Goal: Task Accomplishment & Management: Use online tool/utility

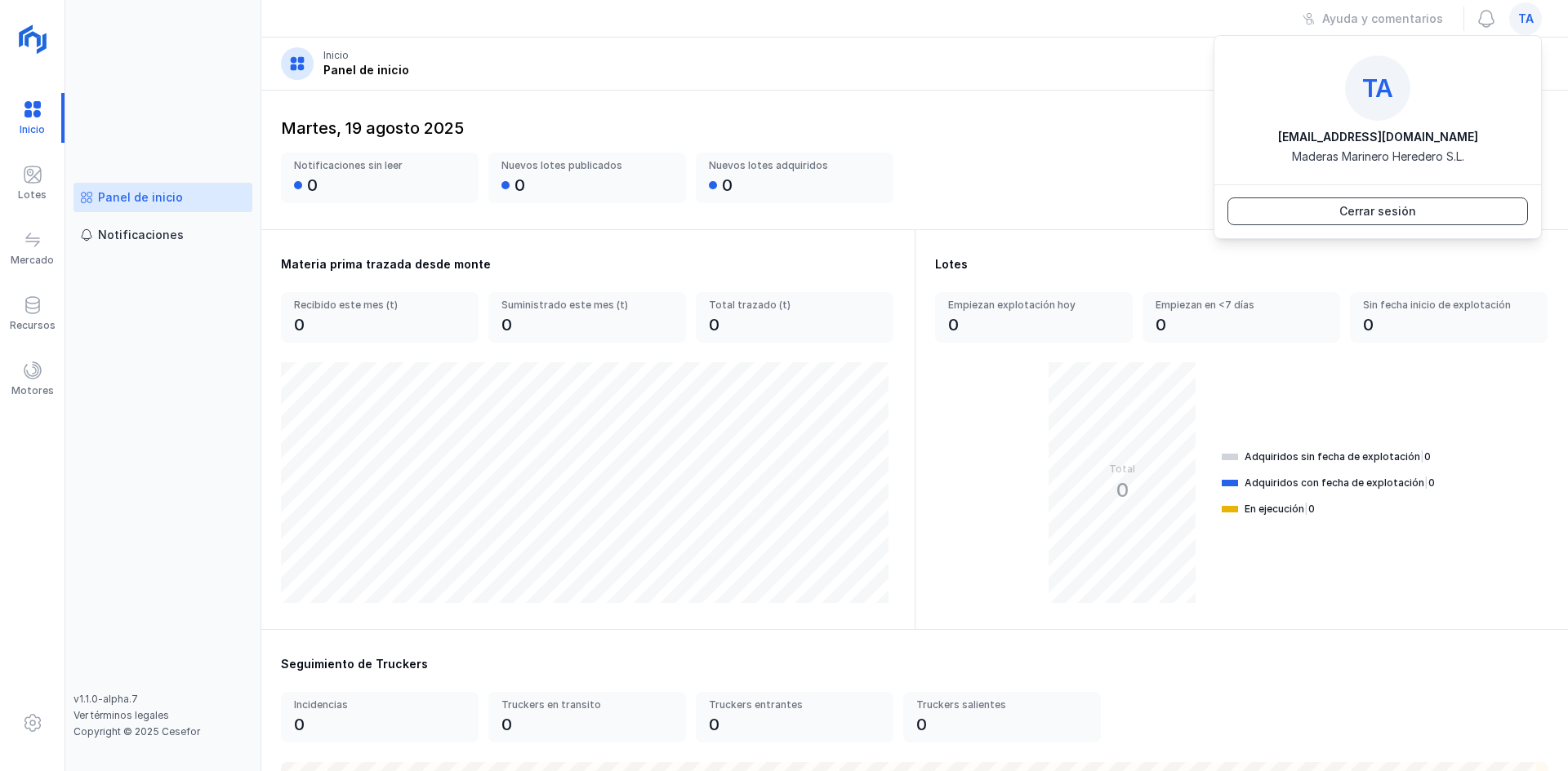
click at [1400, 207] on div "Cerrar sesión" at bounding box center [1377, 211] width 76 height 16
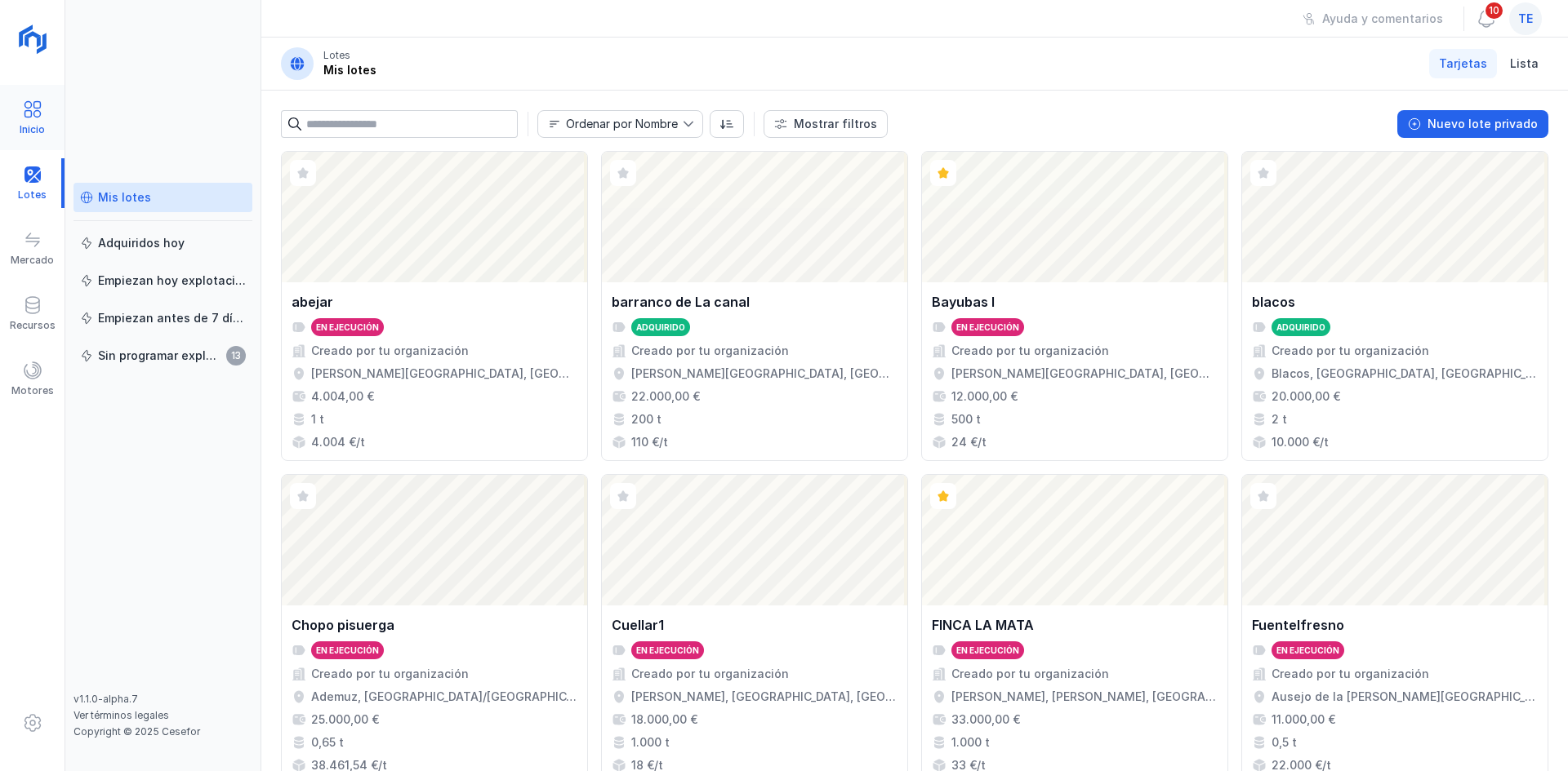
click at [35, 94] on div "Inicio" at bounding box center [32, 117] width 64 height 65
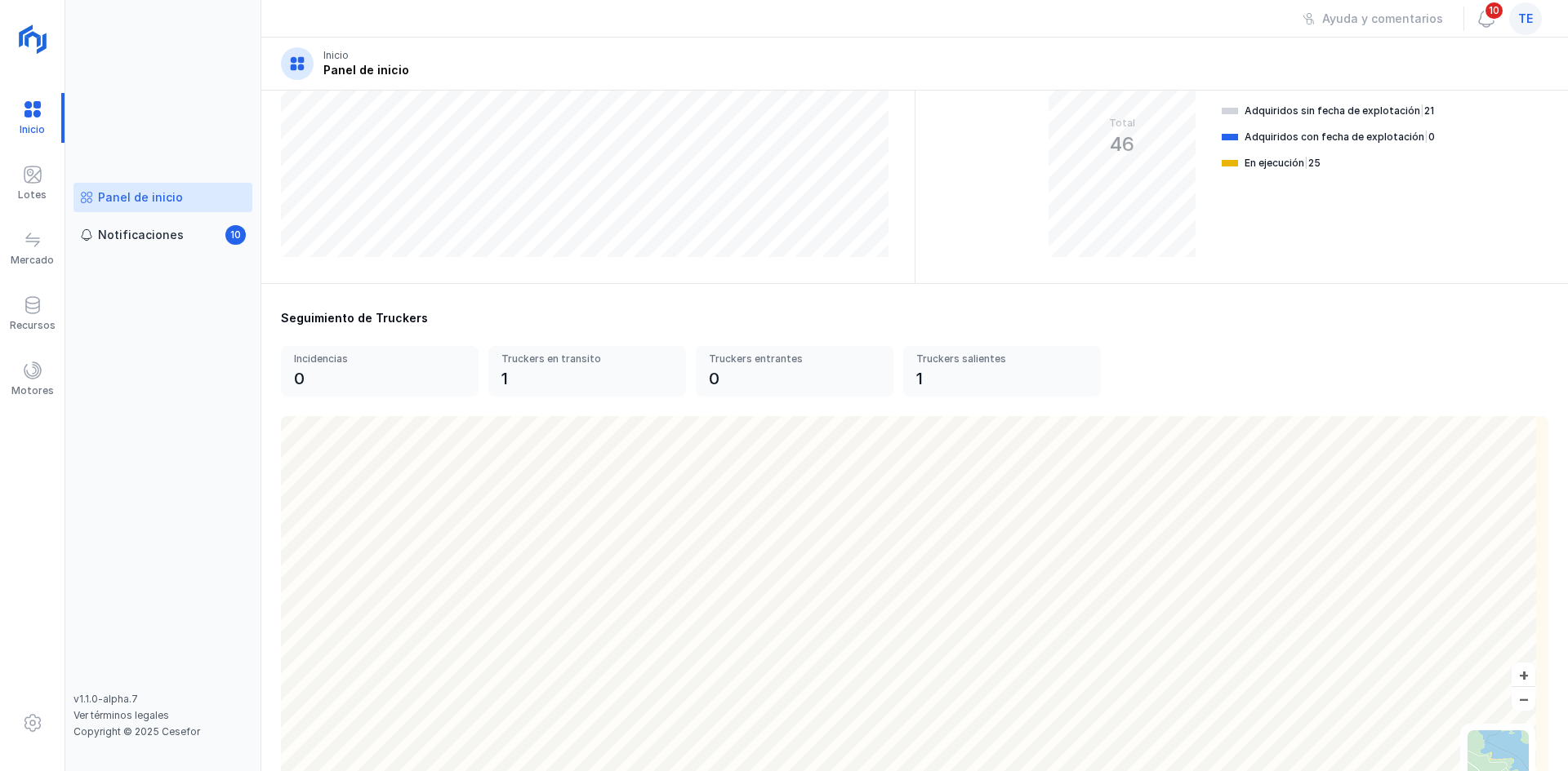
scroll to position [425, 0]
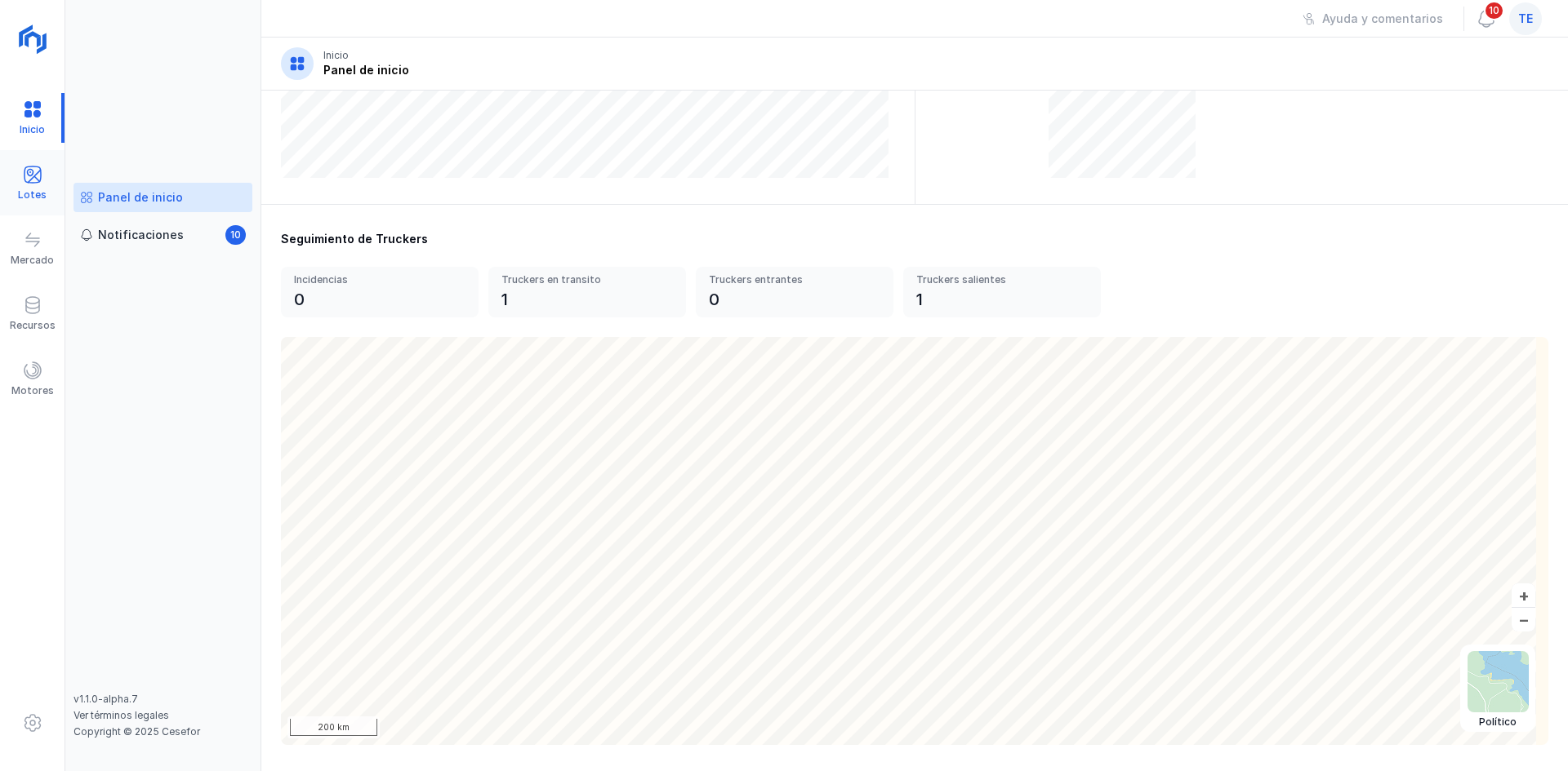
click at [35, 176] on span at bounding box center [32, 174] width 20 height 20
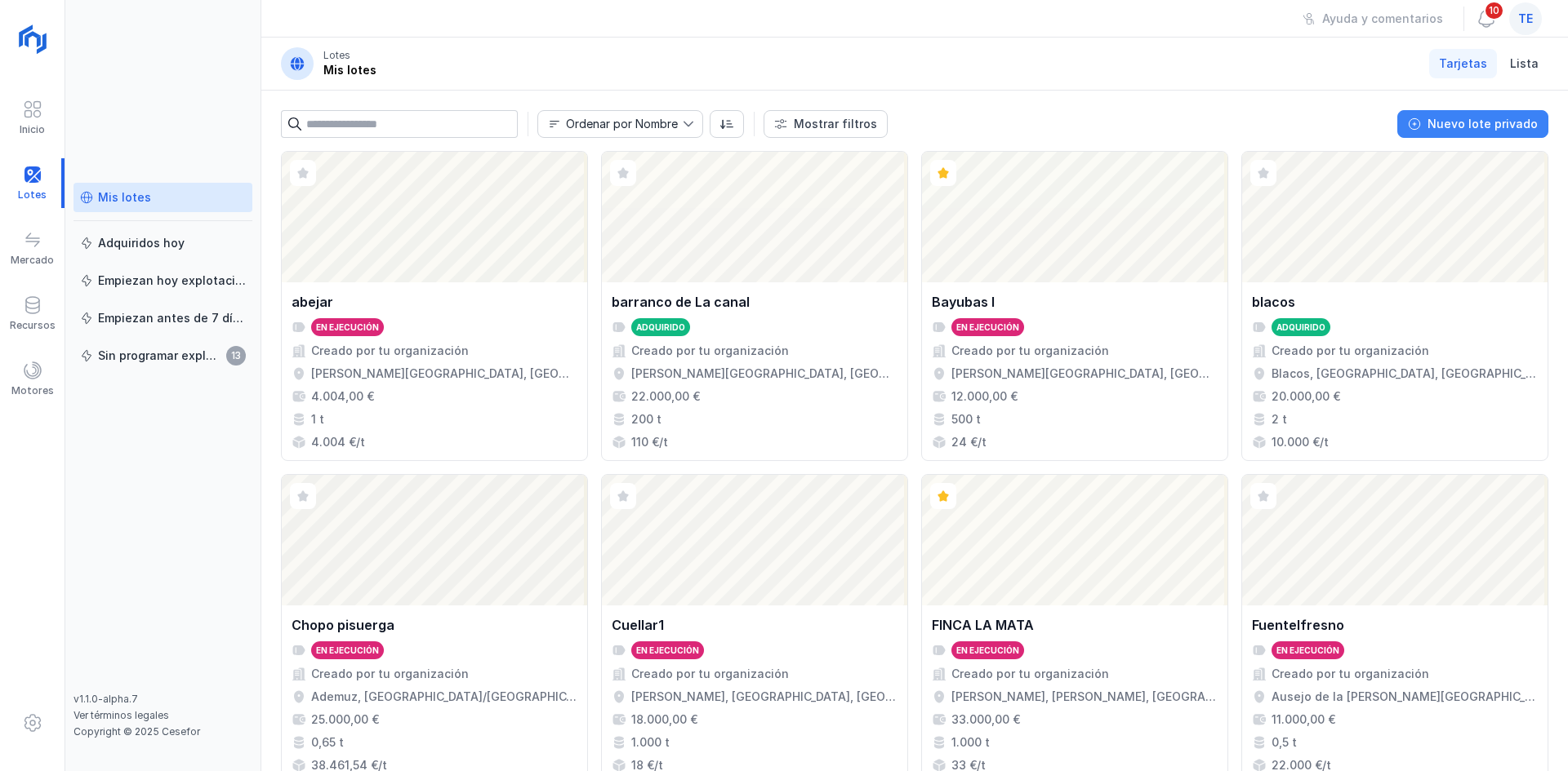
click at [1492, 125] on div "Nuevo lote privado" at bounding box center [1482, 124] width 110 height 16
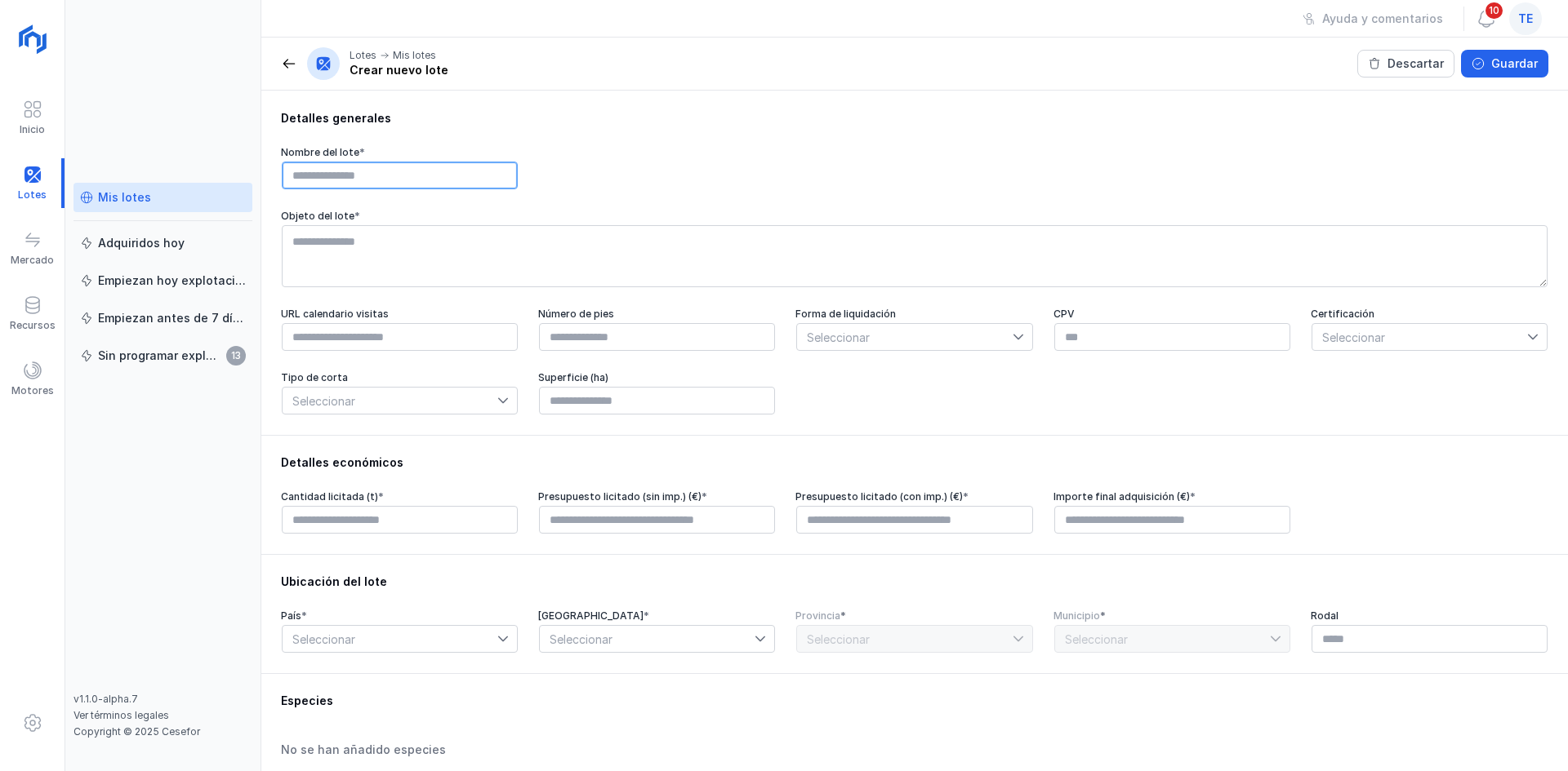
click at [411, 173] on input "text" at bounding box center [400, 175] width 236 height 28
click at [978, 350] on span "Seleccionar" at bounding box center [903, 337] width 214 height 26
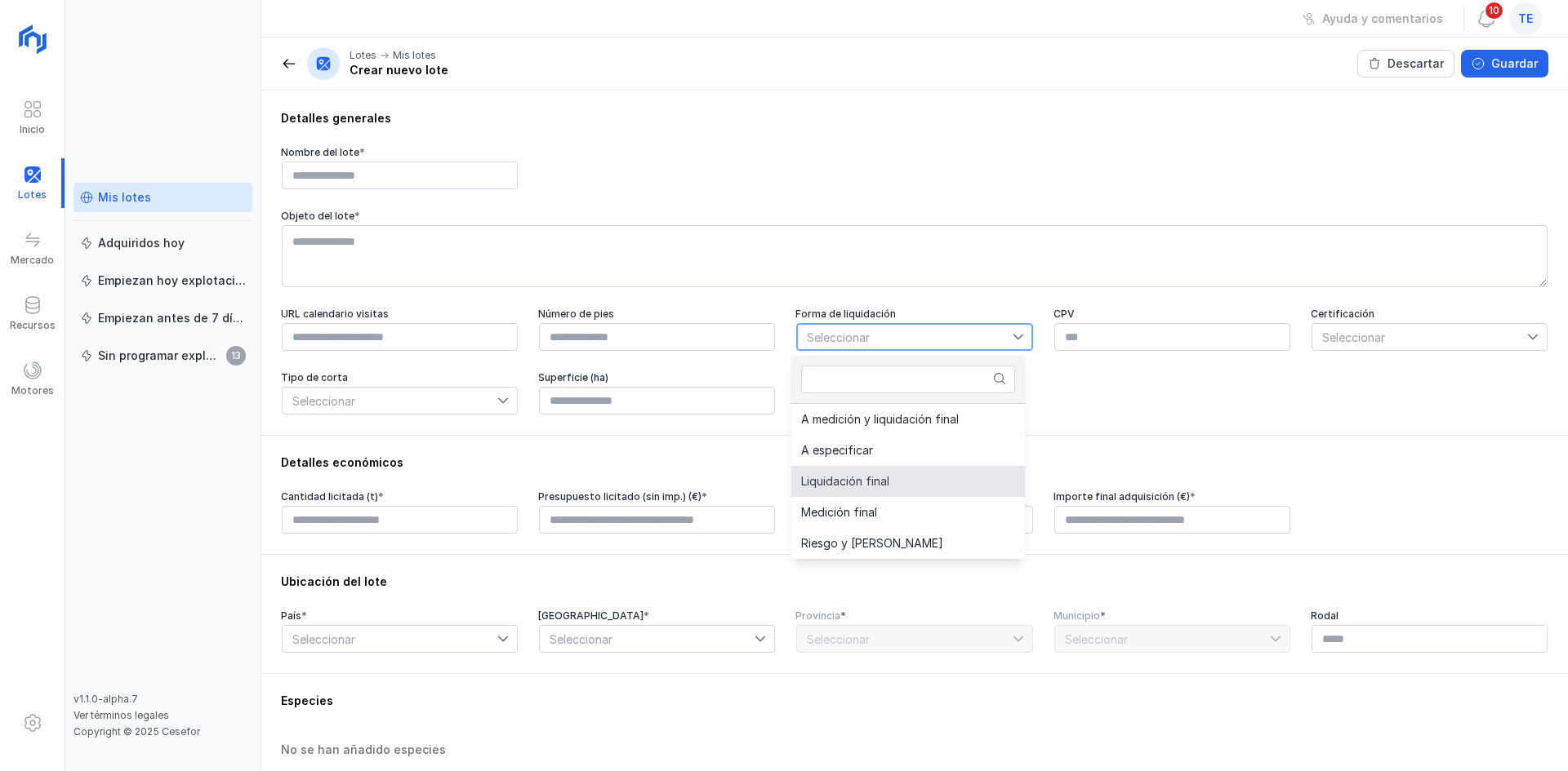
click at [906, 484] on li "Liquidación final" at bounding box center [908, 481] width 233 height 31
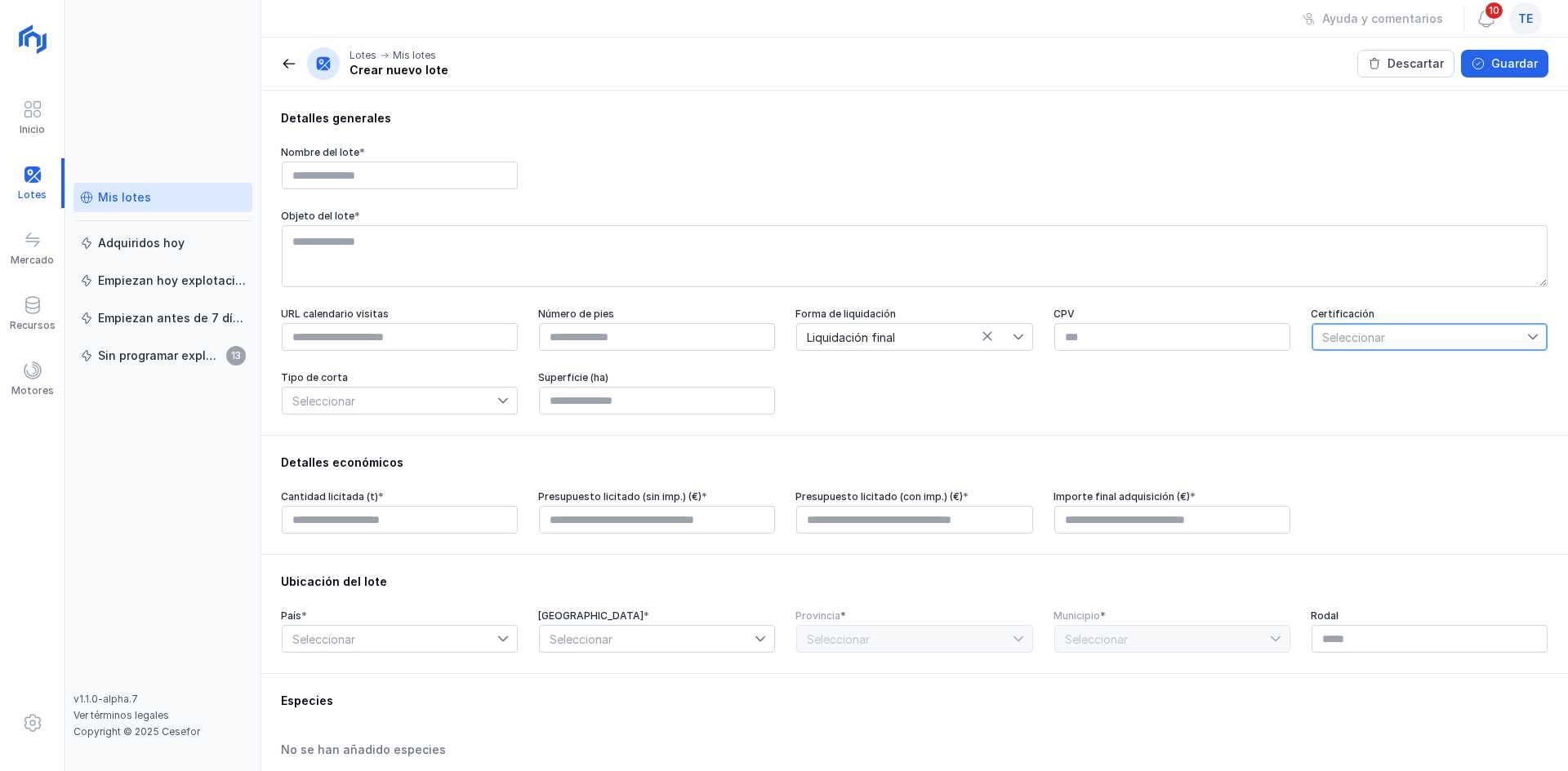
click at [1436, 338] on span "Seleccionar" at bounding box center [1419, 337] width 214 height 26
click at [1184, 456] on div "Detalles económicos Cantidad licitada (t) * Presupuesto licitado (sin imp.) (€)…" at bounding box center [915, 494] width 1307 height 119
click at [495, 403] on span "Seleccionar" at bounding box center [390, 401] width 214 height 26
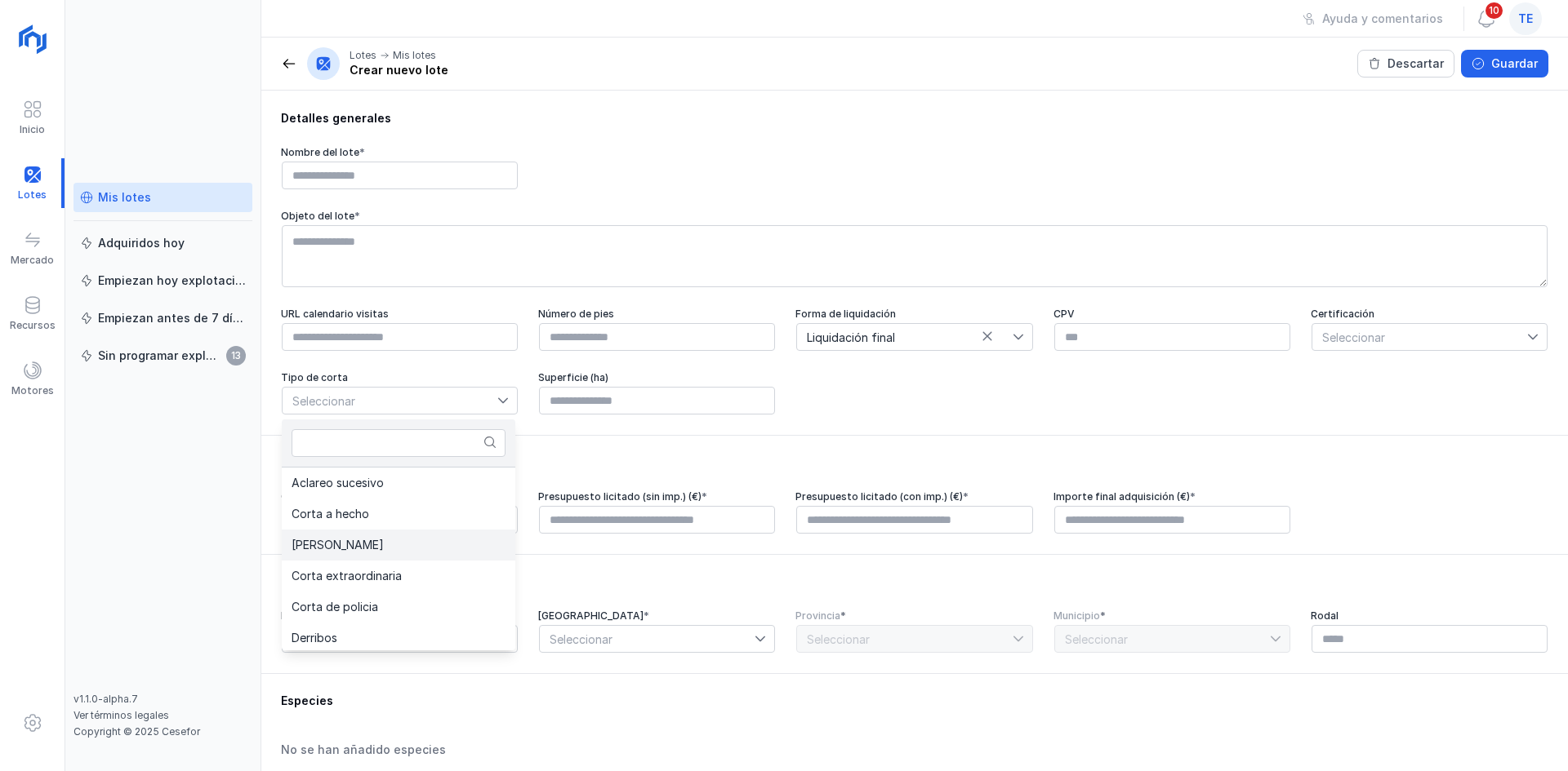
click at [436, 543] on li "[PERSON_NAME]" at bounding box center [398, 546] width 233 height 31
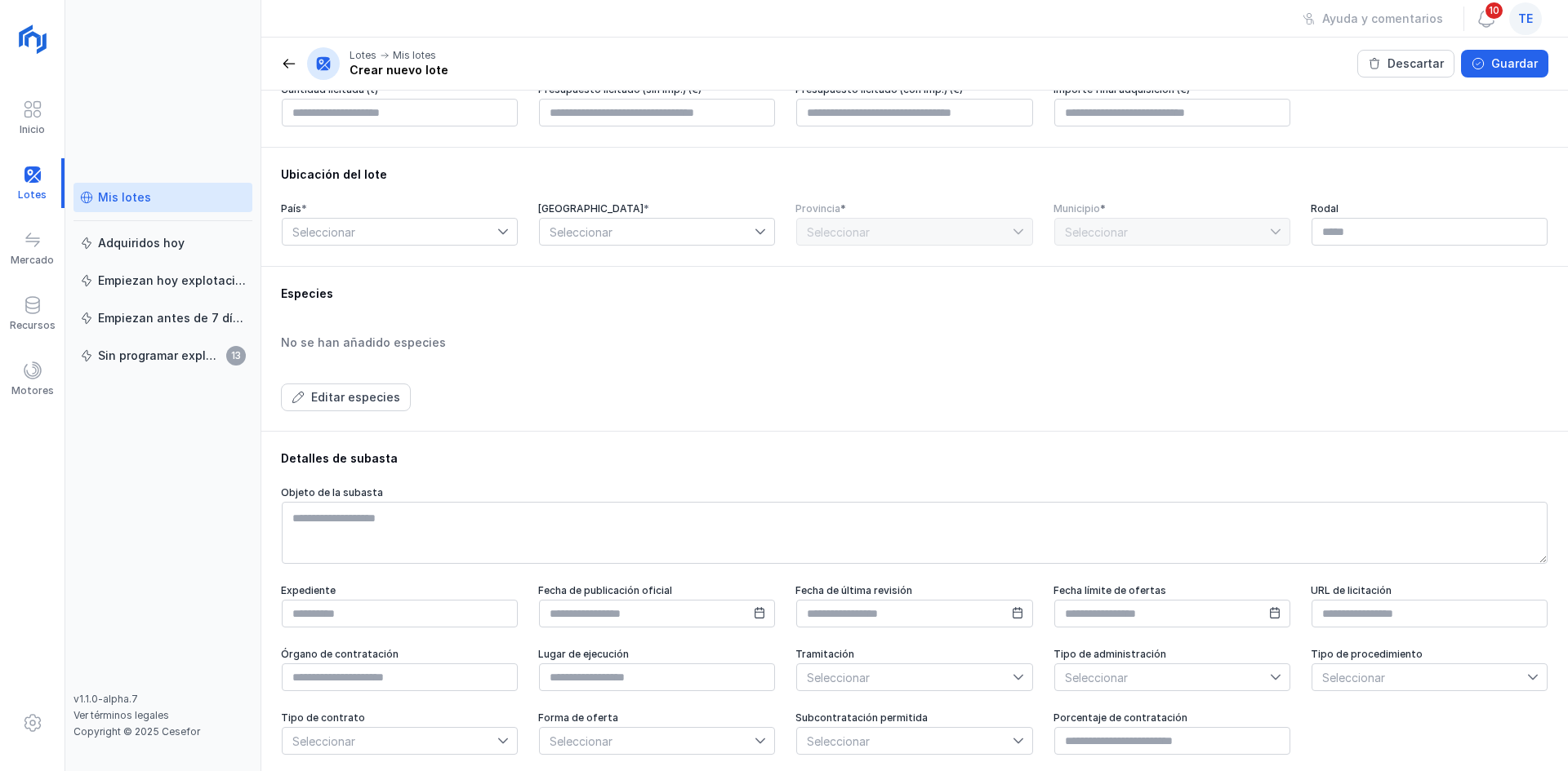
scroll to position [408, 0]
click at [367, 402] on div "Editar especies" at bounding box center [356, 396] width 89 height 16
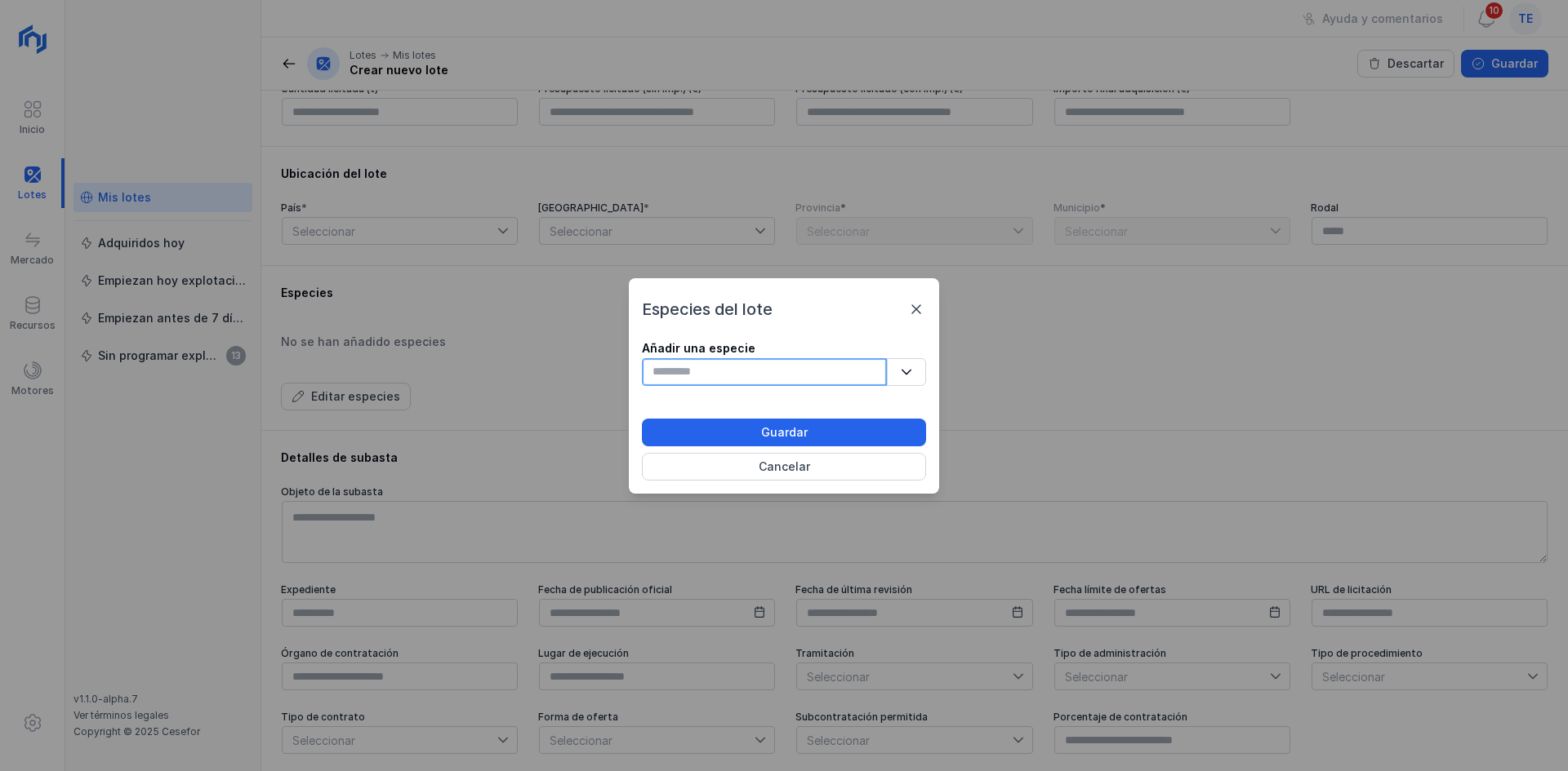
click at [790, 380] on input "text" at bounding box center [764, 372] width 245 height 28
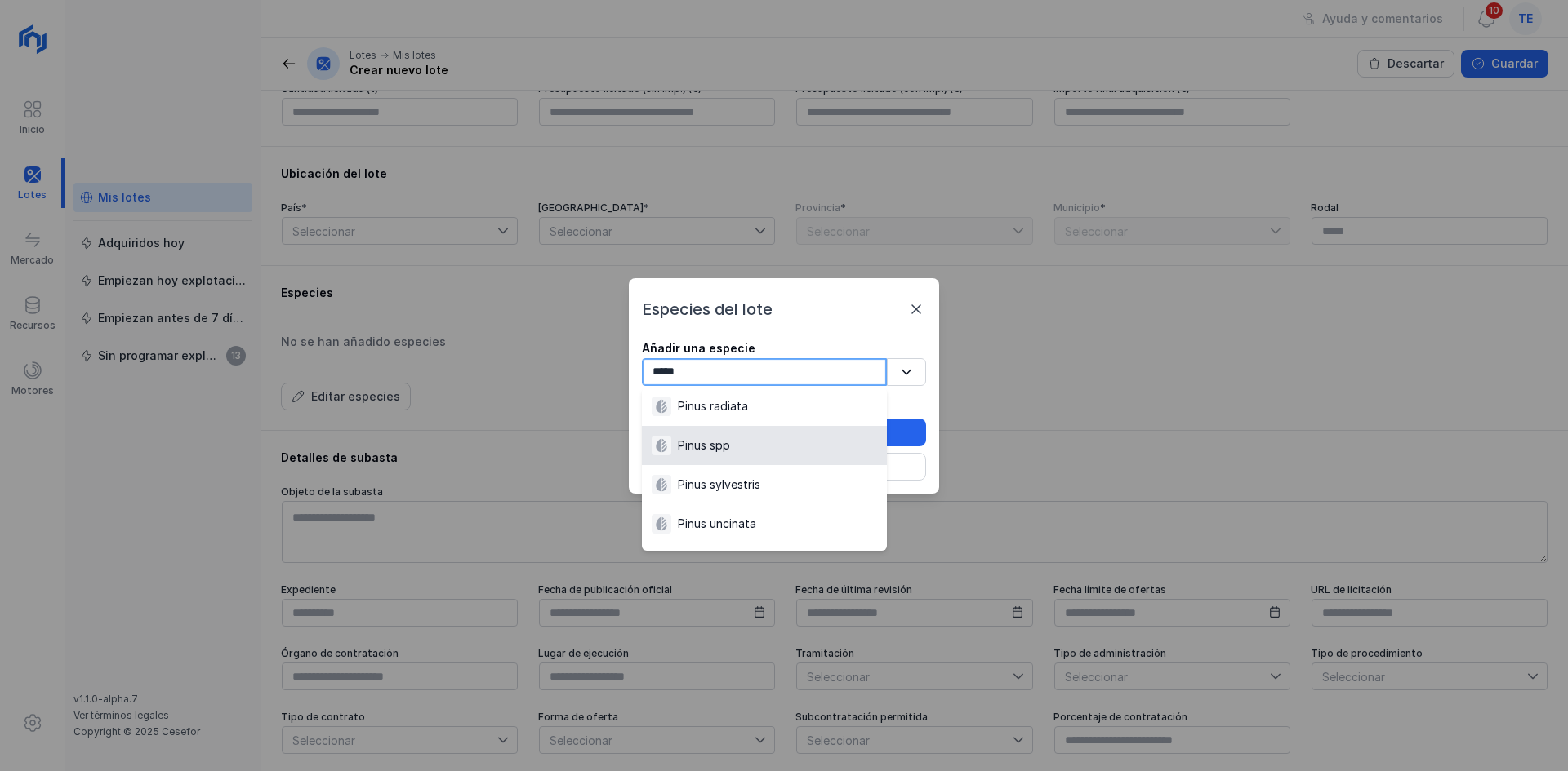
scroll to position [255, 0]
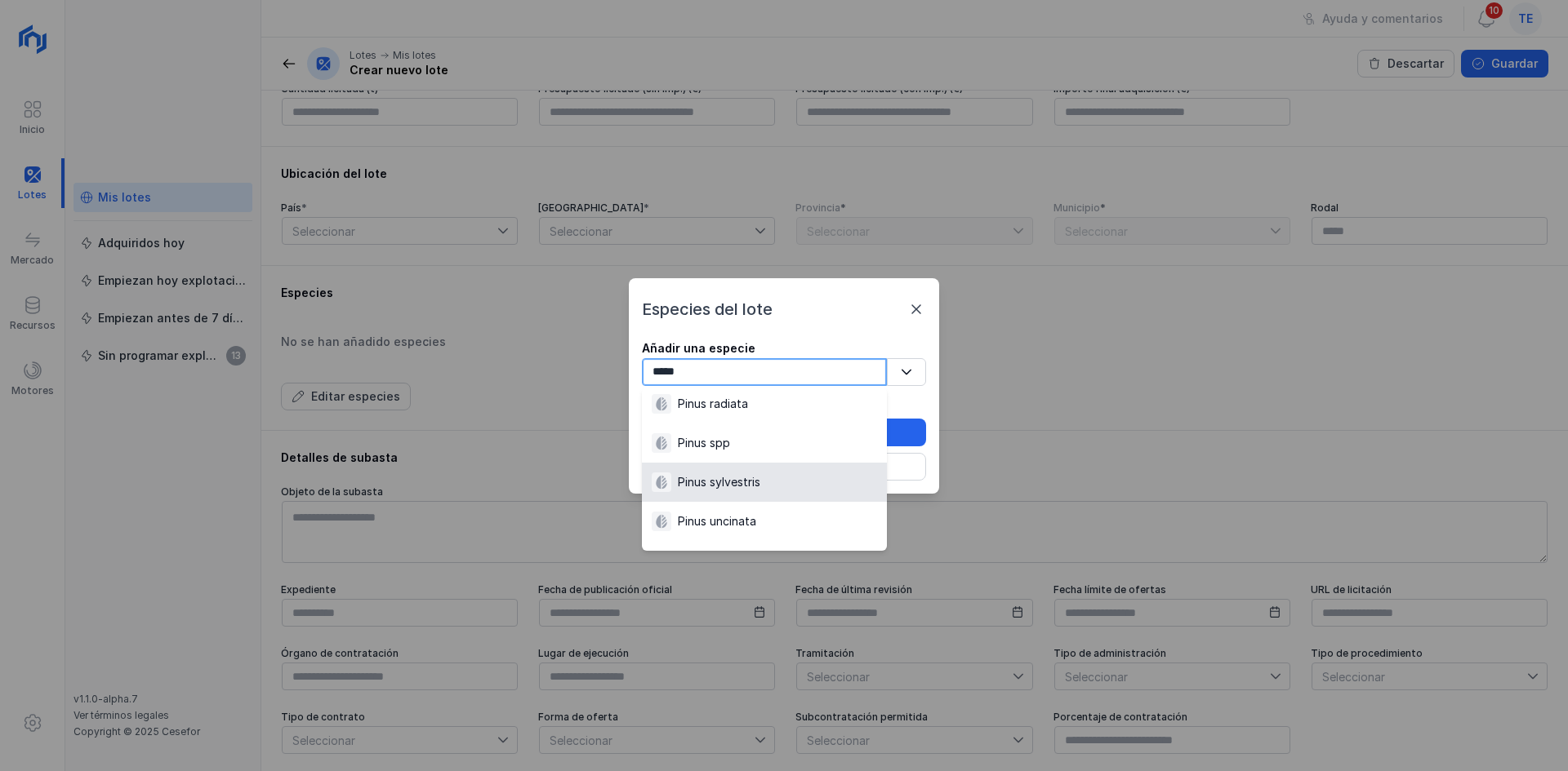
type input "*****"
click at [789, 479] on div "Pinus sylvestris" at bounding box center [764, 482] width 226 height 20
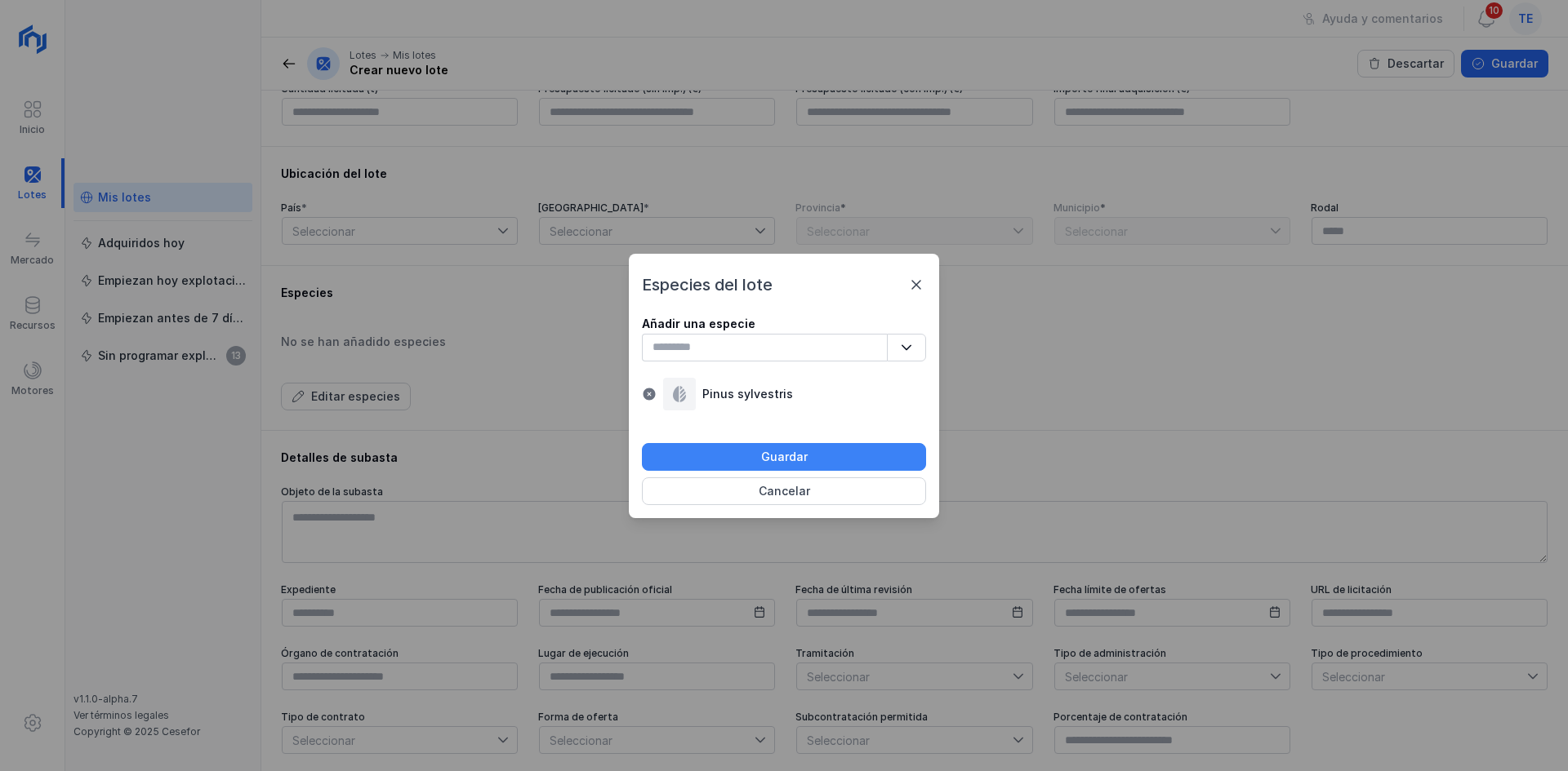
click at [863, 454] on button "Guardar" at bounding box center [784, 457] width 284 height 28
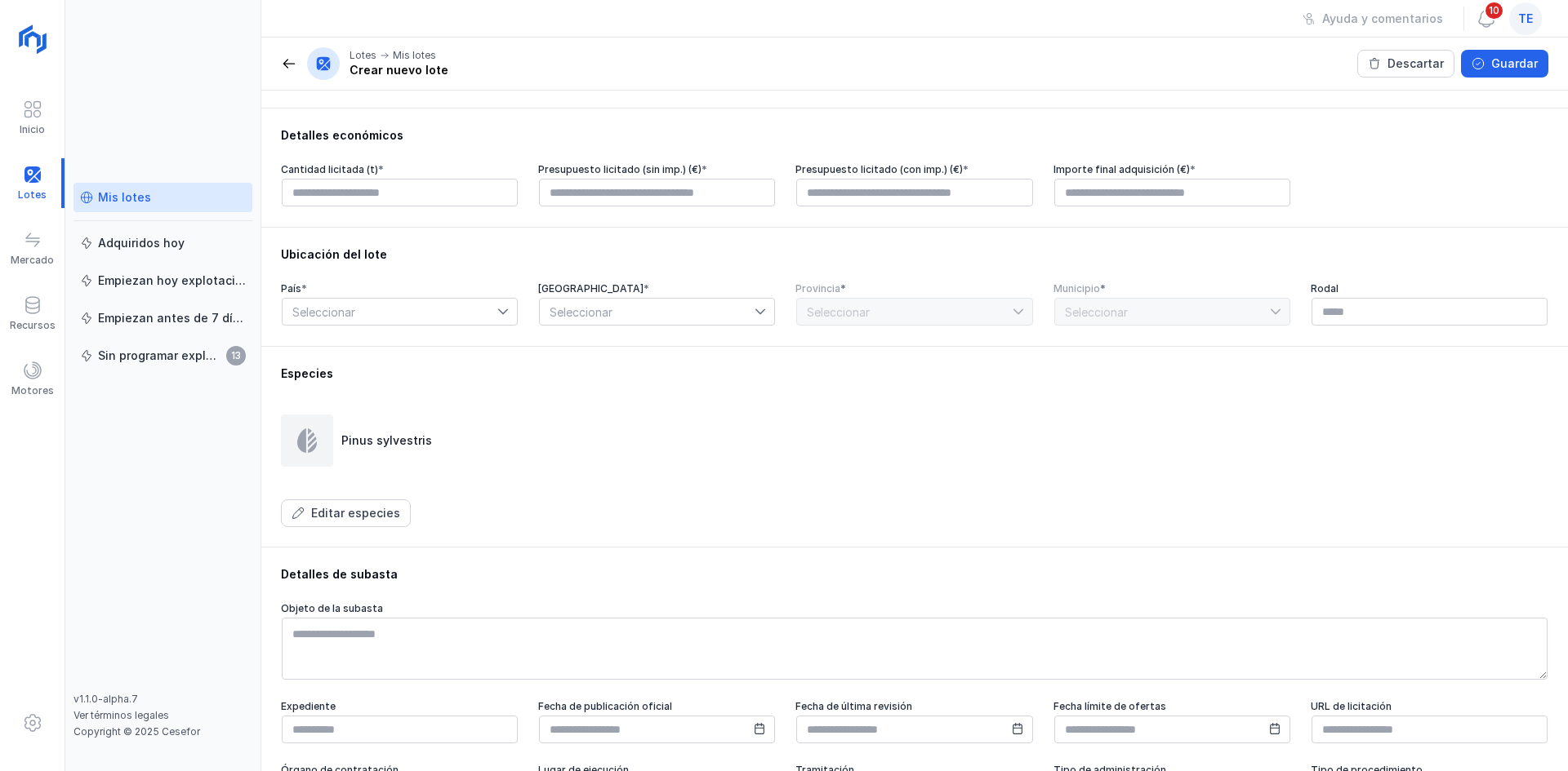
scroll to position [212, 0]
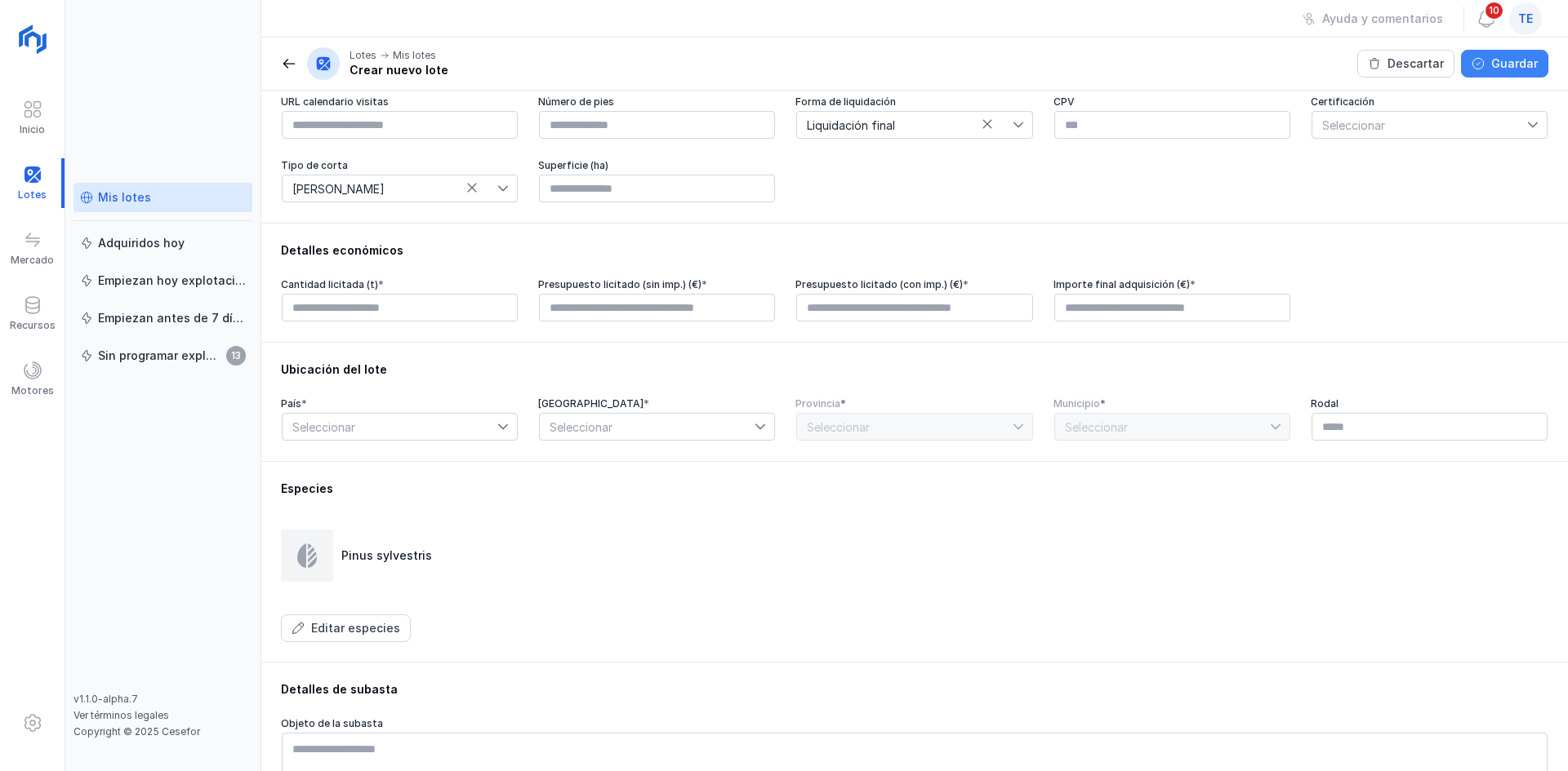
click at [1532, 68] on div "Guardar" at bounding box center [1514, 63] width 47 height 16
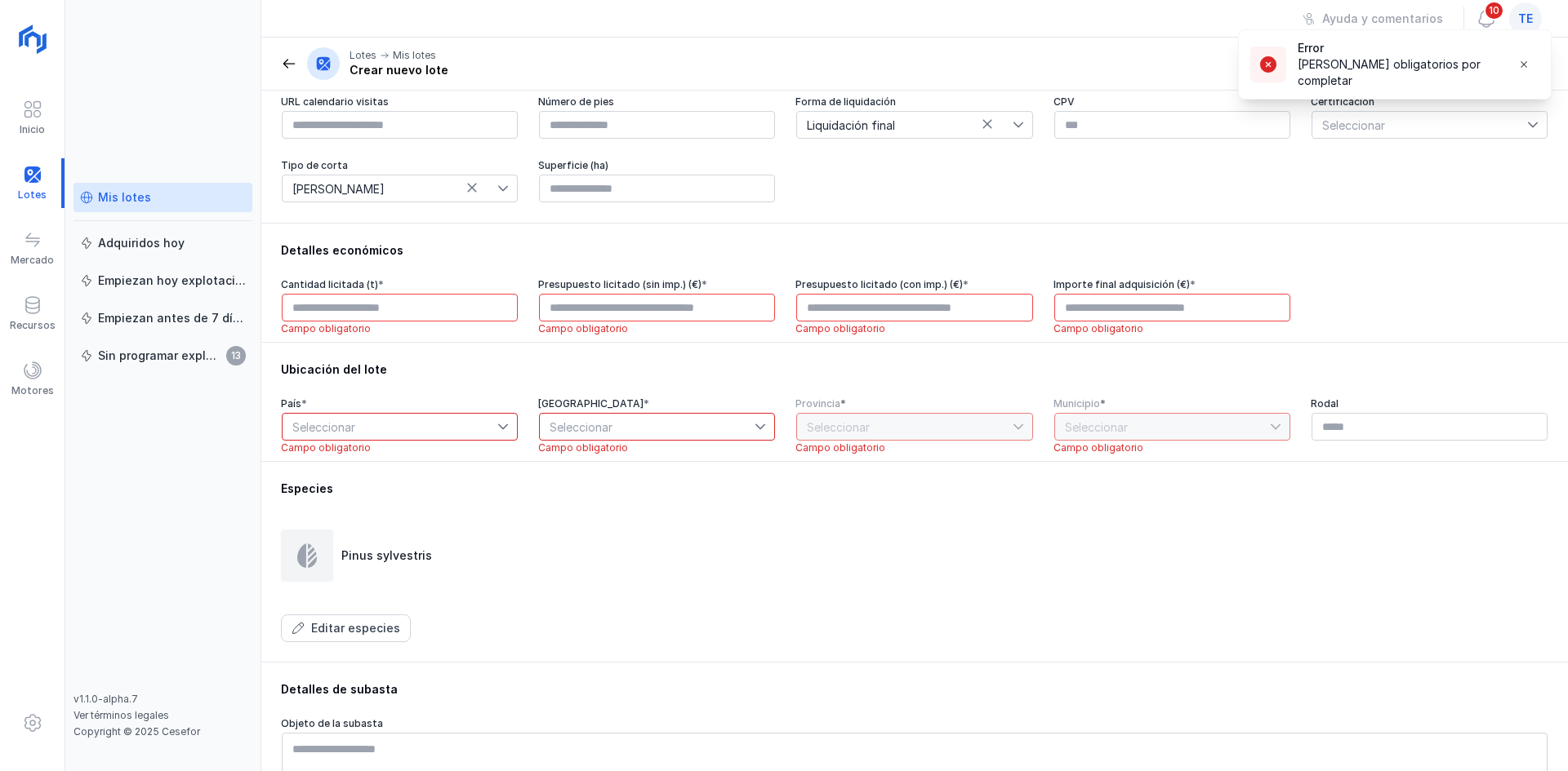
click at [287, 50] on div "Lotes Mis lotes Crear nuevo lote" at bounding box center [364, 64] width 167 height 33
click at [293, 67] on span at bounding box center [289, 63] width 16 height 16
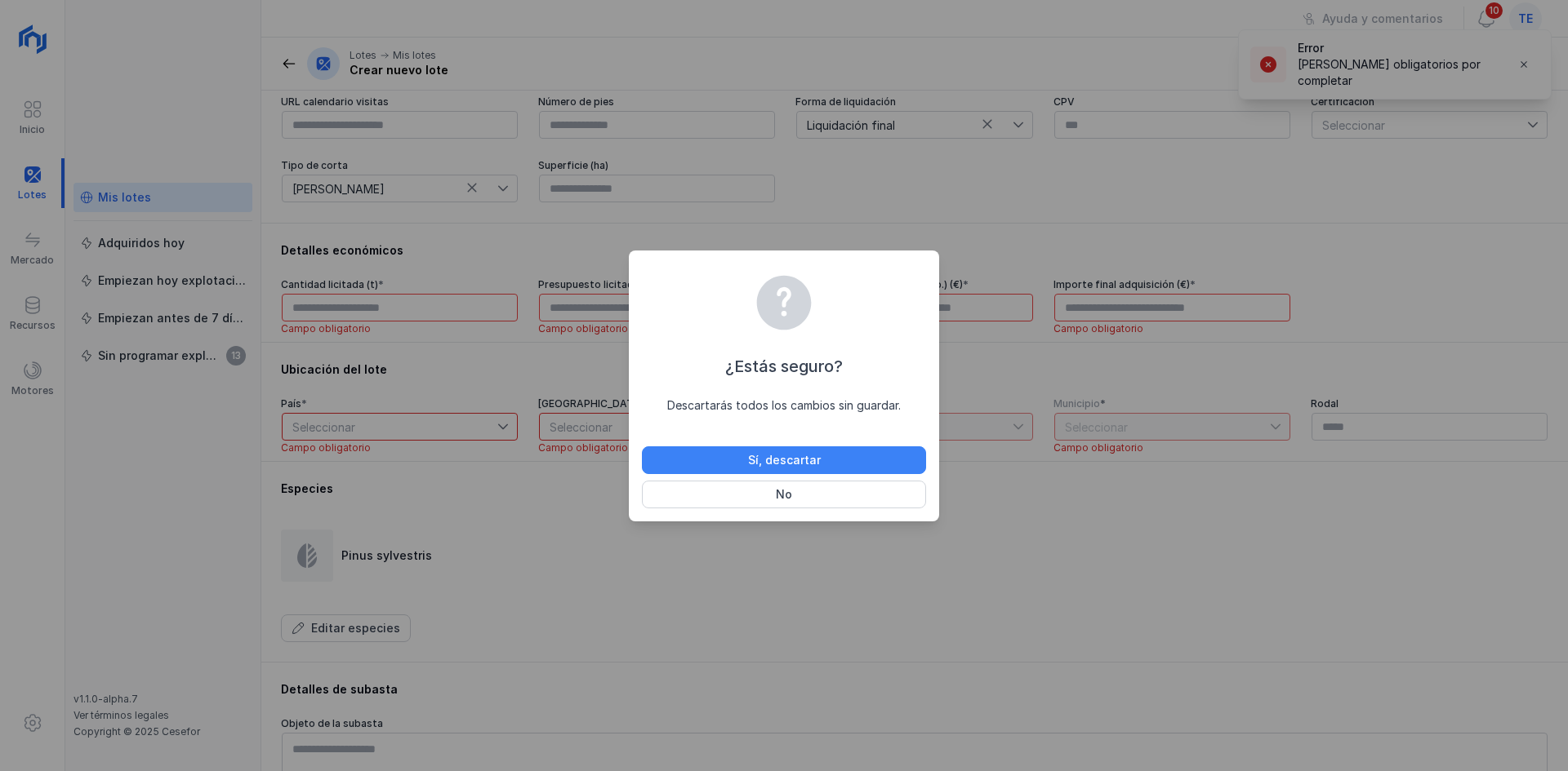
click at [858, 460] on button "Sí, descartar" at bounding box center [784, 461] width 284 height 28
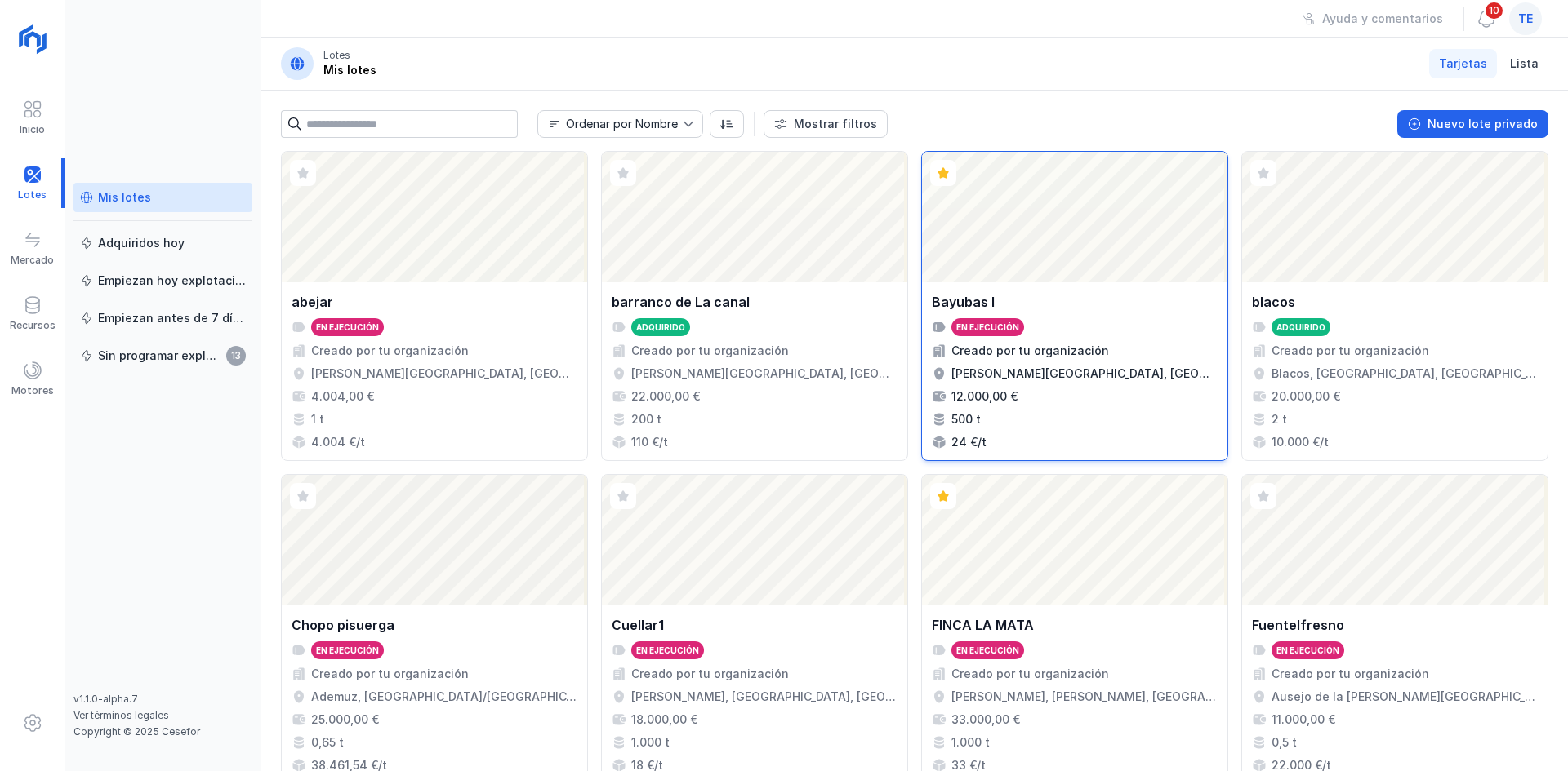
click at [1103, 239] on div "Abrir lote" at bounding box center [1074, 217] width 305 height 131
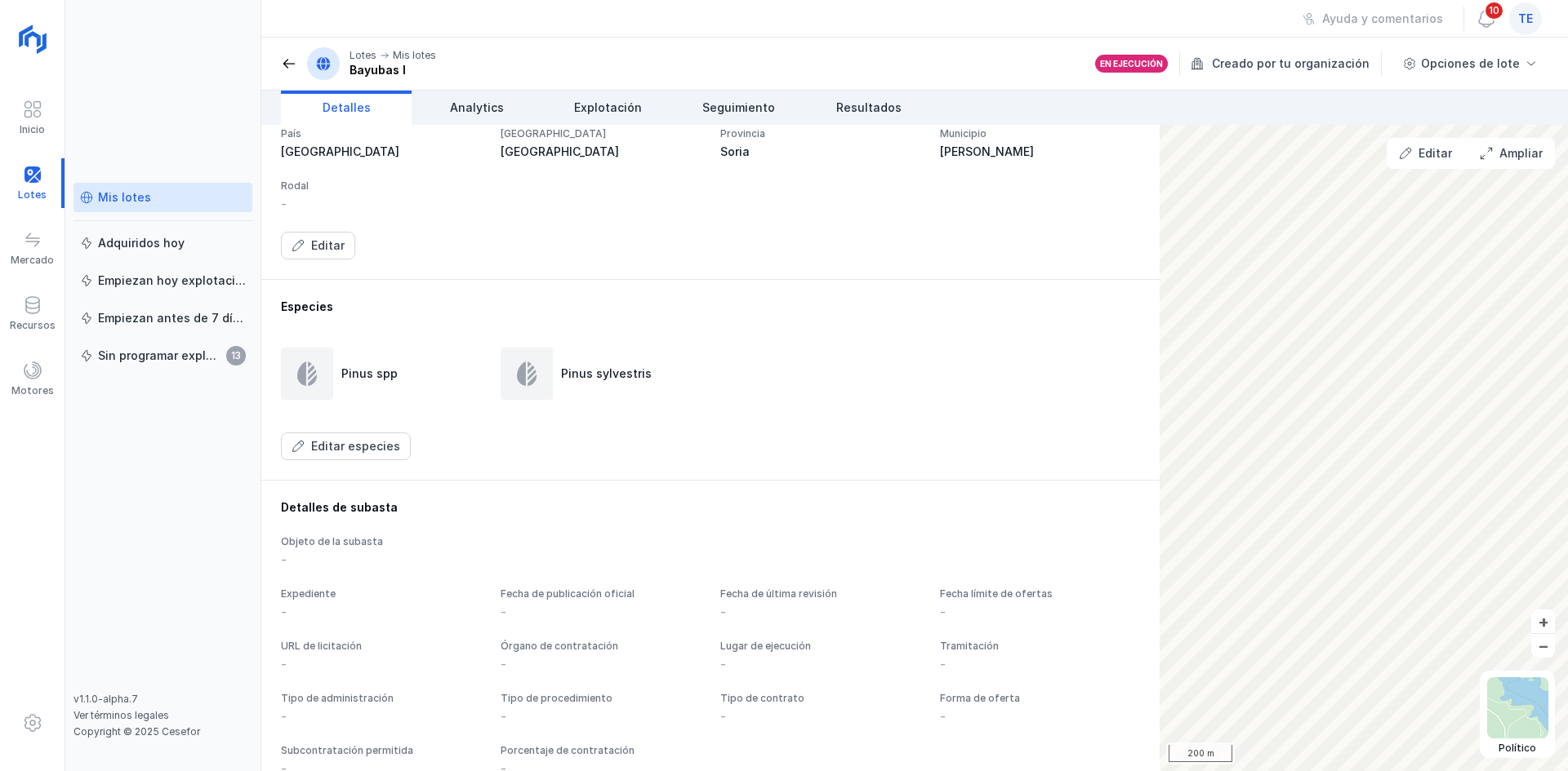
scroll to position [653, 0]
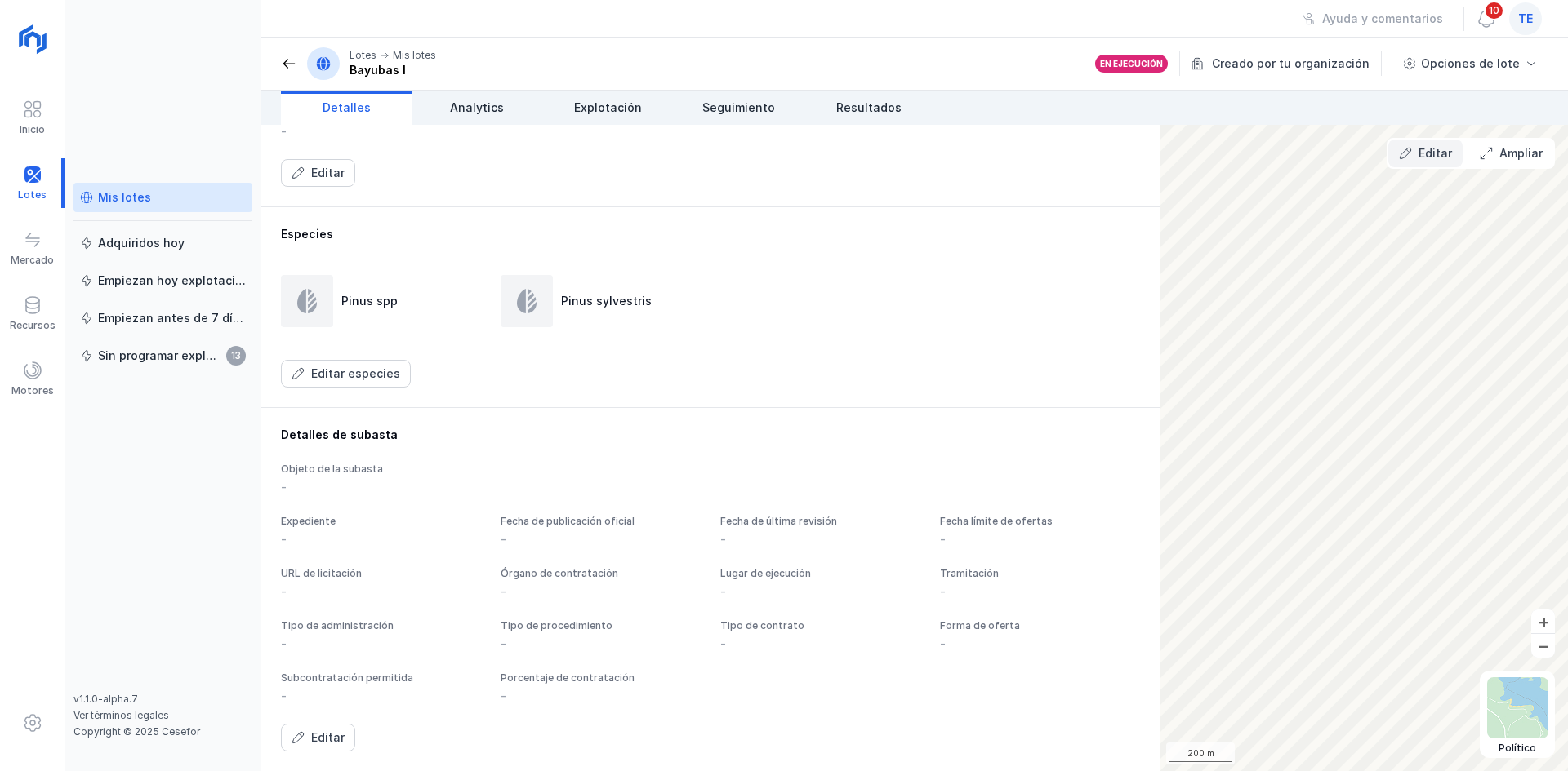
click at [1434, 154] on div "Editar" at bounding box center [1434, 153] width 34 height 16
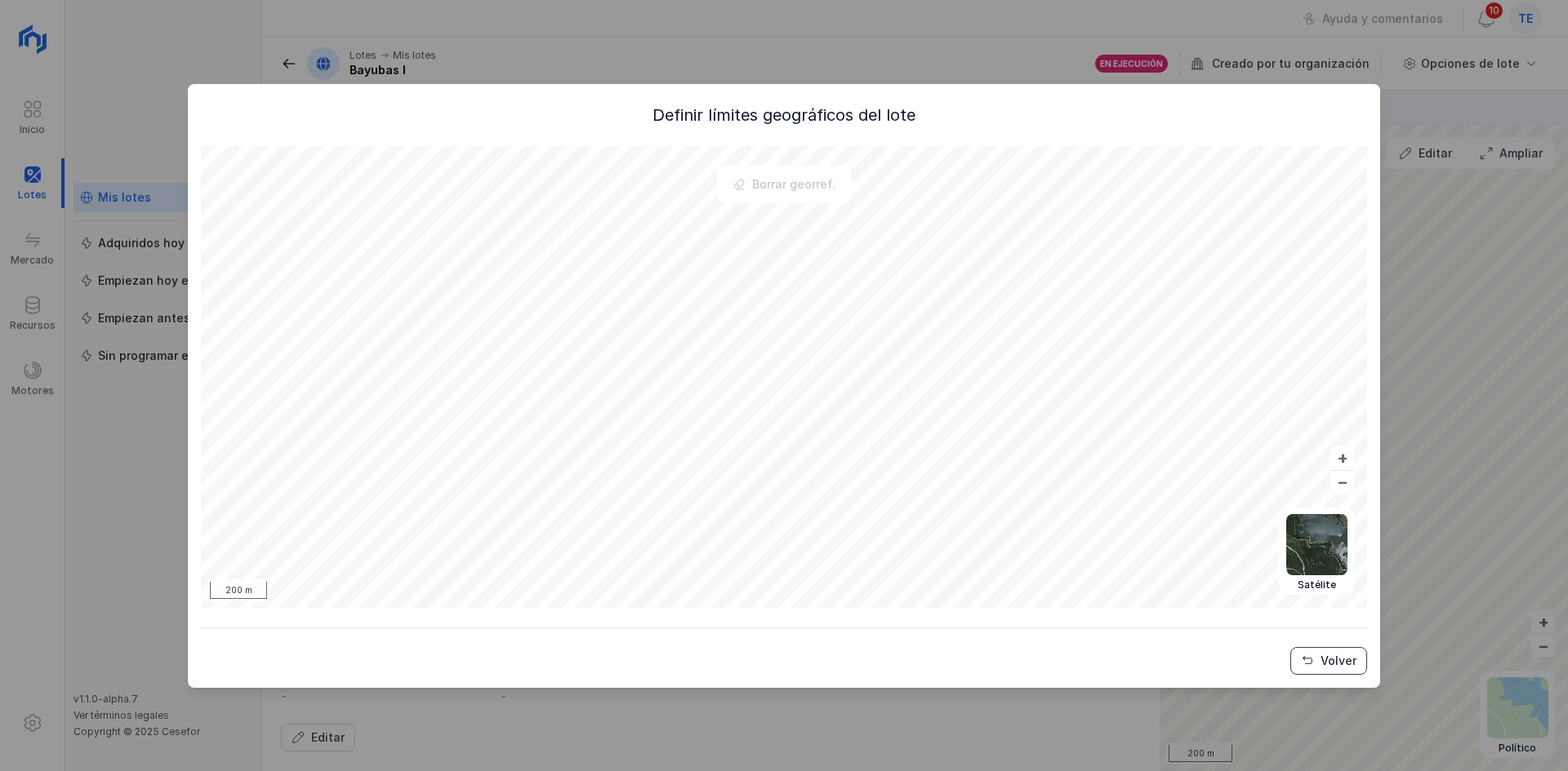
click at [1348, 653] on div "Volver" at bounding box center [1338, 661] width 36 height 16
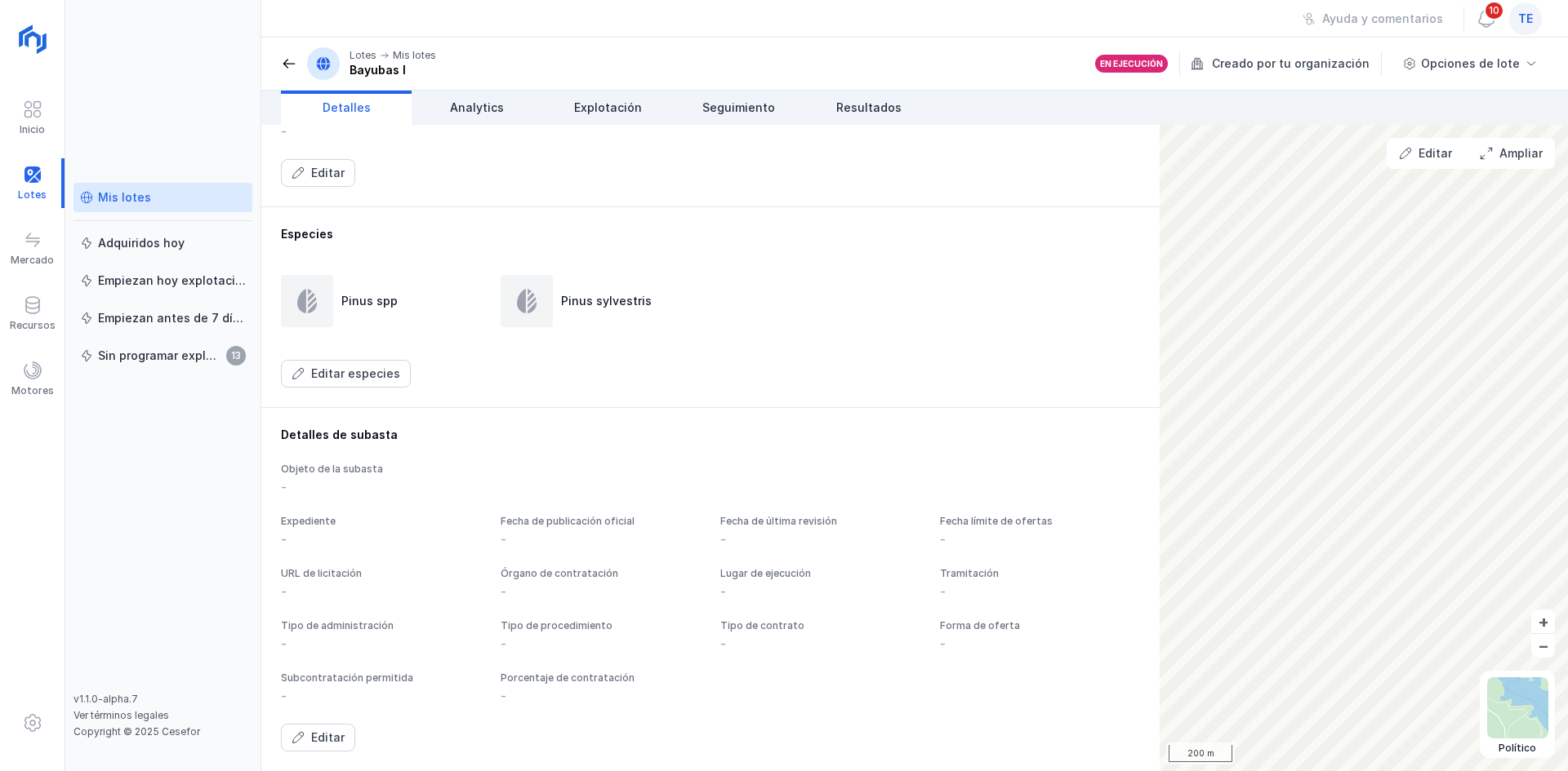
click at [105, 192] on div "Mis lotes" at bounding box center [124, 197] width 53 height 16
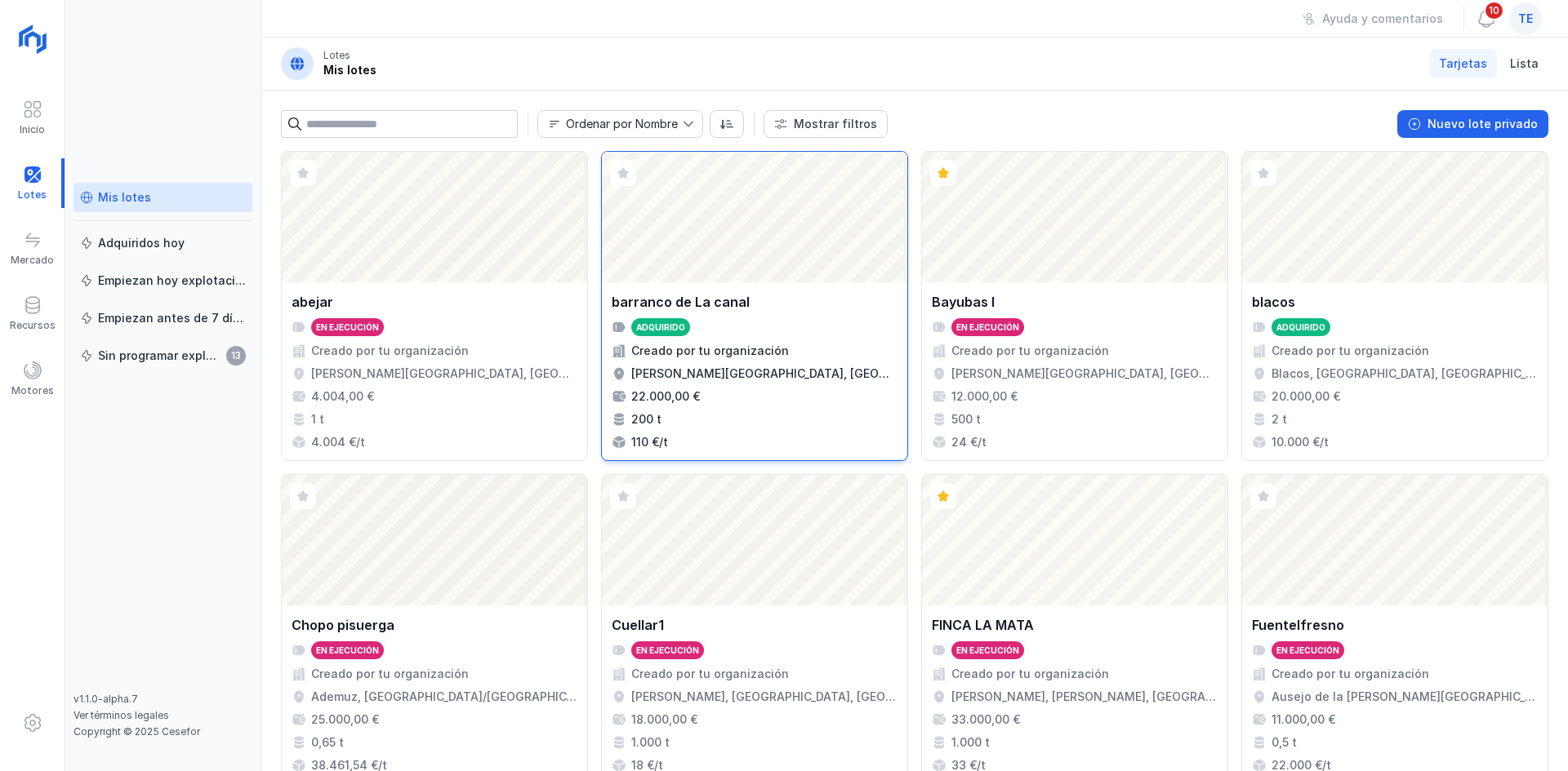
click at [723, 260] on div "Abrir lote" at bounding box center [754, 217] width 305 height 131
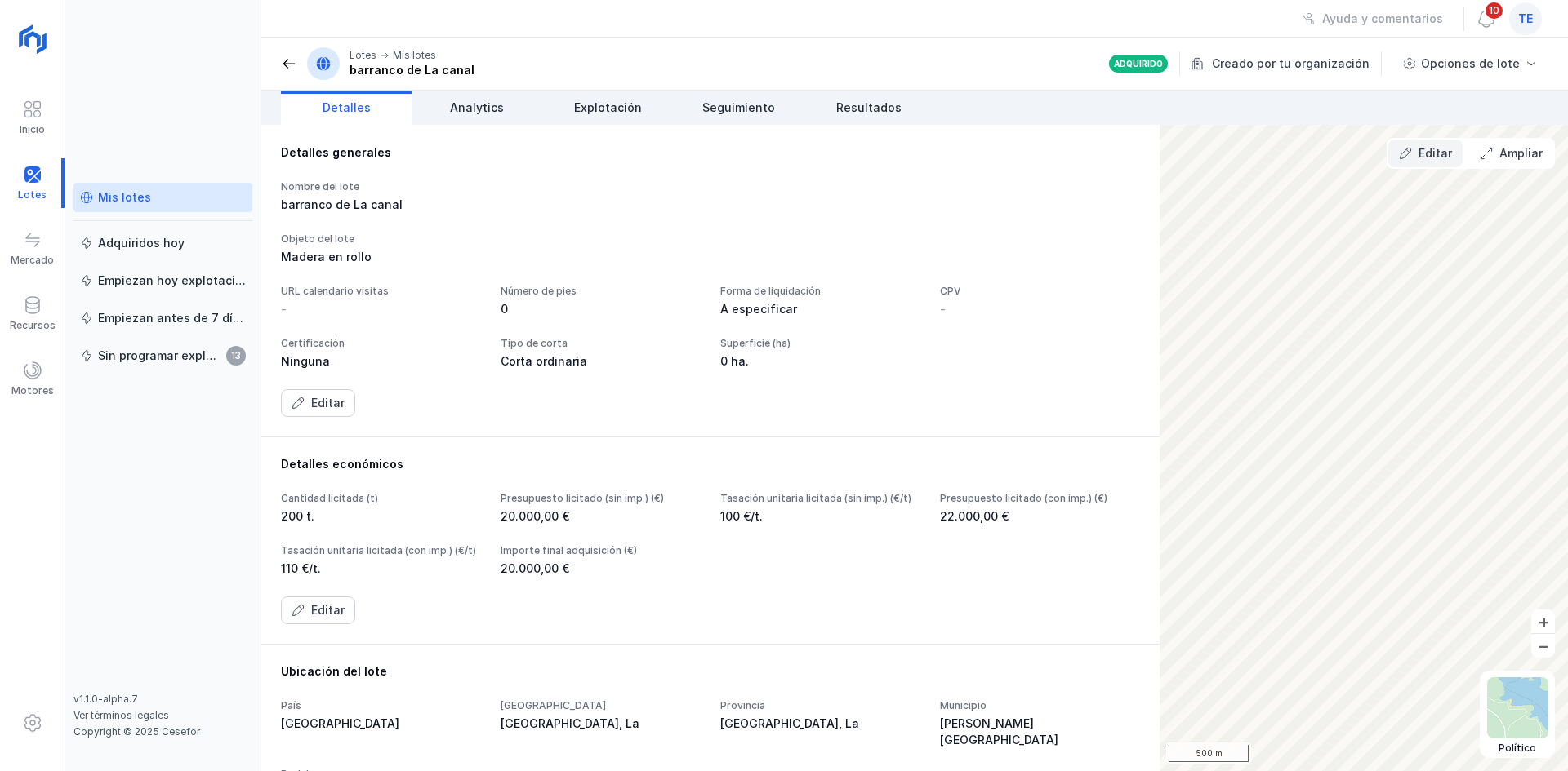
click at [1438, 151] on div "Editar" at bounding box center [1434, 153] width 34 height 16
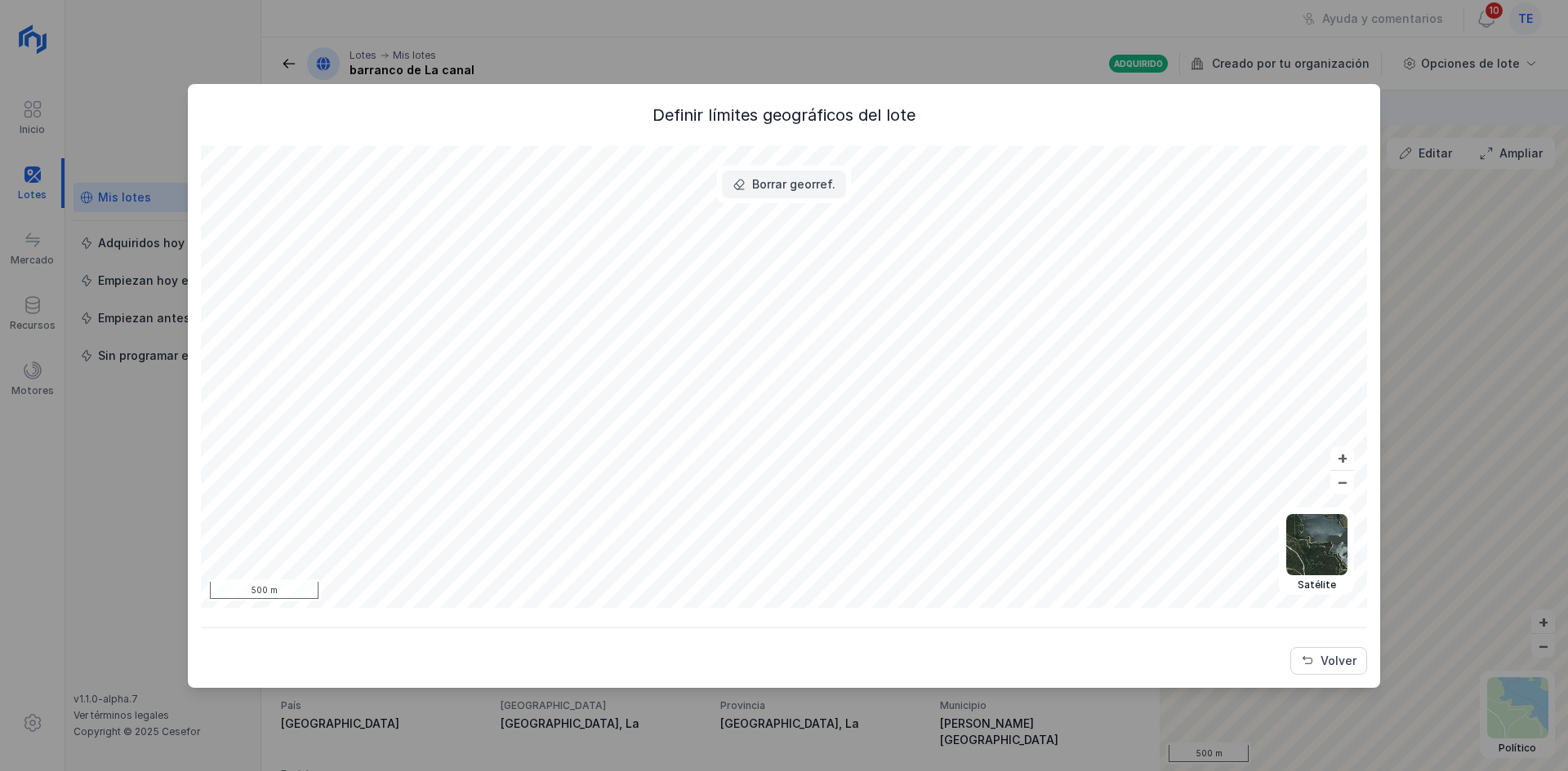
click at [828, 180] on div "Borrar georref." at bounding box center [794, 184] width 83 height 16
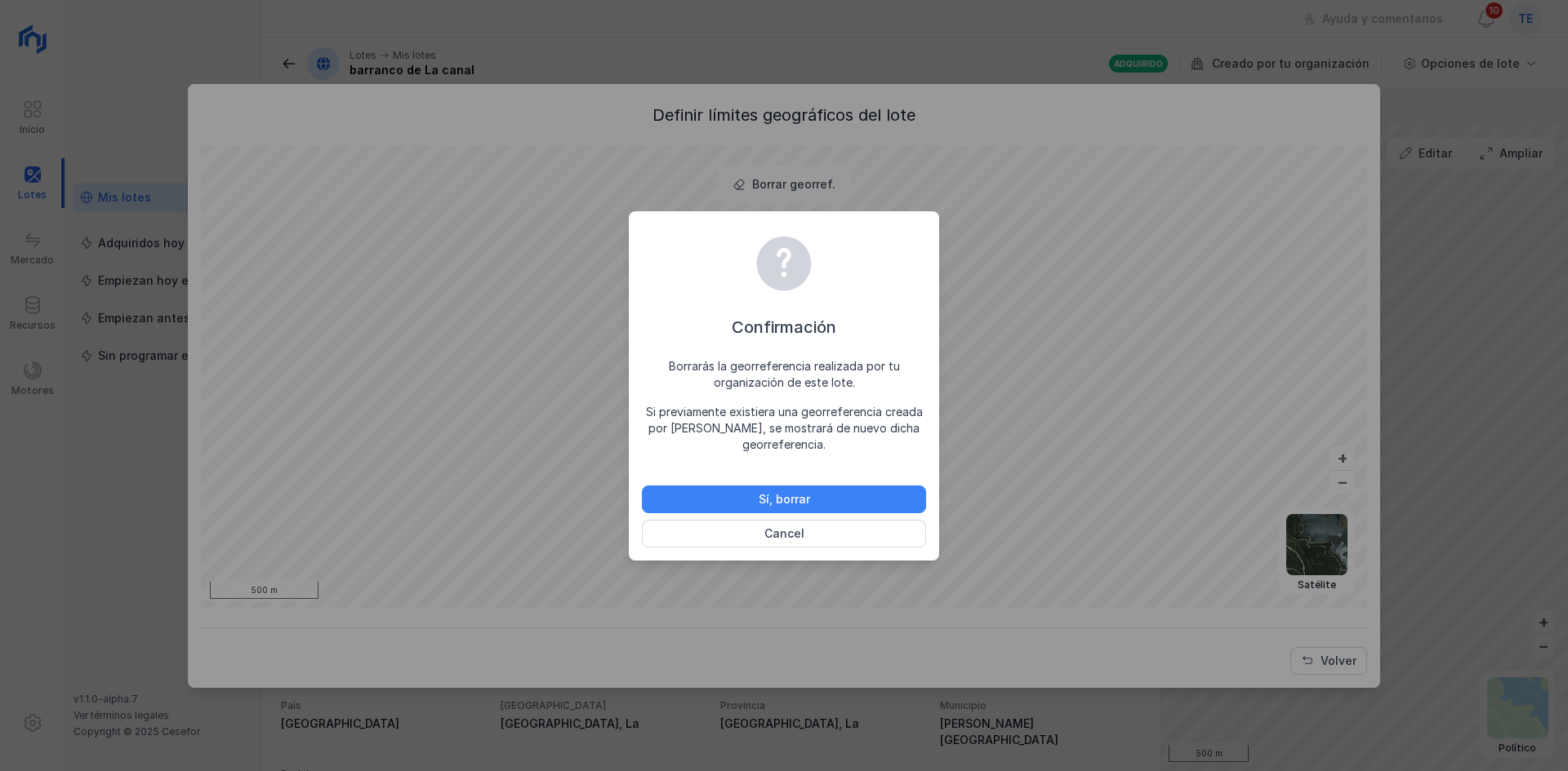
click at [913, 491] on button "Sí, borrar" at bounding box center [784, 500] width 284 height 28
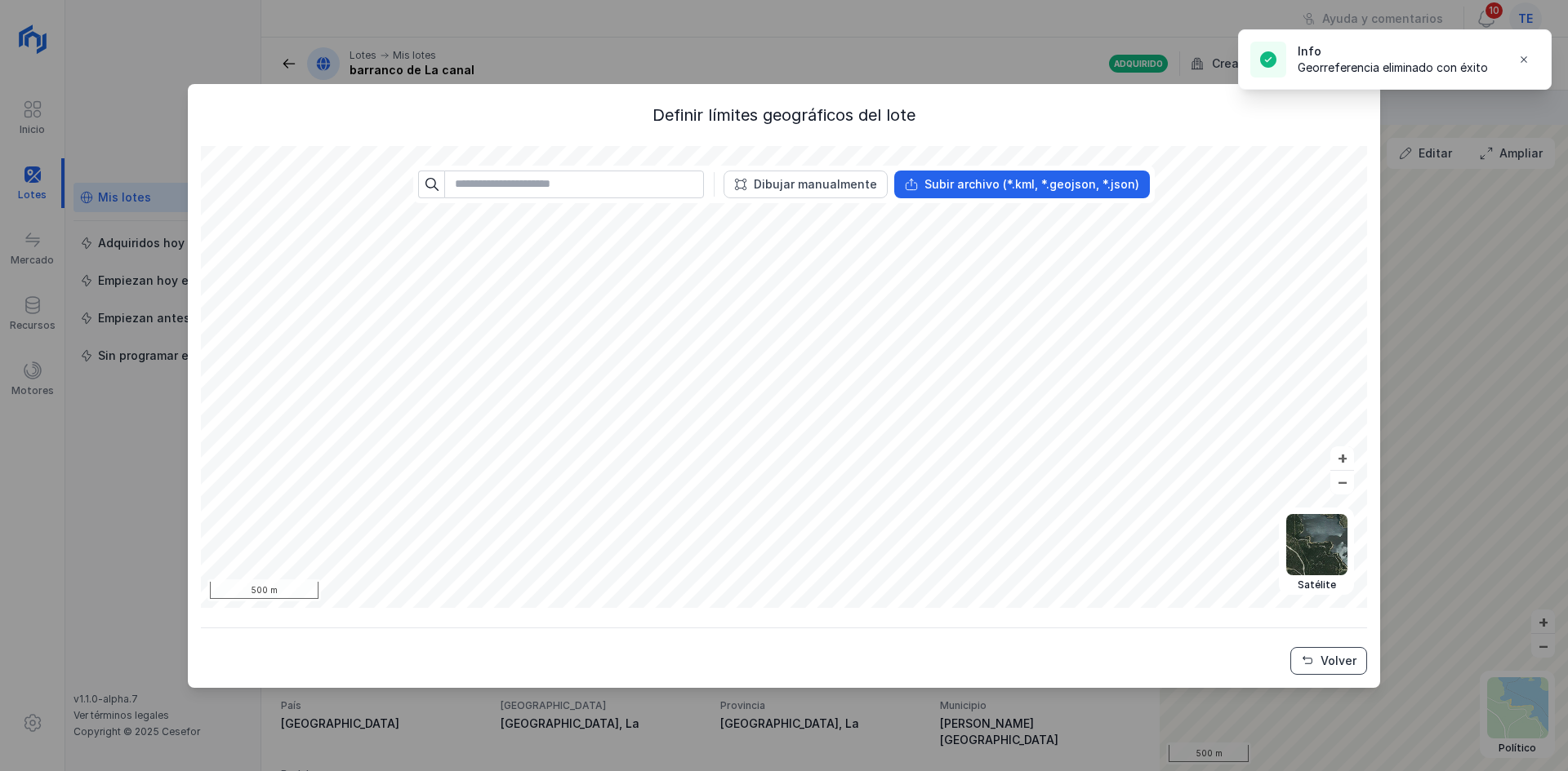
click at [1302, 657] on span "Volver" at bounding box center [1307, 661] width 13 height 13
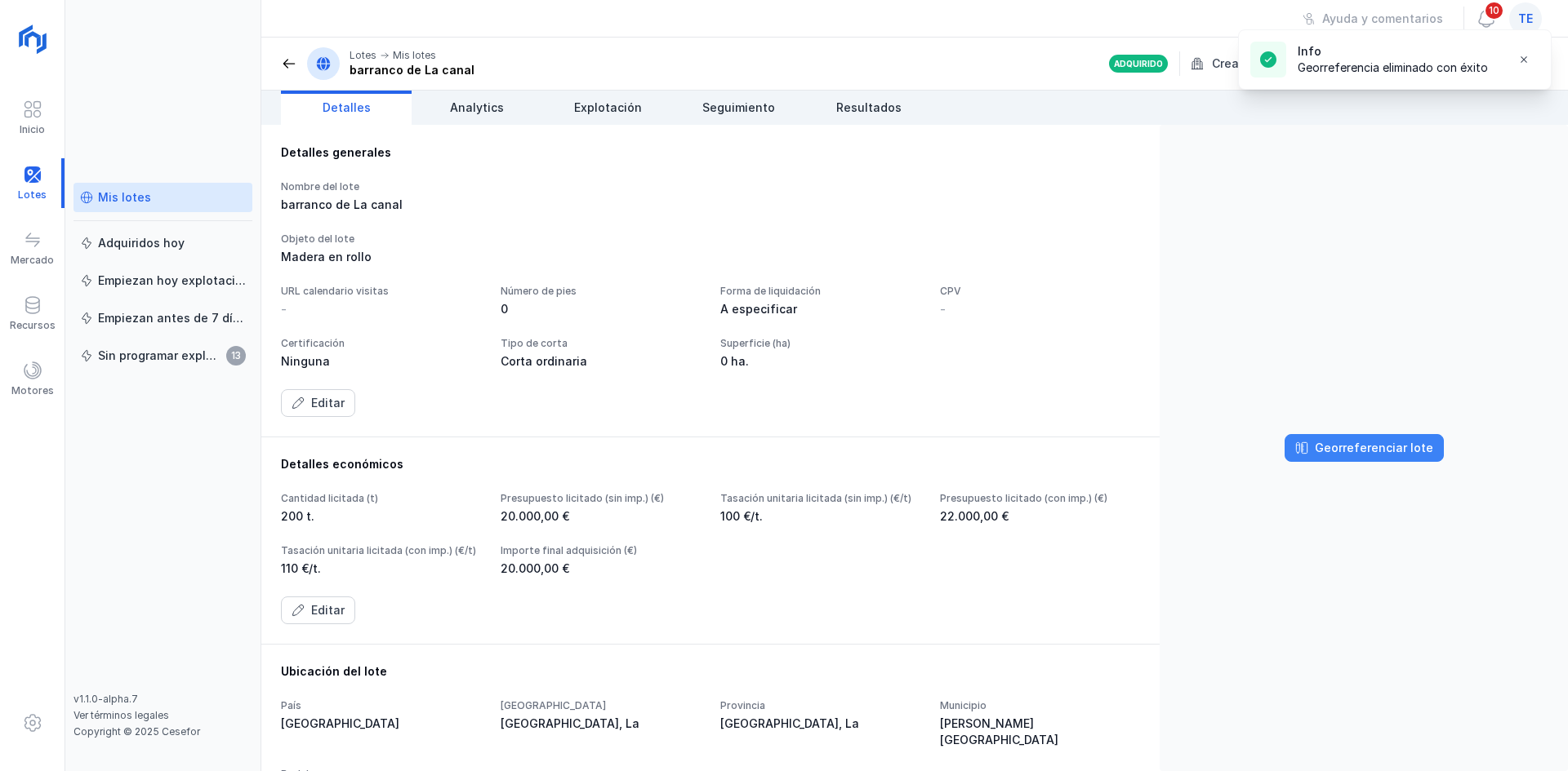
click at [1374, 455] on button "Georreferenciar lote" at bounding box center [1363, 448] width 159 height 28
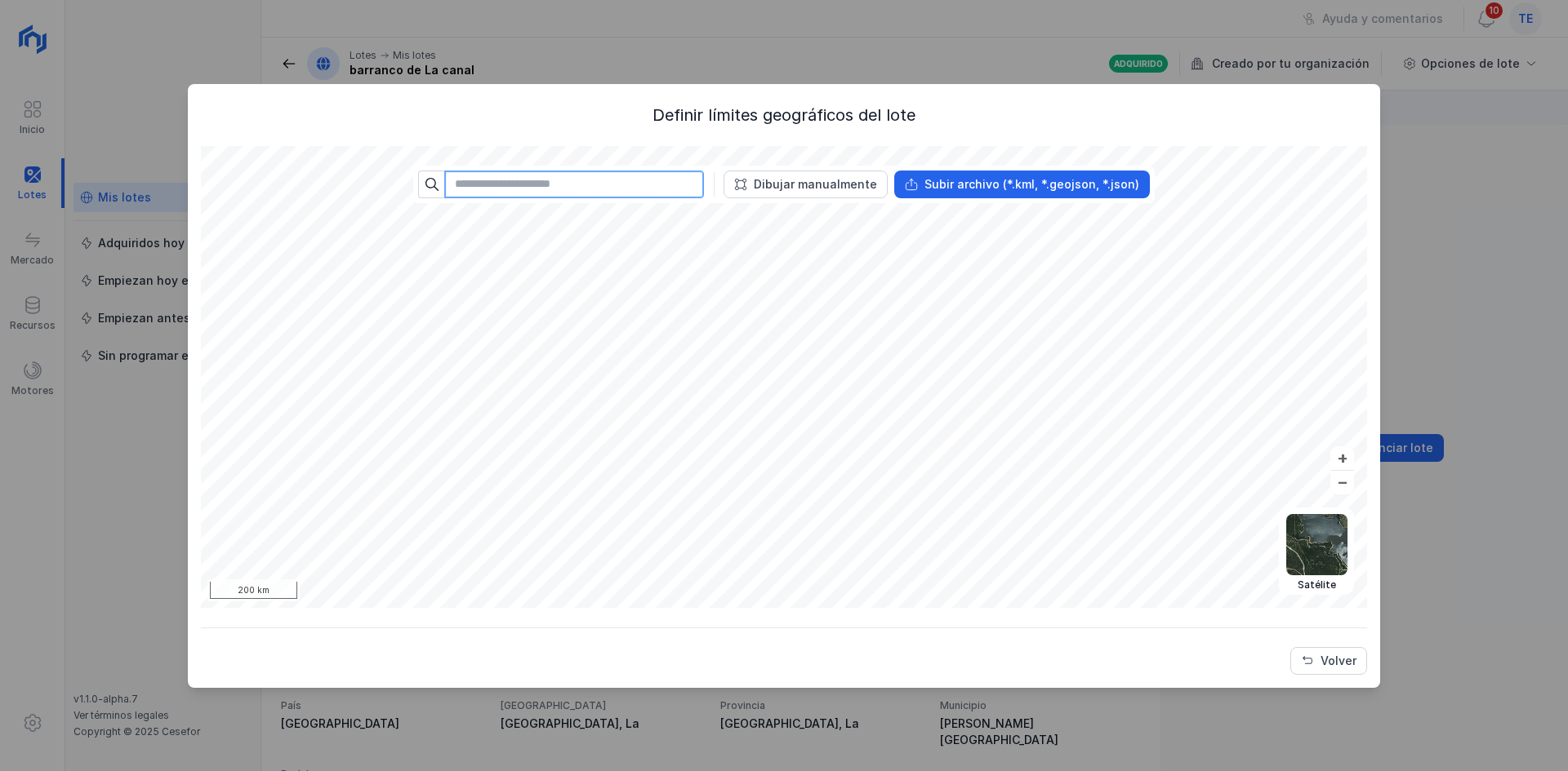
click at [505, 184] on input "text" at bounding box center [574, 185] width 259 height 28
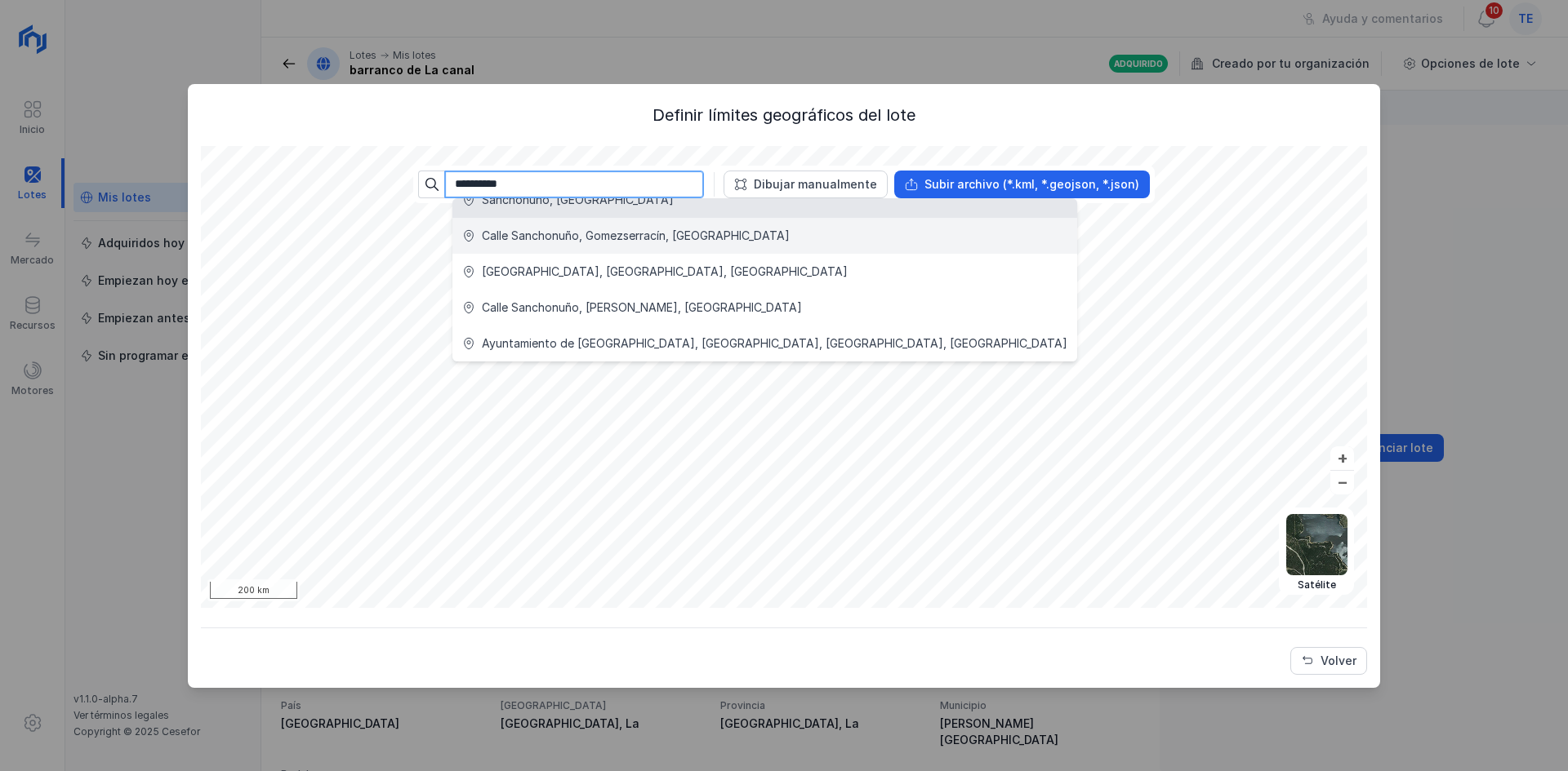
scroll to position [10, 0]
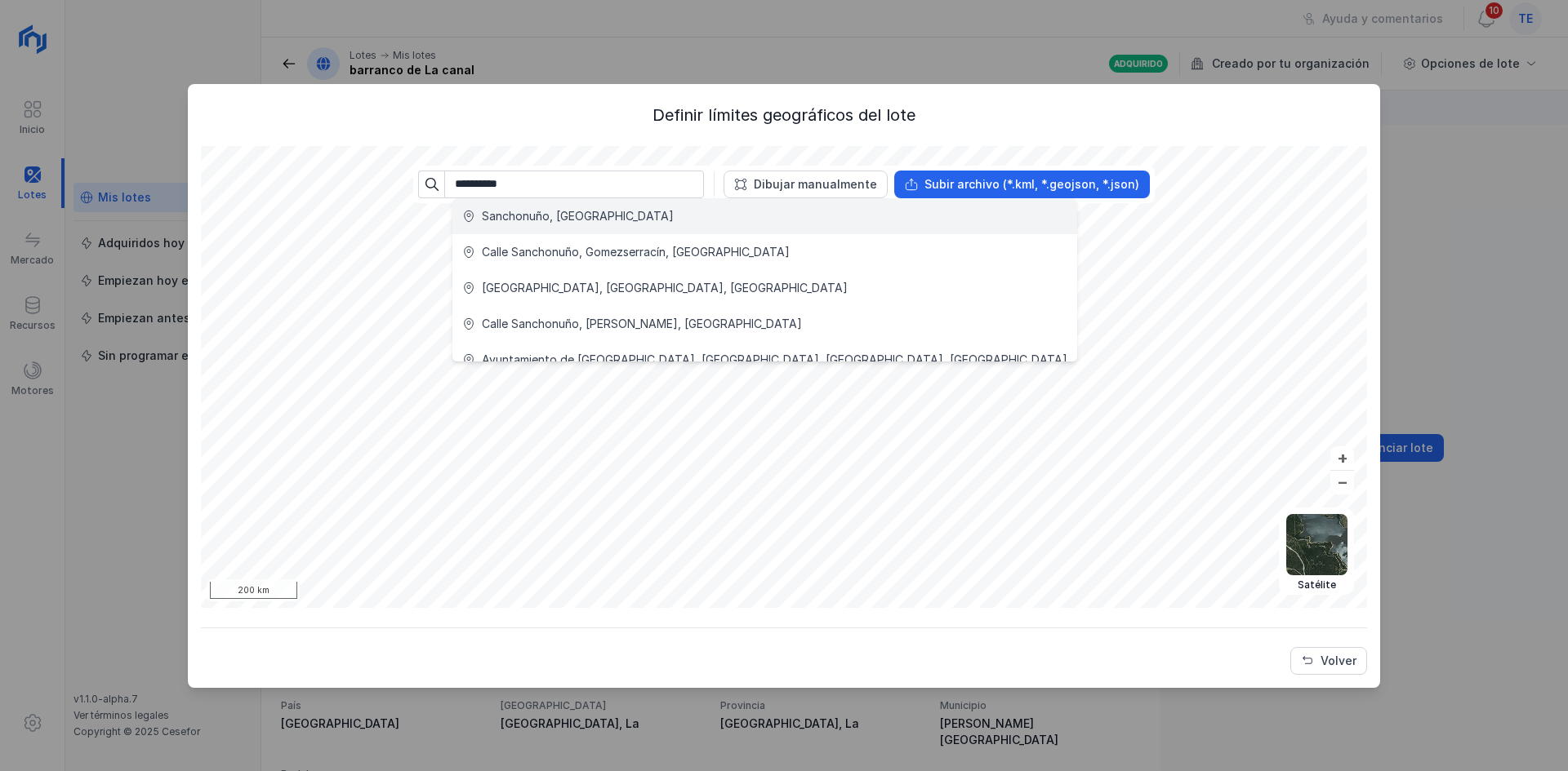
click at [722, 221] on div "Sanchonuño, [GEOGRAPHIC_DATA]" at bounding box center [764, 216] width 605 height 16
type input "**********"
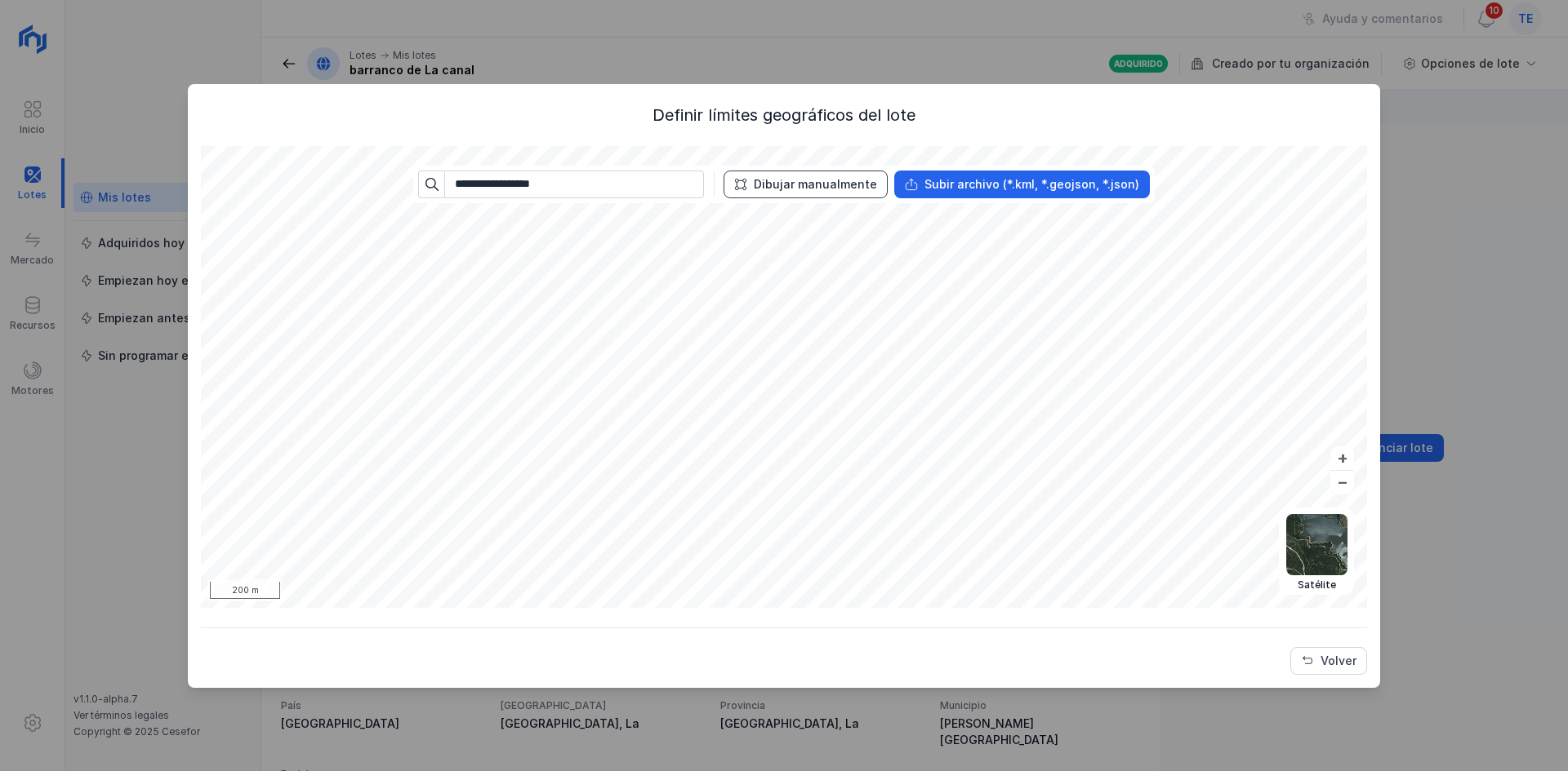
click at [836, 186] on div "Dibujar manualmente" at bounding box center [816, 184] width 123 height 16
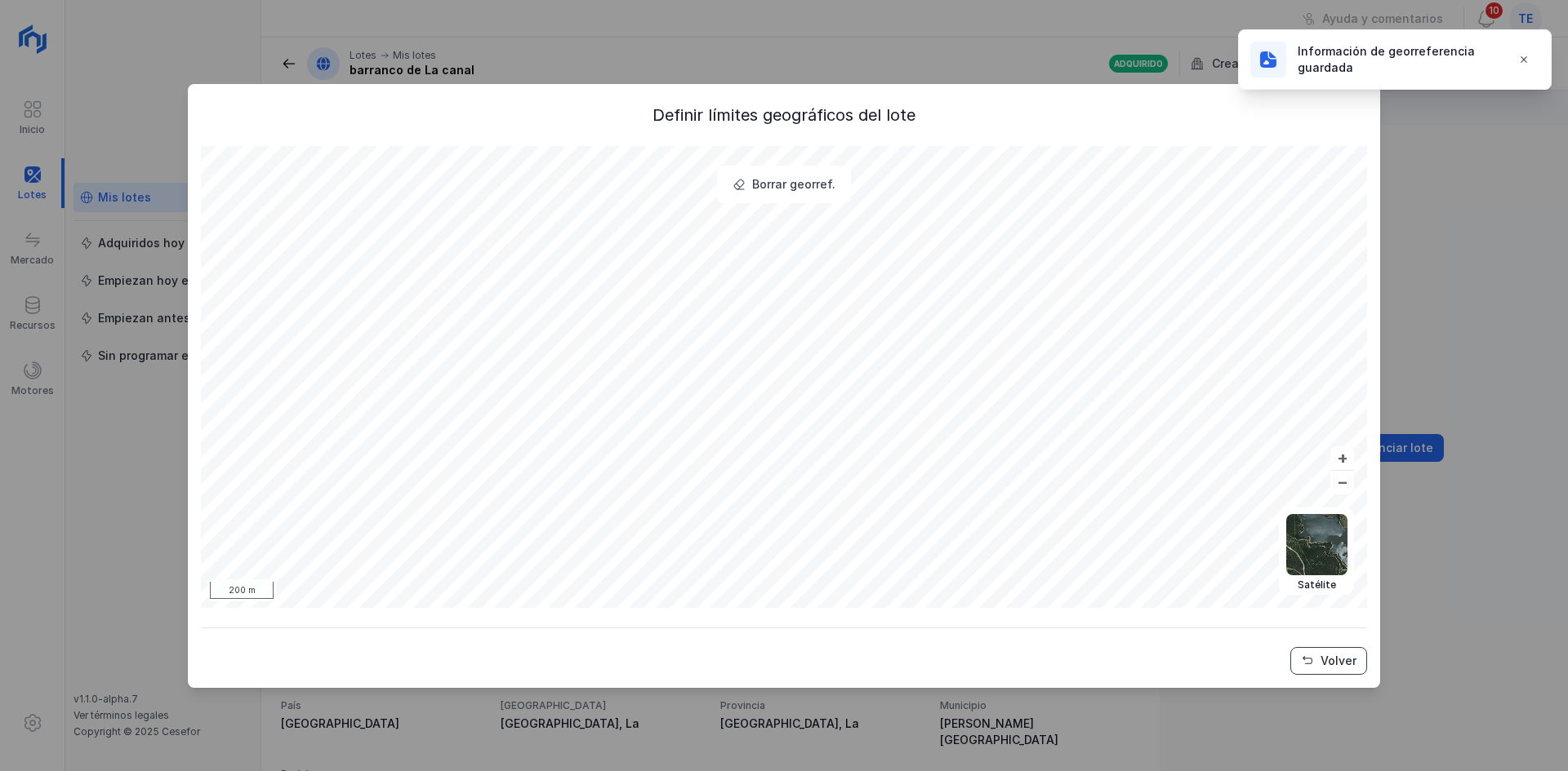
click at [1321, 656] on div "Volver" at bounding box center [1338, 661] width 36 height 16
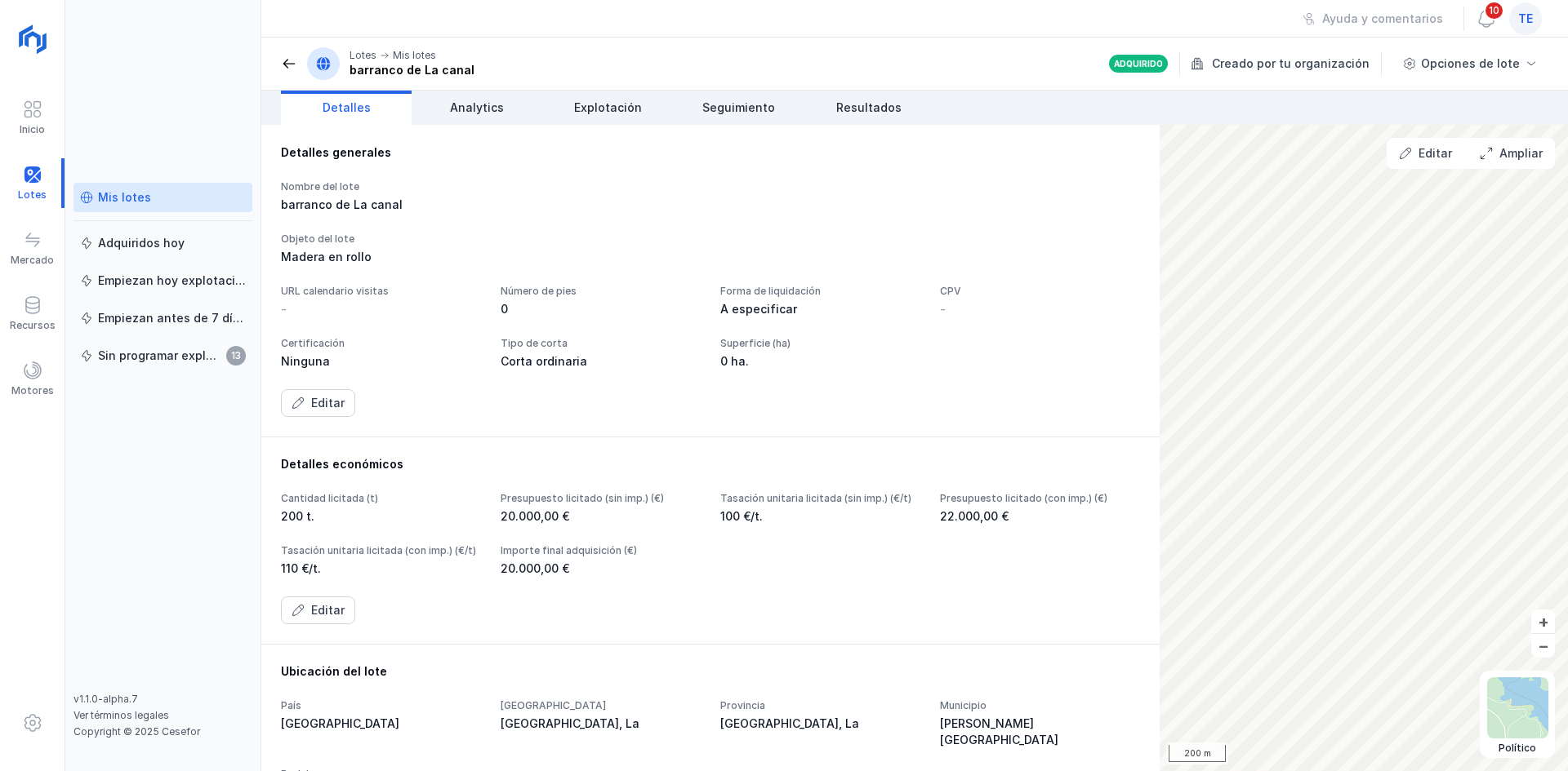
click at [295, 62] on span at bounding box center [289, 63] width 16 height 16
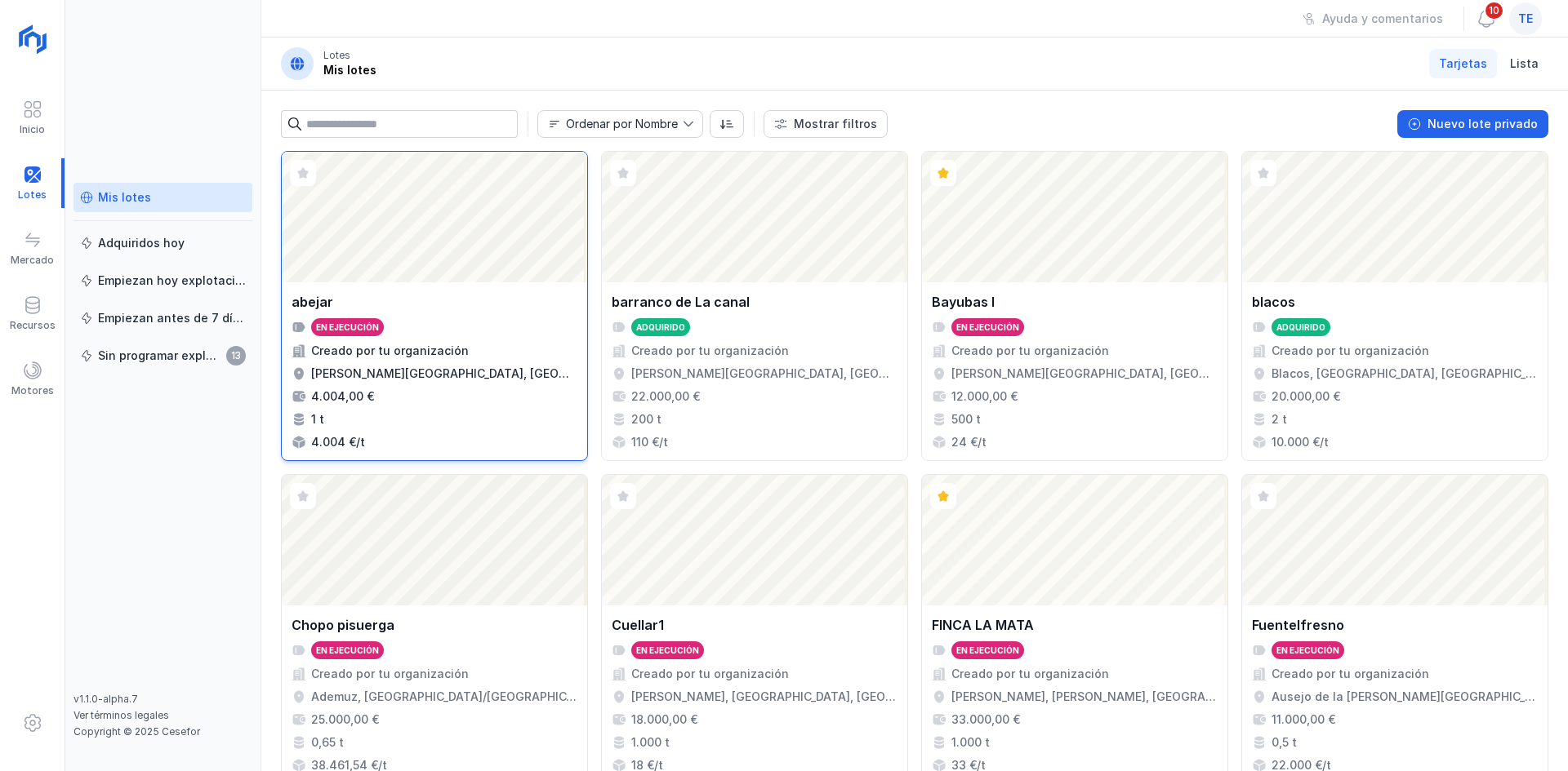
click at [437, 255] on div "Abrir lote" at bounding box center [435, 217] width 305 height 131
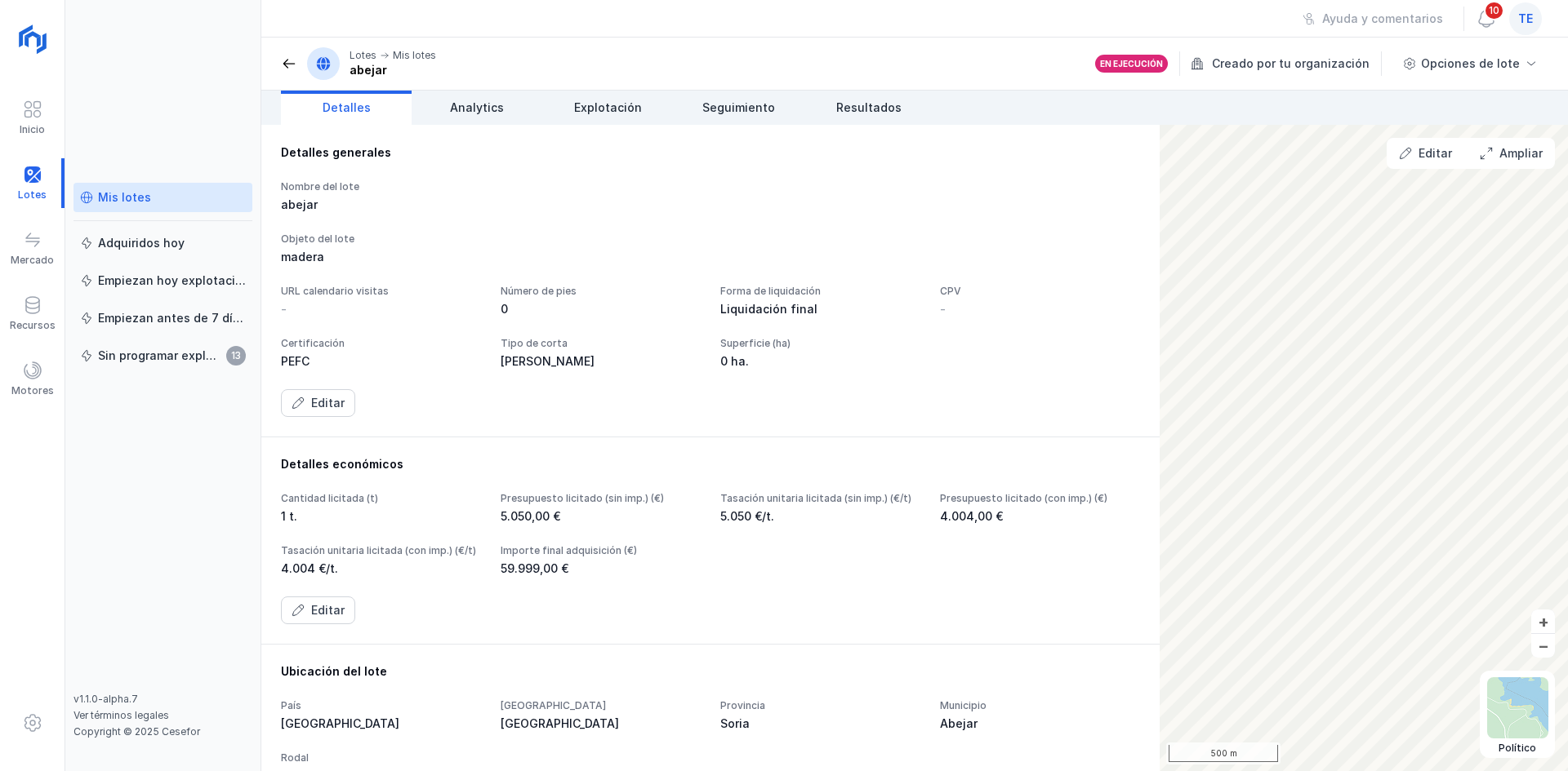
click at [292, 56] on span at bounding box center [289, 63] width 16 height 16
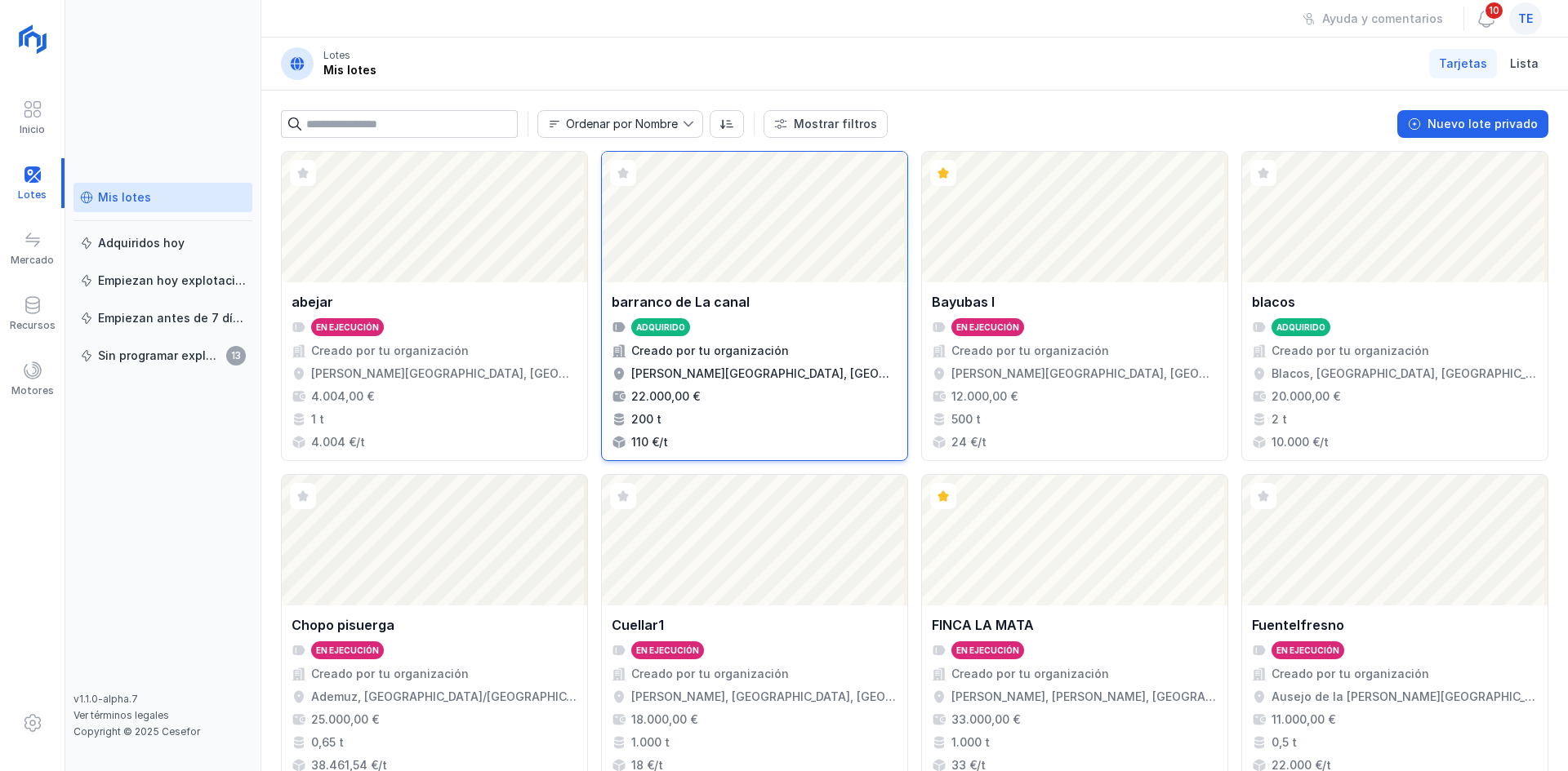
click at [858, 259] on div "Abrir lote" at bounding box center [754, 217] width 305 height 131
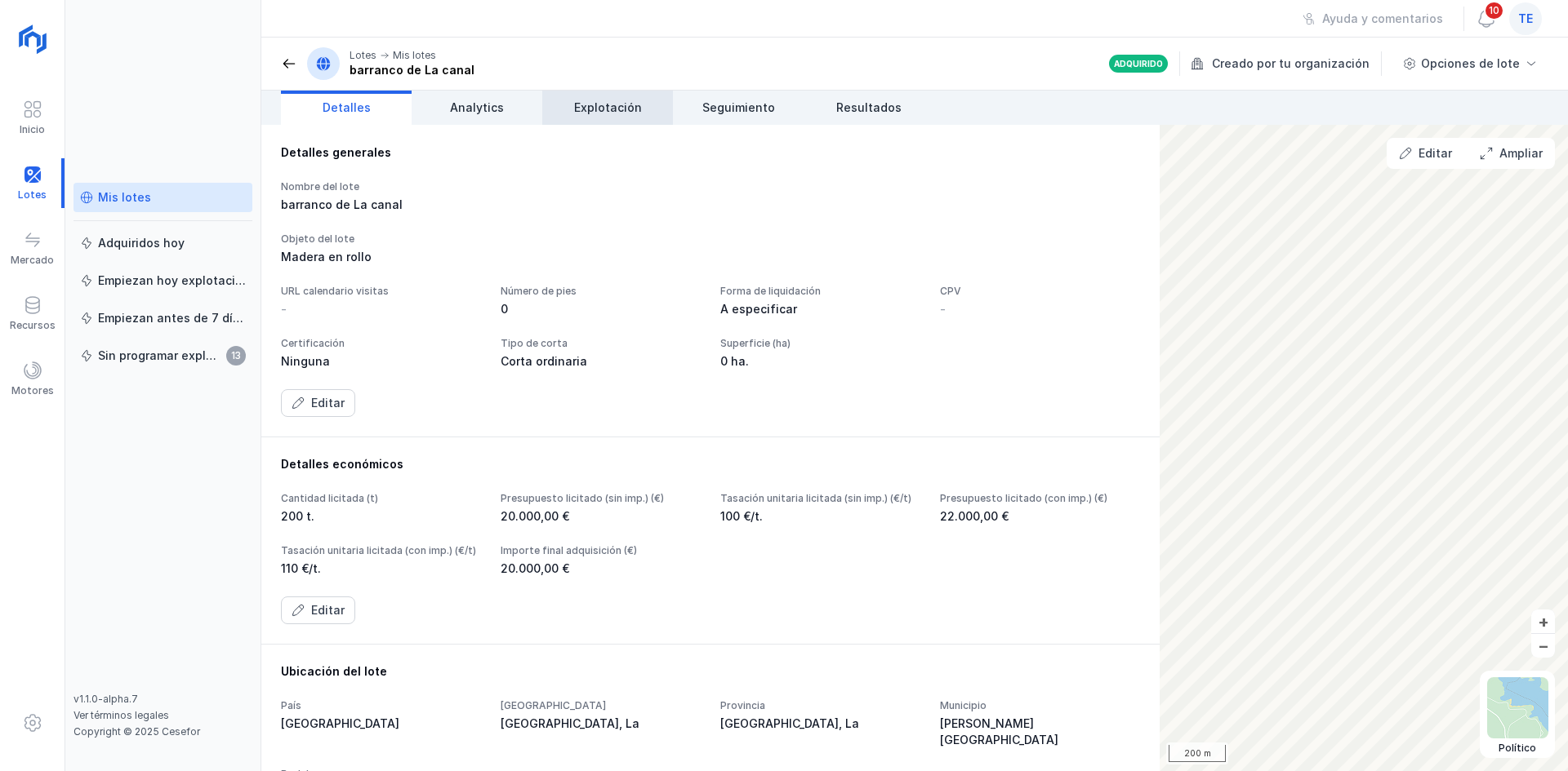
click at [577, 102] on span "Explotación" at bounding box center [608, 108] width 68 height 16
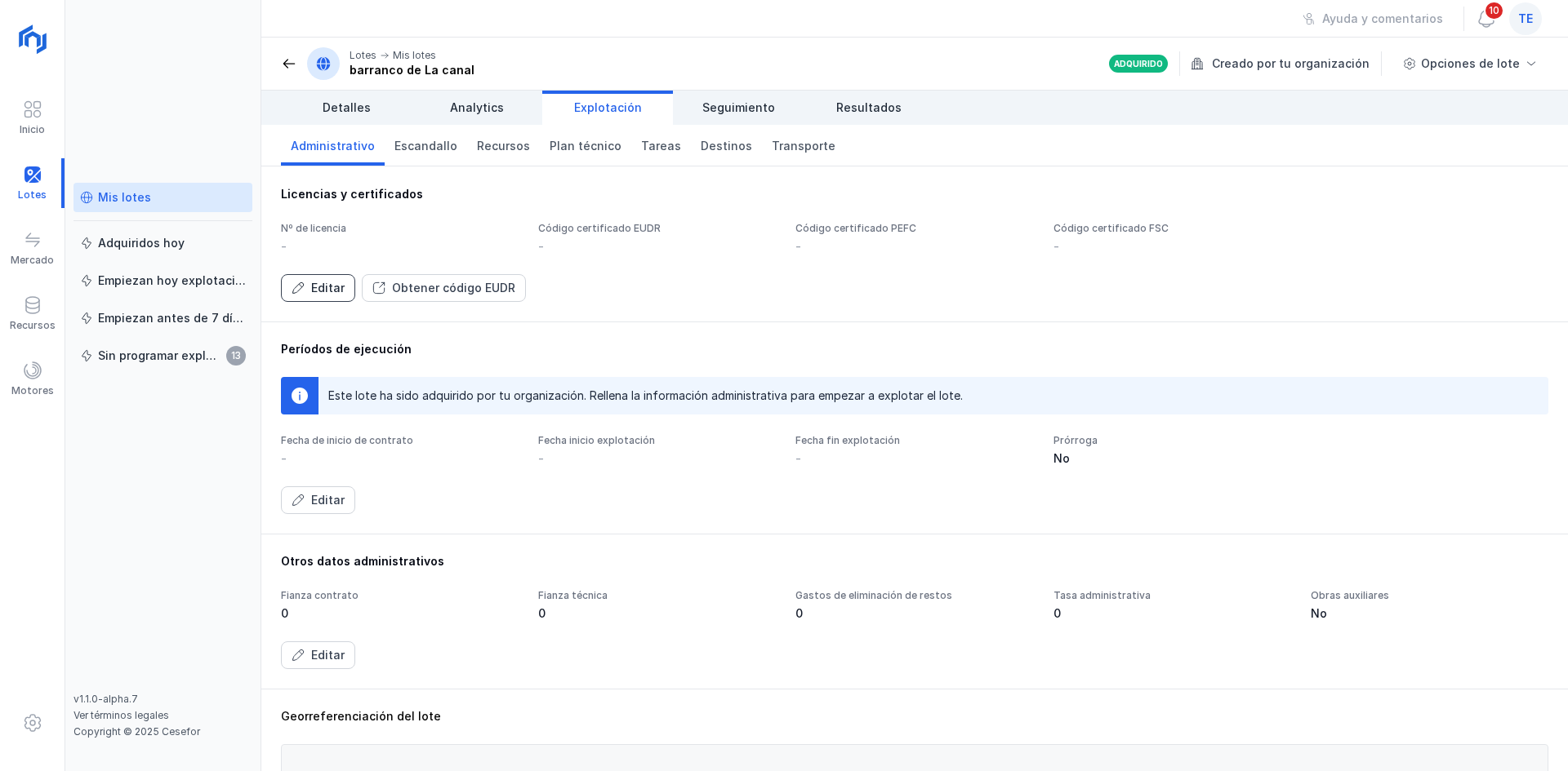
click at [326, 276] on button "Editar" at bounding box center [318, 288] width 75 height 28
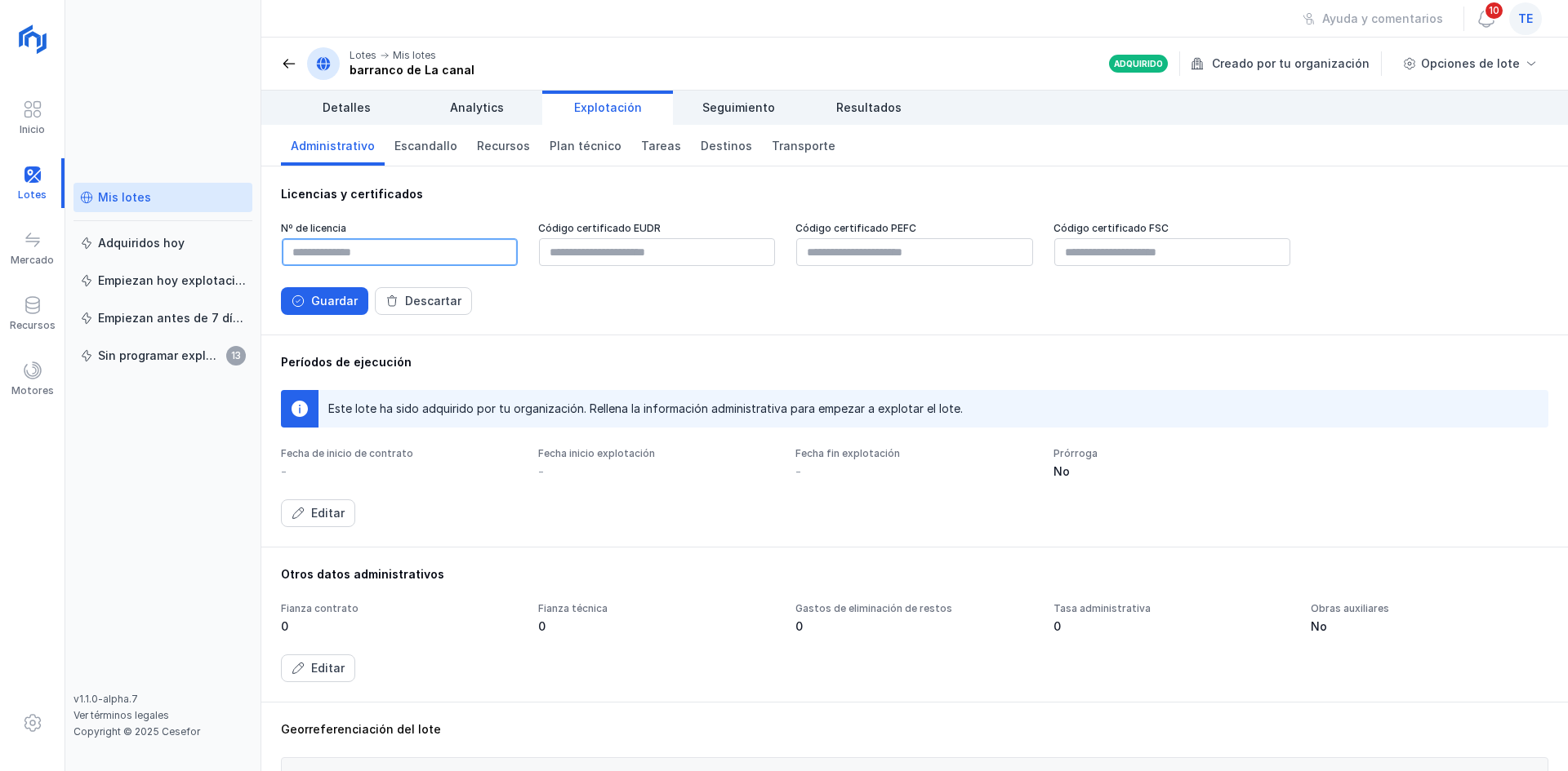
click at [336, 245] on input "text" at bounding box center [400, 252] width 236 height 28
click at [318, 300] on div "Guardar" at bounding box center [335, 301] width 47 height 16
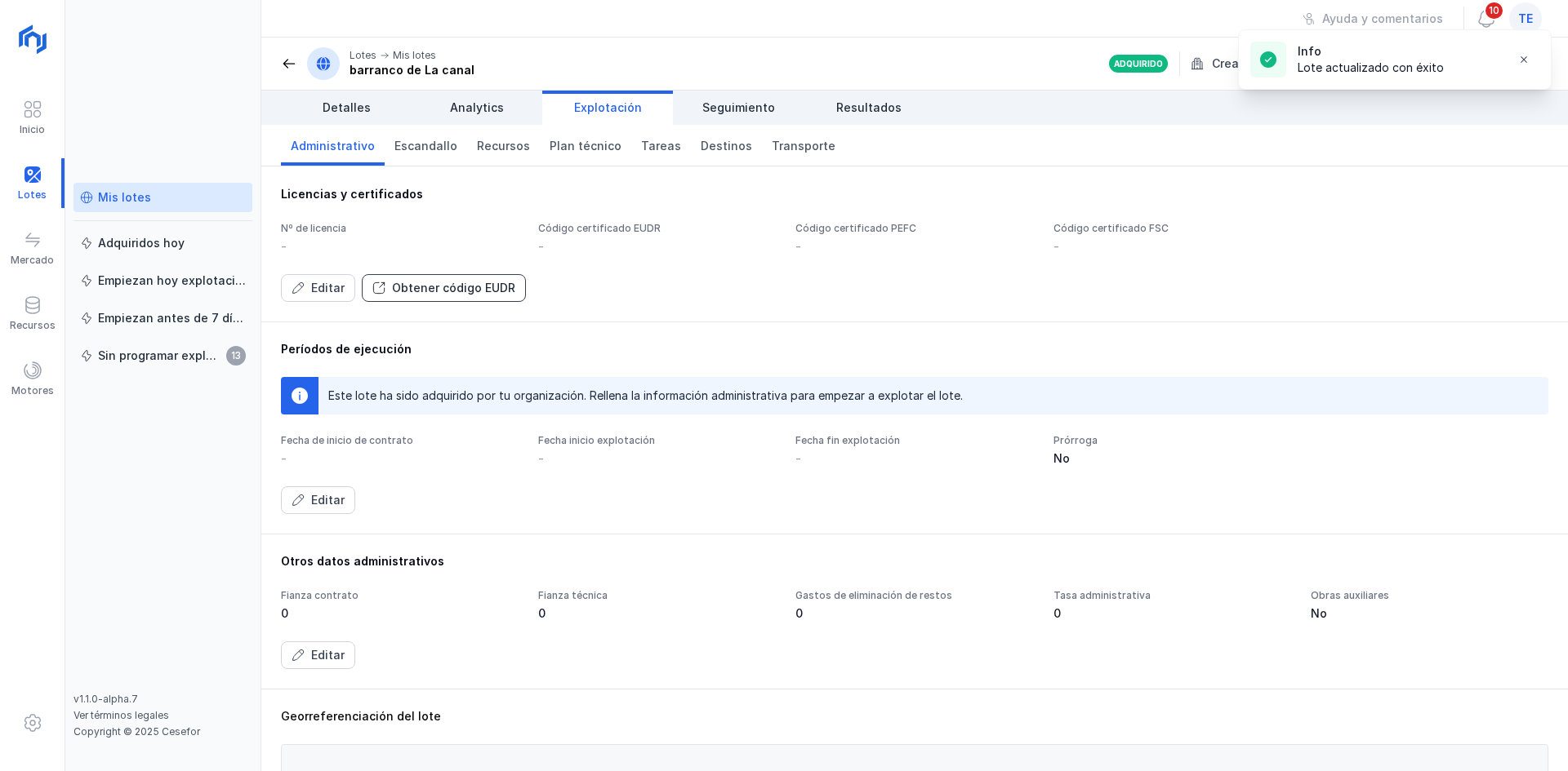
click at [449, 288] on div "Obtener código EUDR" at bounding box center [454, 288] width 123 height 16
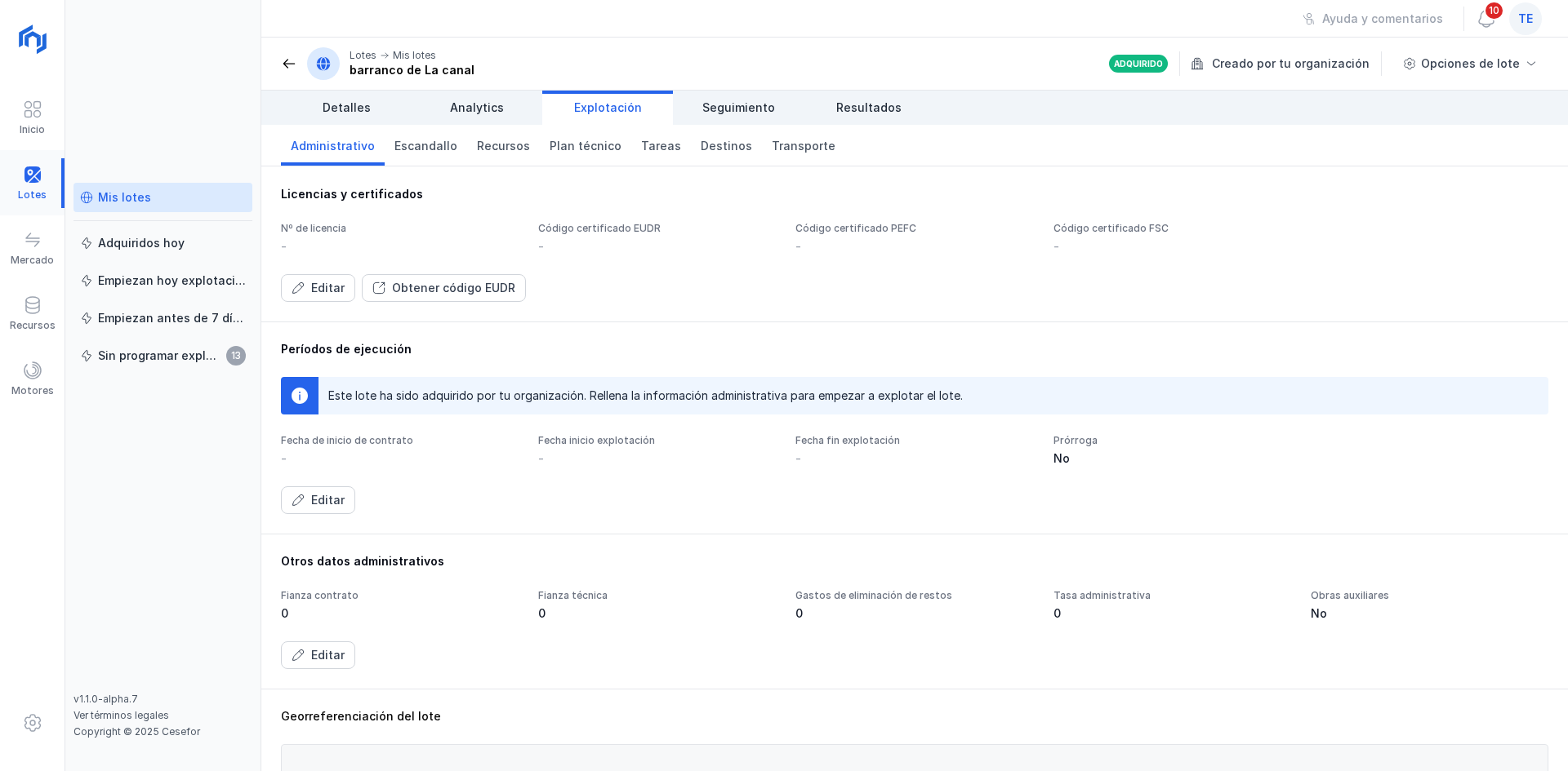
click at [19, 174] on div at bounding box center [32, 183] width 64 height 49
click at [106, 193] on div "Mis lotes" at bounding box center [124, 197] width 53 height 16
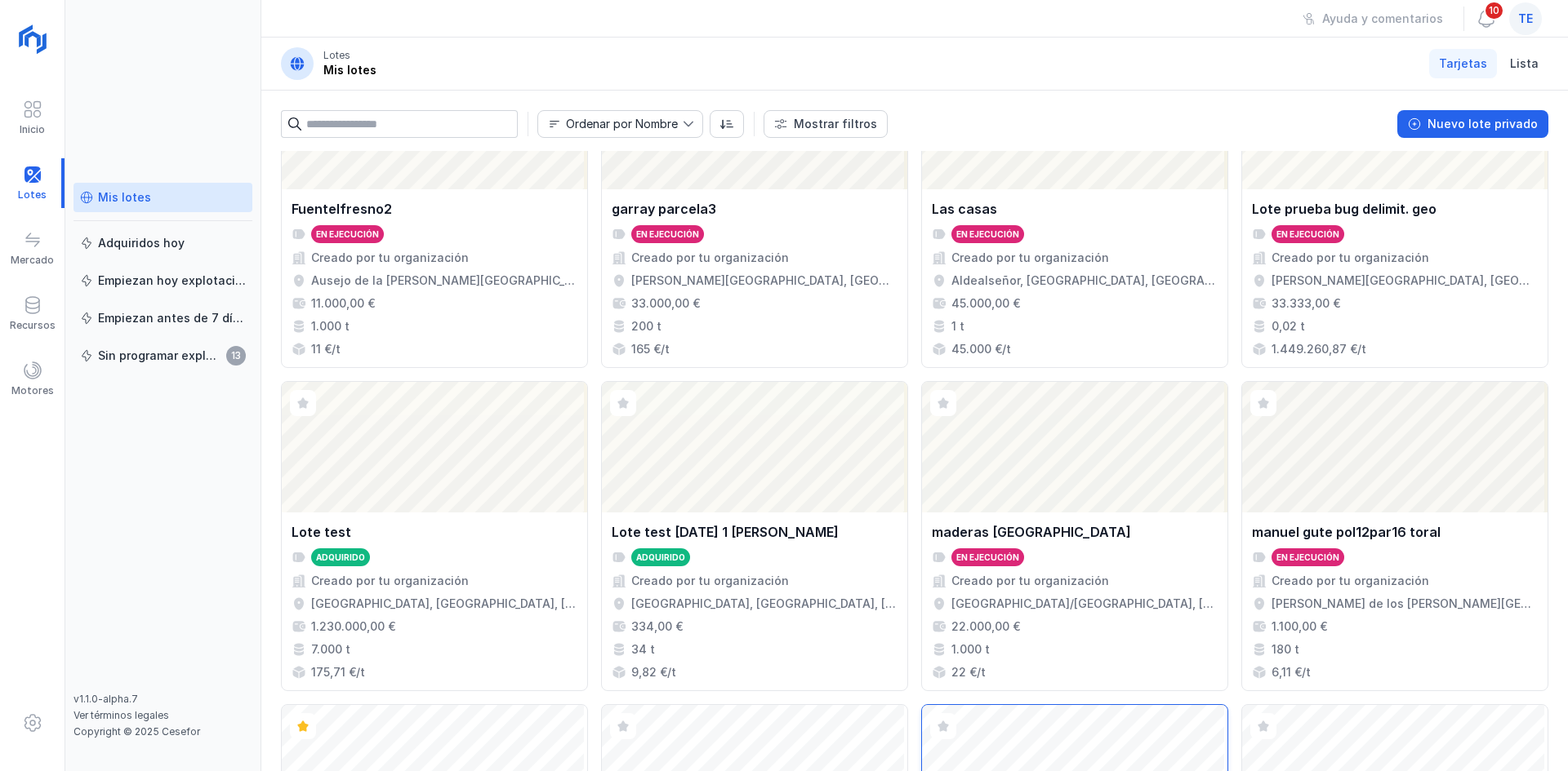
scroll to position [1056, 0]
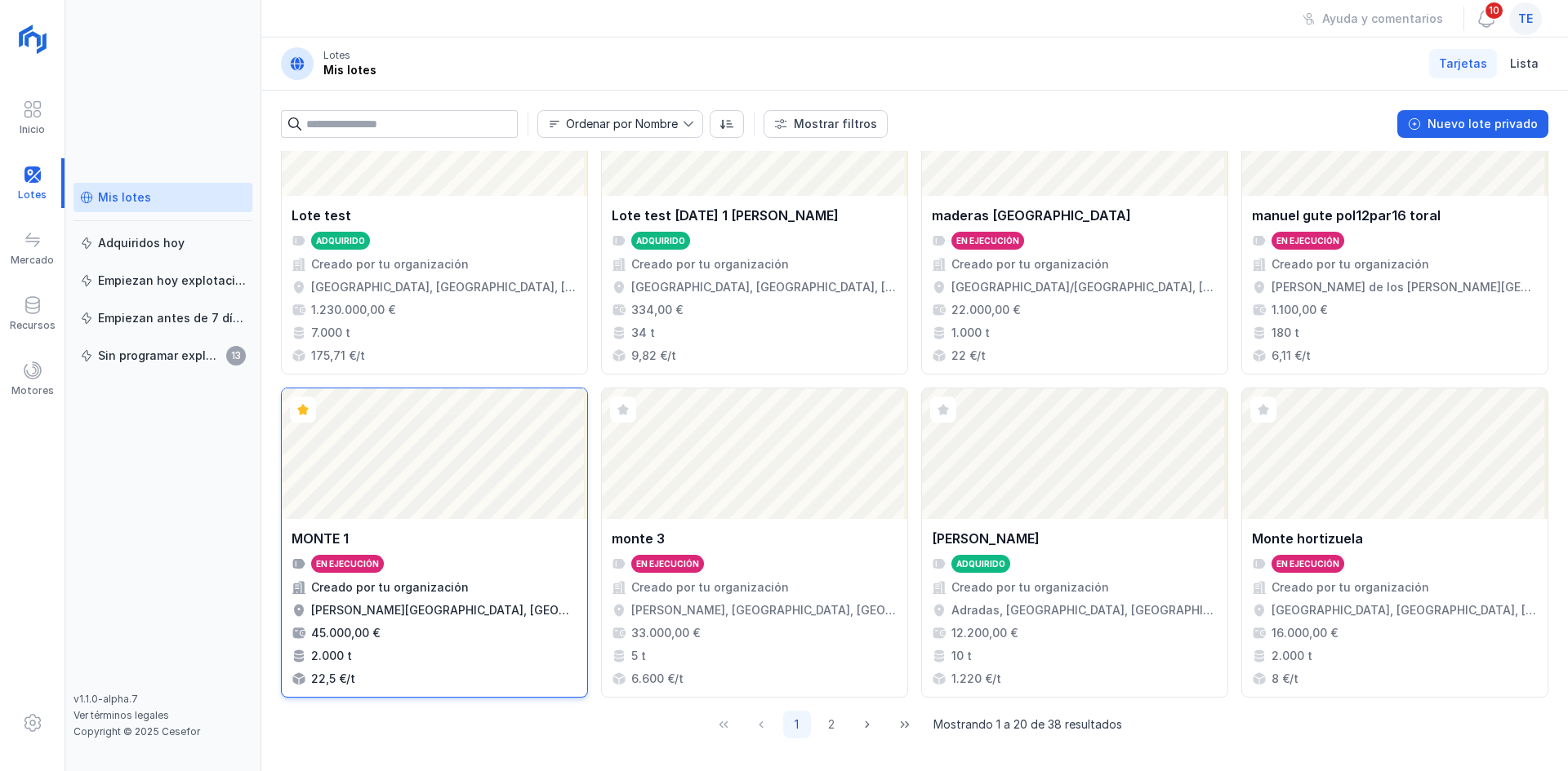
click at [444, 439] on div "Abrir lote" at bounding box center [435, 454] width 305 height 131
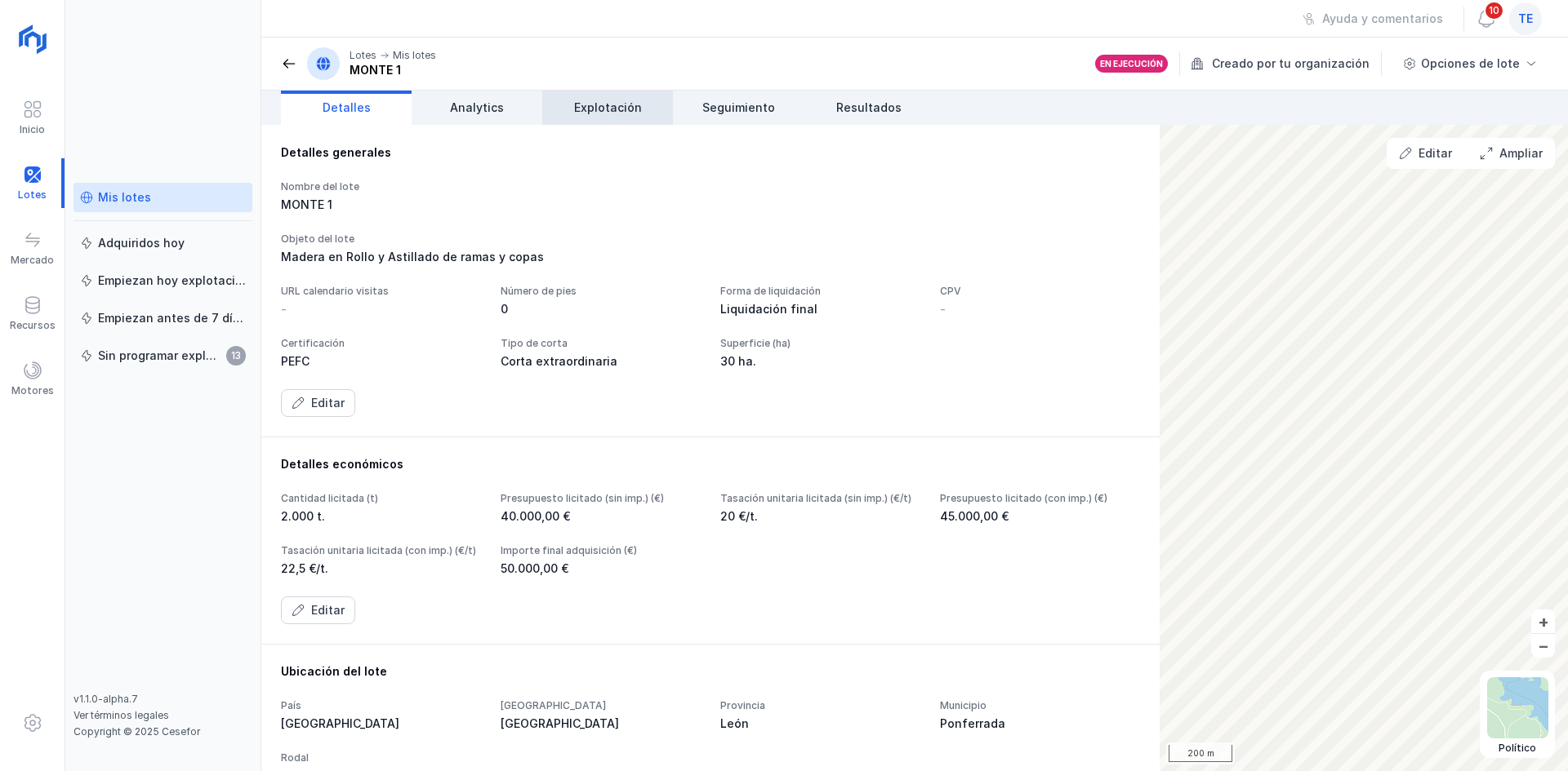
click at [620, 105] on span "Explotación" at bounding box center [608, 108] width 68 height 16
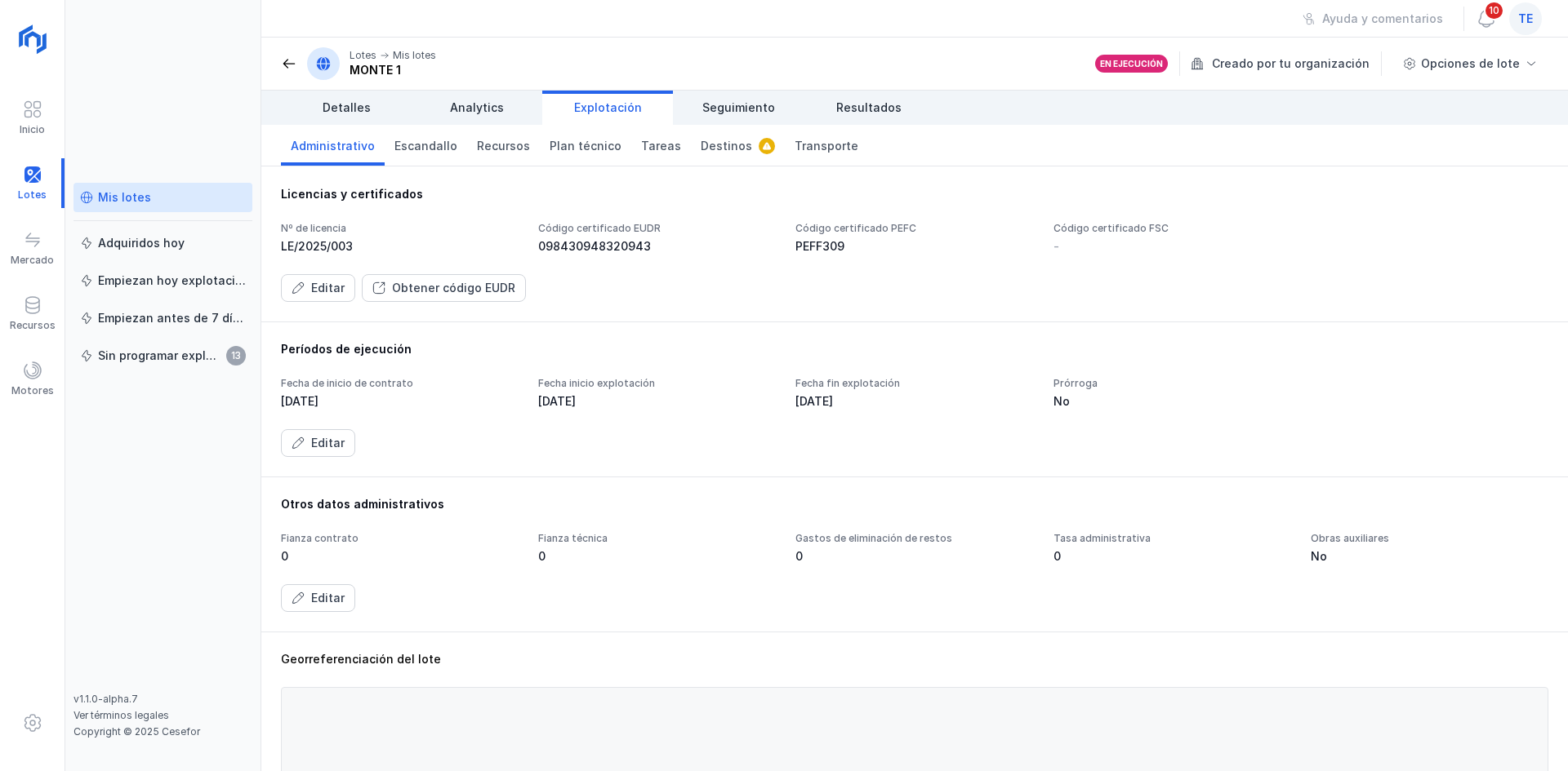
drag, startPoint x: 535, startPoint y: 254, endPoint x: 633, endPoint y: 221, distance: 103.4
click at [1053, 237] on div "Código certificado EUDR 098430948320943" at bounding box center [1172, 238] width 238 height 33
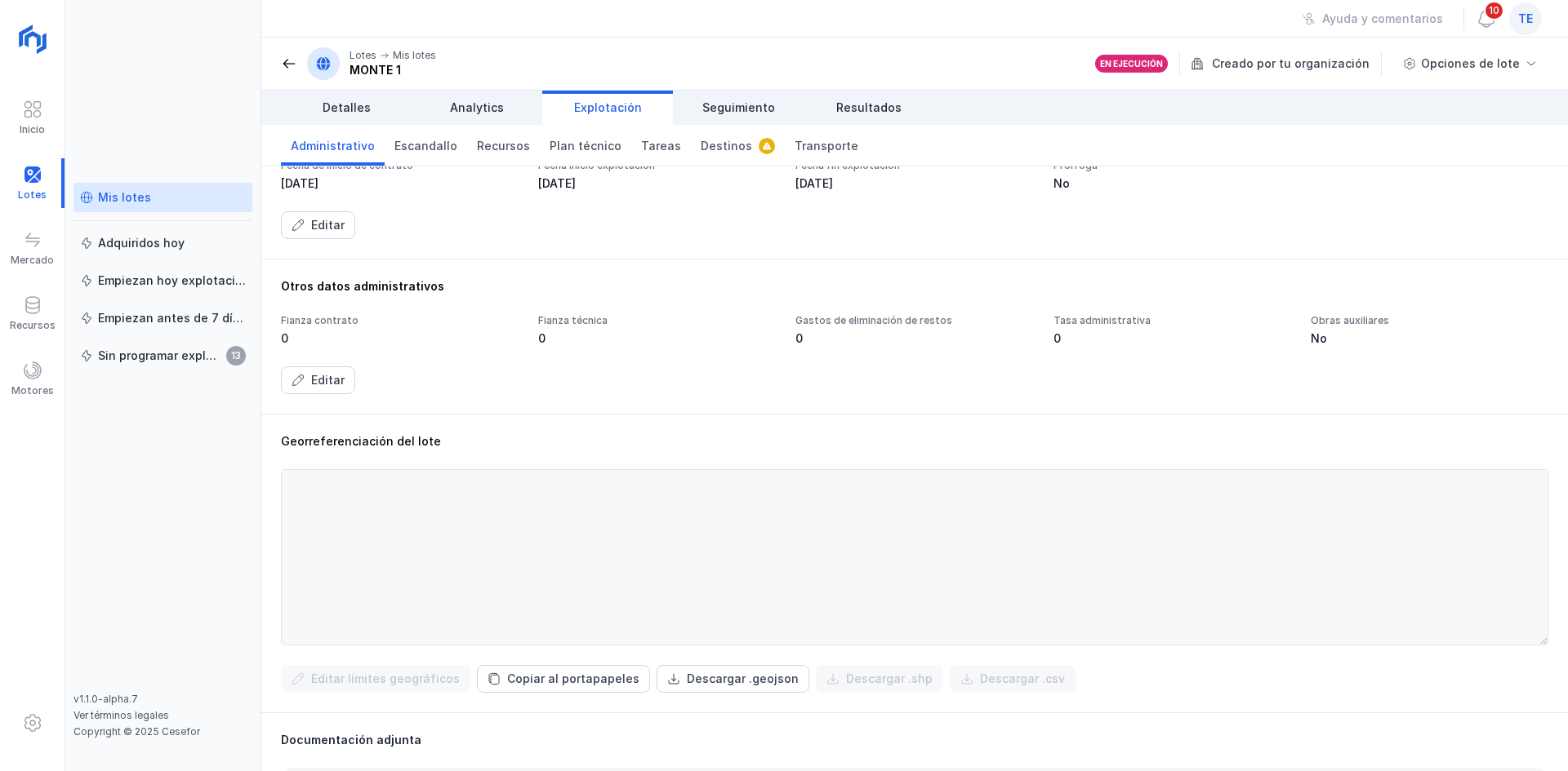
scroll to position [326, 0]
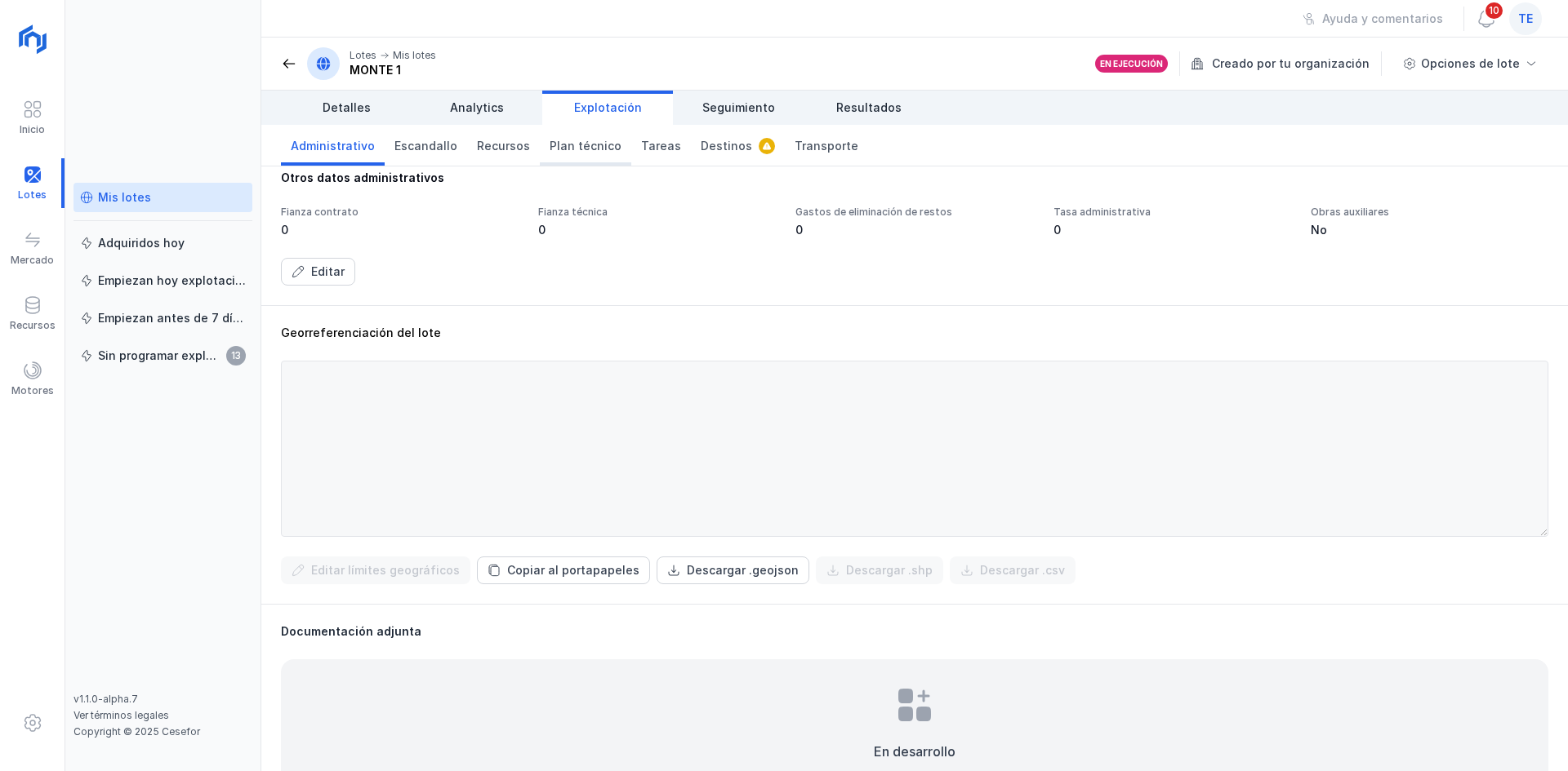
click at [572, 143] on span "Plan técnico" at bounding box center [585, 146] width 72 height 16
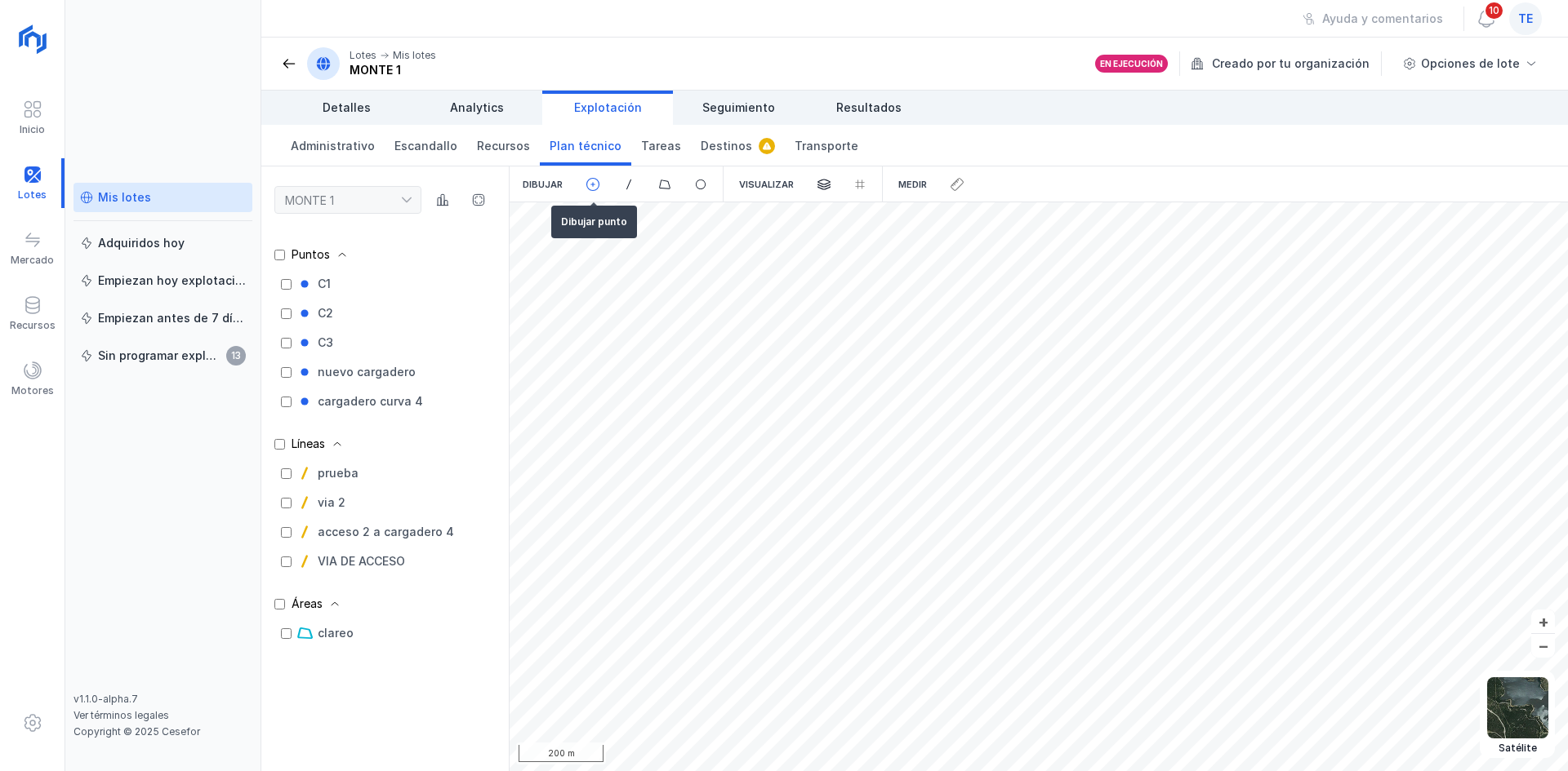
click at [587, 186] on span at bounding box center [593, 184] width 15 height 15
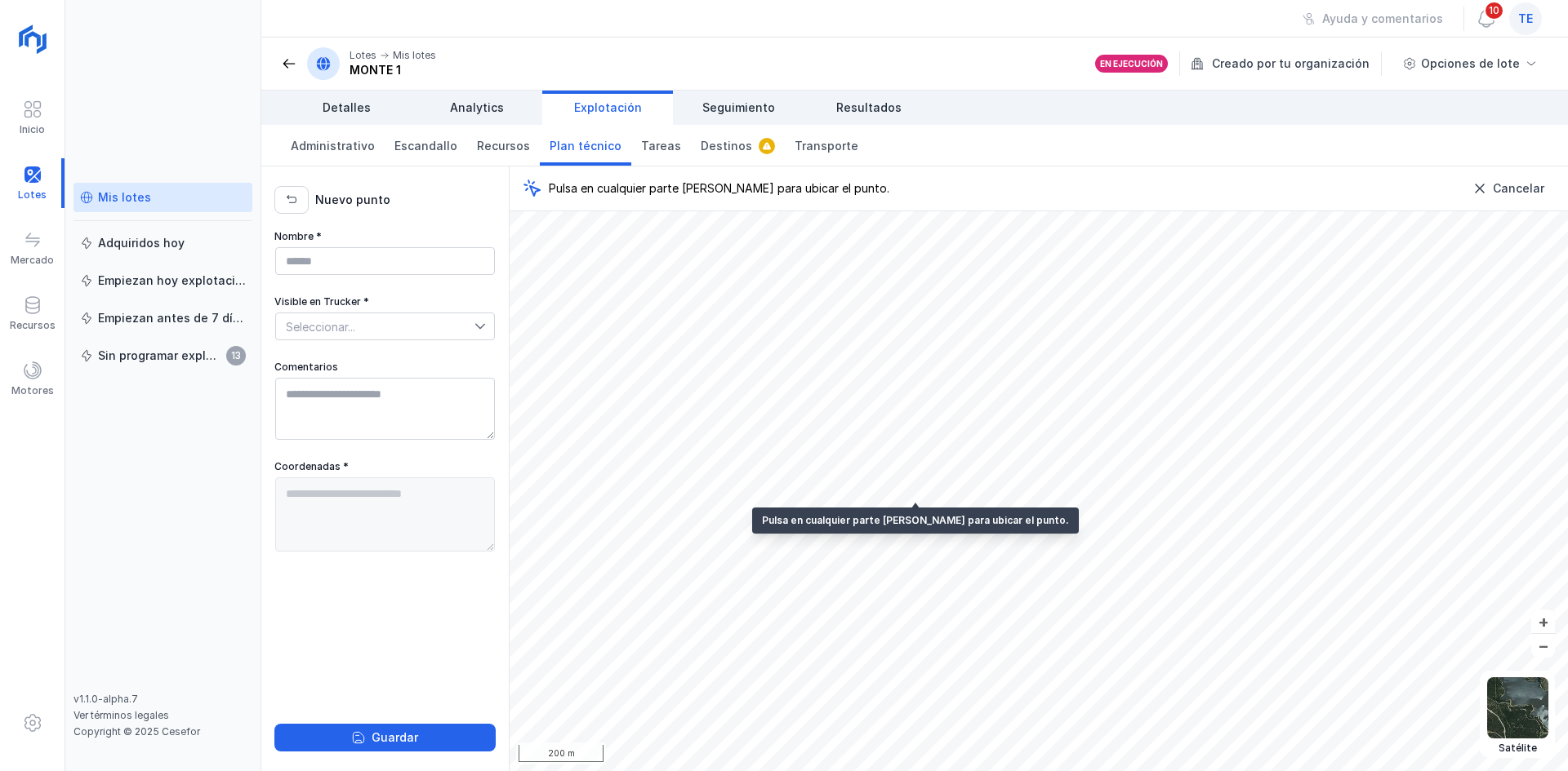
type textarea "**********"
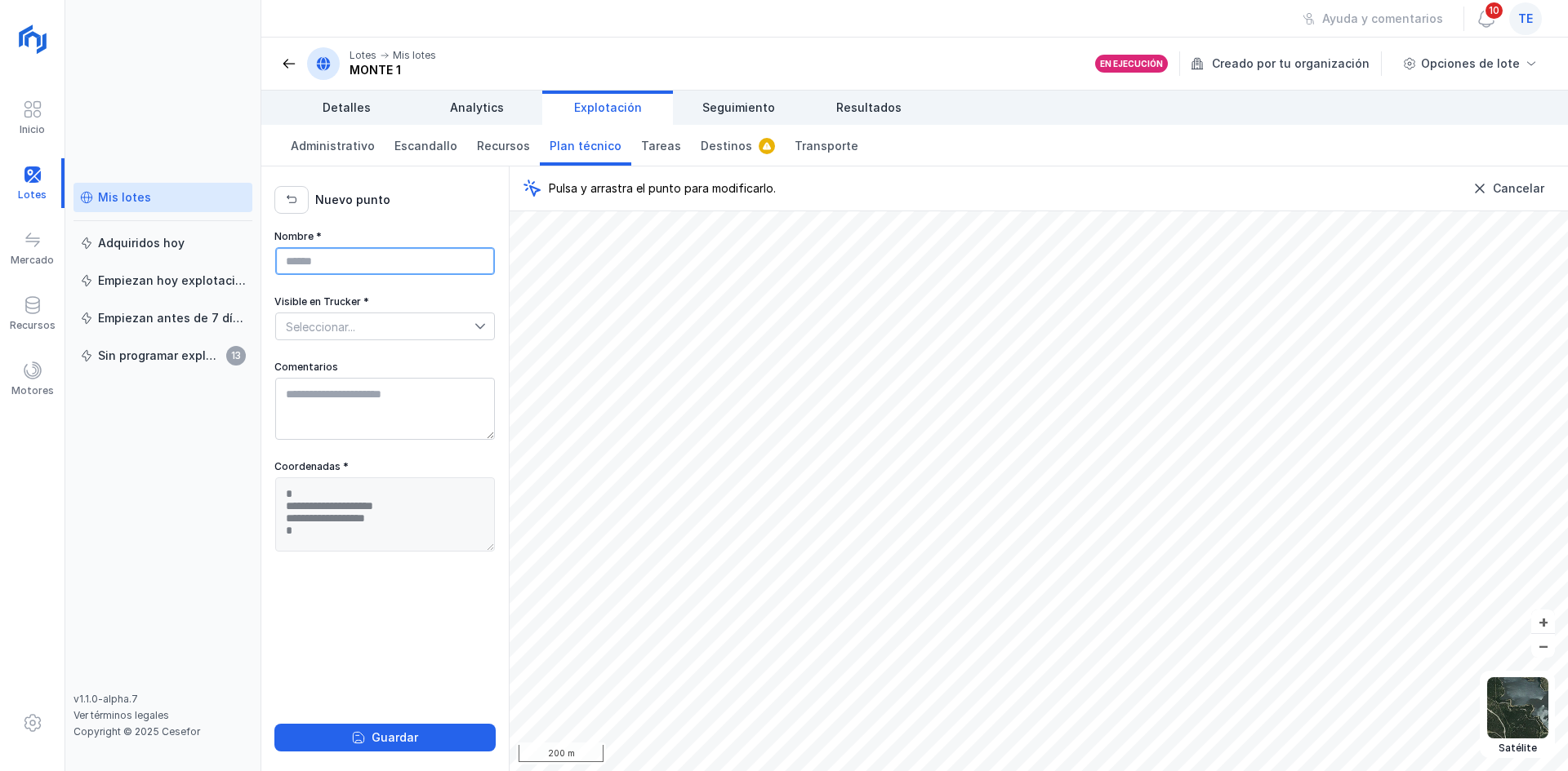
click at [398, 258] on input "Nombre *" at bounding box center [384, 261] width 220 height 28
type input "**********"
click at [339, 335] on span "Seleccionar..." at bounding box center [375, 326] width 199 height 26
click at [332, 350] on li "Sí" at bounding box center [384, 356] width 220 height 31
click at [317, 380] on textarea "Comentarios" at bounding box center [384, 409] width 220 height 62
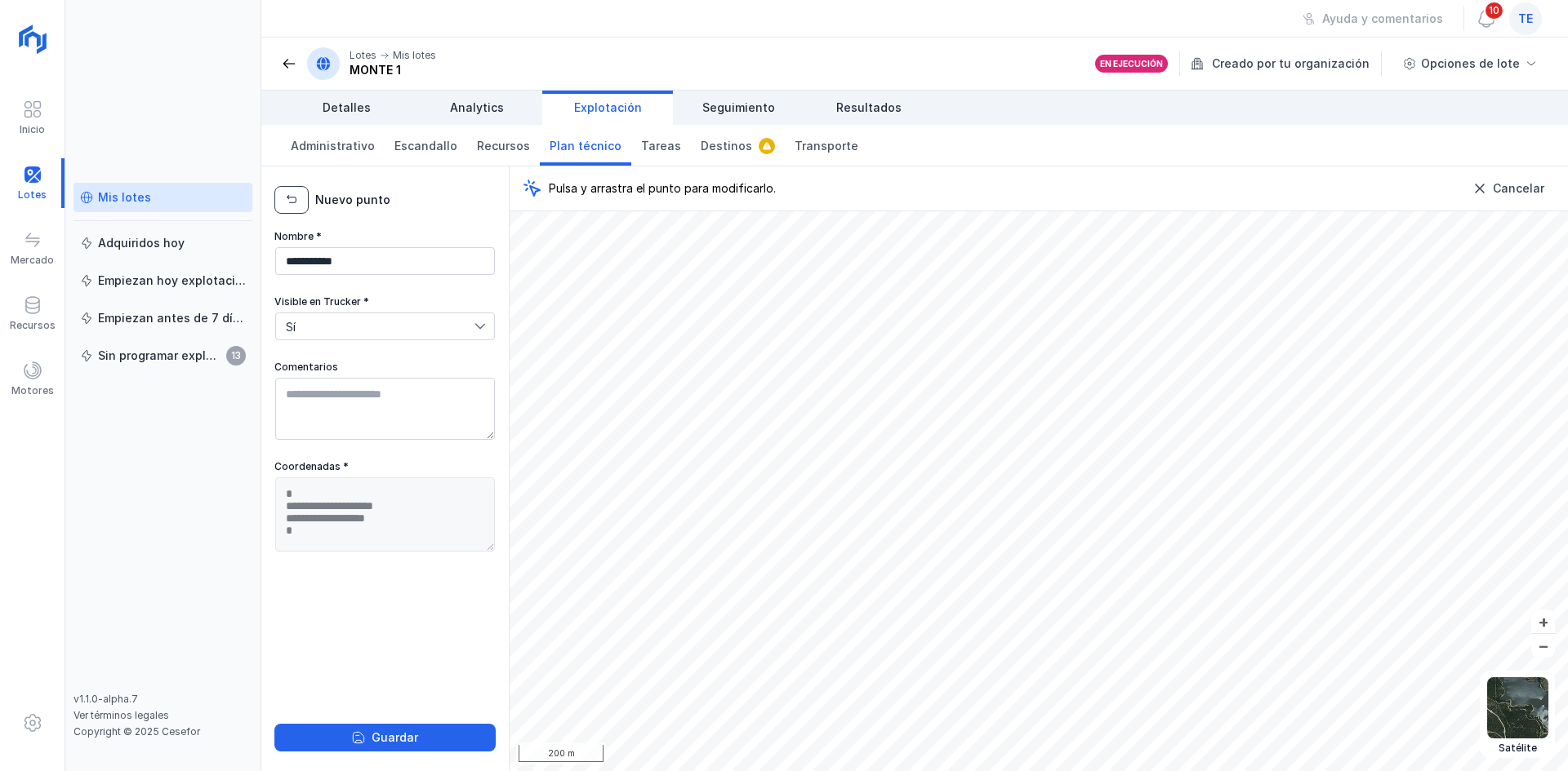
click at [301, 196] on button "button" at bounding box center [292, 200] width 35 height 28
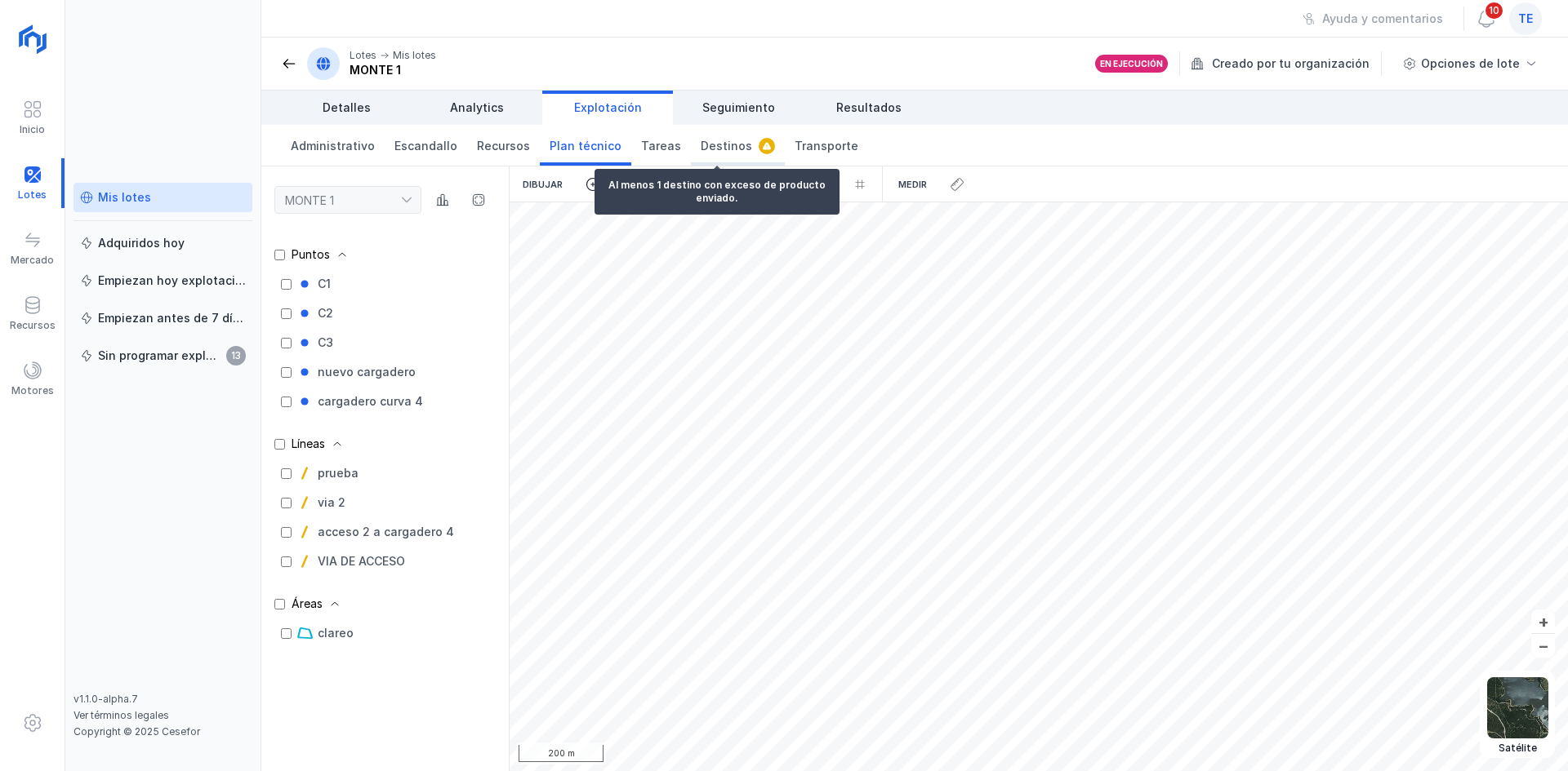
click at [725, 143] on span "Destinos" at bounding box center [725, 146] width 51 height 16
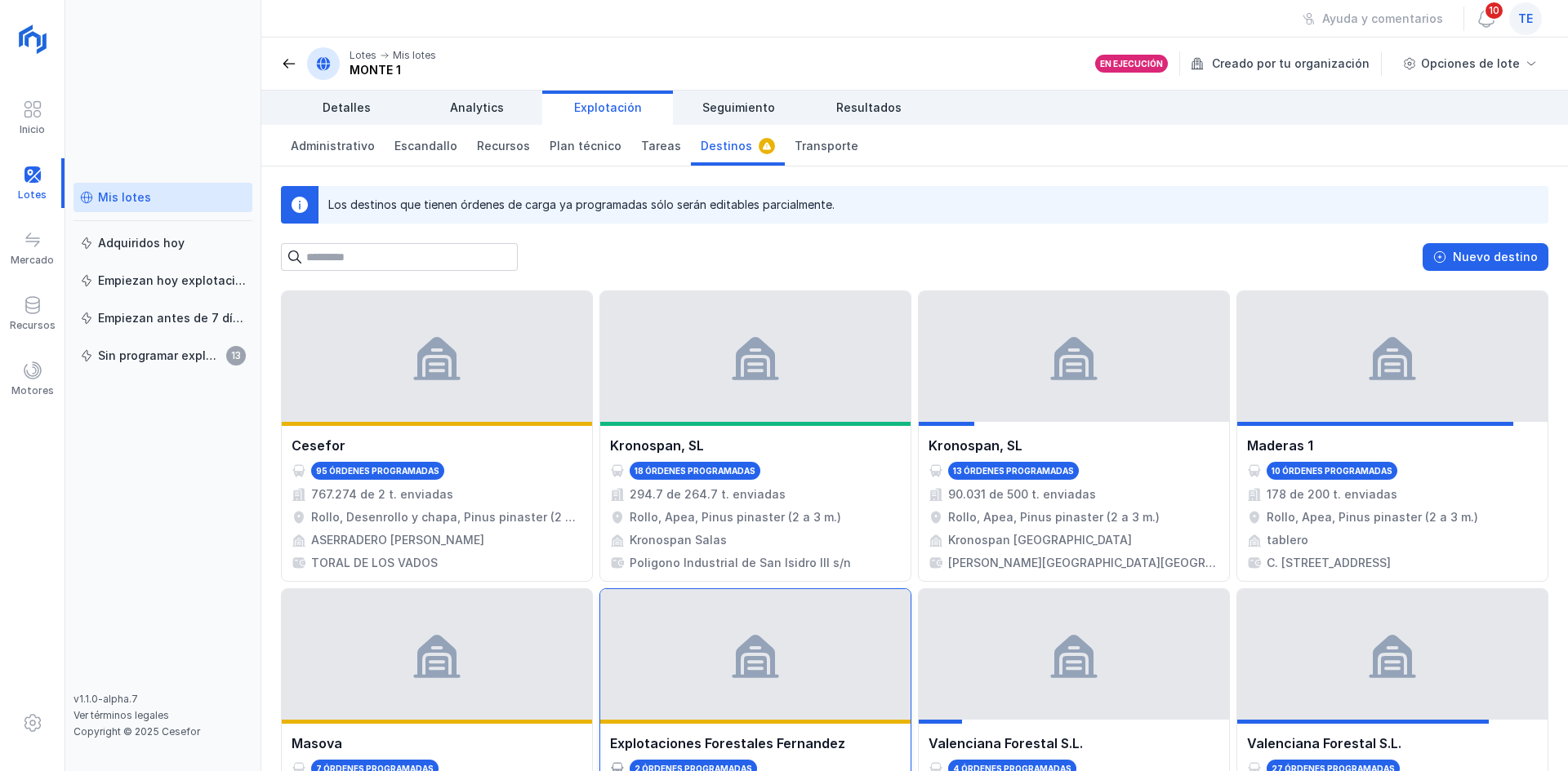
scroll to position [1, 0]
click at [1483, 258] on div "Nuevo destino" at bounding box center [1495, 257] width 85 height 16
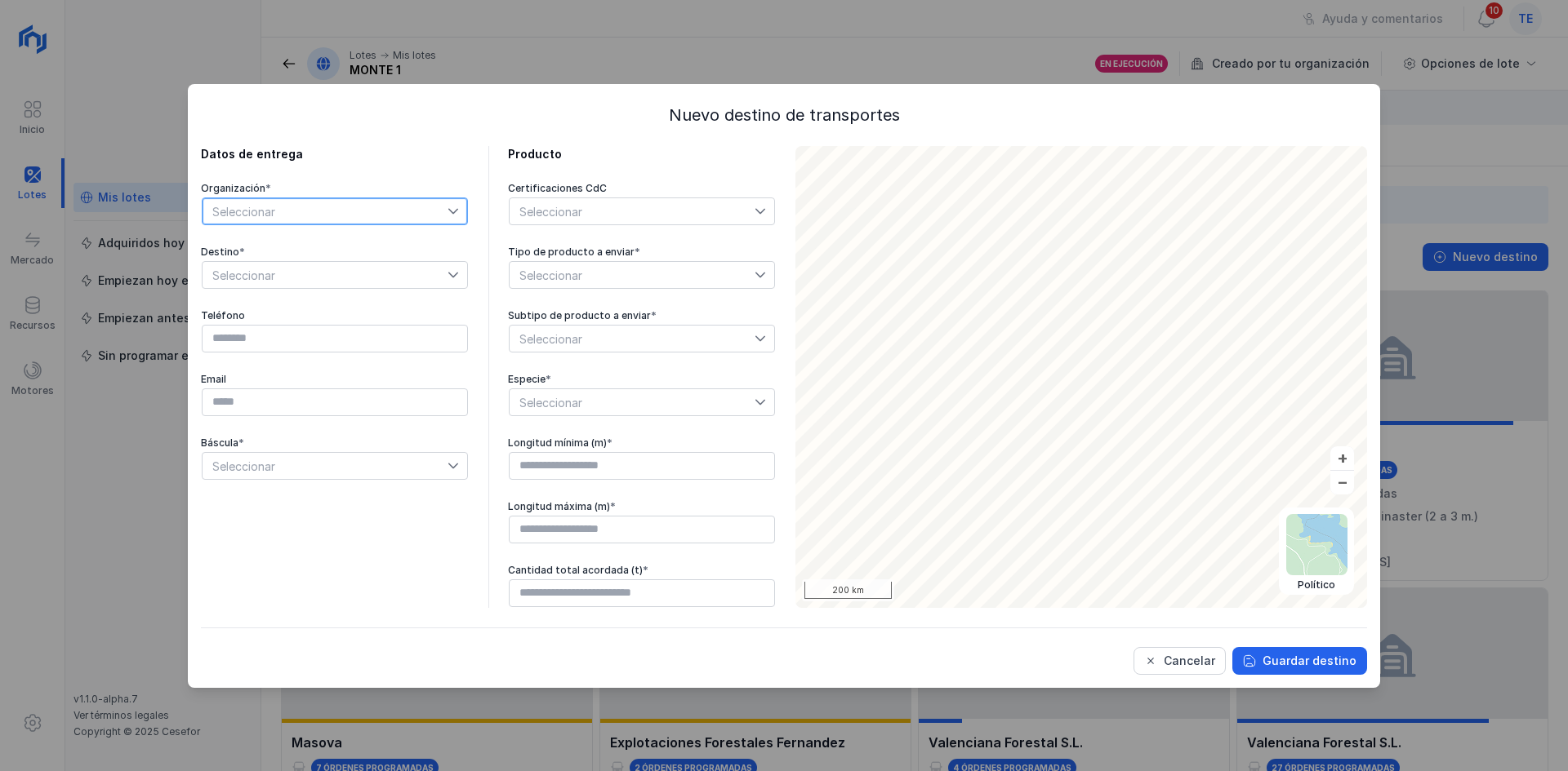
click at [365, 212] on span "Seleccionar" at bounding box center [325, 212] width 245 height 26
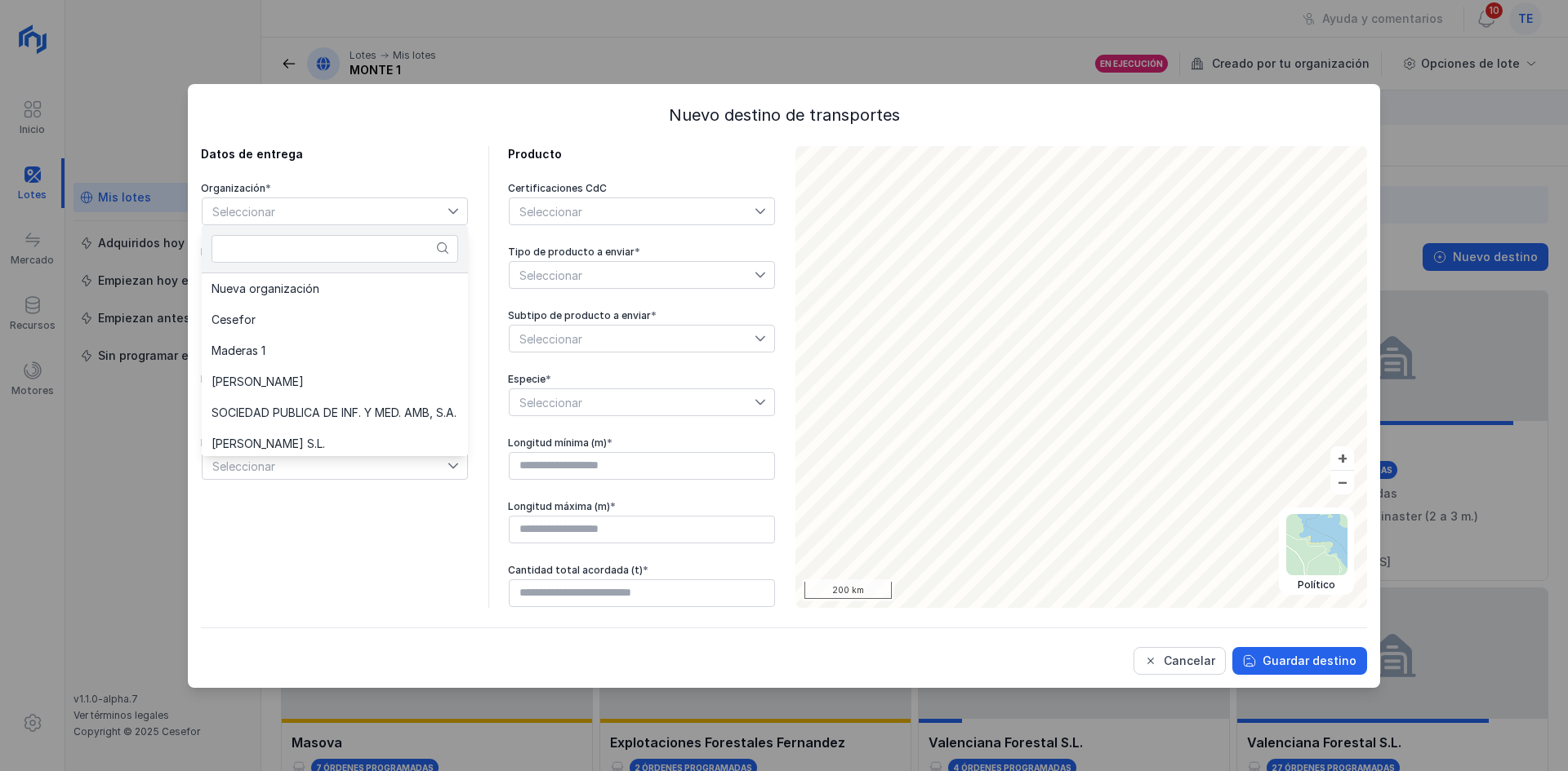
click at [294, 579] on div "Datos de entrega Organización * Seleccionar Destino * Seleccionar Teléfono Emai…" at bounding box center [334, 376] width 268 height 462
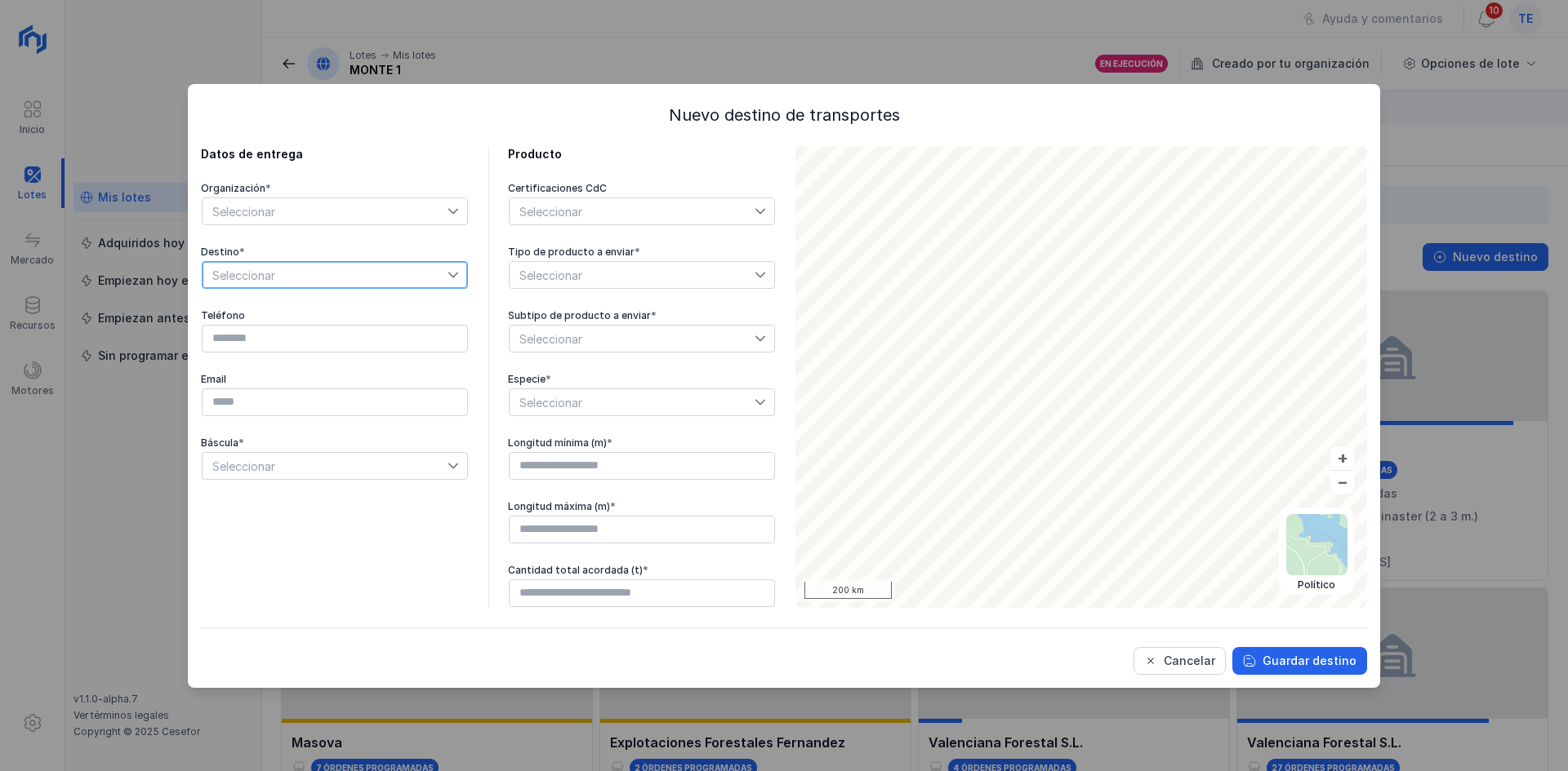
click at [270, 271] on span "Seleccionar" at bounding box center [325, 275] width 245 height 26
click at [390, 652] on div "Cancelar Guardar destino" at bounding box center [784, 661] width 1166 height 28
click at [1205, 673] on button "Cancelar" at bounding box center [1179, 661] width 92 height 28
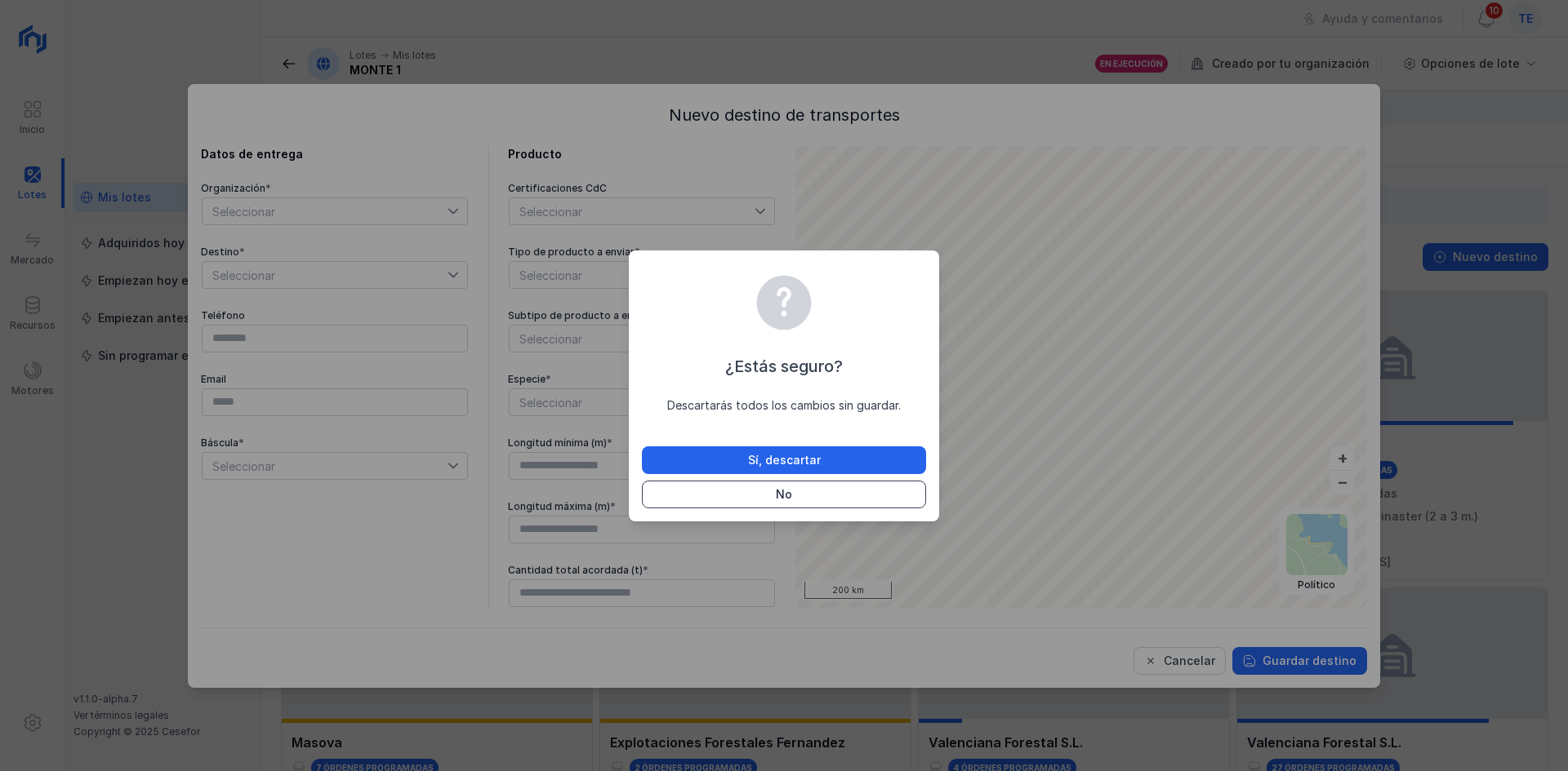
click at [843, 495] on button "No" at bounding box center [784, 494] width 284 height 28
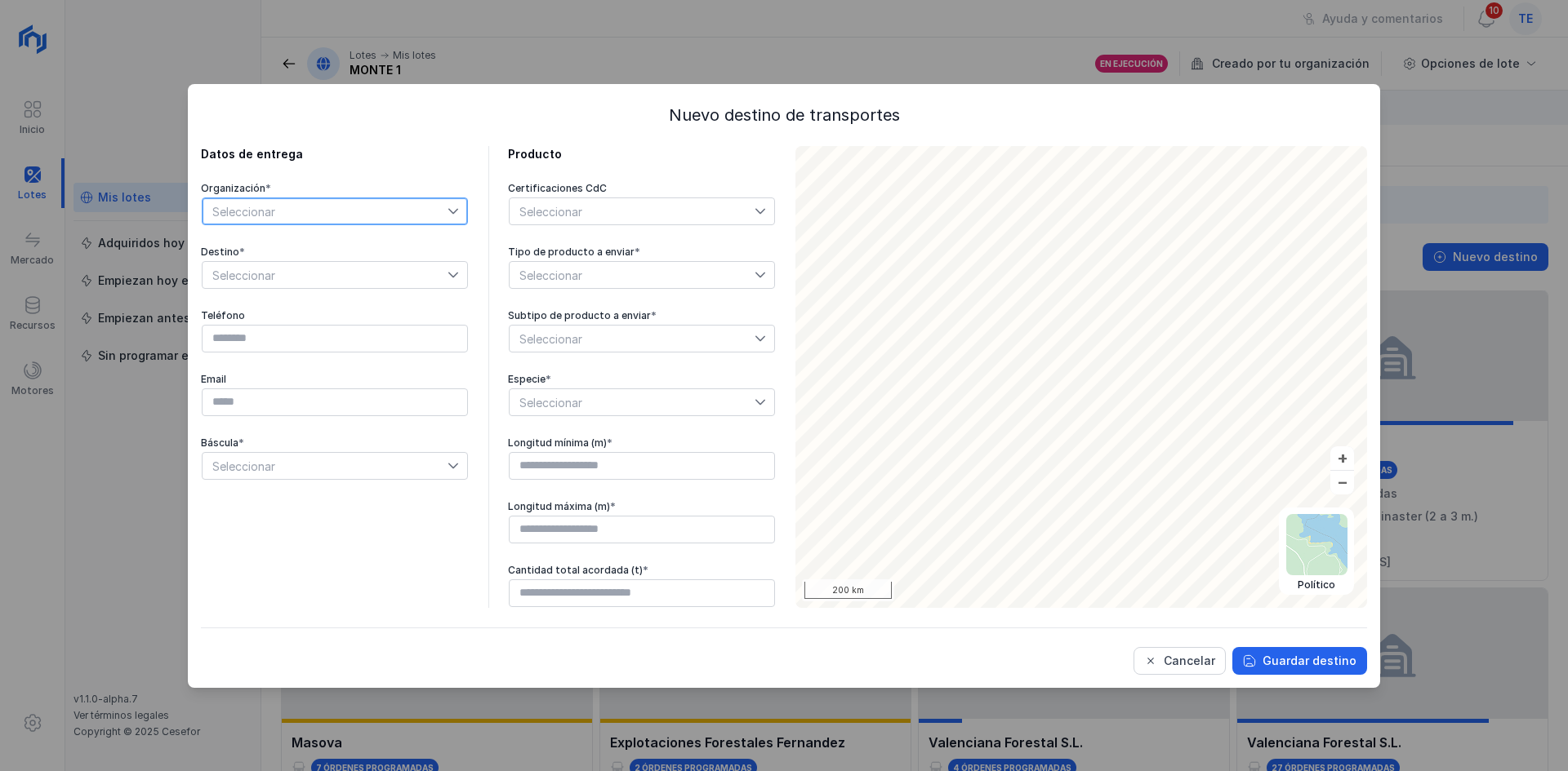
click at [341, 221] on span "Seleccionar" at bounding box center [325, 212] width 245 height 26
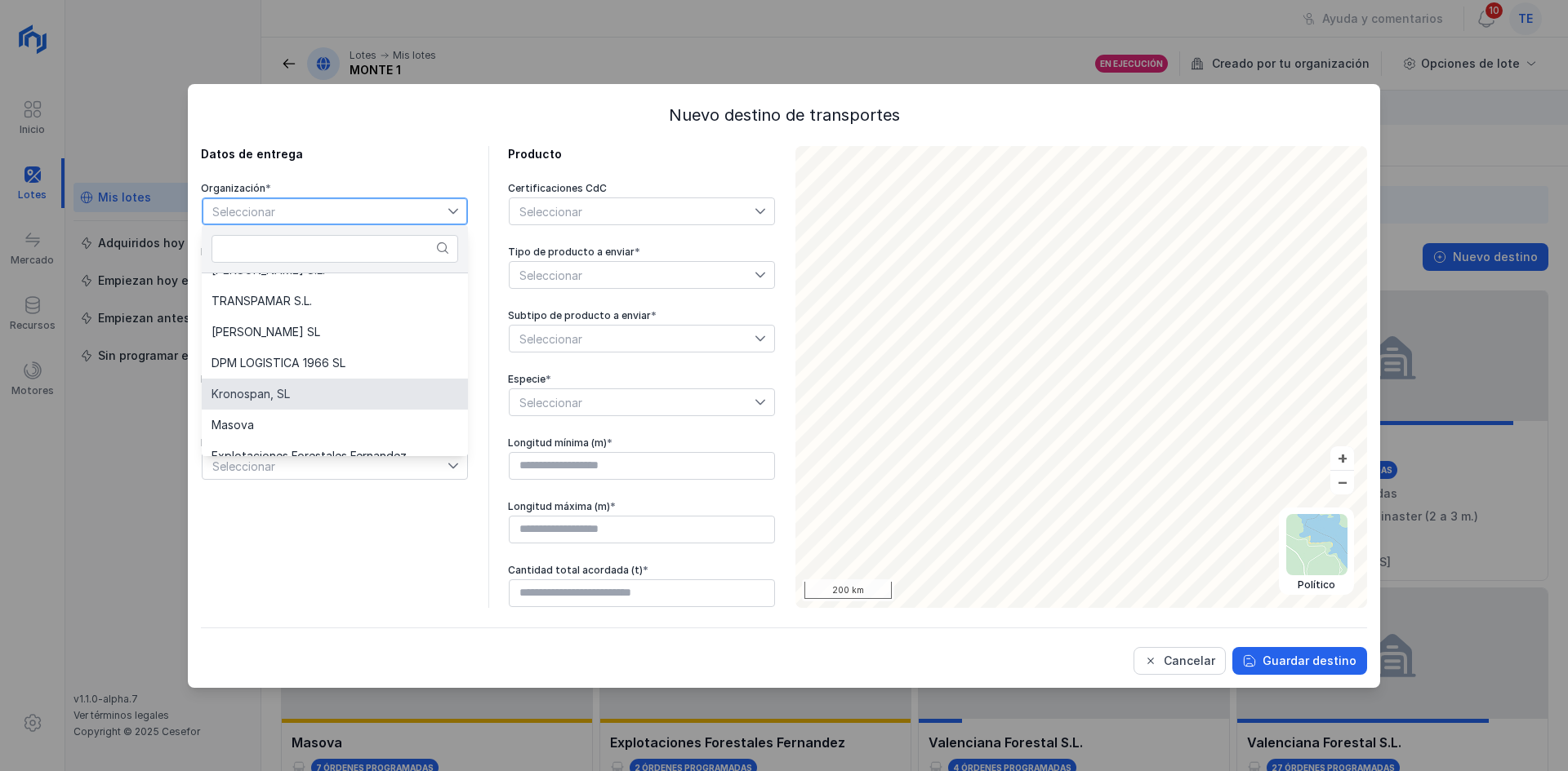
click at [339, 389] on li "Kronospan, SL" at bounding box center [334, 395] width 266 height 31
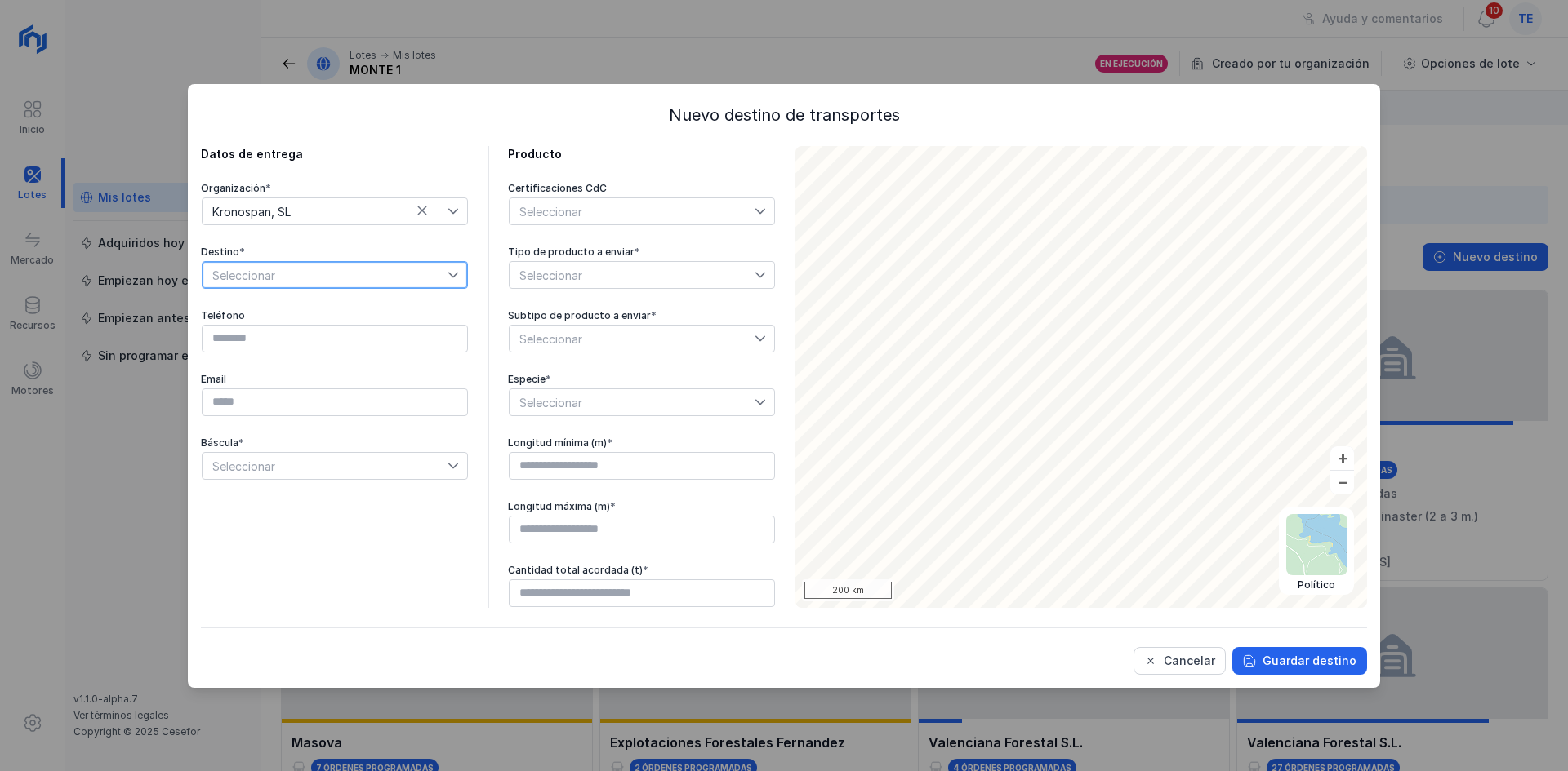
click at [389, 263] on span "Seleccionar" at bounding box center [325, 275] width 245 height 26
click at [364, 355] on li "Kronospan Salas" at bounding box center [334, 367] width 266 height 31
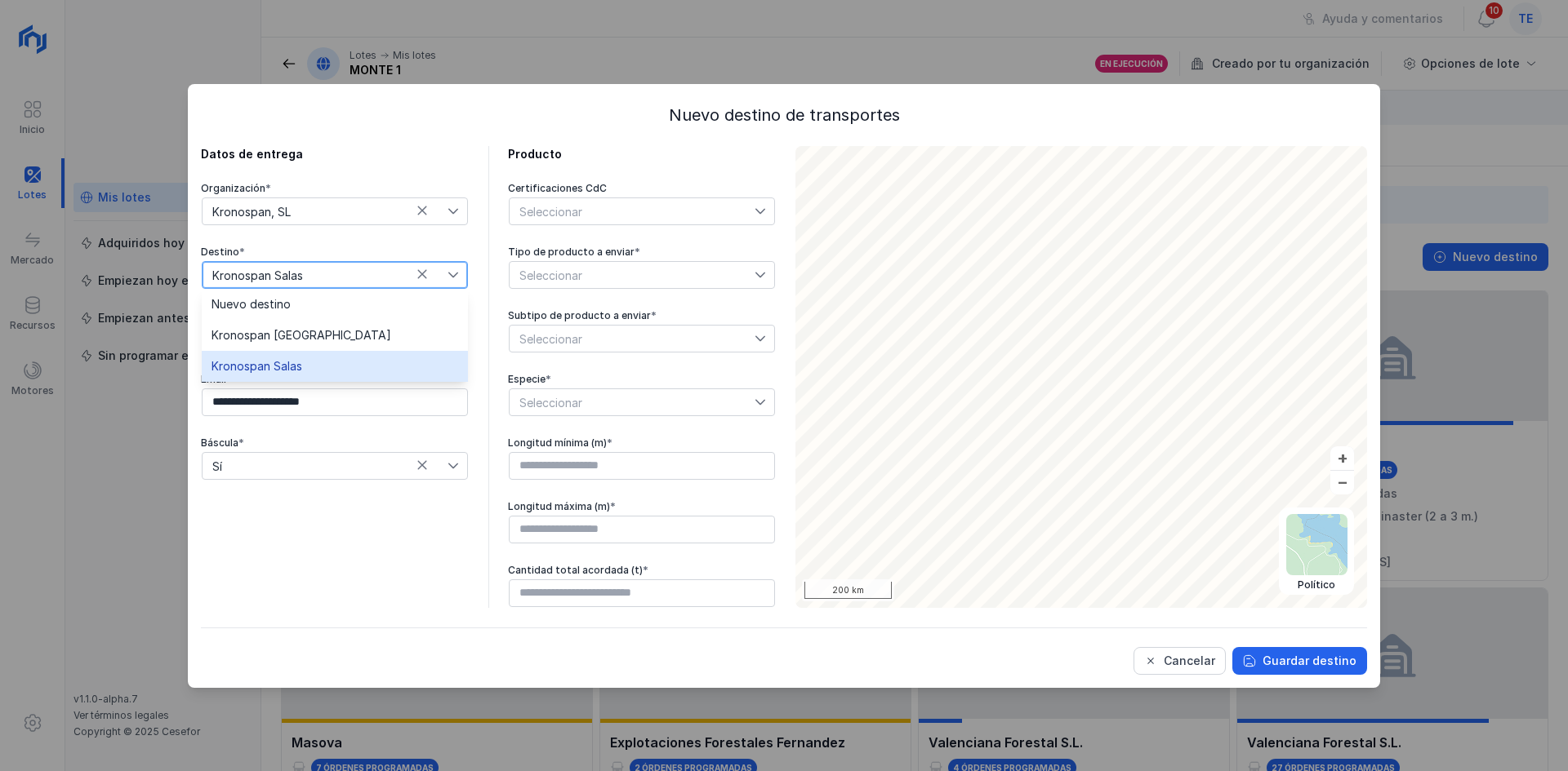
type input "*********"
type input "**********"
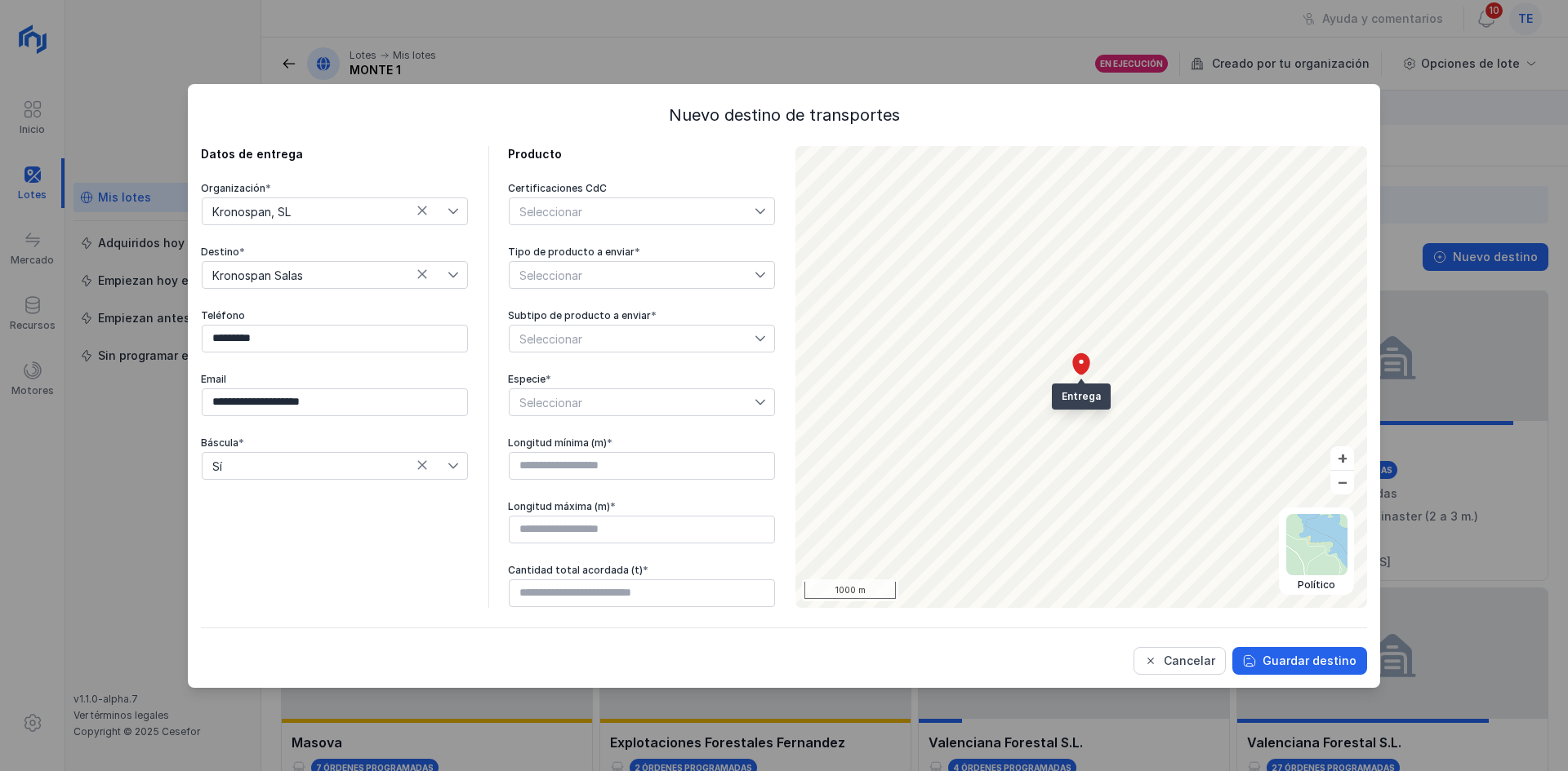
click at [601, 209] on div "Seleccionar" at bounding box center [632, 212] width 245 height 26
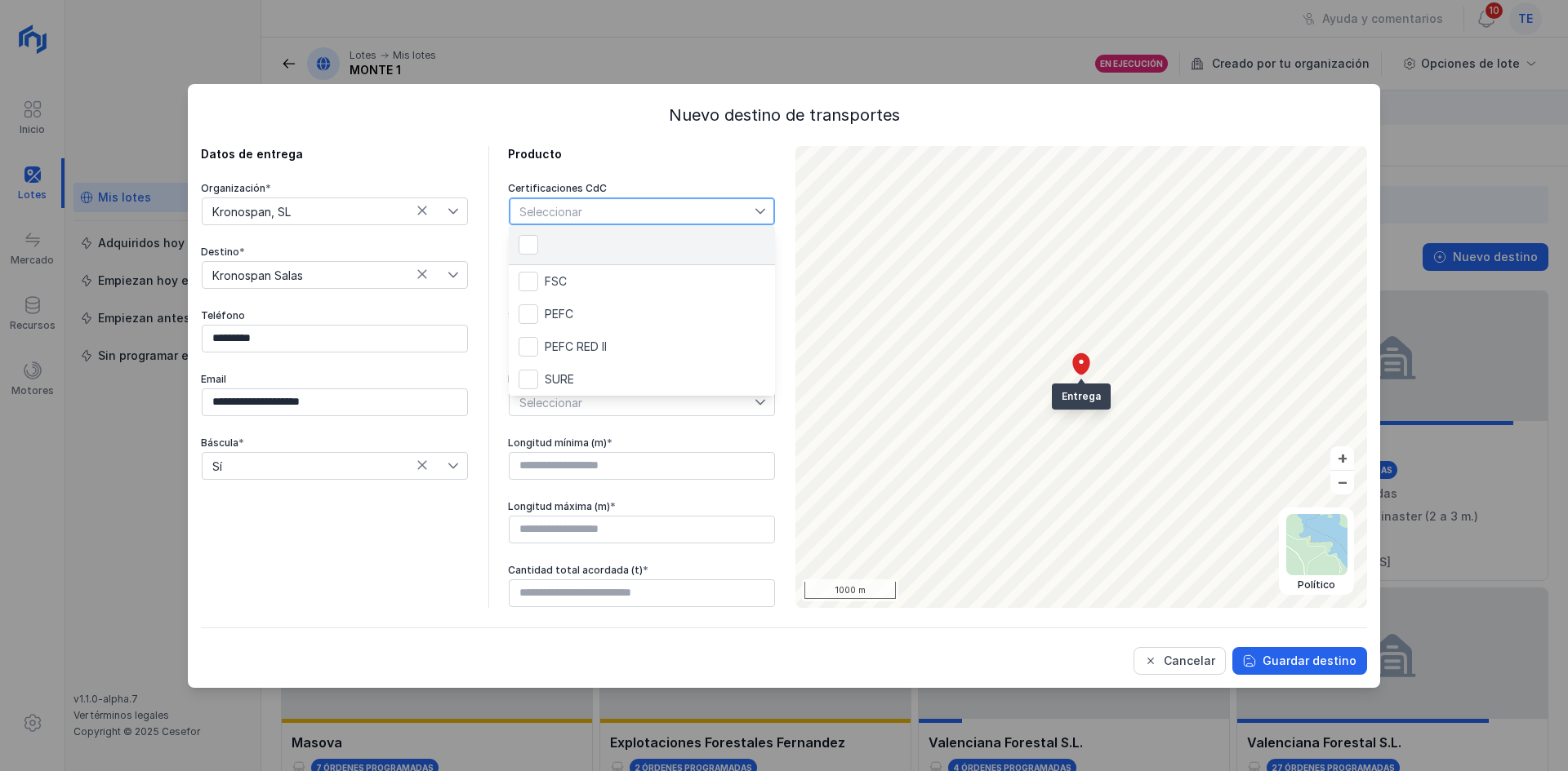
scroll to position [8, 82]
click at [616, 159] on div "Producto" at bounding box center [641, 154] width 268 height 16
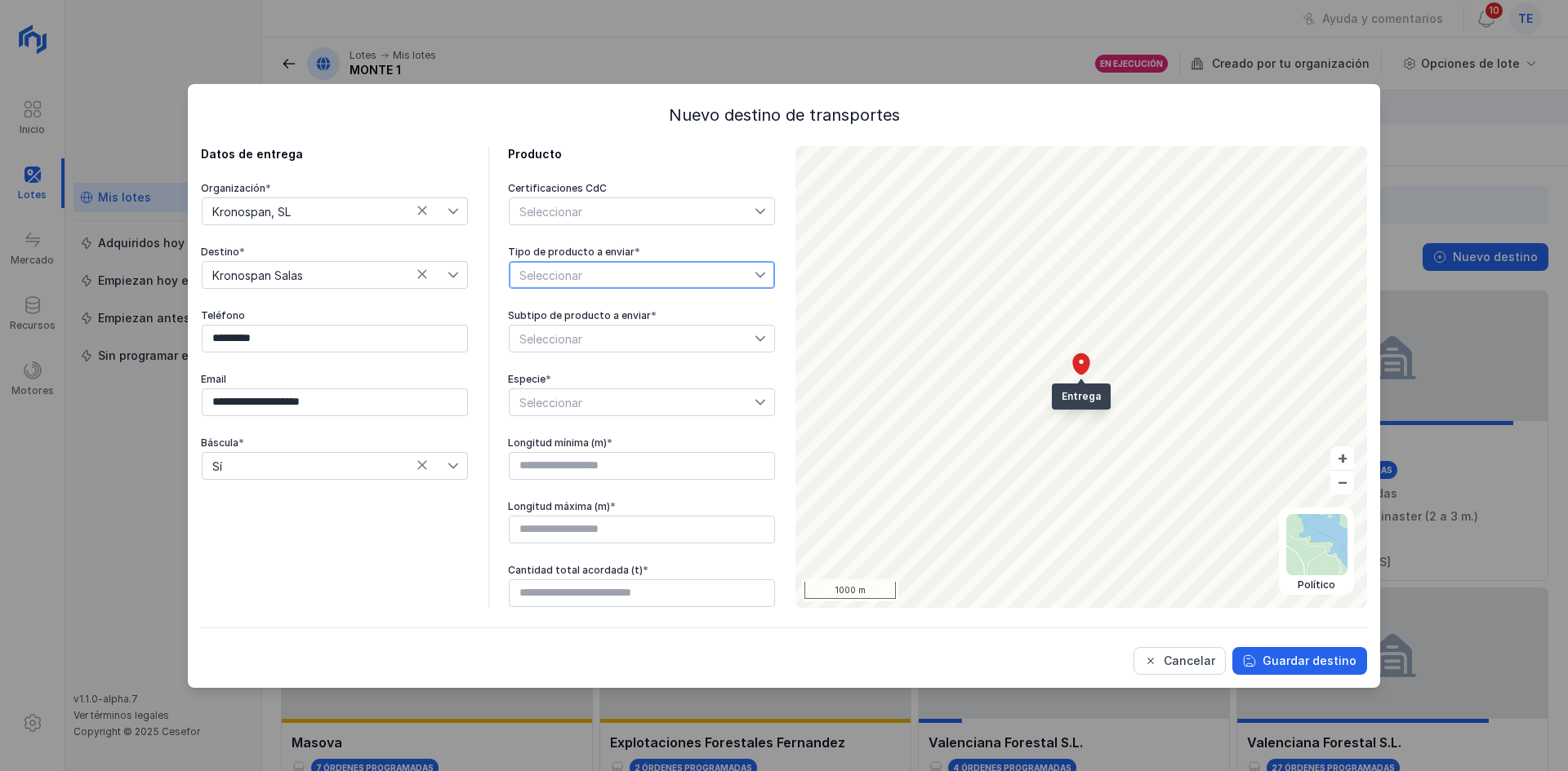
click at [633, 286] on span "Seleccionar" at bounding box center [632, 275] width 245 height 26
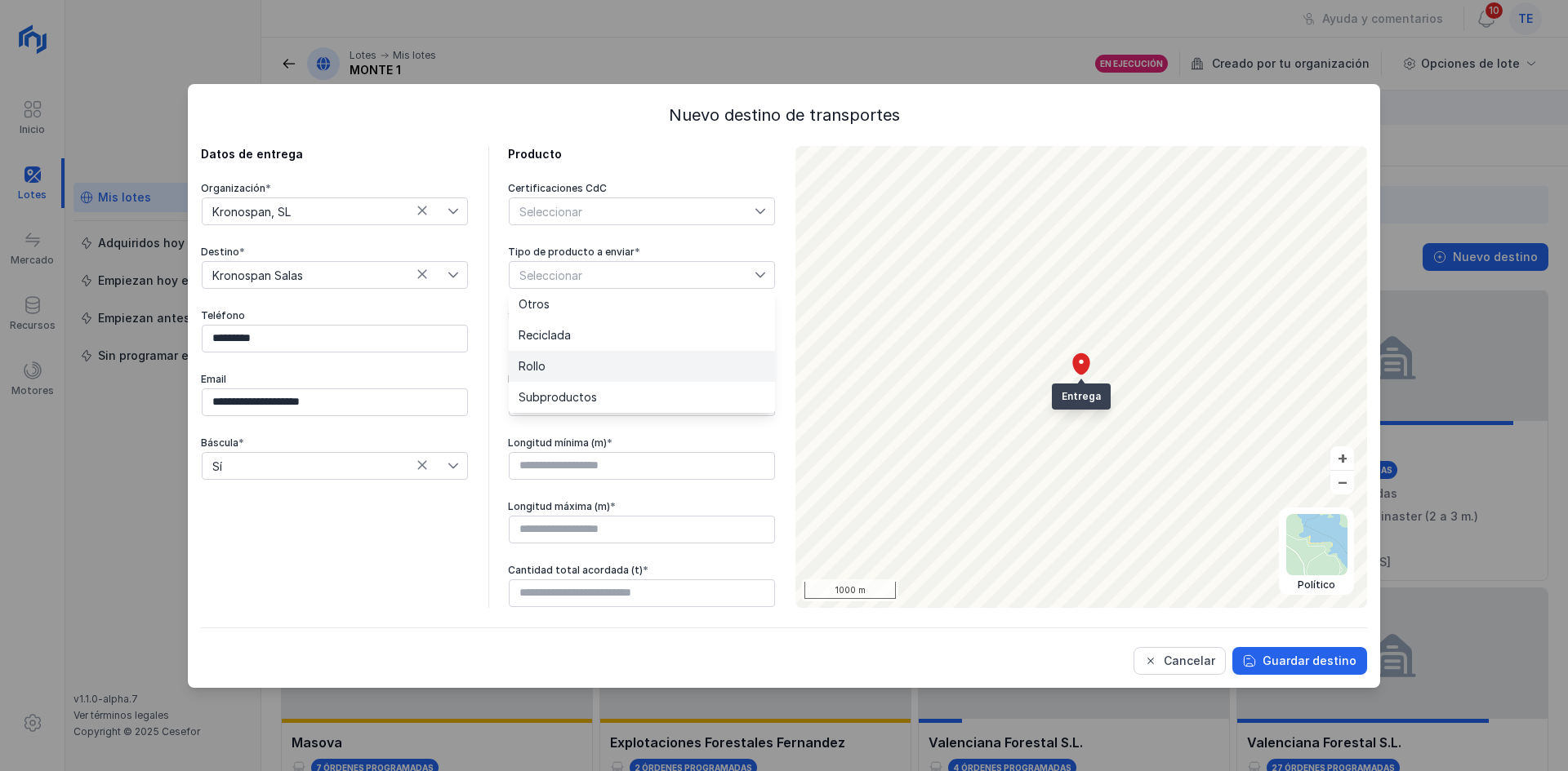
click at [602, 359] on li "Rollo" at bounding box center [641, 367] width 266 height 31
click at [661, 336] on span "Seleccionar" at bounding box center [632, 338] width 245 height 26
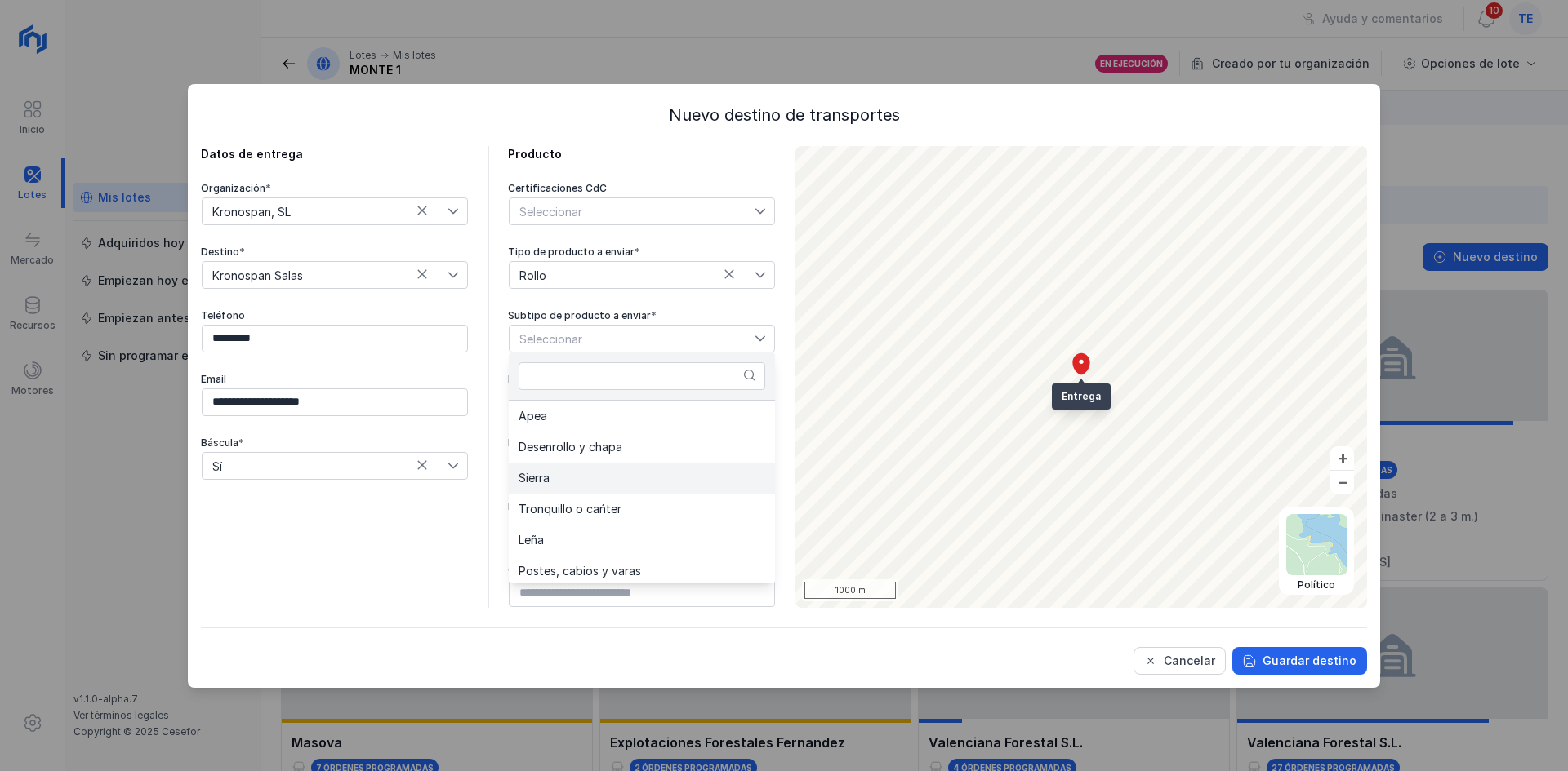
click at [610, 488] on li "Sierra" at bounding box center [641, 479] width 266 height 31
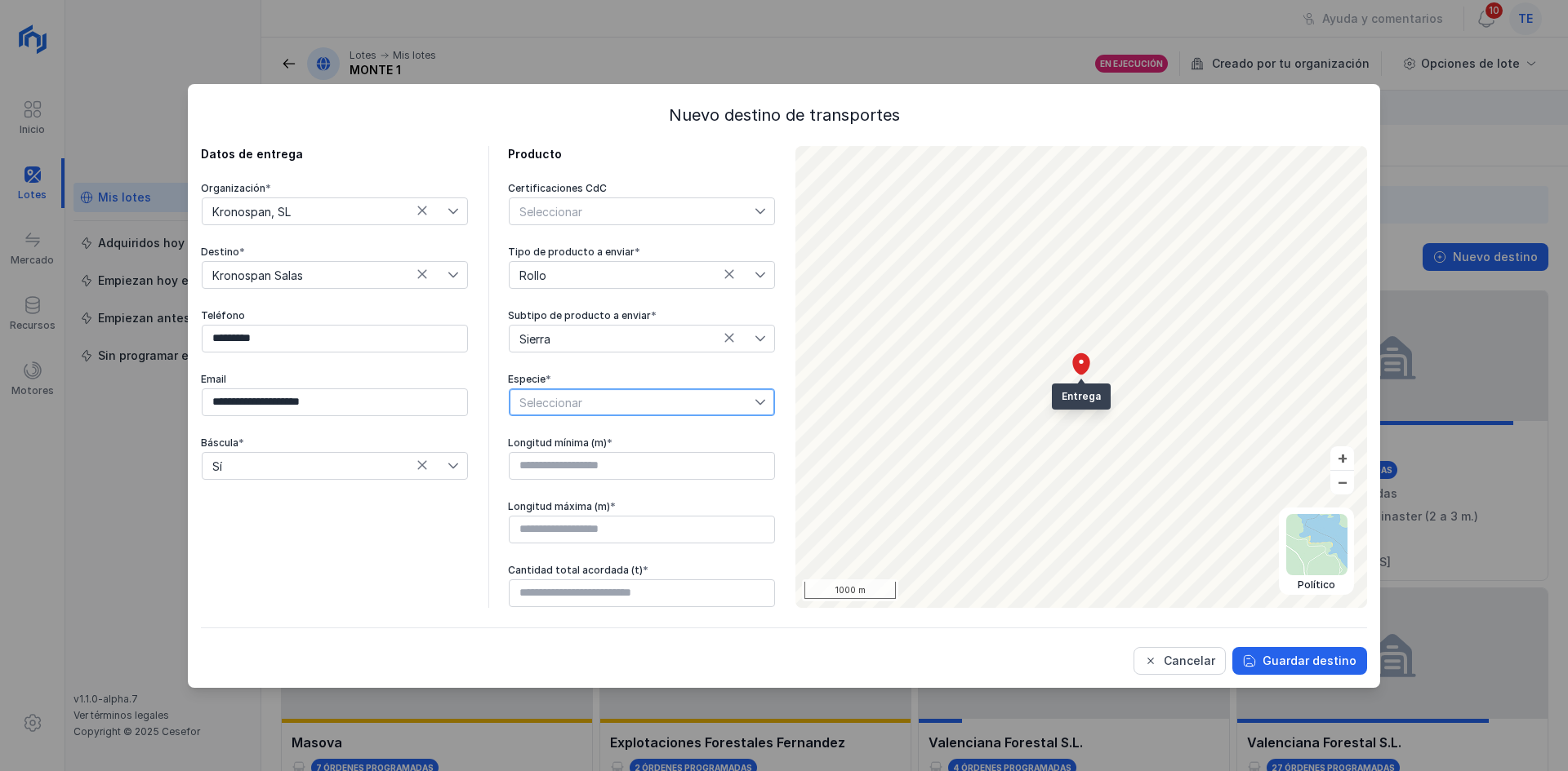
click at [574, 412] on span "Seleccionar" at bounding box center [632, 402] width 245 height 26
click at [586, 454] on li "Pinus pinea" at bounding box center [641, 463] width 266 height 31
click at [587, 462] on input "text" at bounding box center [641, 466] width 266 height 28
type input "****"
click at [557, 525] on input "text" at bounding box center [641, 530] width 266 height 28
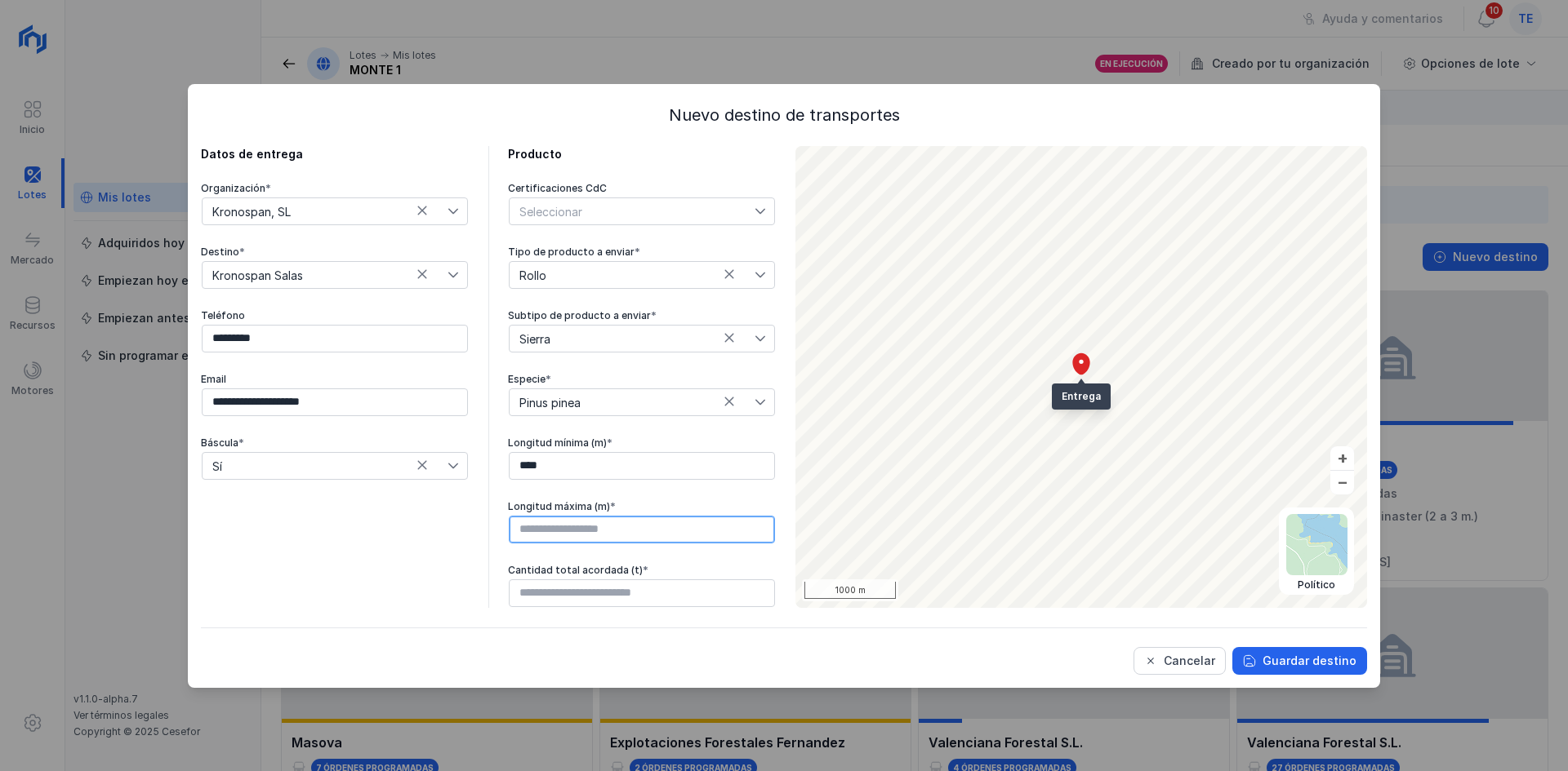
type input "****"
click at [569, 593] on input "text" at bounding box center [641, 593] width 266 height 28
type input "******"
click at [1292, 653] on div "Guardar destino" at bounding box center [1309, 661] width 94 height 16
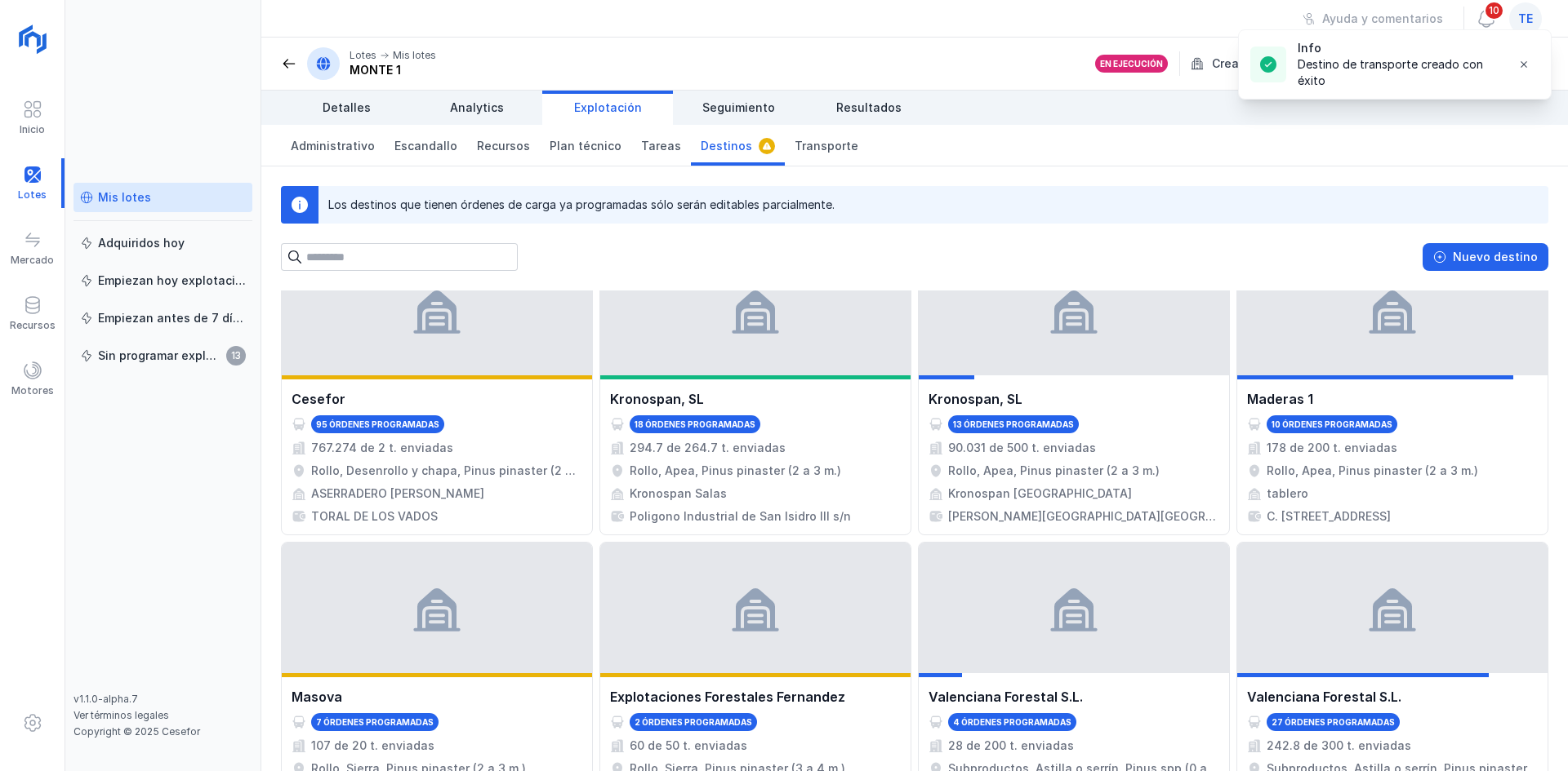
scroll to position [0, 0]
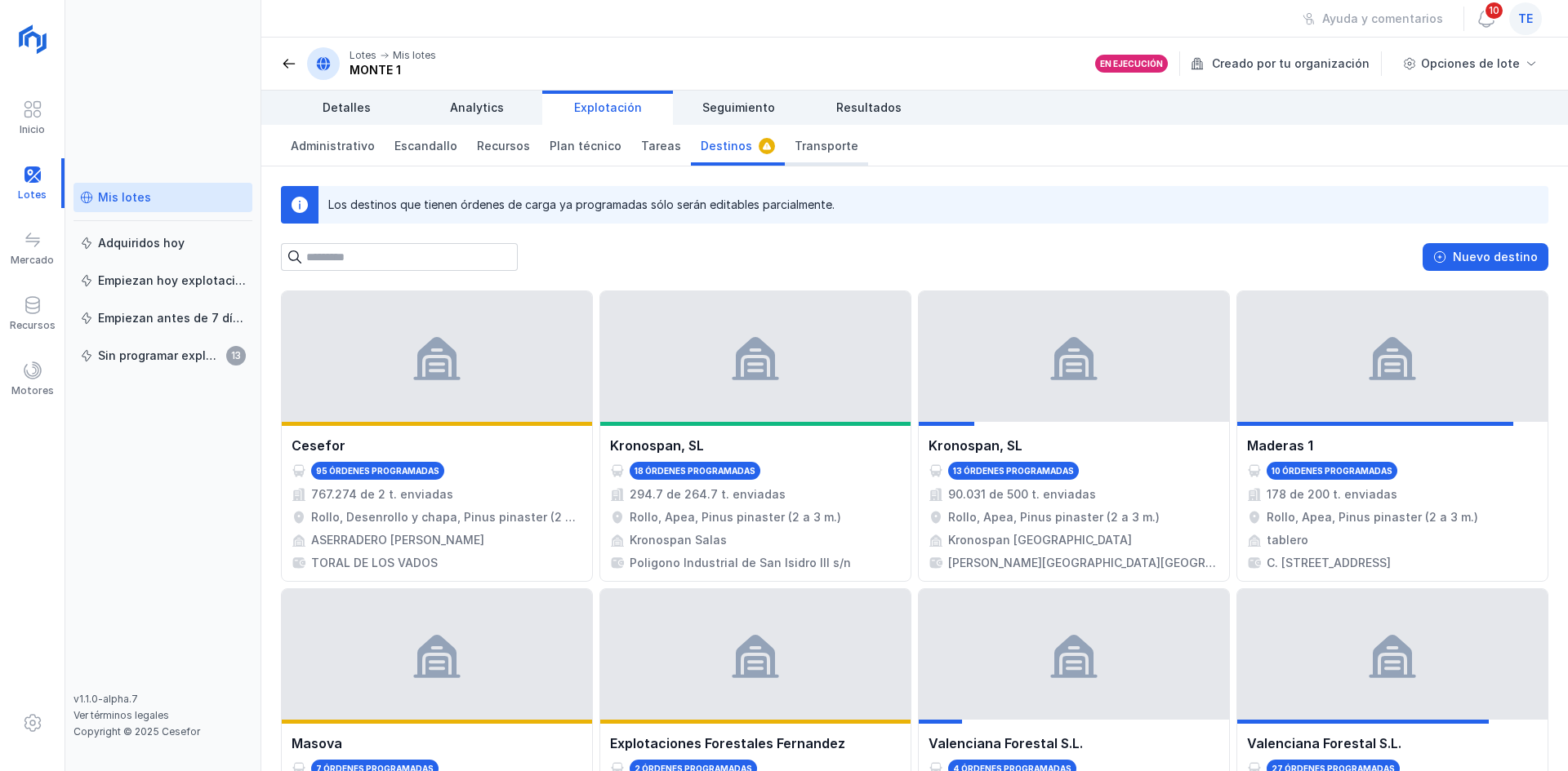
click at [795, 147] on span "Transporte" at bounding box center [826, 146] width 63 height 16
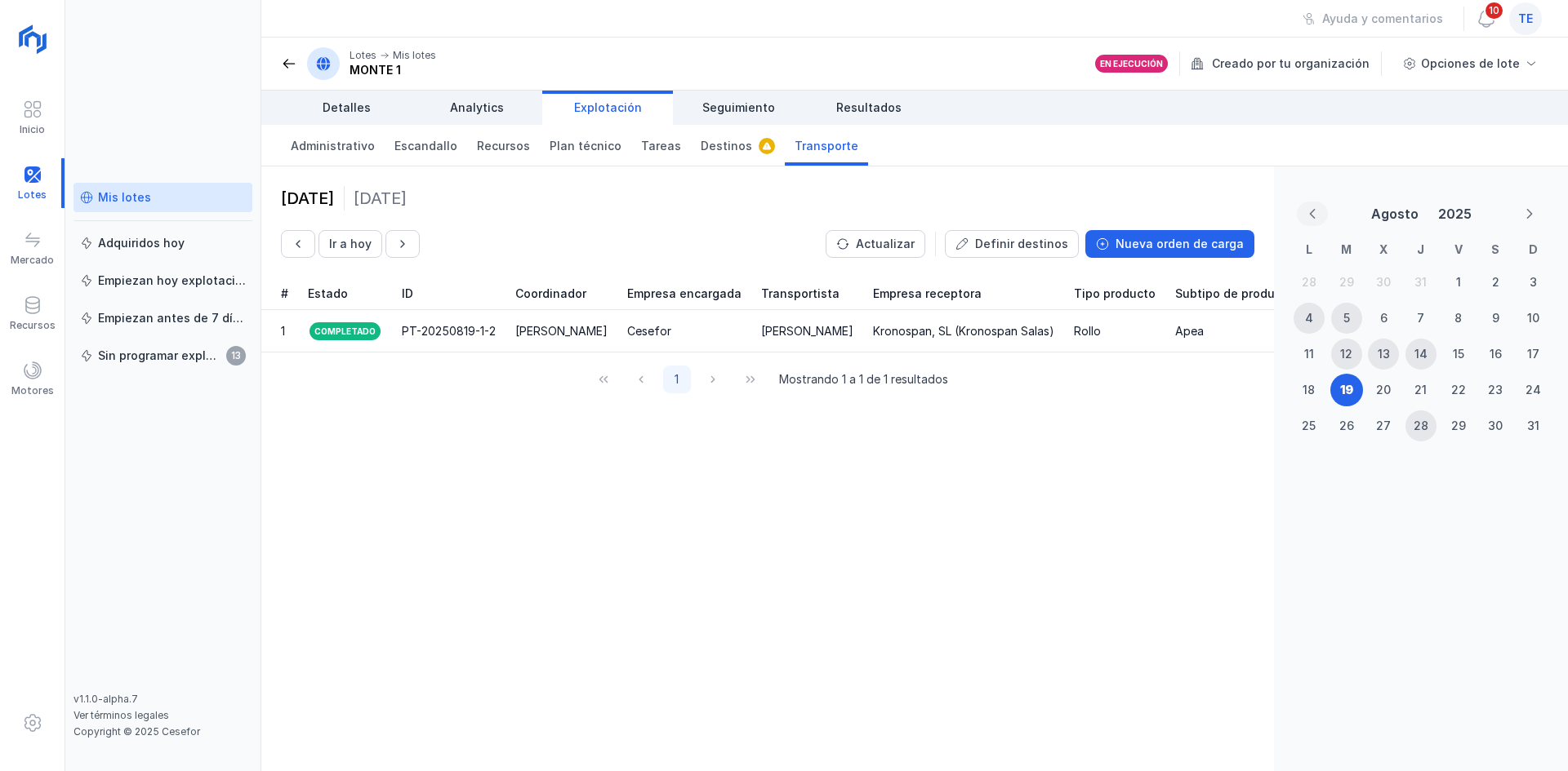
click at [1319, 203] on button "Previous Month" at bounding box center [1312, 213] width 31 height 24
click at [1376, 311] on div "9" at bounding box center [1383, 318] width 31 height 31
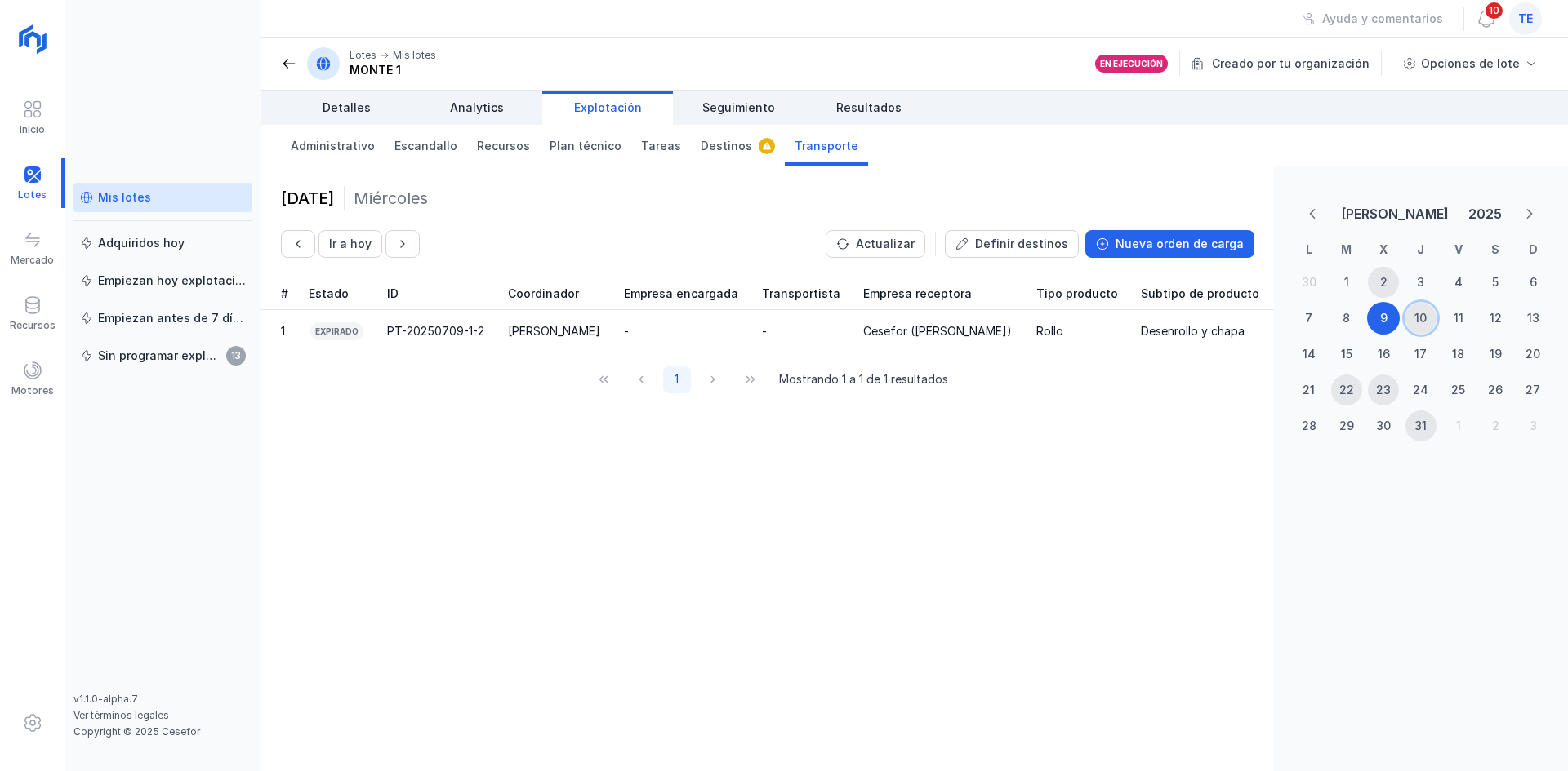
click at [1432, 323] on div "10" at bounding box center [1420, 318] width 31 height 31
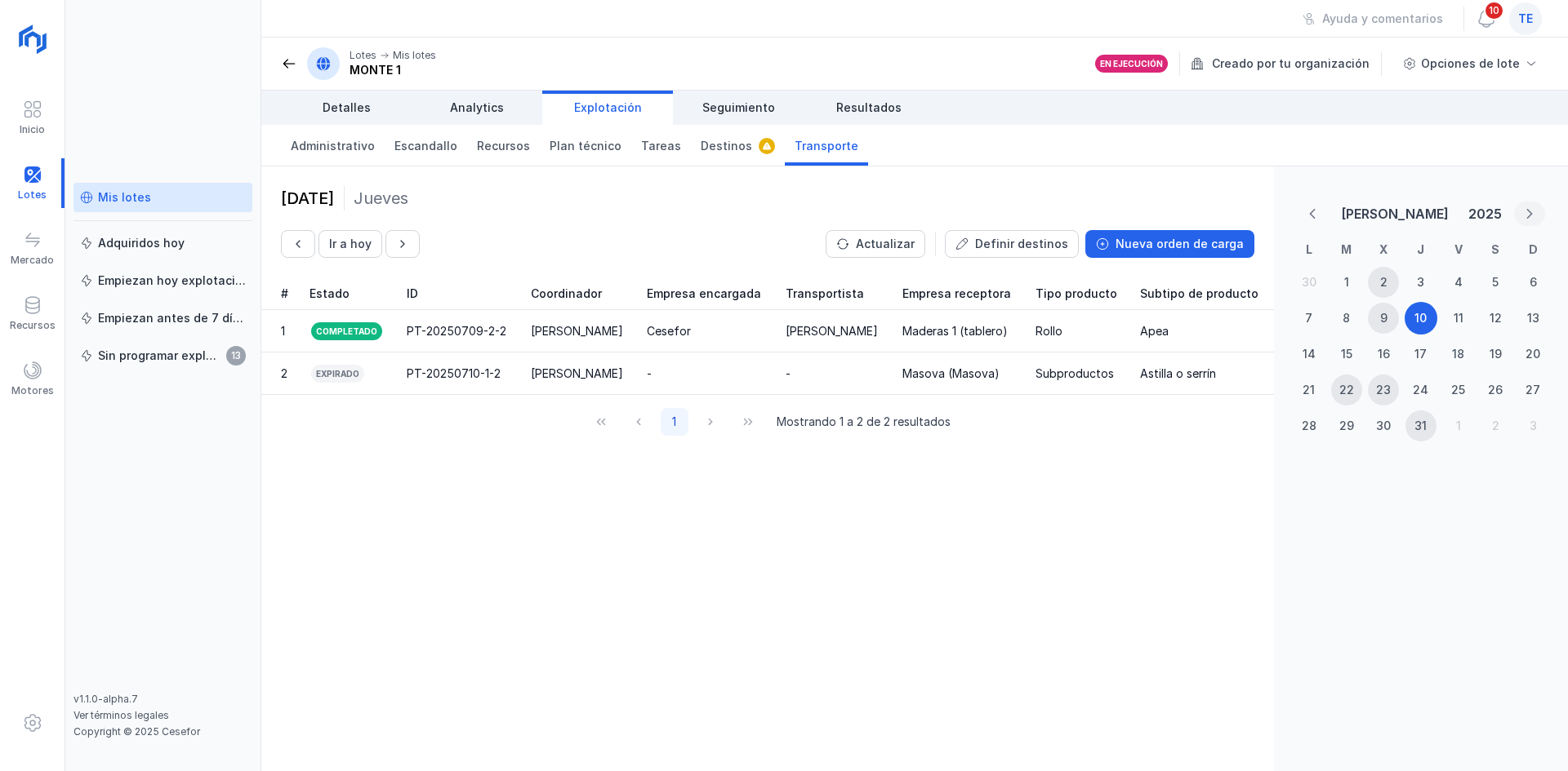
click at [1543, 213] on button "Next Month" at bounding box center [1530, 213] width 31 height 24
click at [1345, 387] on div "19" at bounding box center [1346, 389] width 13 height 16
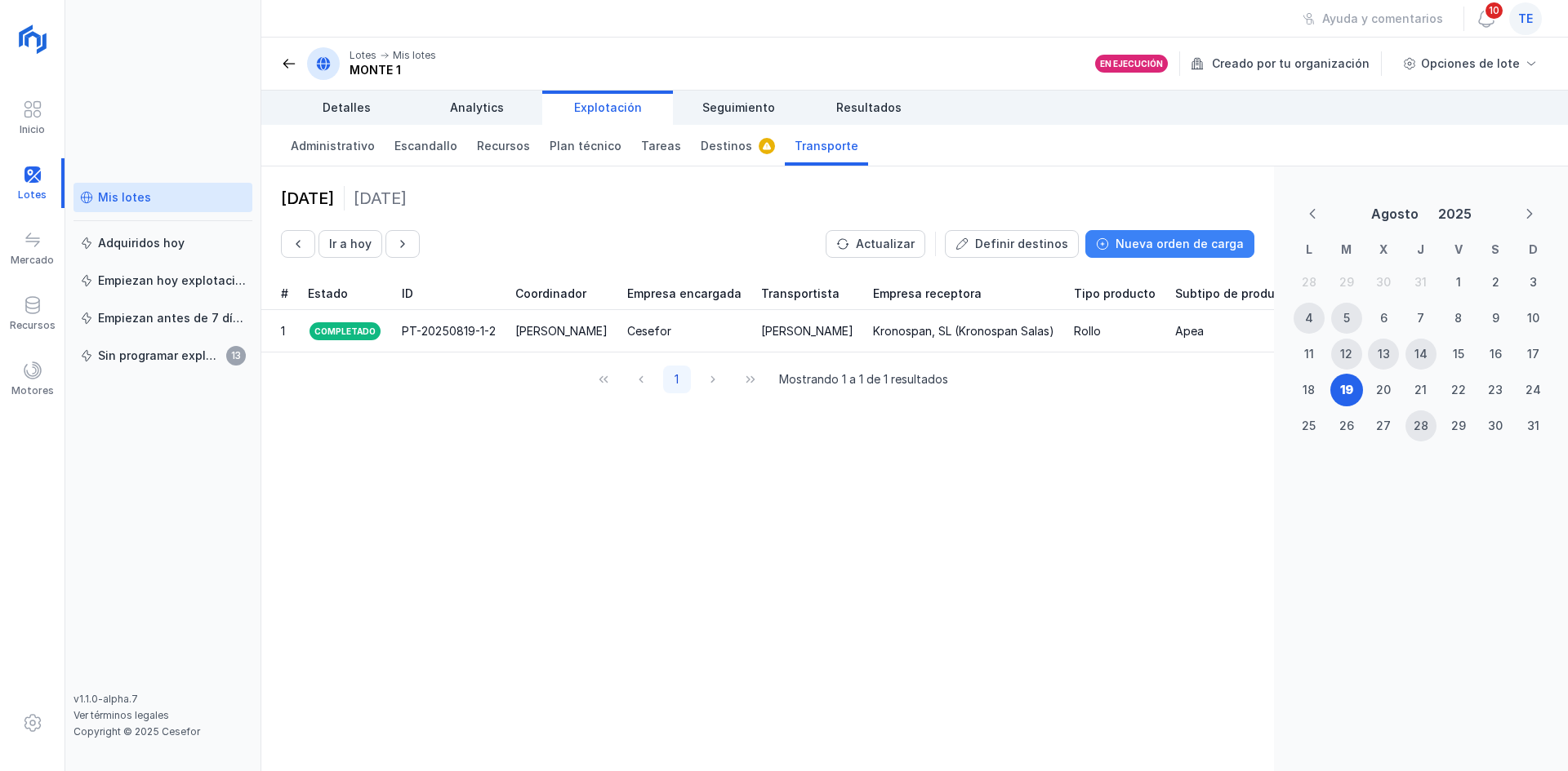
click at [1220, 240] on div "Nueva orden de carga" at bounding box center [1179, 244] width 128 height 16
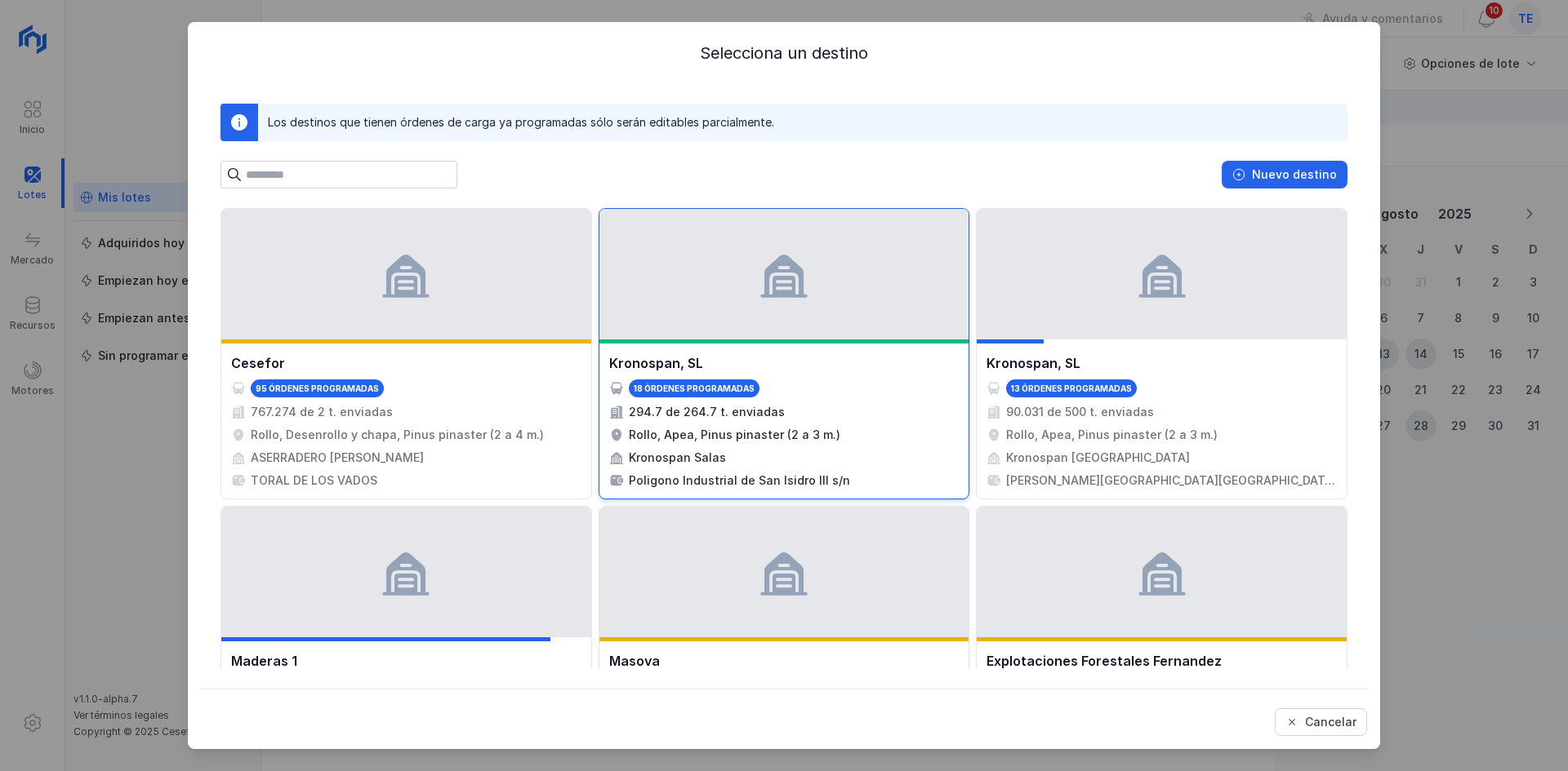
scroll to position [1042, 0]
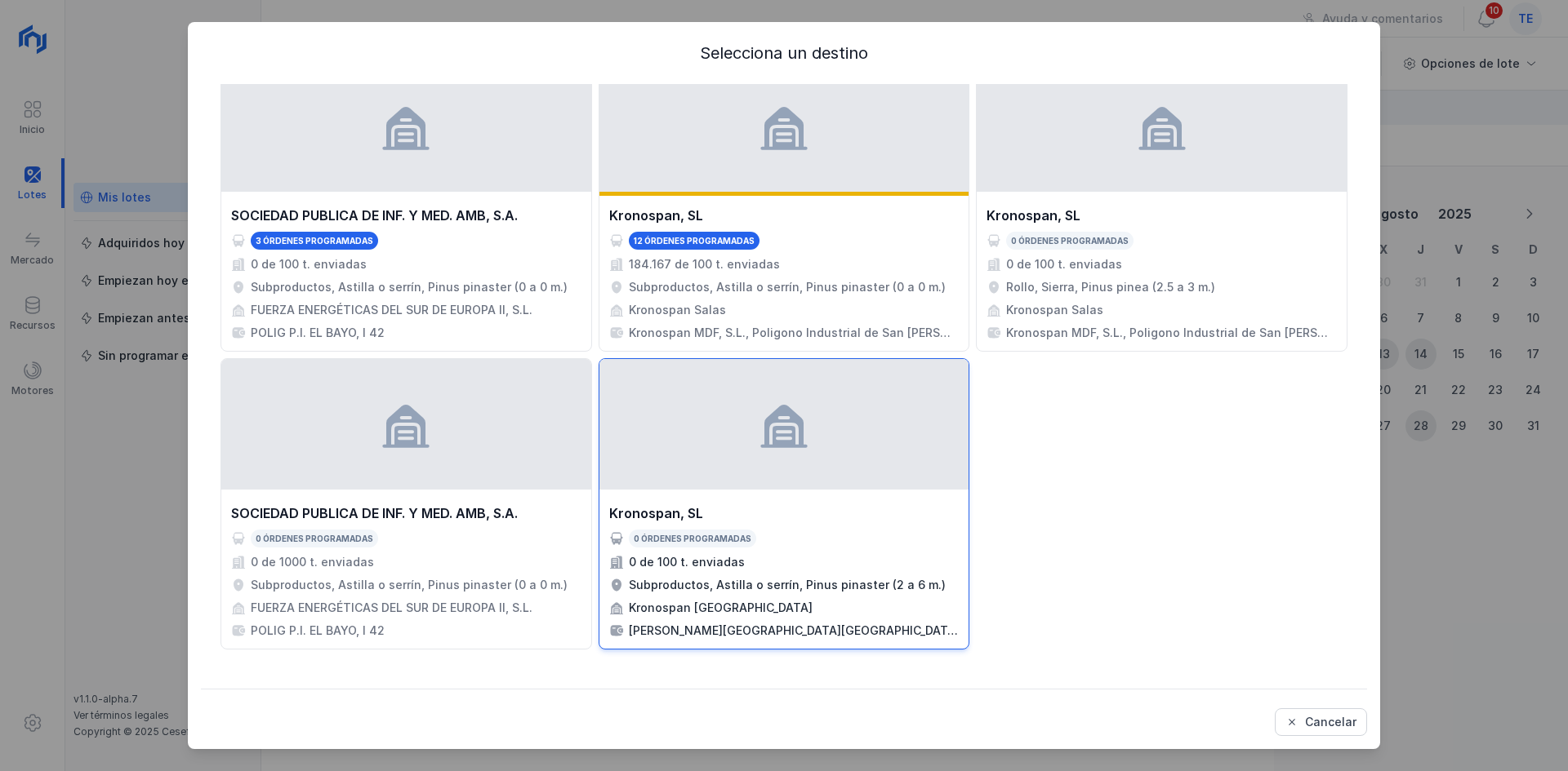
click at [810, 461] on div at bounding box center [784, 424] width 370 height 131
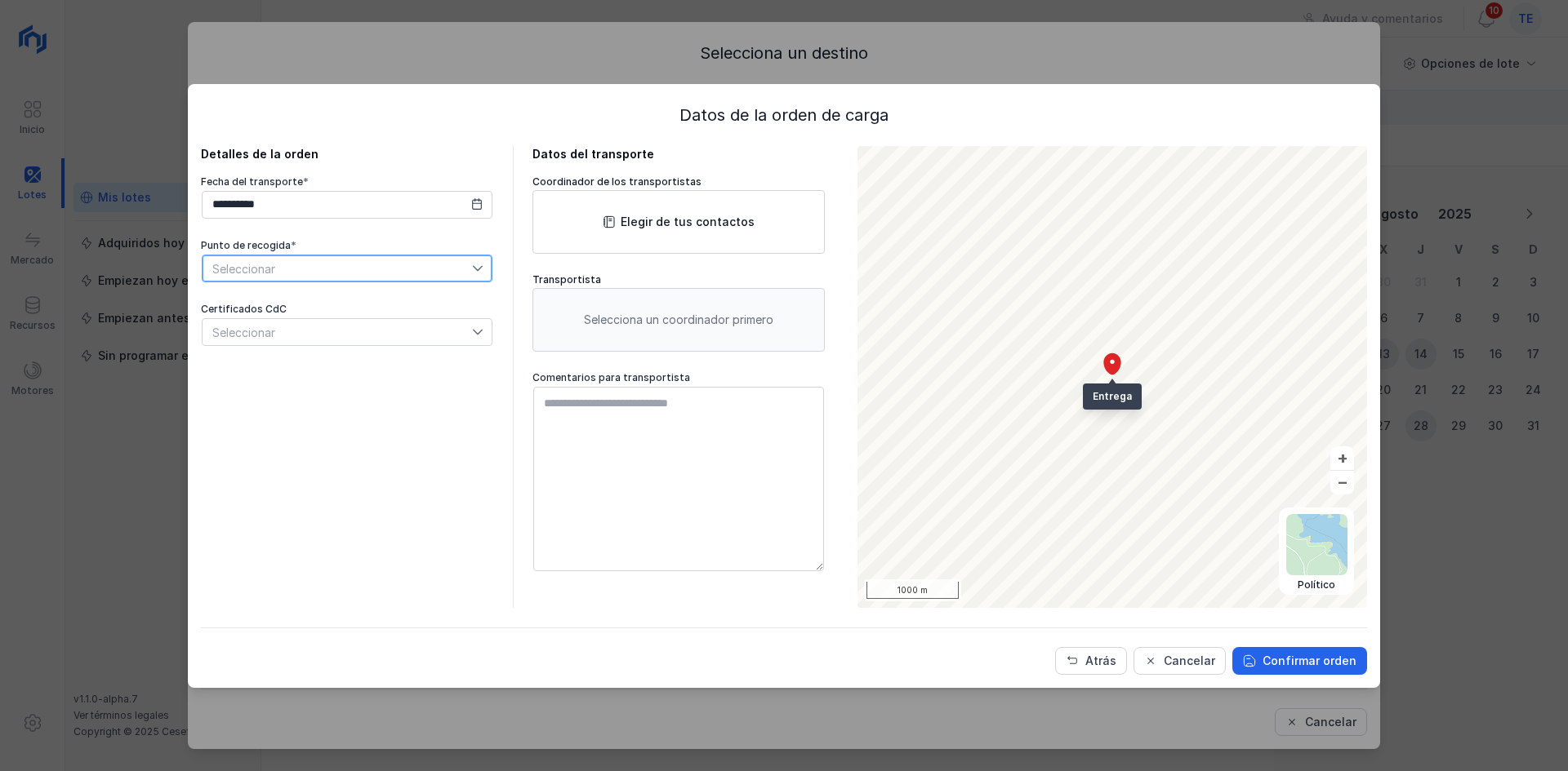
click at [423, 274] on span "Seleccionar" at bounding box center [337, 269] width 270 height 26
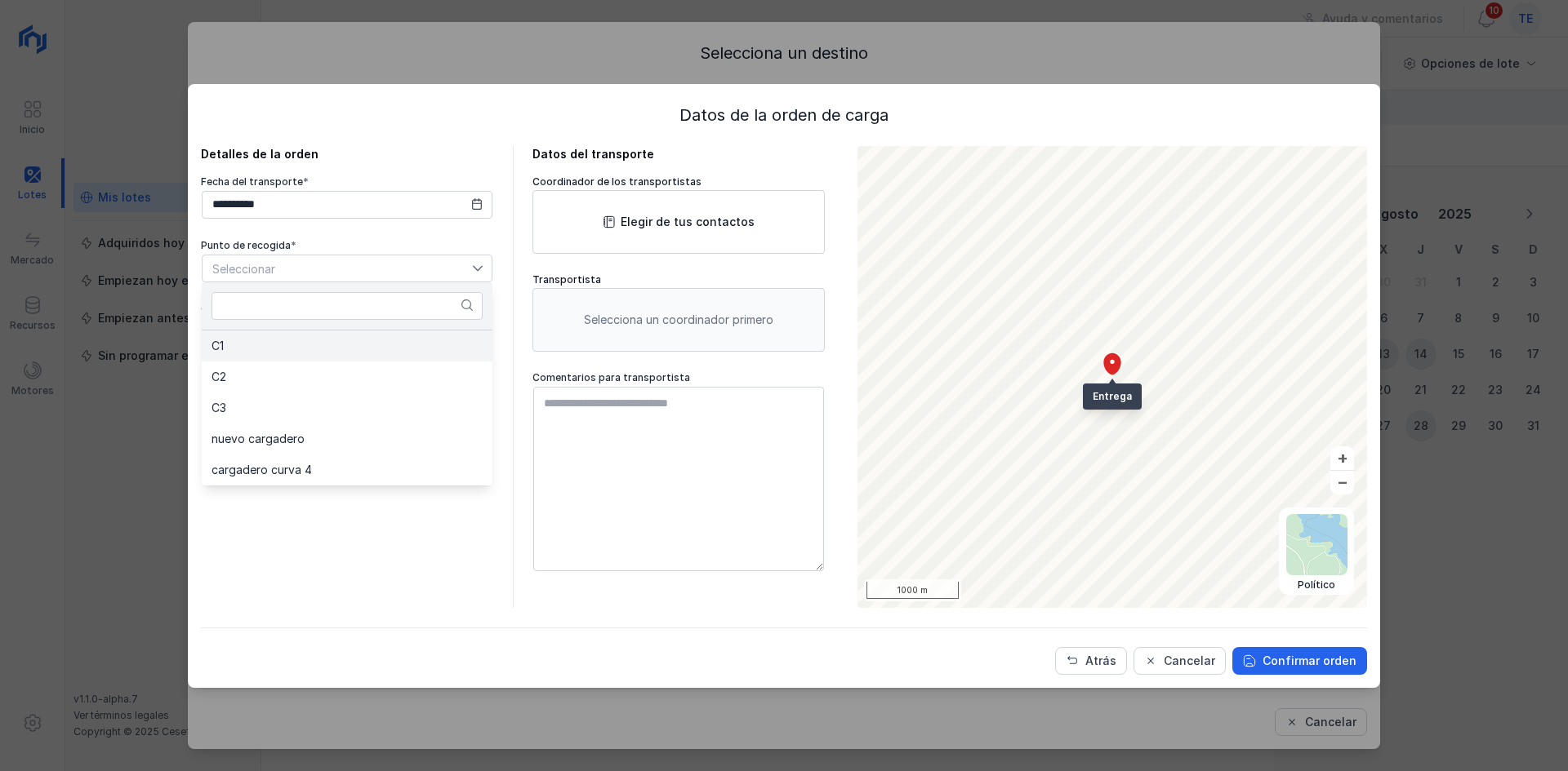
click at [382, 335] on li "C1" at bounding box center [346, 346] width 291 height 31
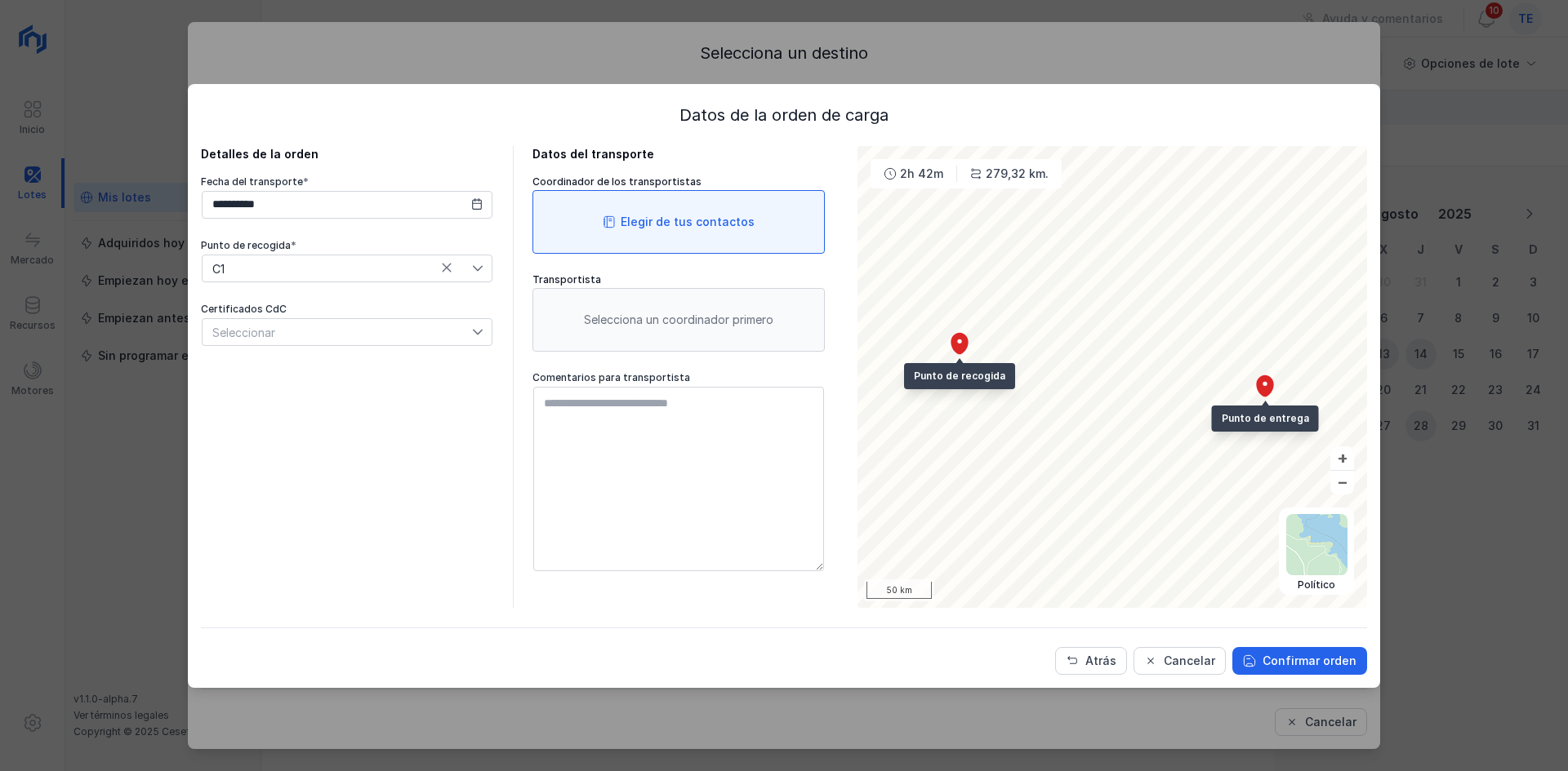
click at [720, 244] on div "Elegir de tus contactos" at bounding box center [679, 221] width 292 height 63
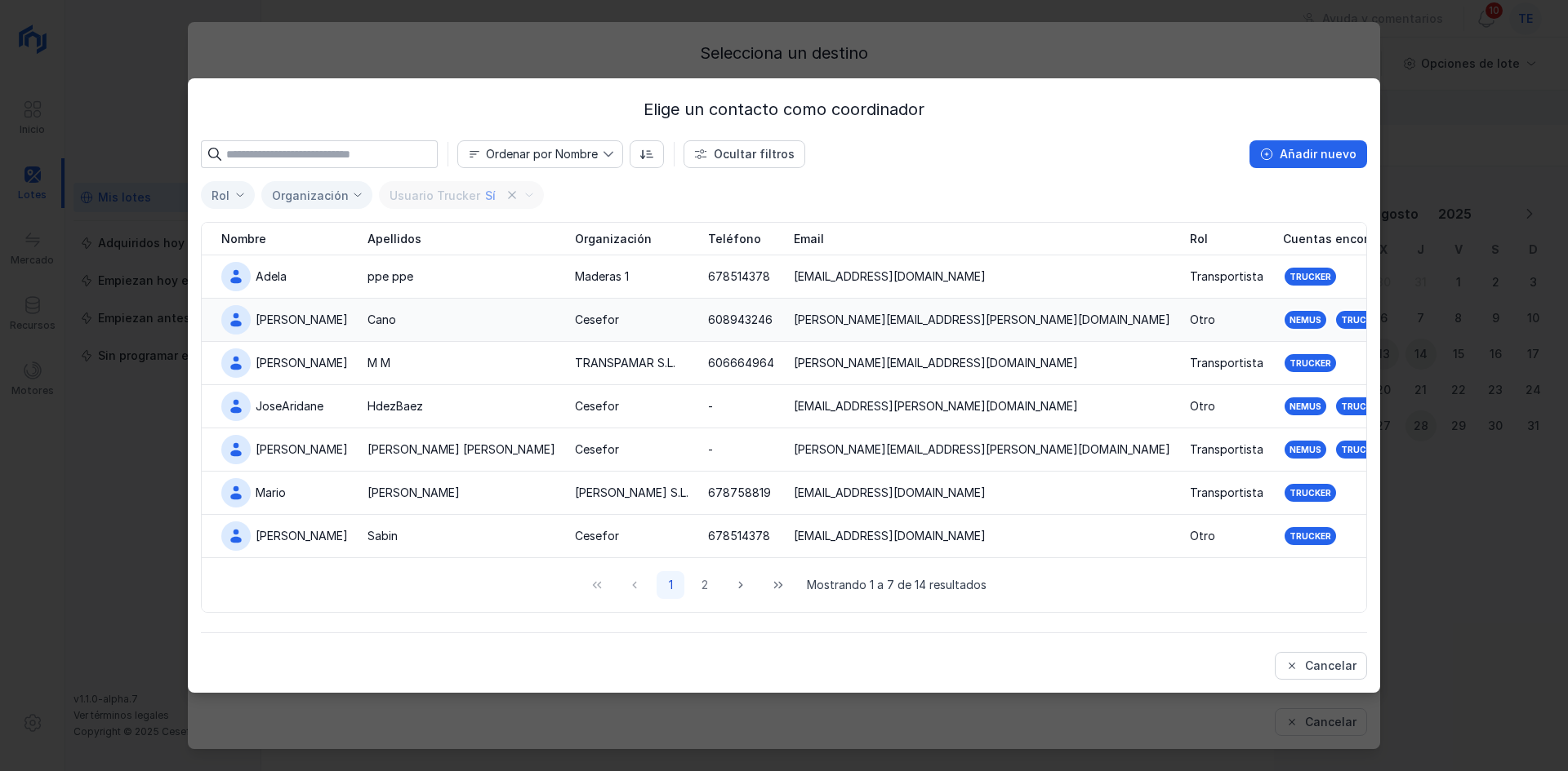
click at [565, 311] on td "Cesefor" at bounding box center [631, 320] width 133 height 43
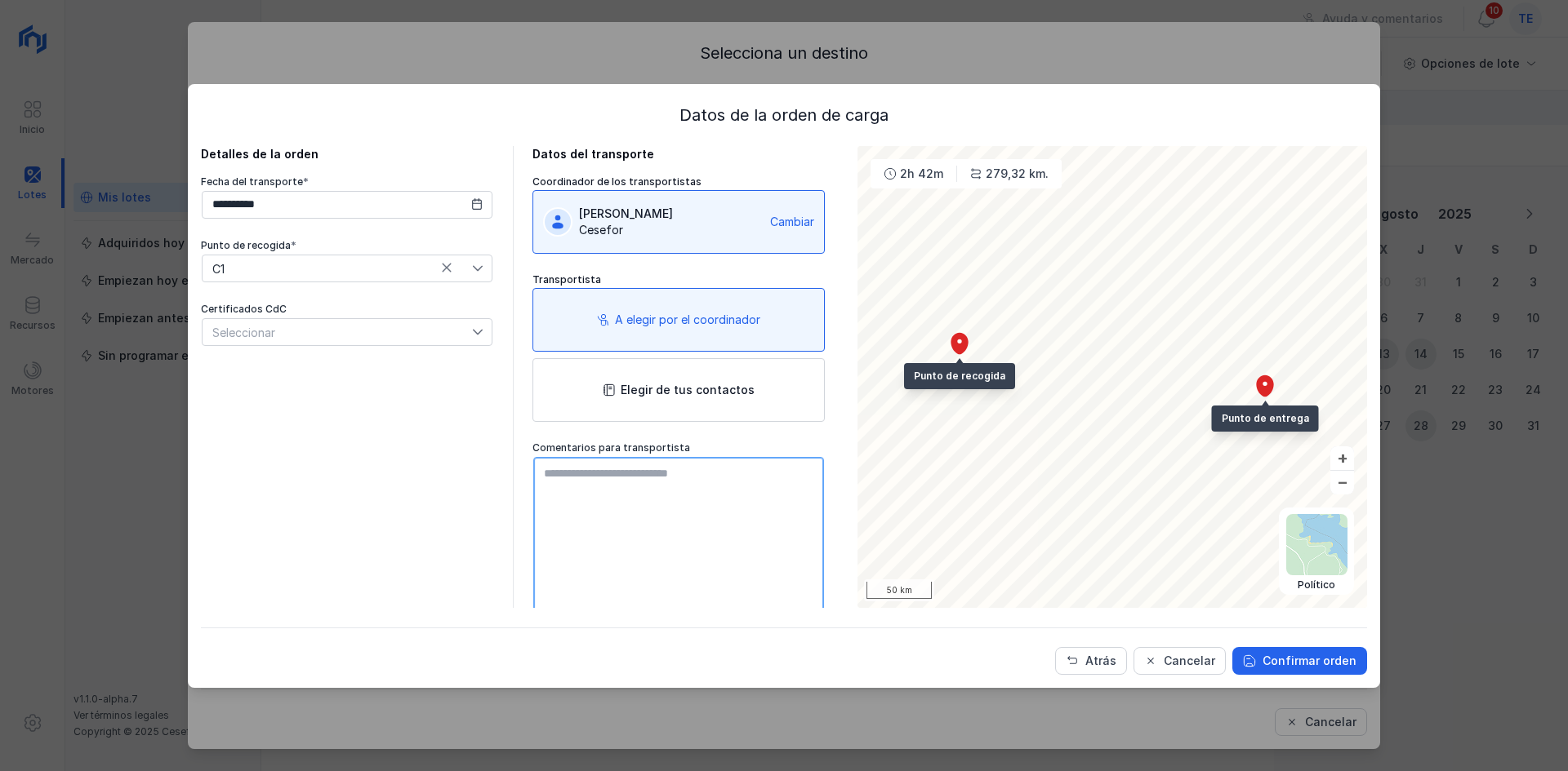
click at [577, 474] on textarea at bounding box center [678, 549] width 291 height 185
type textarea "**********"
click at [1285, 668] on div "Confirmar orden" at bounding box center [1309, 661] width 94 height 16
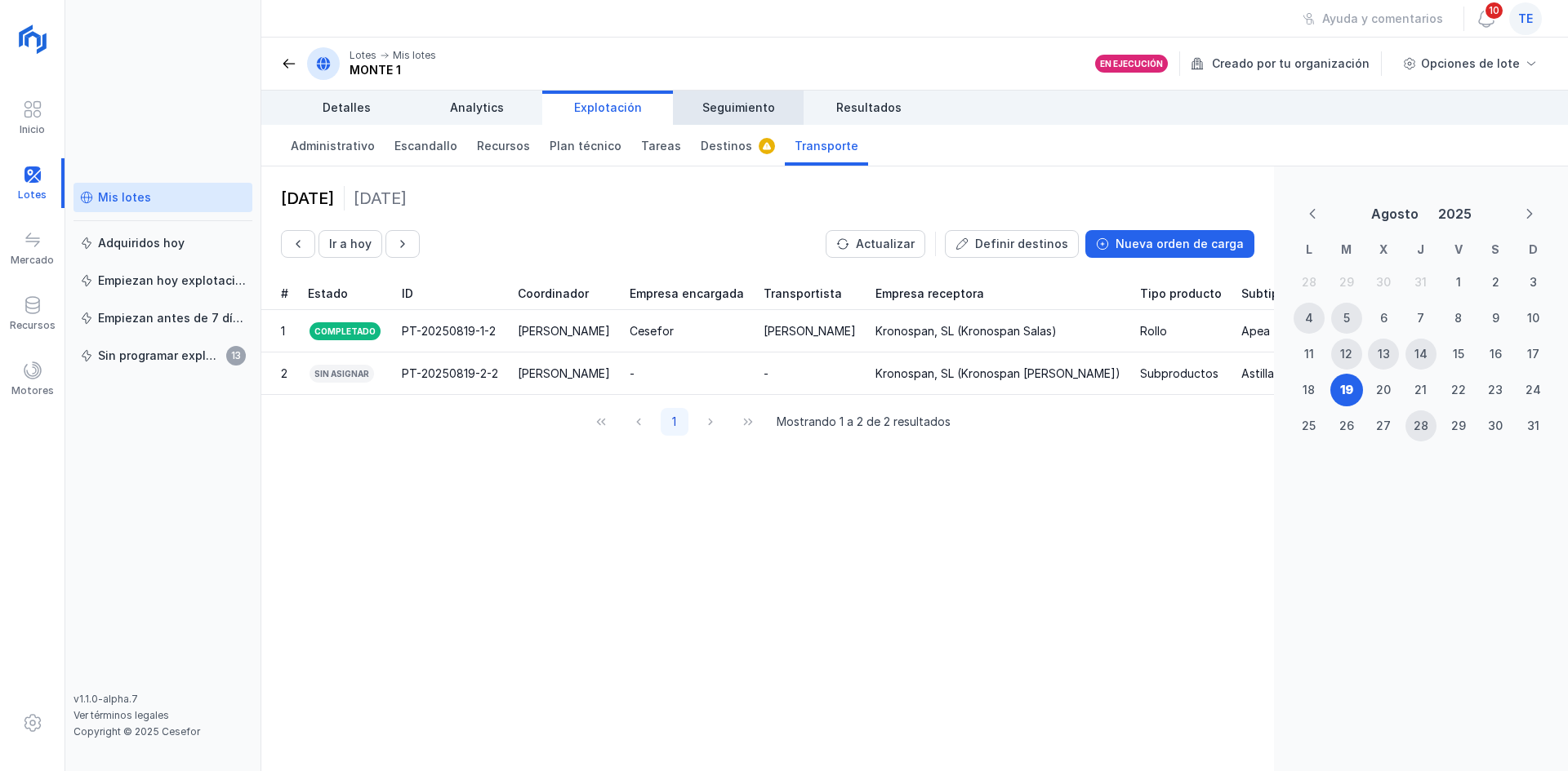
click at [755, 102] on span "Seguimiento" at bounding box center [738, 108] width 73 height 16
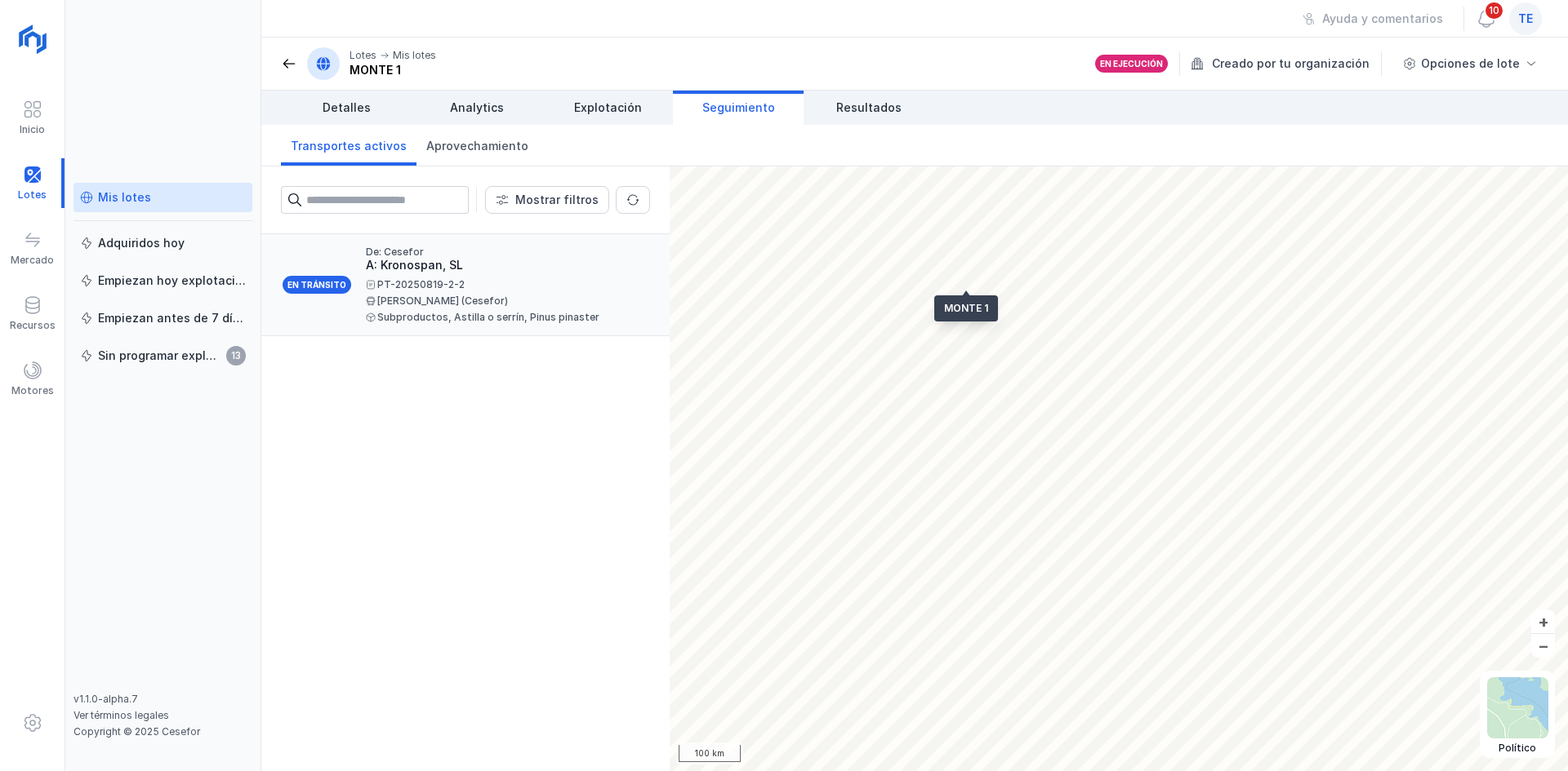
click at [455, 320] on div "Subproductos, Astilla o serrín, Pinus pinaster" at bounding box center [502, 317] width 271 height 10
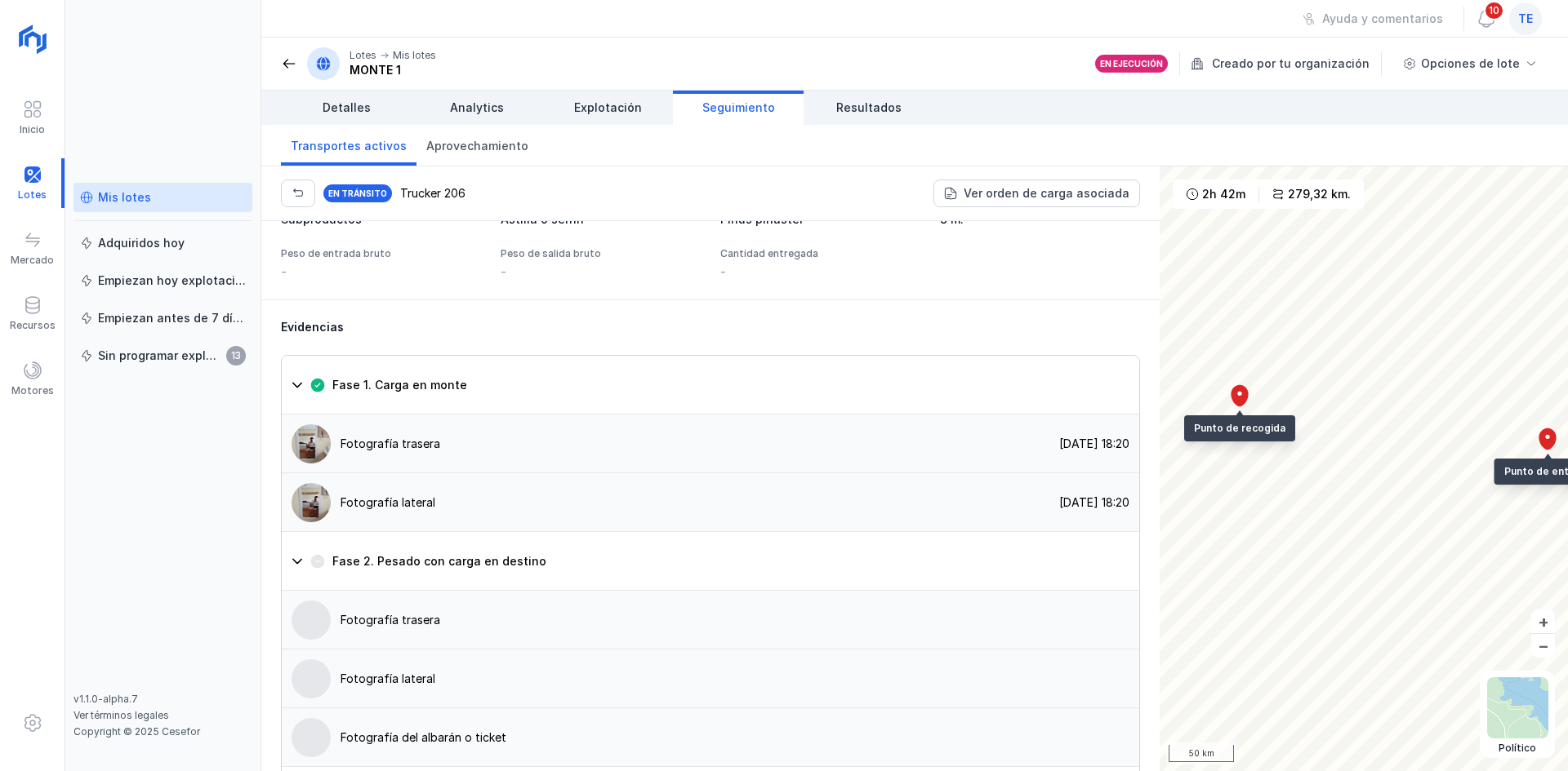
scroll to position [1023, 0]
drag, startPoint x: 1144, startPoint y: 434, endPoint x: 318, endPoint y: 524, distance: 830.9
click at [318, 461] on img at bounding box center [311, 441] width 39 height 39
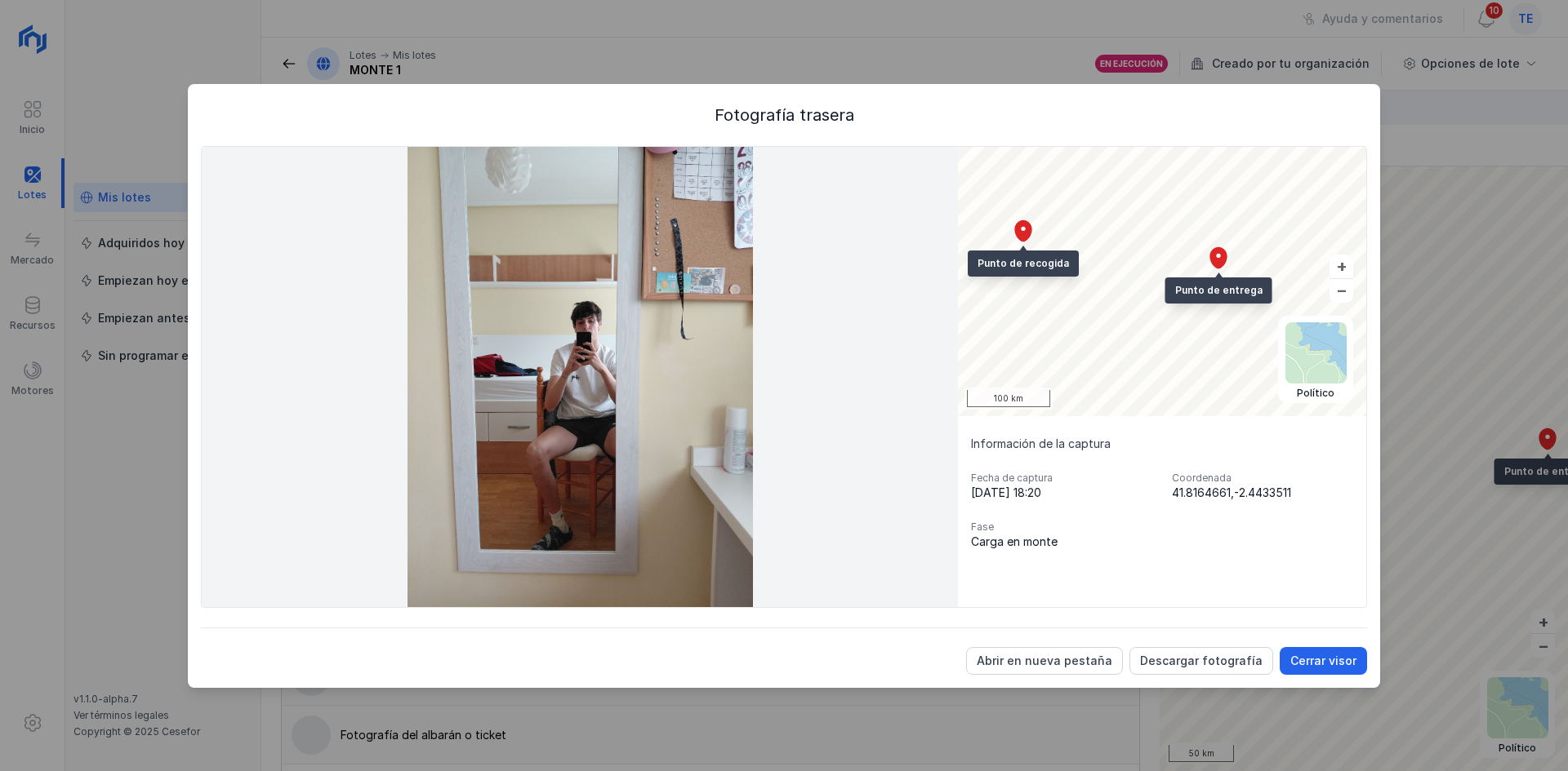
drag, startPoint x: 1177, startPoint y: 498, endPoint x: 1333, endPoint y: 486, distance: 156.5
click at [1333, 486] on div "41.8164661,-2.4433511" at bounding box center [1262, 493] width 181 height 16
drag, startPoint x: 1283, startPoint y: 488, endPoint x: 1104, endPoint y: 449, distance: 183.2
click at [1104, 449] on div "Información de la captura Fecha de captura [DATE] 18:20 Coordenada 41.8164661,-…" at bounding box center [1162, 493] width 408 height 154
click at [1315, 657] on div "Cerrar visor" at bounding box center [1323, 661] width 66 height 16
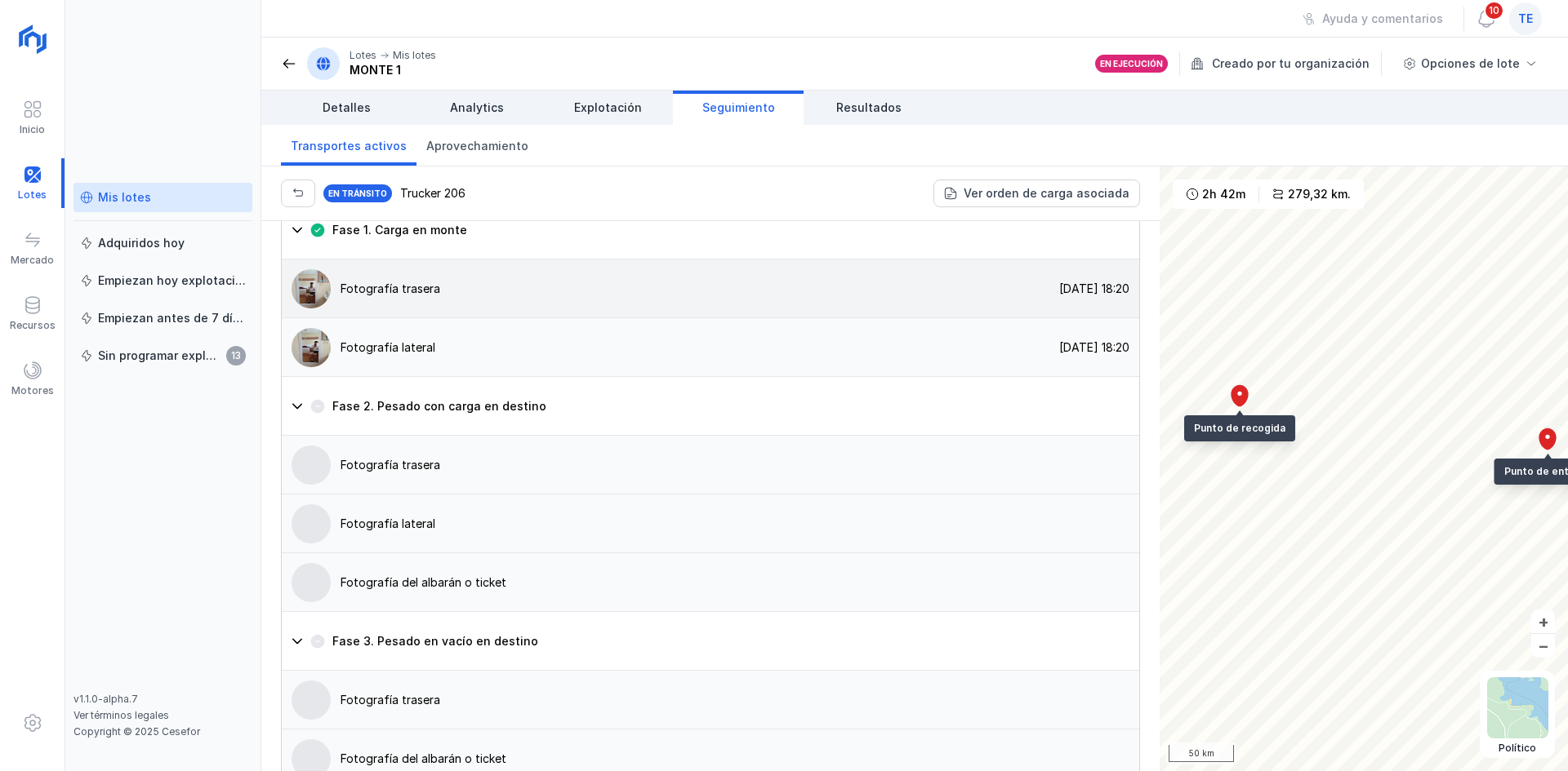
scroll to position [1177, 0]
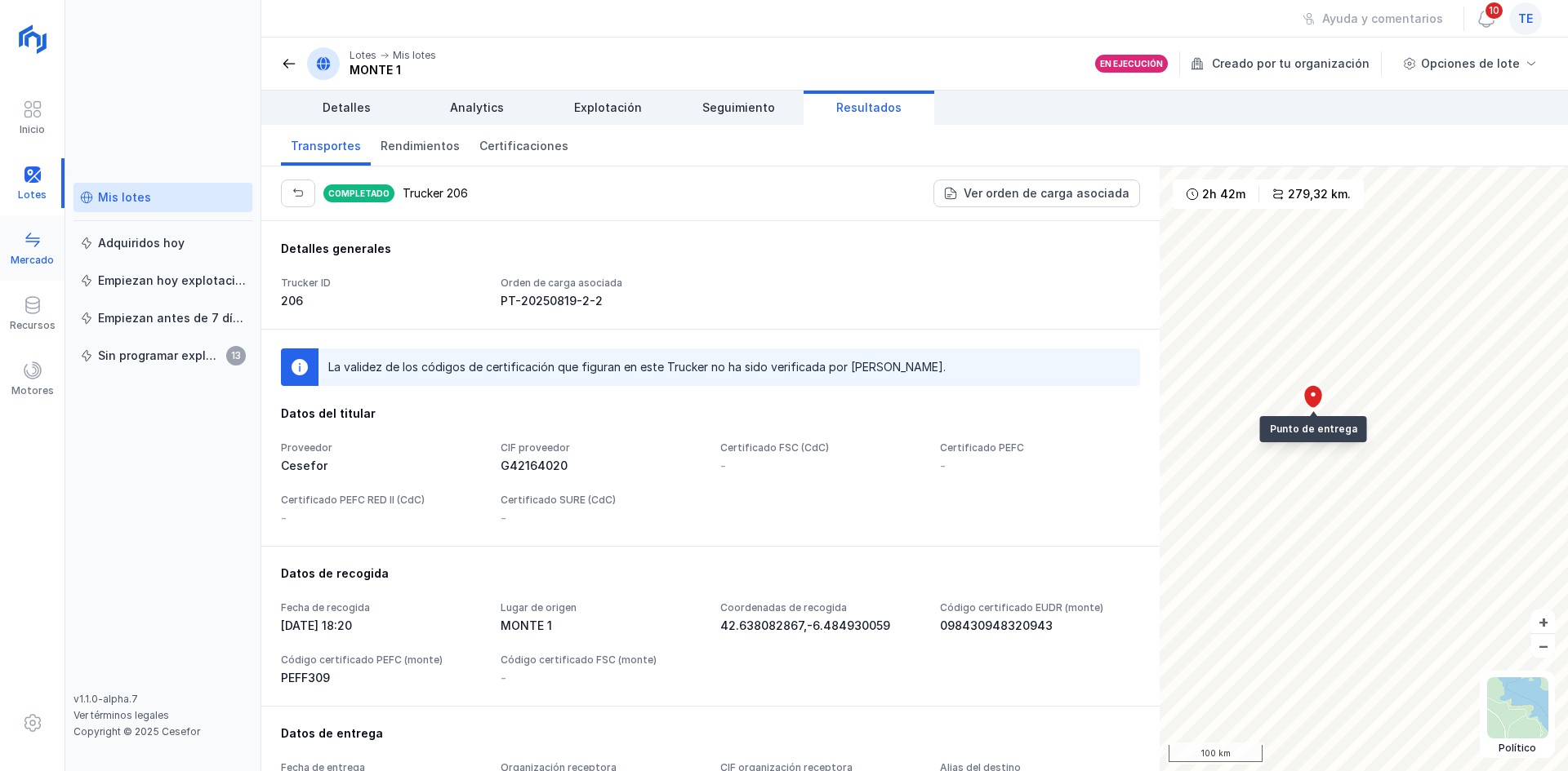
click at [42, 238] on span at bounding box center [32, 239] width 20 height 20
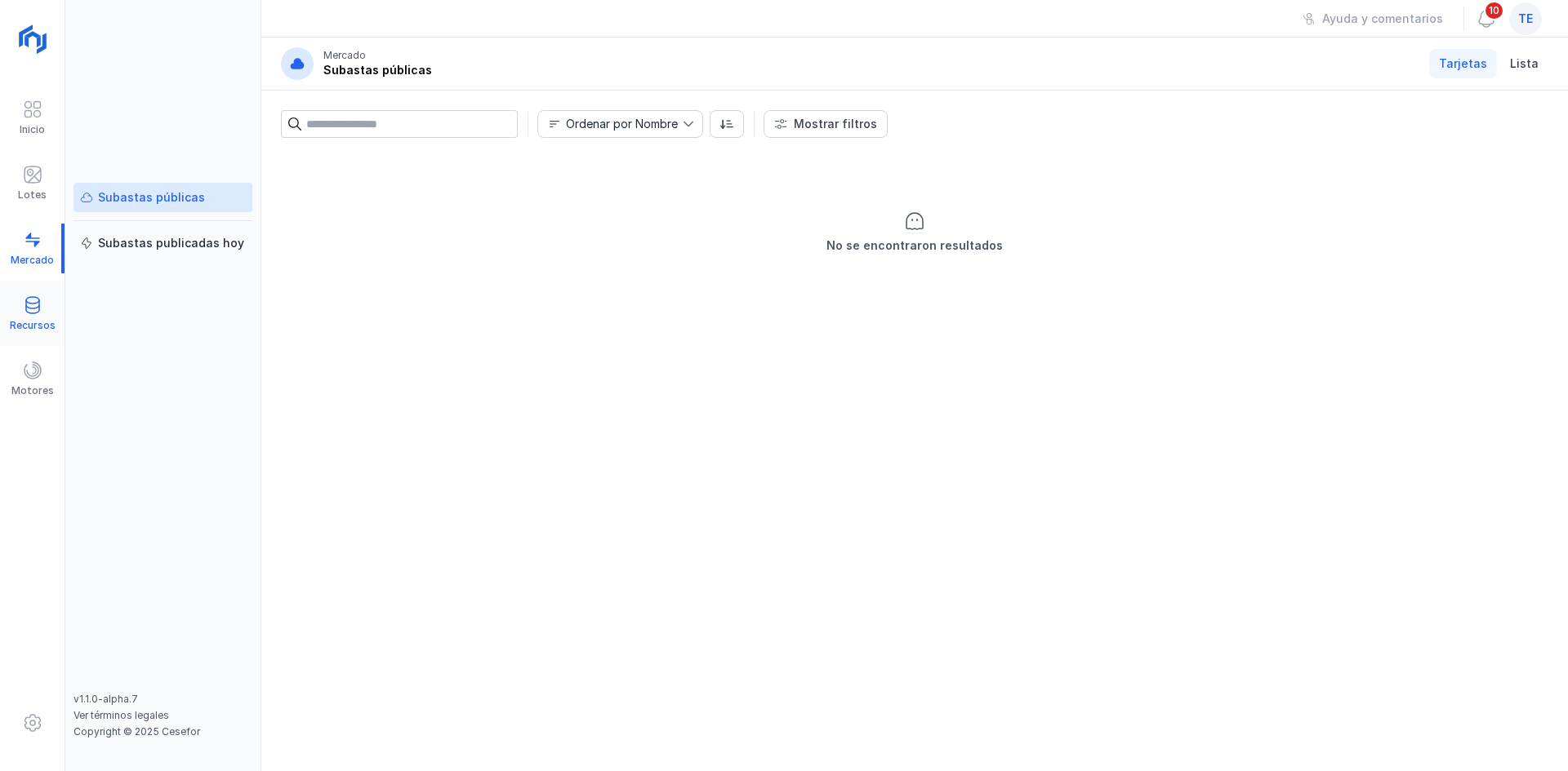
click at [43, 313] on div "Recursos" at bounding box center [32, 313] width 64 height 49
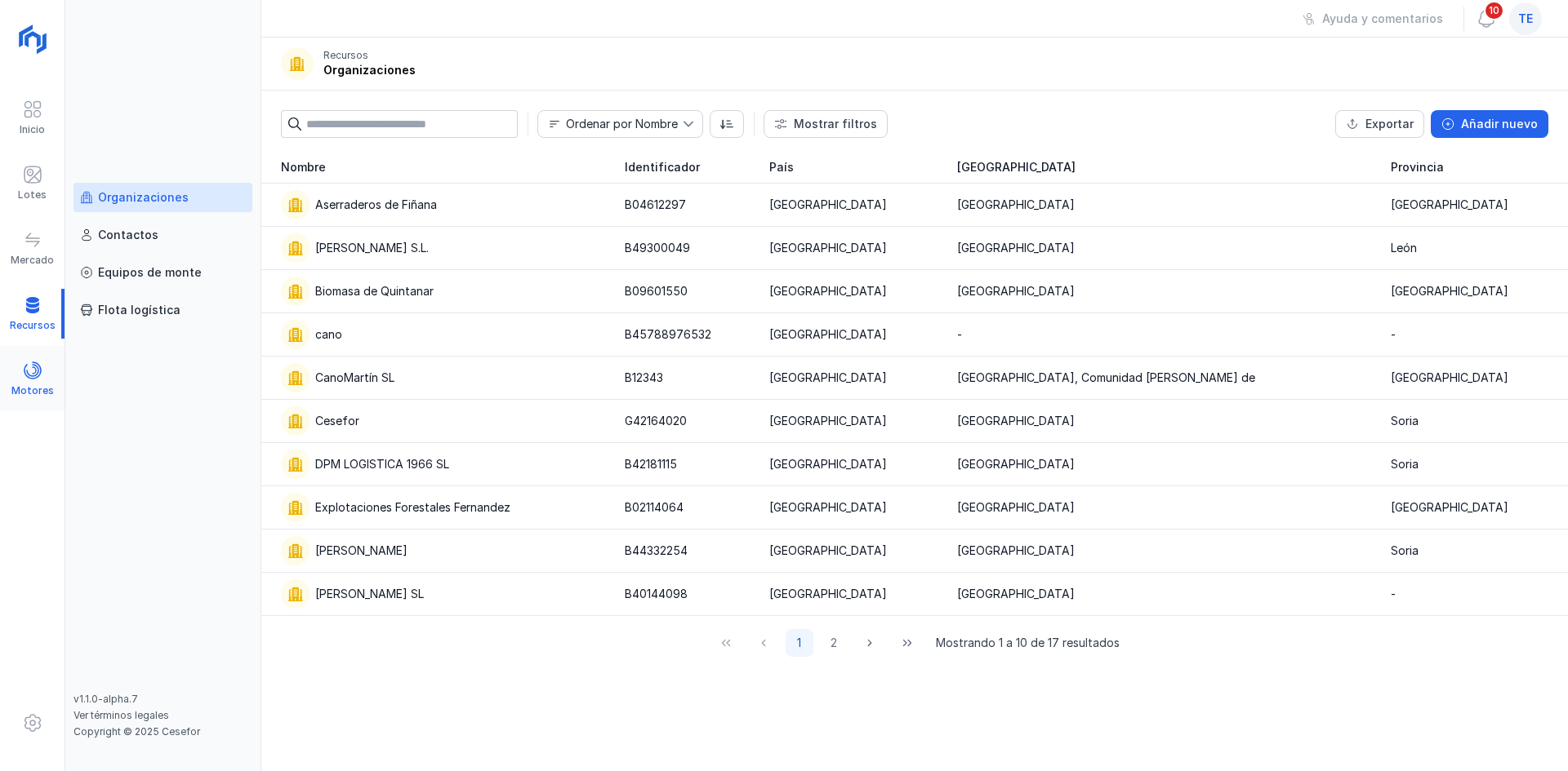
click at [36, 367] on span at bounding box center [32, 370] width 20 height 20
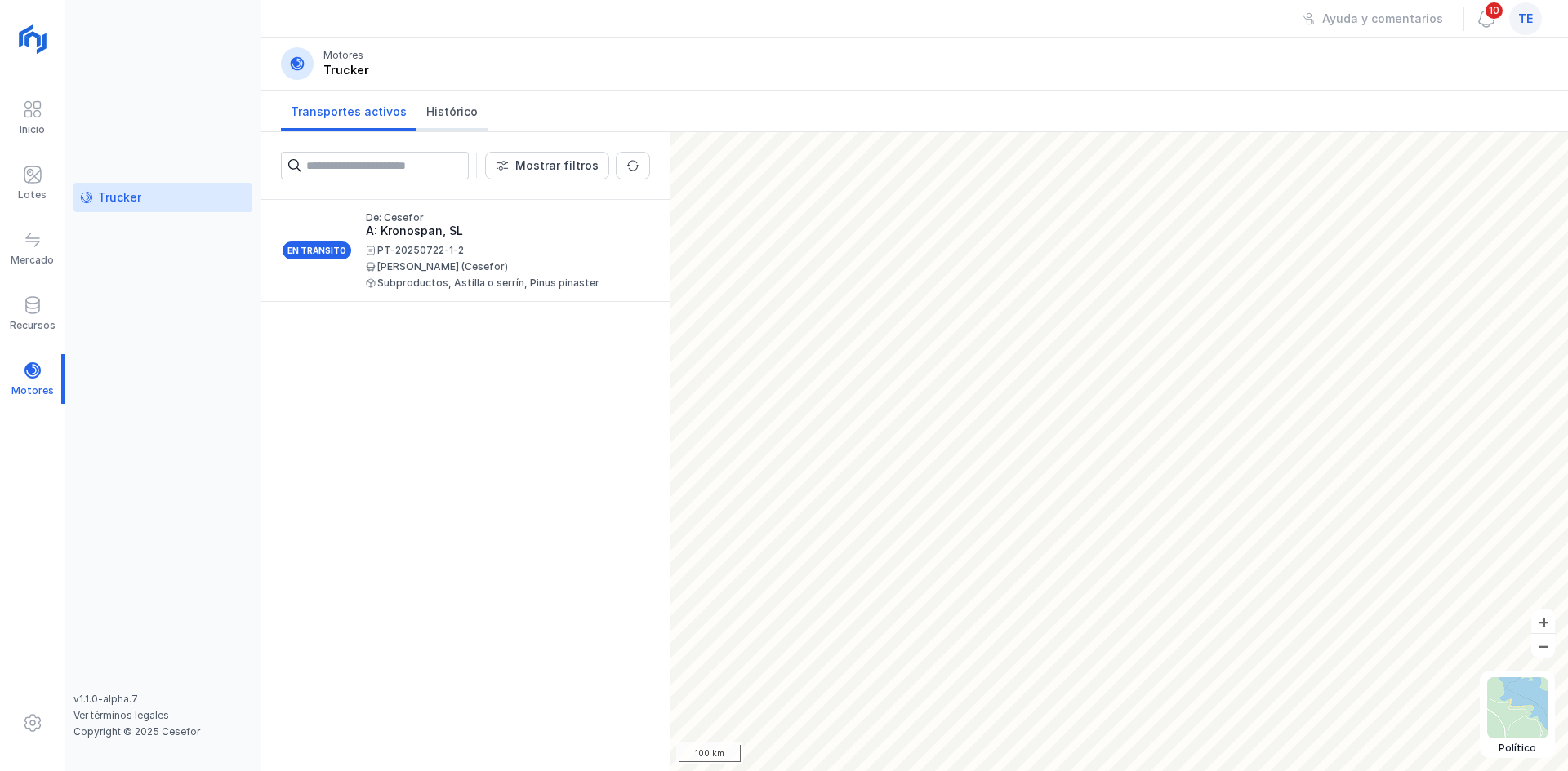
click at [461, 118] on span "Histórico" at bounding box center [451, 112] width 51 height 16
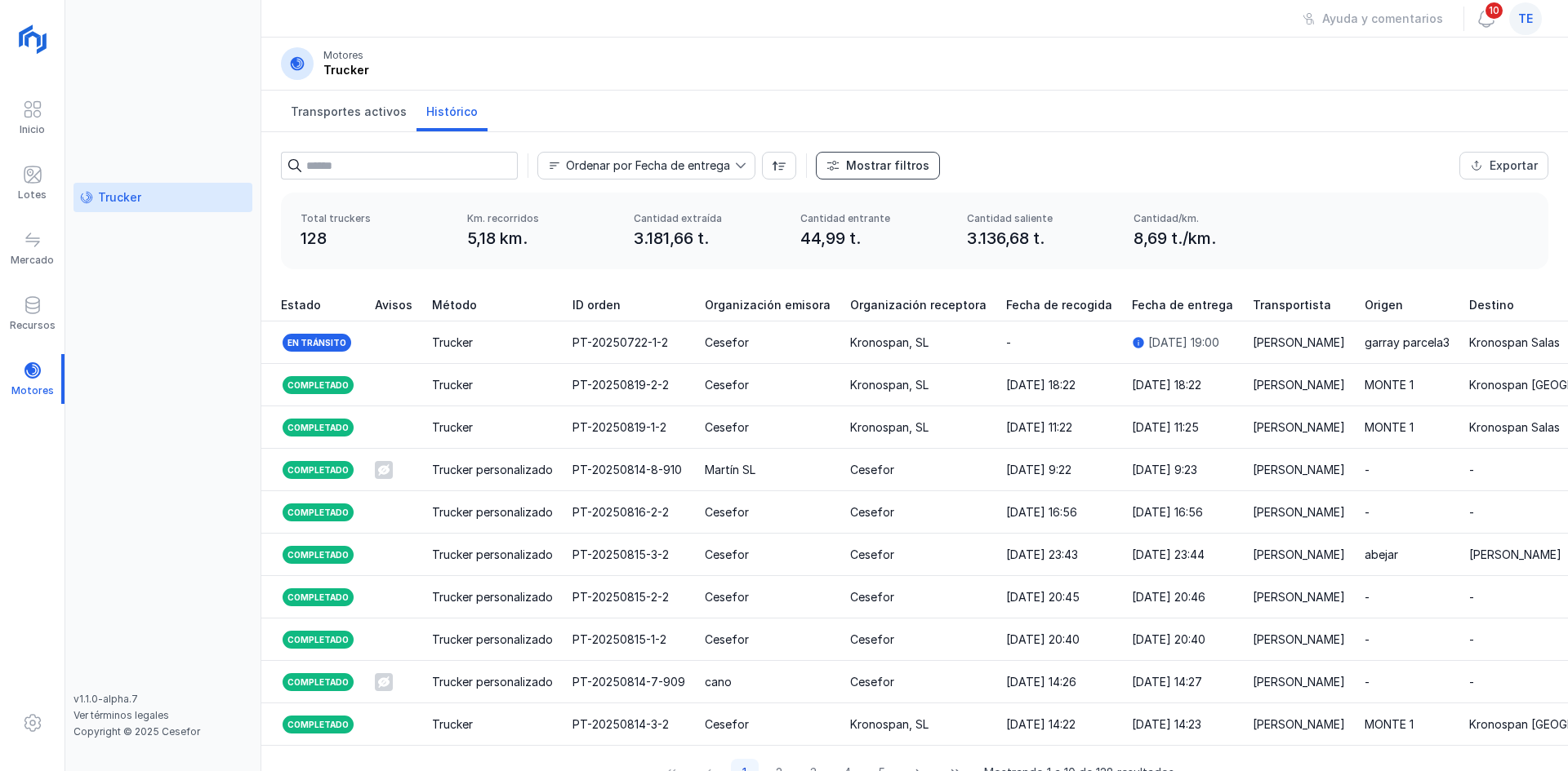
click at [884, 166] on div "Mostrar filtros" at bounding box center [888, 166] width 83 height 16
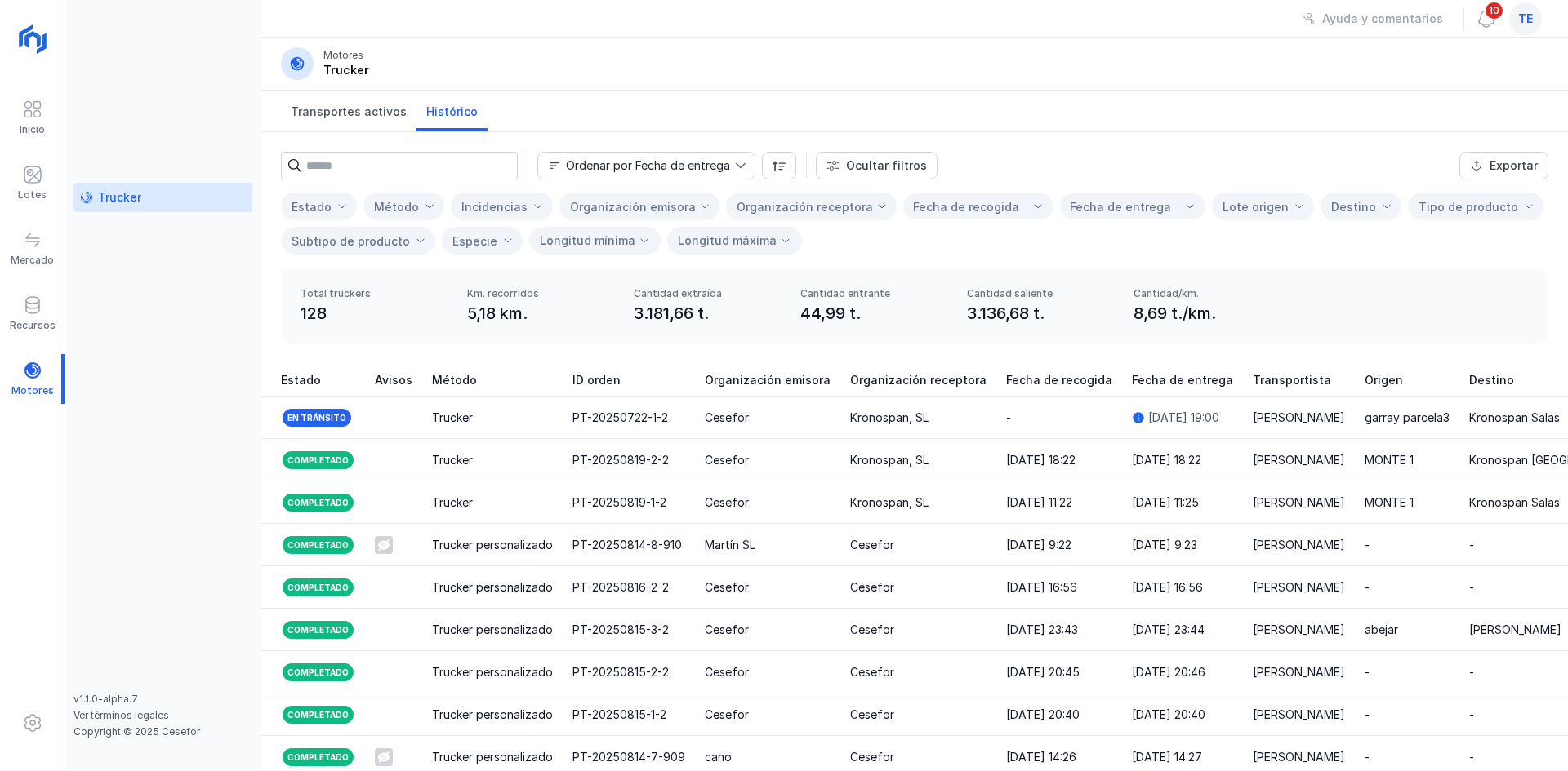
click at [775, 219] on div "Organización receptora" at bounding box center [804, 206] width 136 height 26
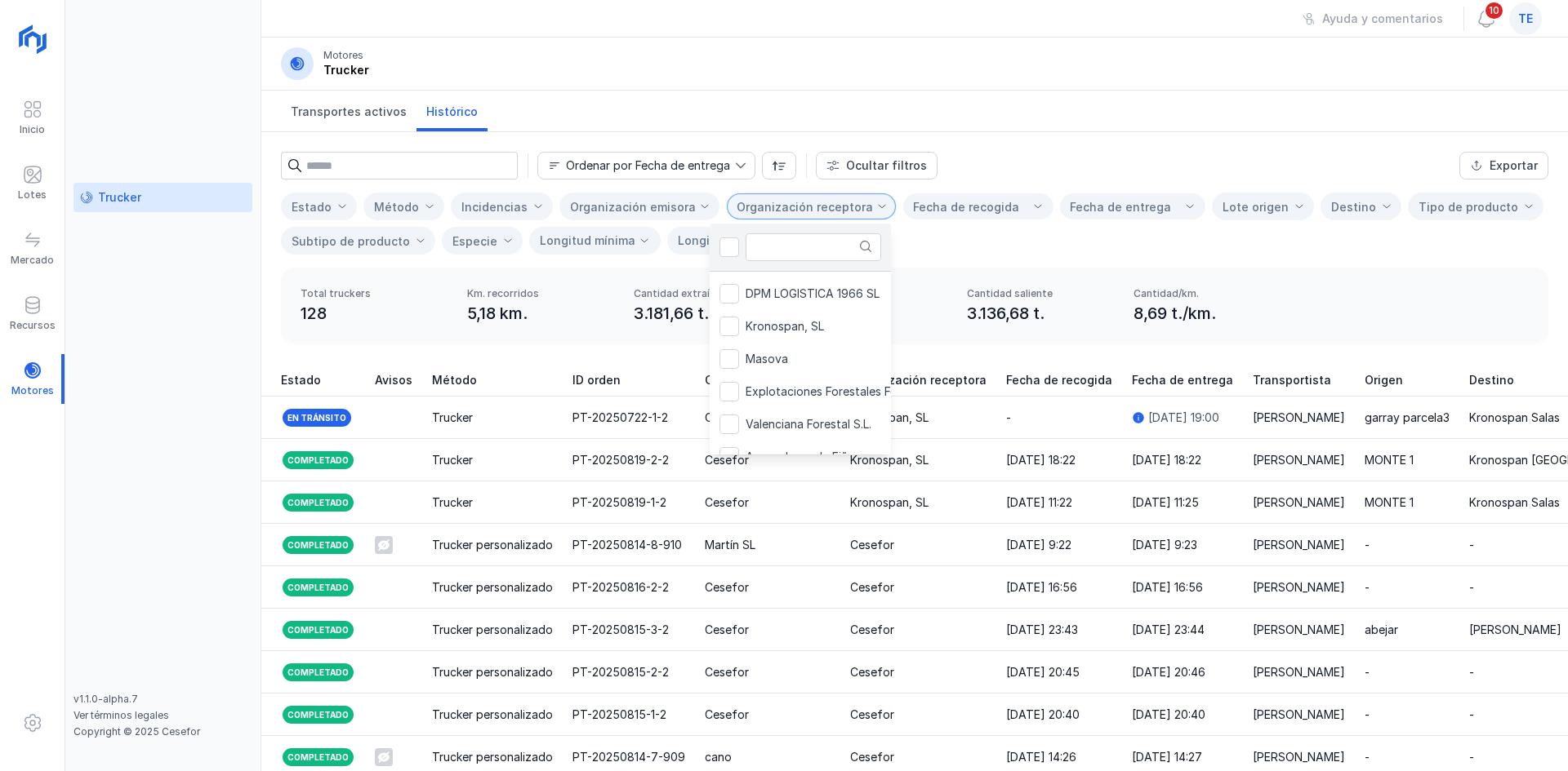
scroll to position [224, 0]
click at [771, 324] on span "Kronospan, SL" at bounding box center [784, 325] width 78 height 11
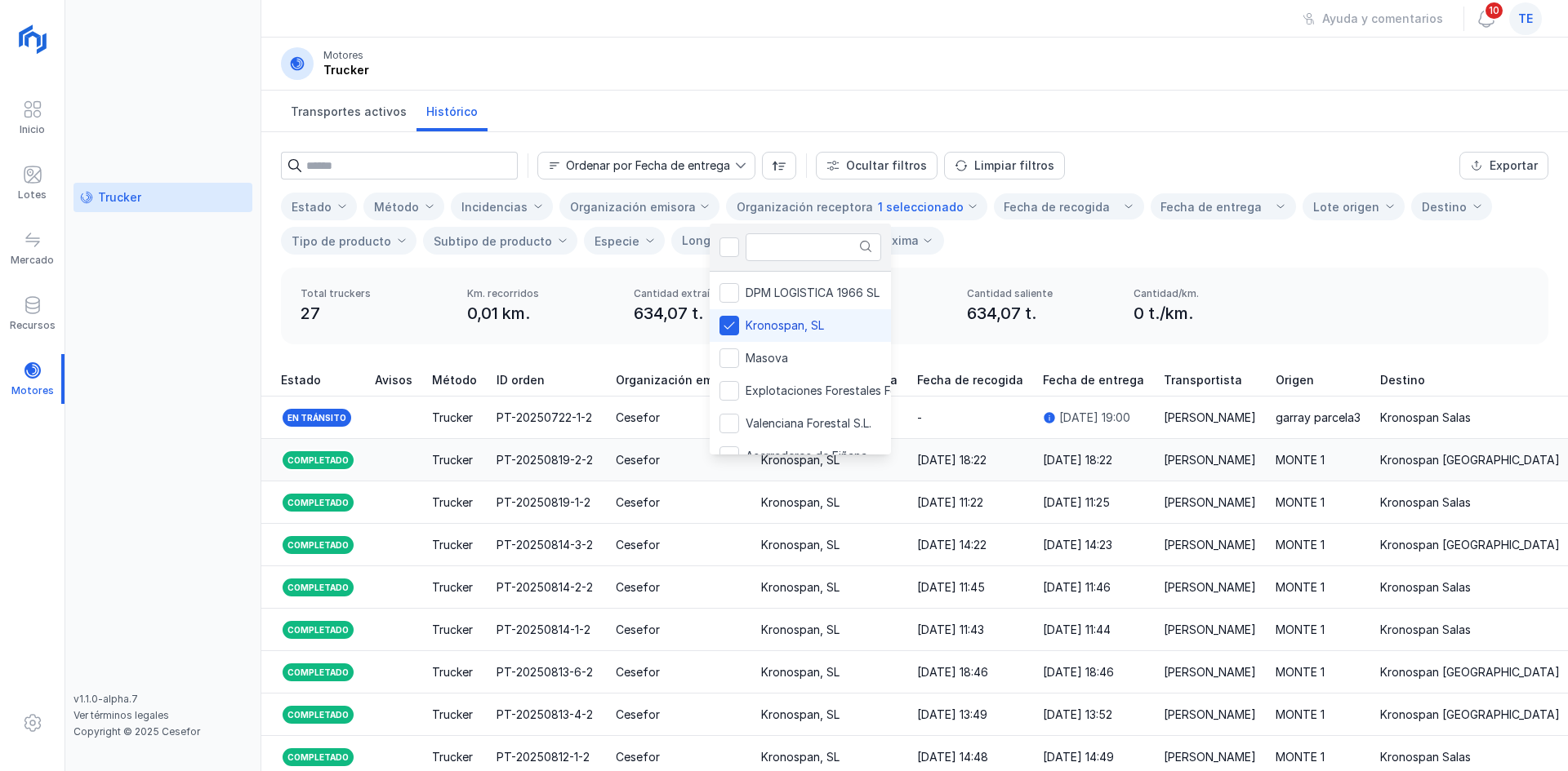
click at [1280, 478] on td "MONTE 1" at bounding box center [1318, 460] width 104 height 42
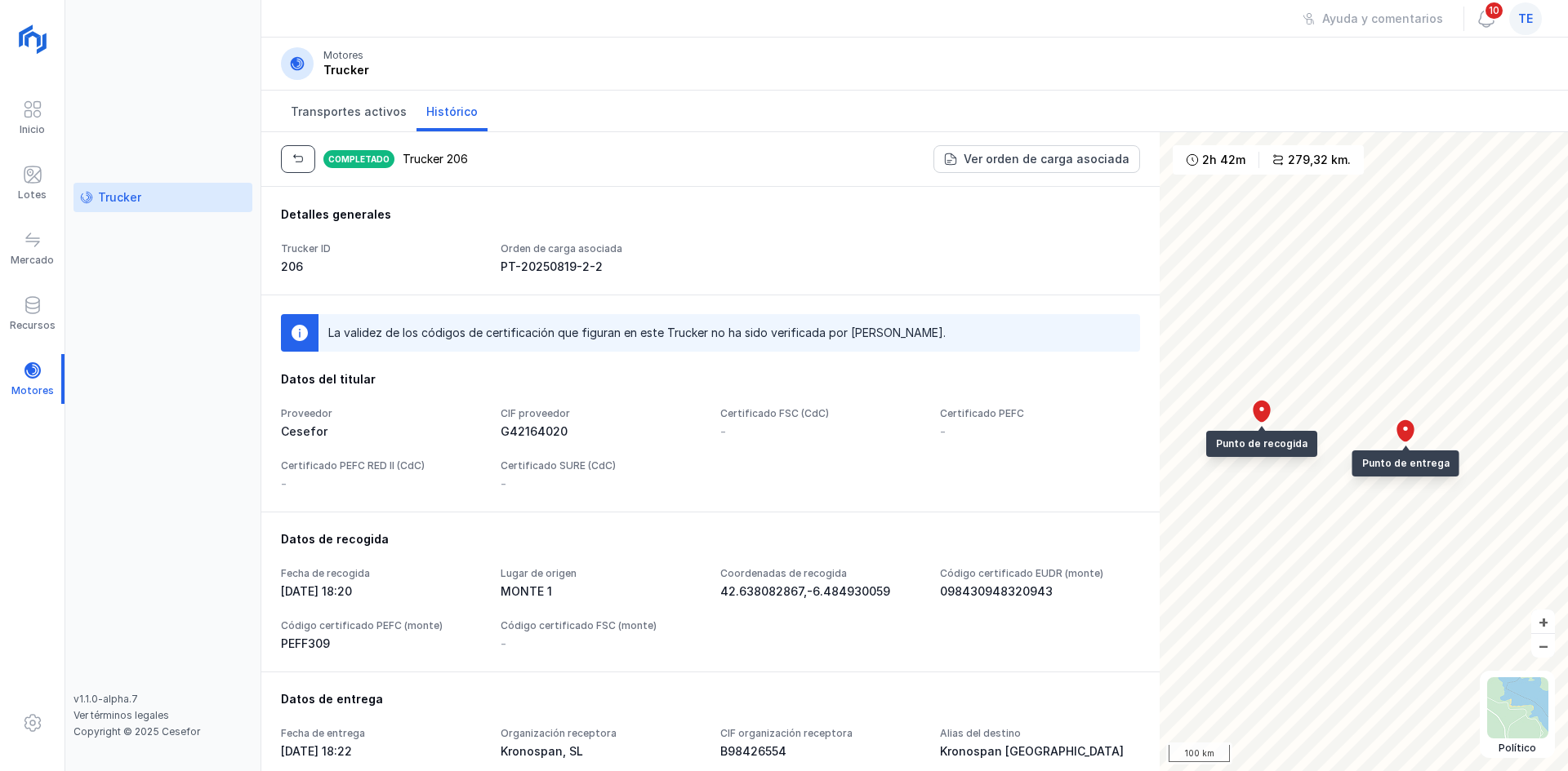
click at [301, 159] on span "button" at bounding box center [298, 159] width 13 height 13
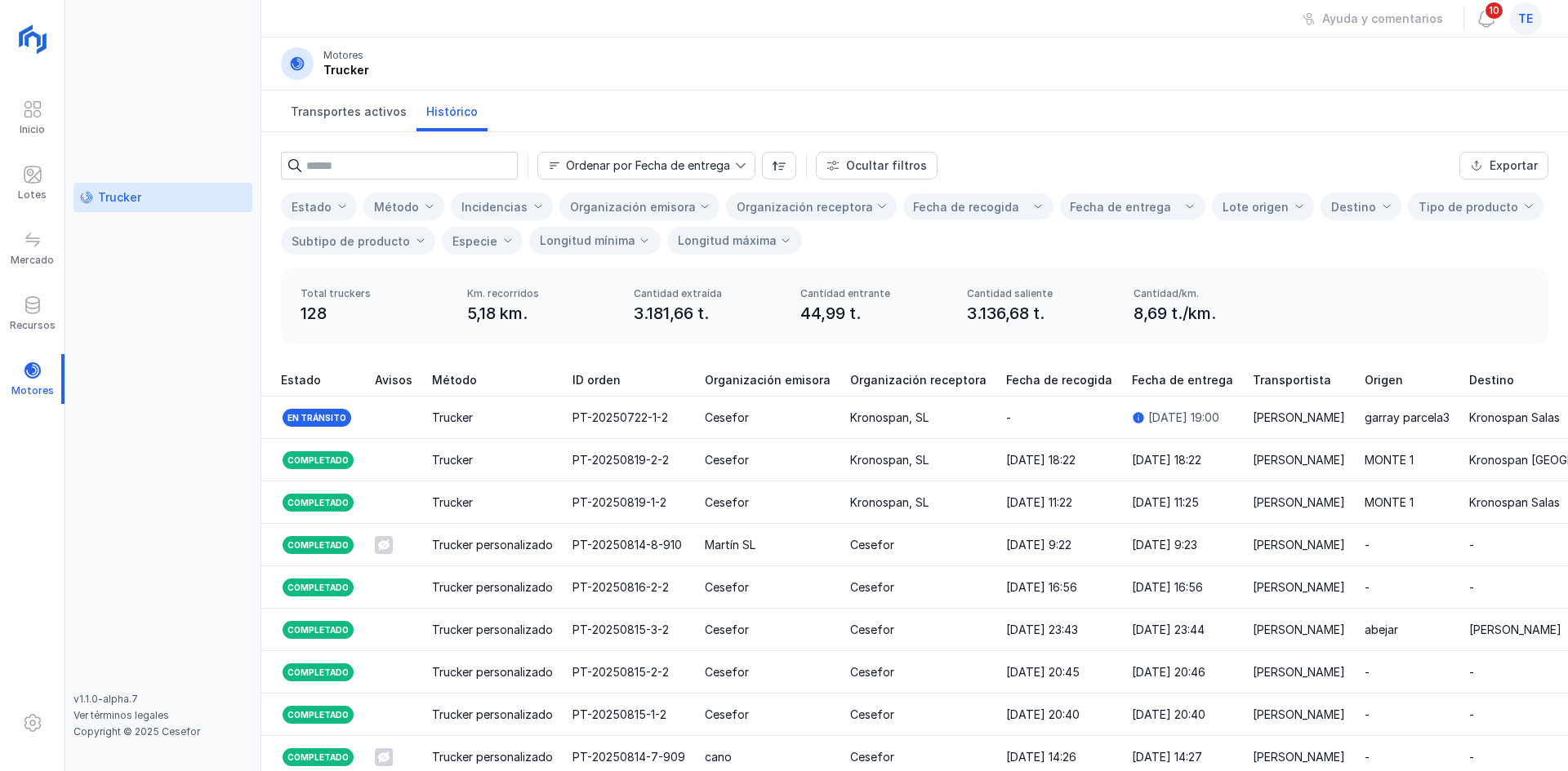
click at [955, 304] on div "Total truckers 128 Km. recorridos 5,18 km. Cantidad extraída 3.181,66 t. Cantid…" at bounding box center [915, 306] width 1267 height 76
drag, startPoint x: 955, startPoint y: 304, endPoint x: 1029, endPoint y: 322, distance: 76.2
click at [1029, 322] on div "Total truckers 128 Km. recorridos 5,18 km. Cantidad extraída 3.181,66 t. Cantid…" at bounding box center [915, 306] width 1267 height 76
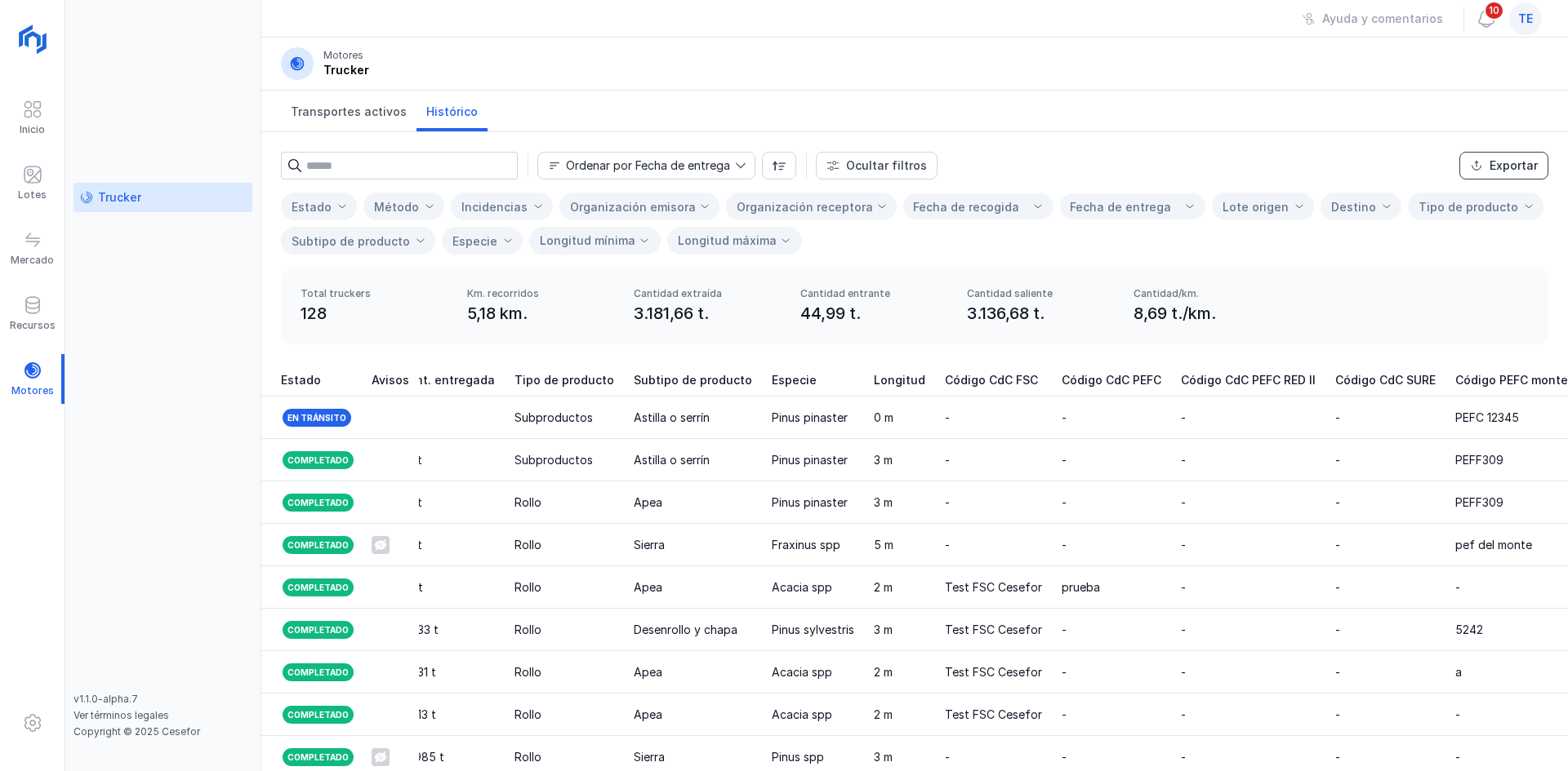
click at [1505, 160] on div "Exportar" at bounding box center [1513, 166] width 49 height 16
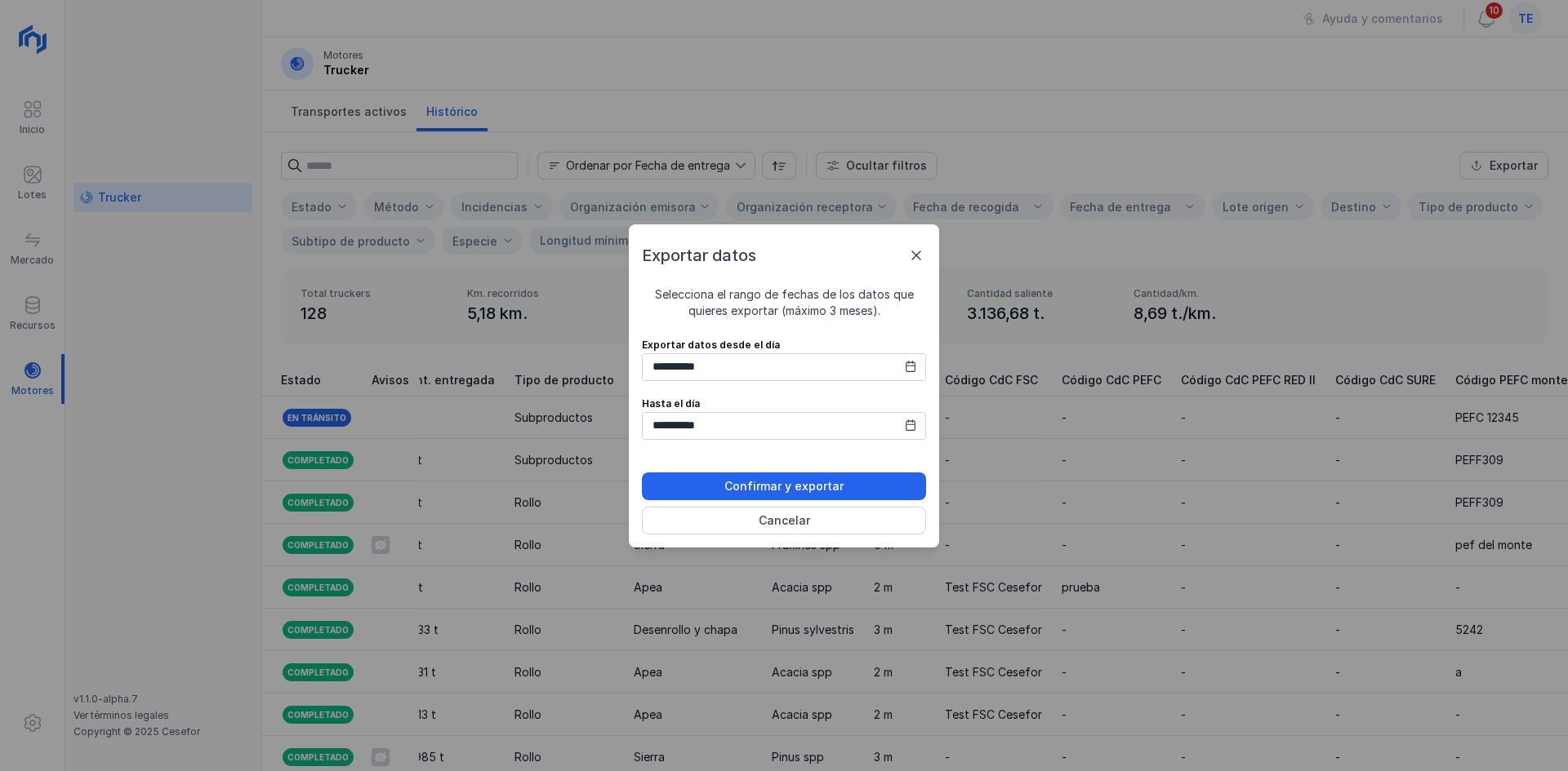
click at [909, 372] on span at bounding box center [910, 365] width 11 height 16
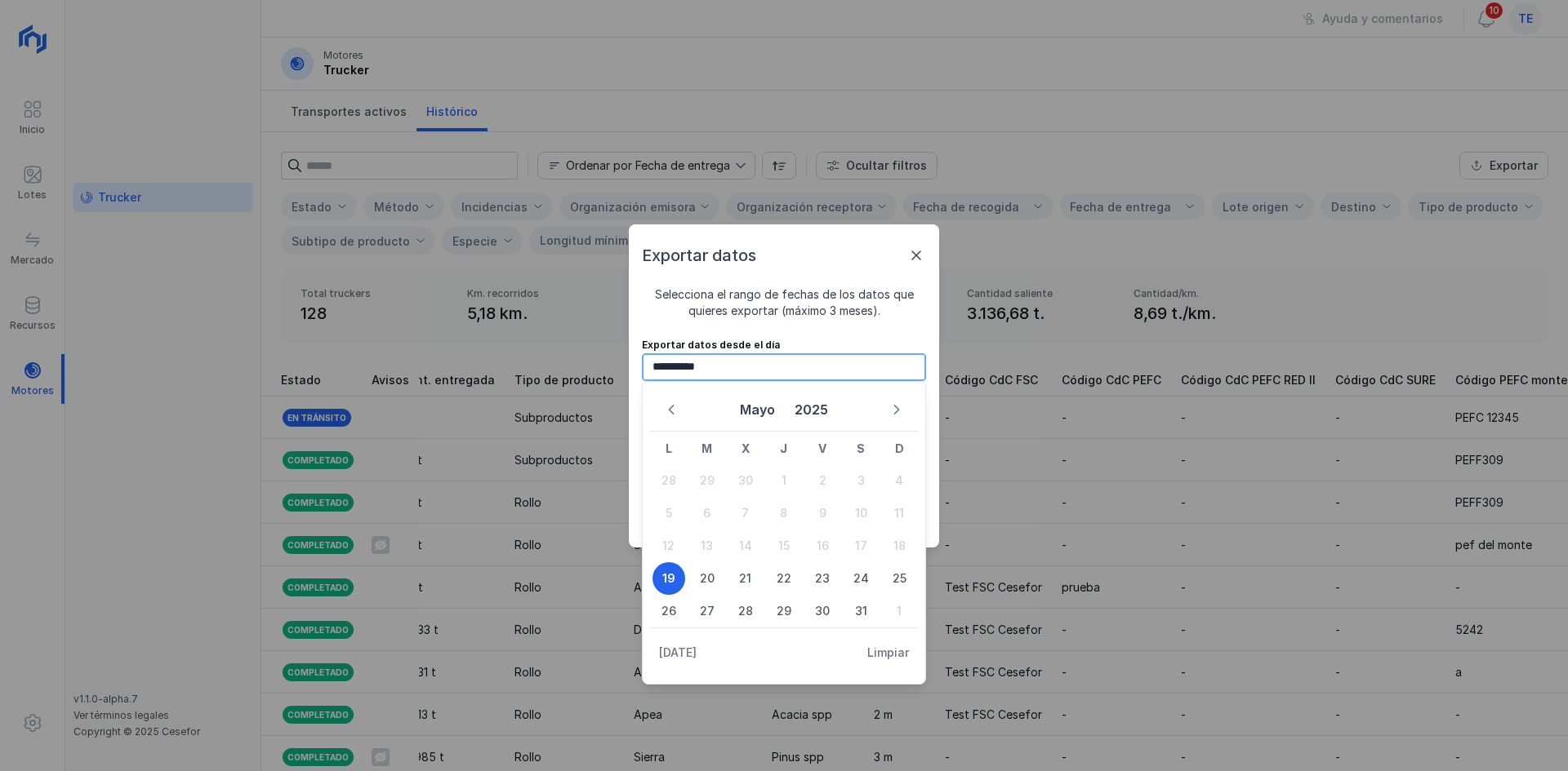
click at [747, 373] on input "**********" at bounding box center [784, 367] width 284 height 28
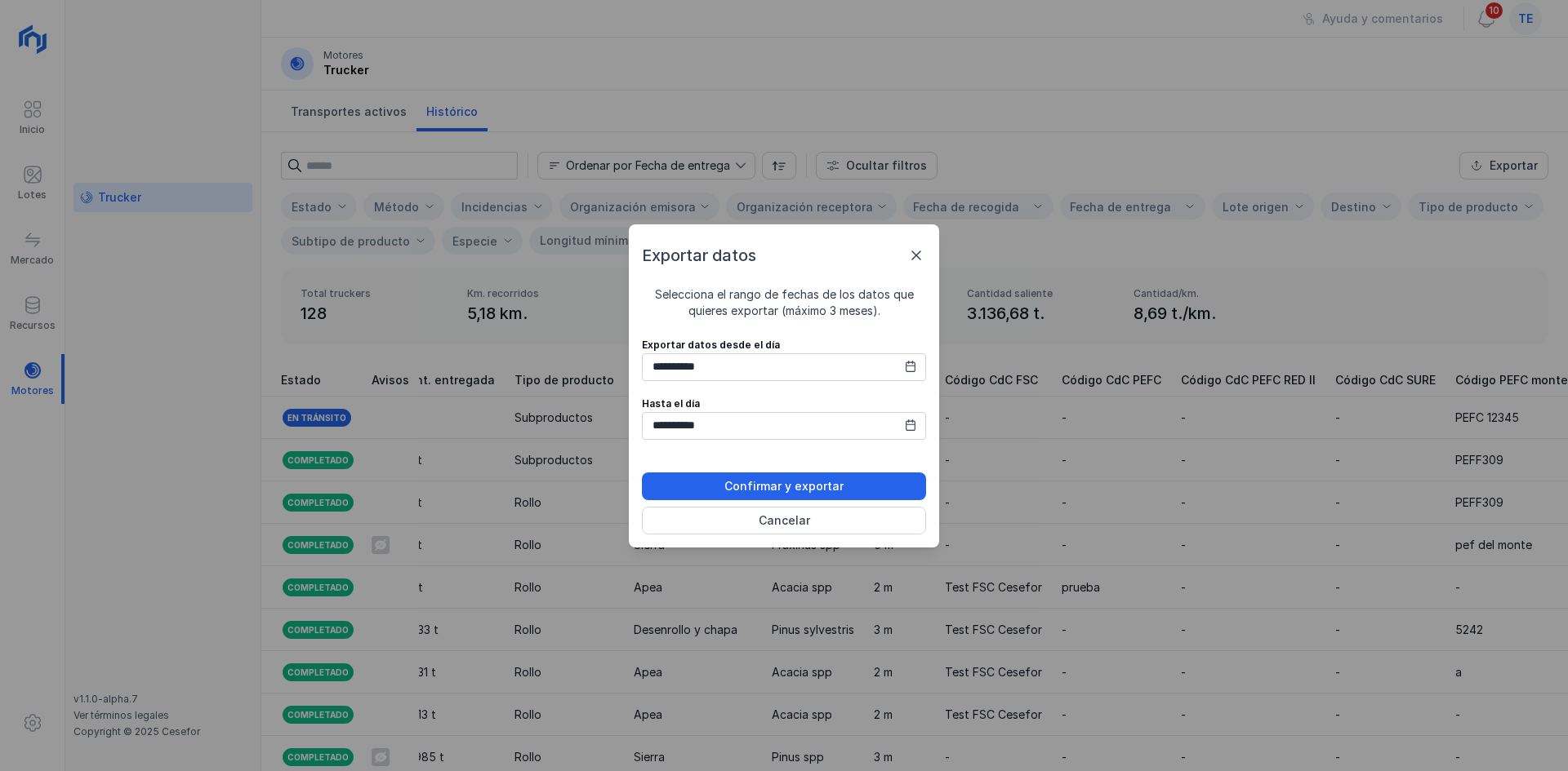
click at [867, 317] on div "Selecciona el rango de fechas de los datos que quieres exportar (máximo 3 meses…" at bounding box center [784, 303] width 284 height 33
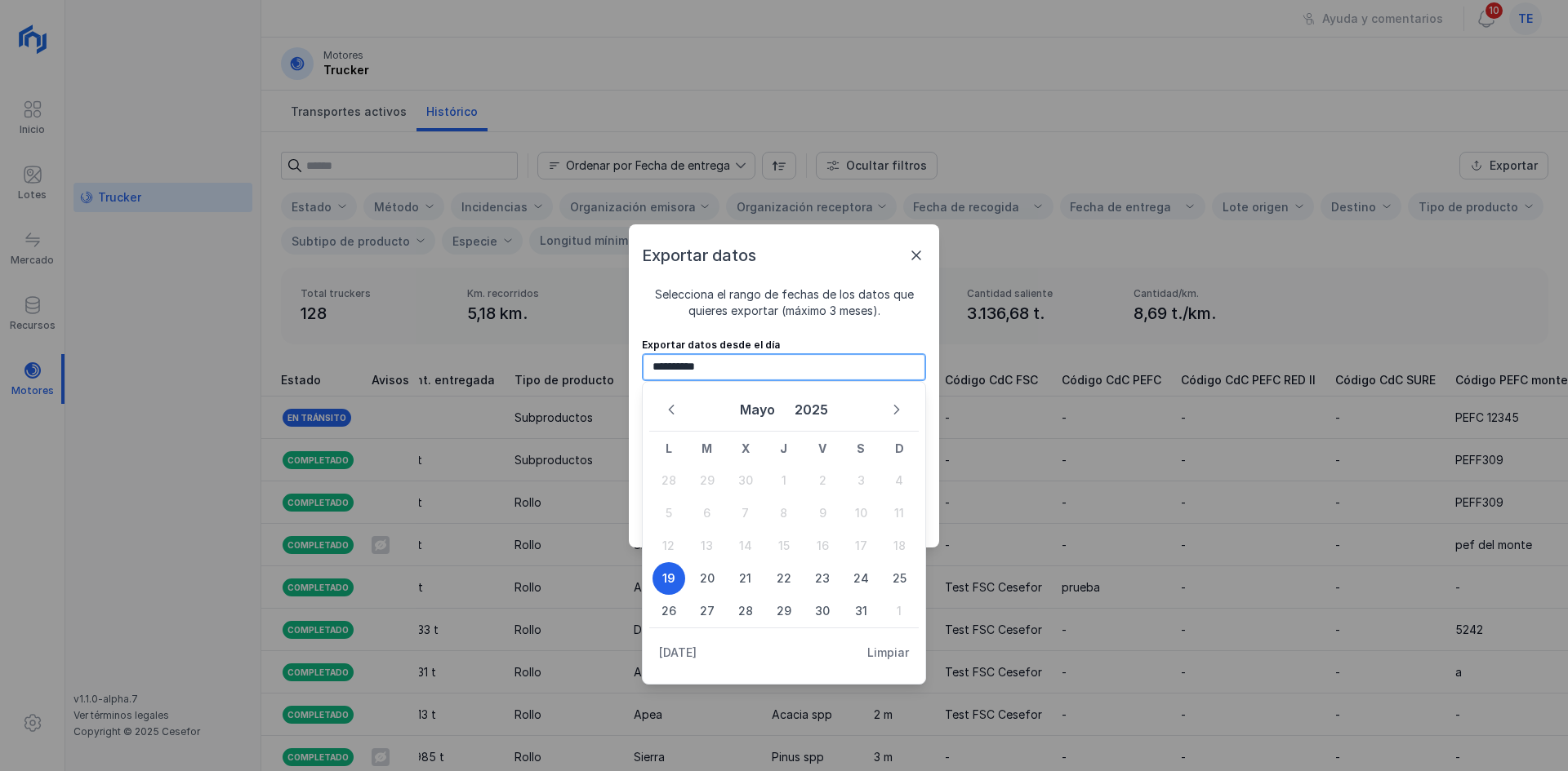
click at [794, 376] on input "**********" at bounding box center [784, 367] width 284 height 28
click at [900, 413] on icon "Next Month" at bounding box center [896, 409] width 11 height 11
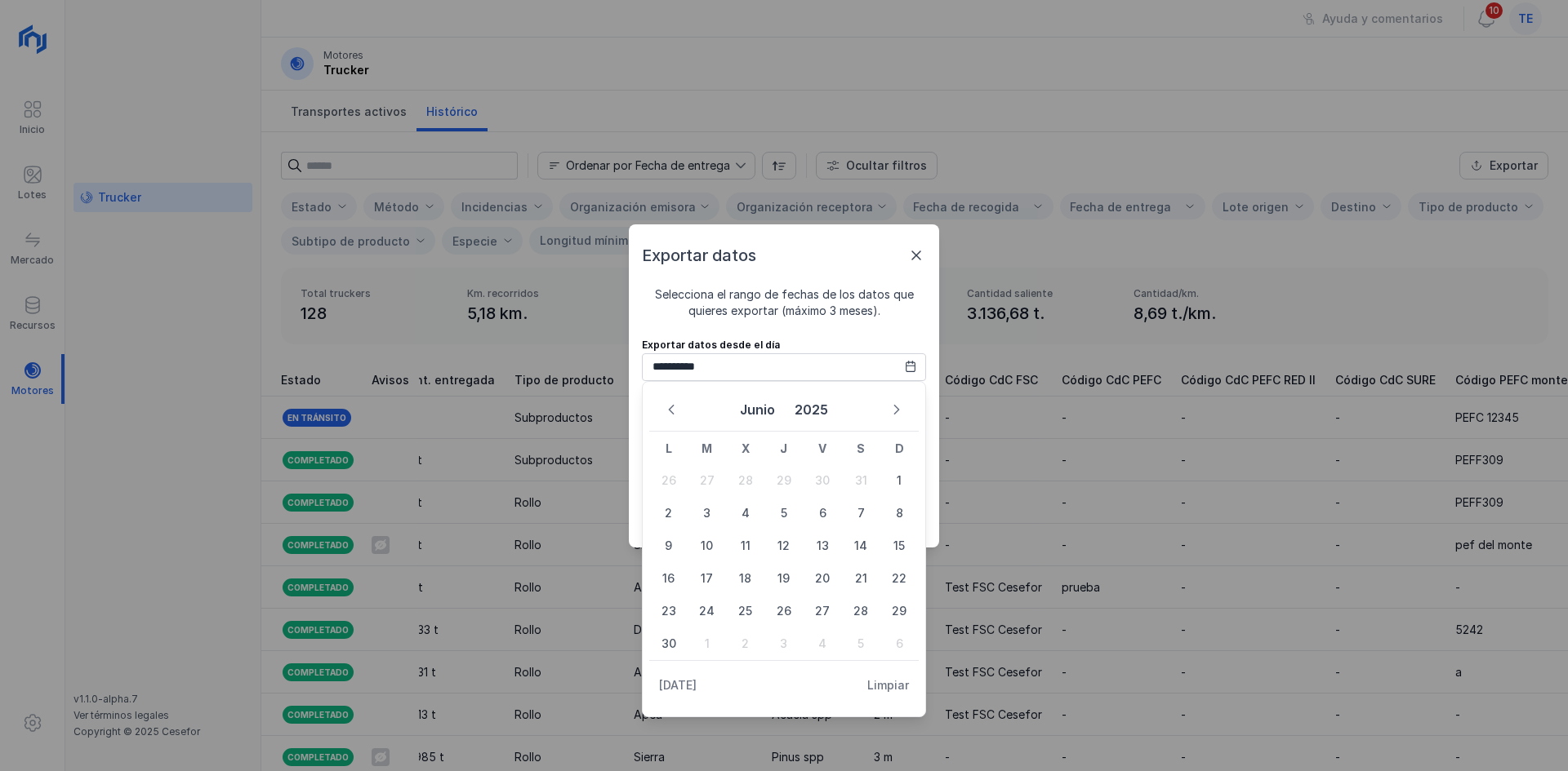
click at [900, 413] on icon "Next Month" at bounding box center [896, 409] width 11 height 11
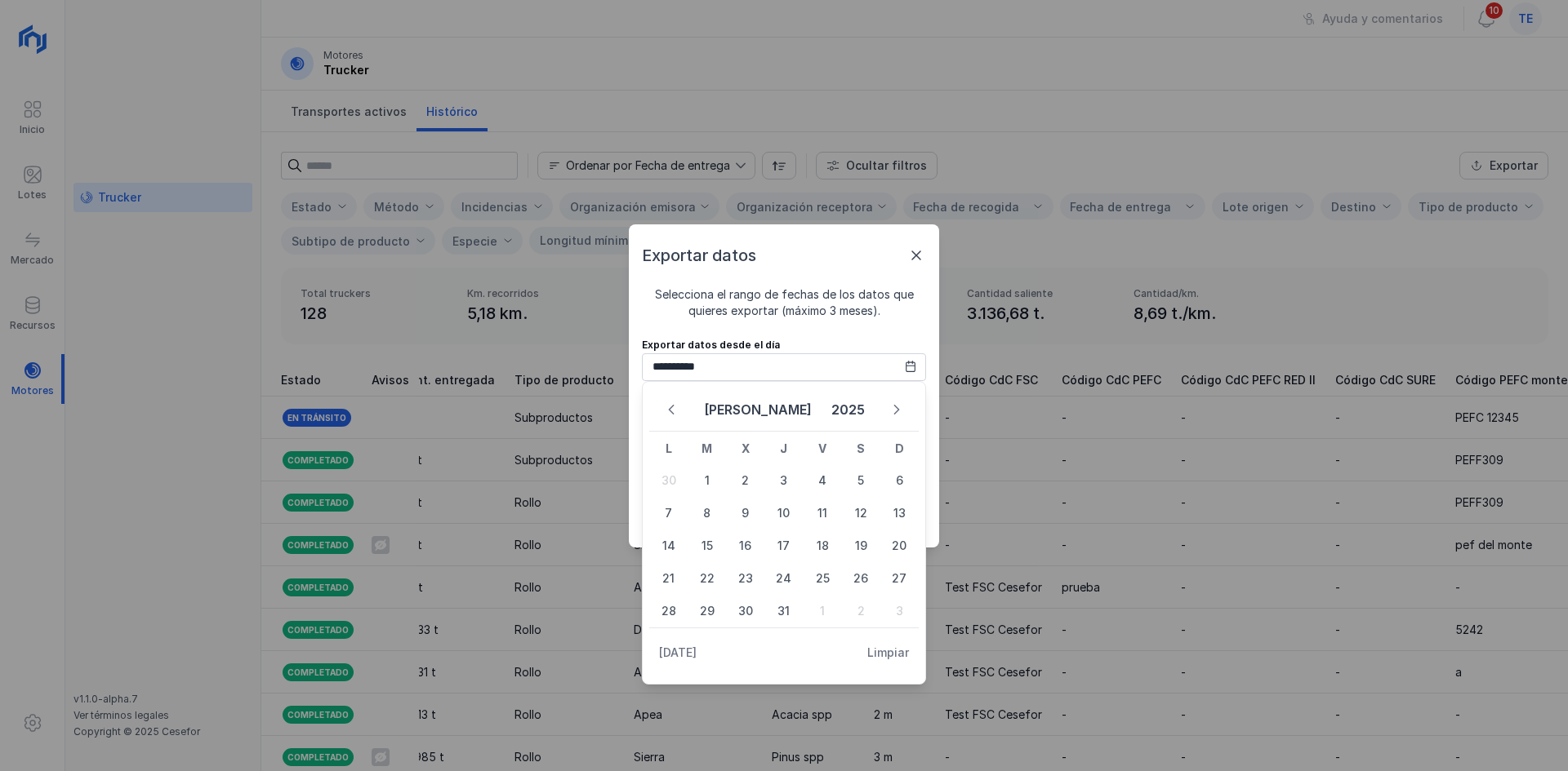
click at [900, 413] on icon "Next Month" at bounding box center [896, 409] width 11 height 11
click at [699, 570] on span "19" at bounding box center [707, 578] width 33 height 33
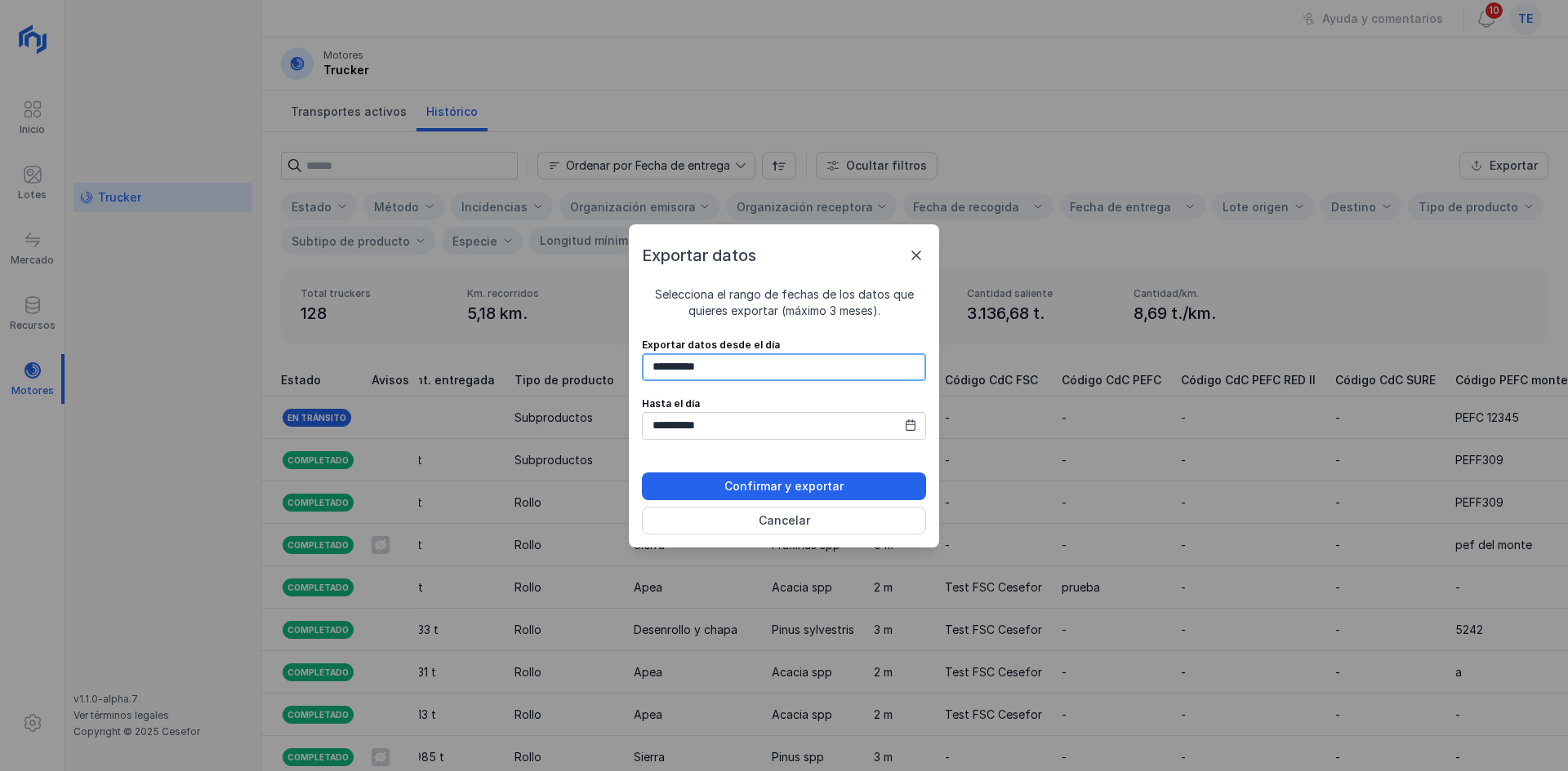
click at [677, 370] on input "**********" at bounding box center [784, 367] width 284 height 28
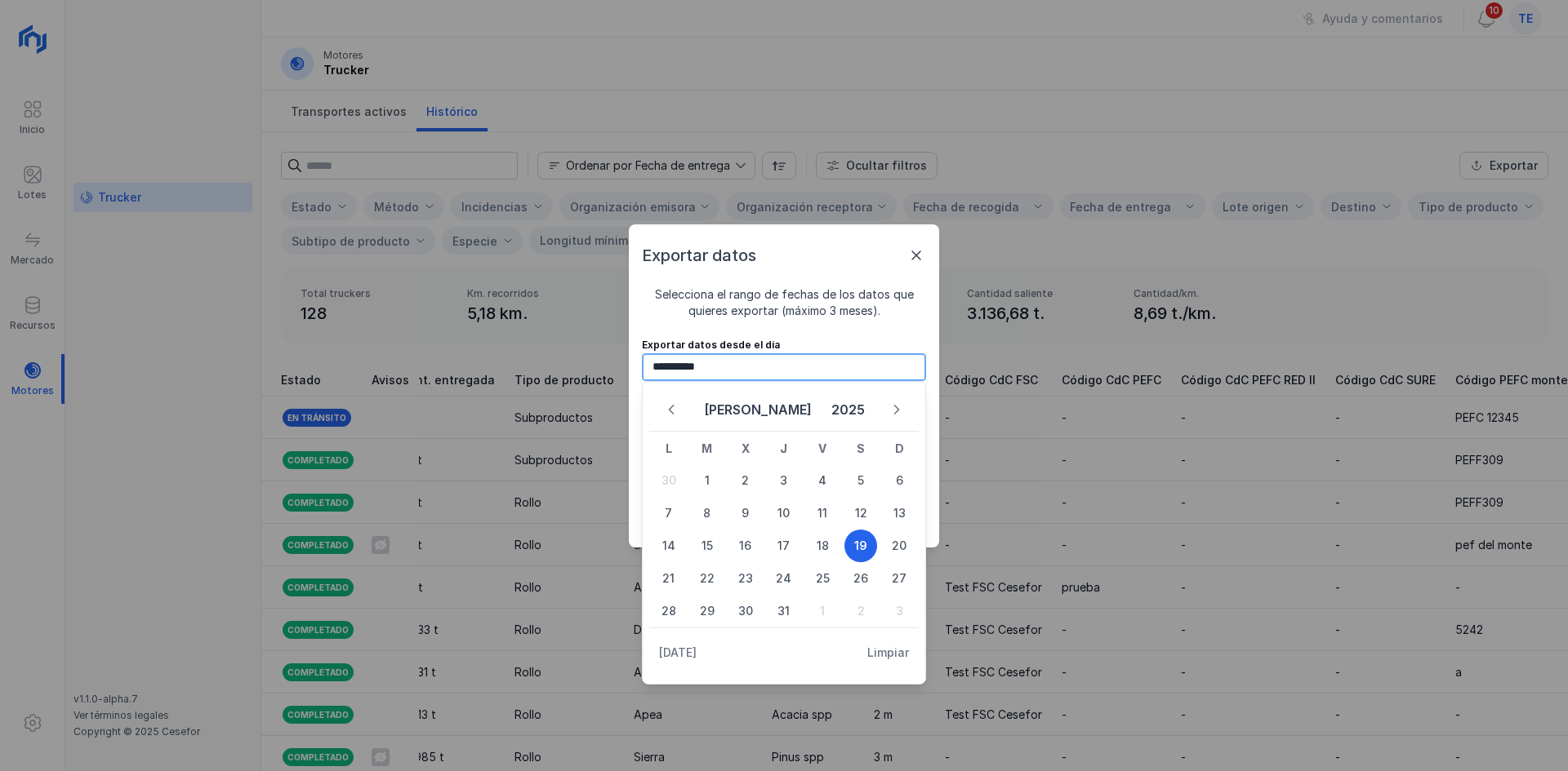
type input "**********"
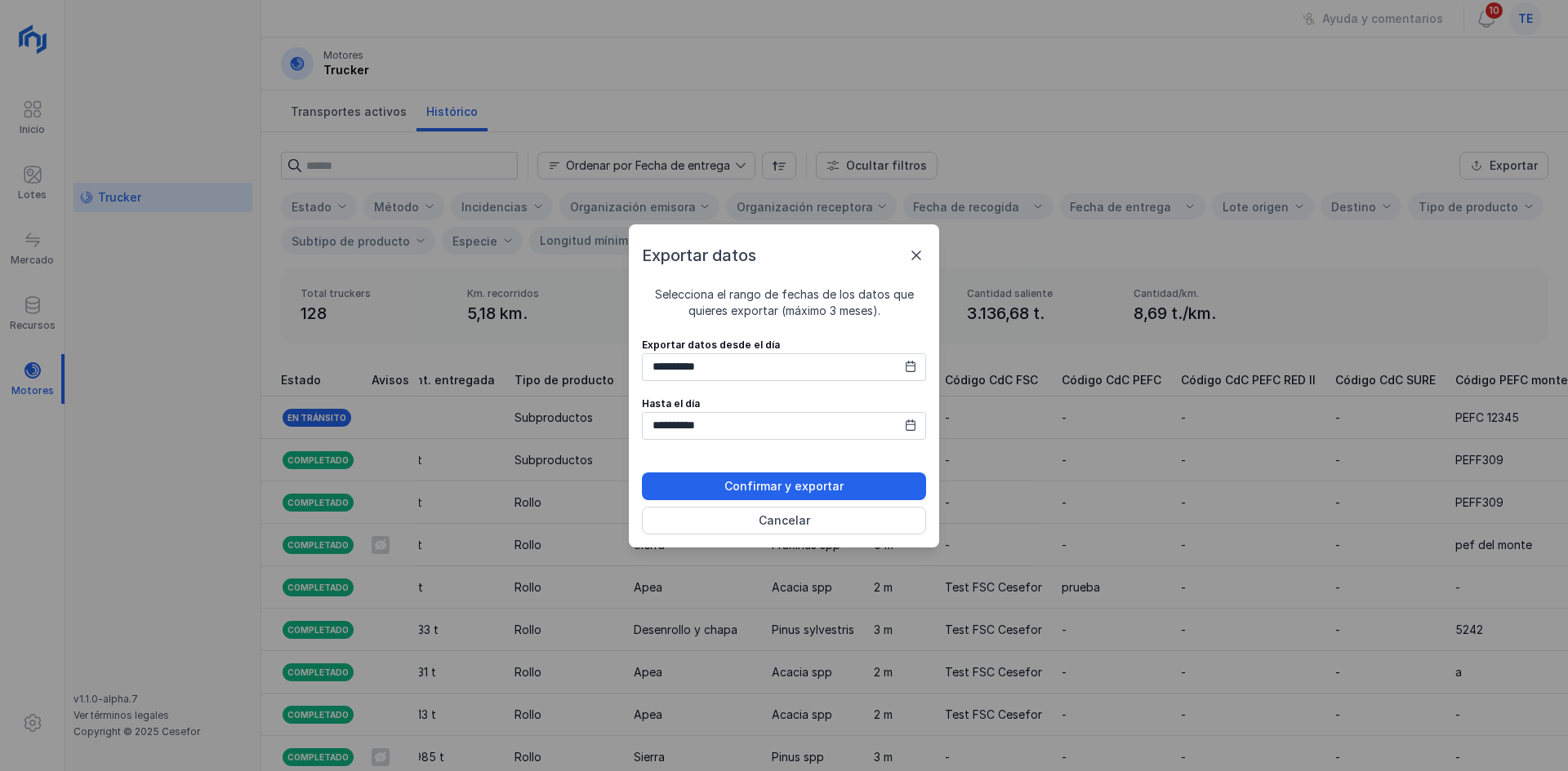
click at [745, 725] on div "**********" at bounding box center [784, 385] width 1568 height 771
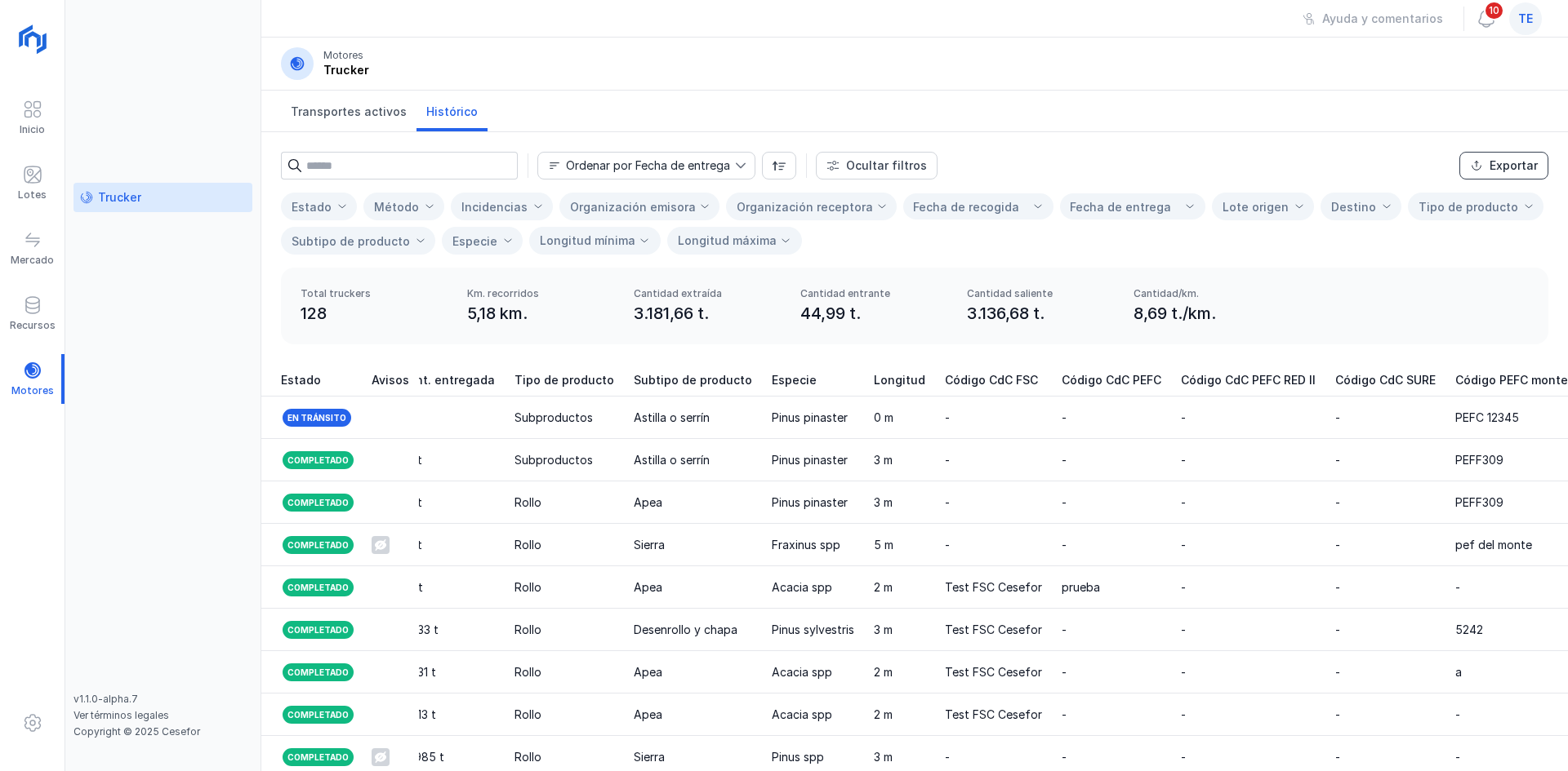
click at [1505, 177] on button "Exportar" at bounding box center [1504, 166] width 89 height 28
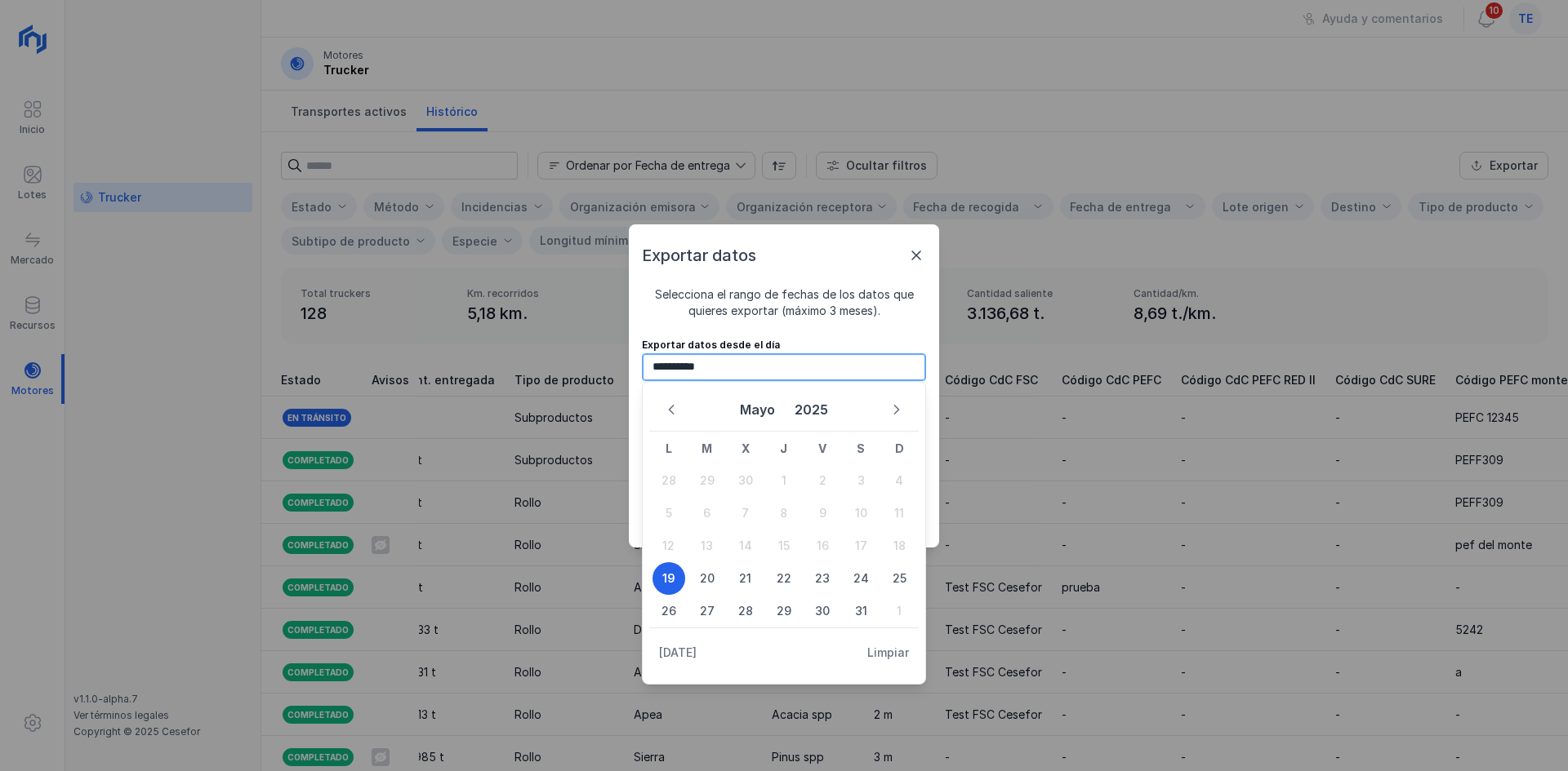
click at [678, 371] on input "**********" at bounding box center [784, 367] width 284 height 28
type input "**********"
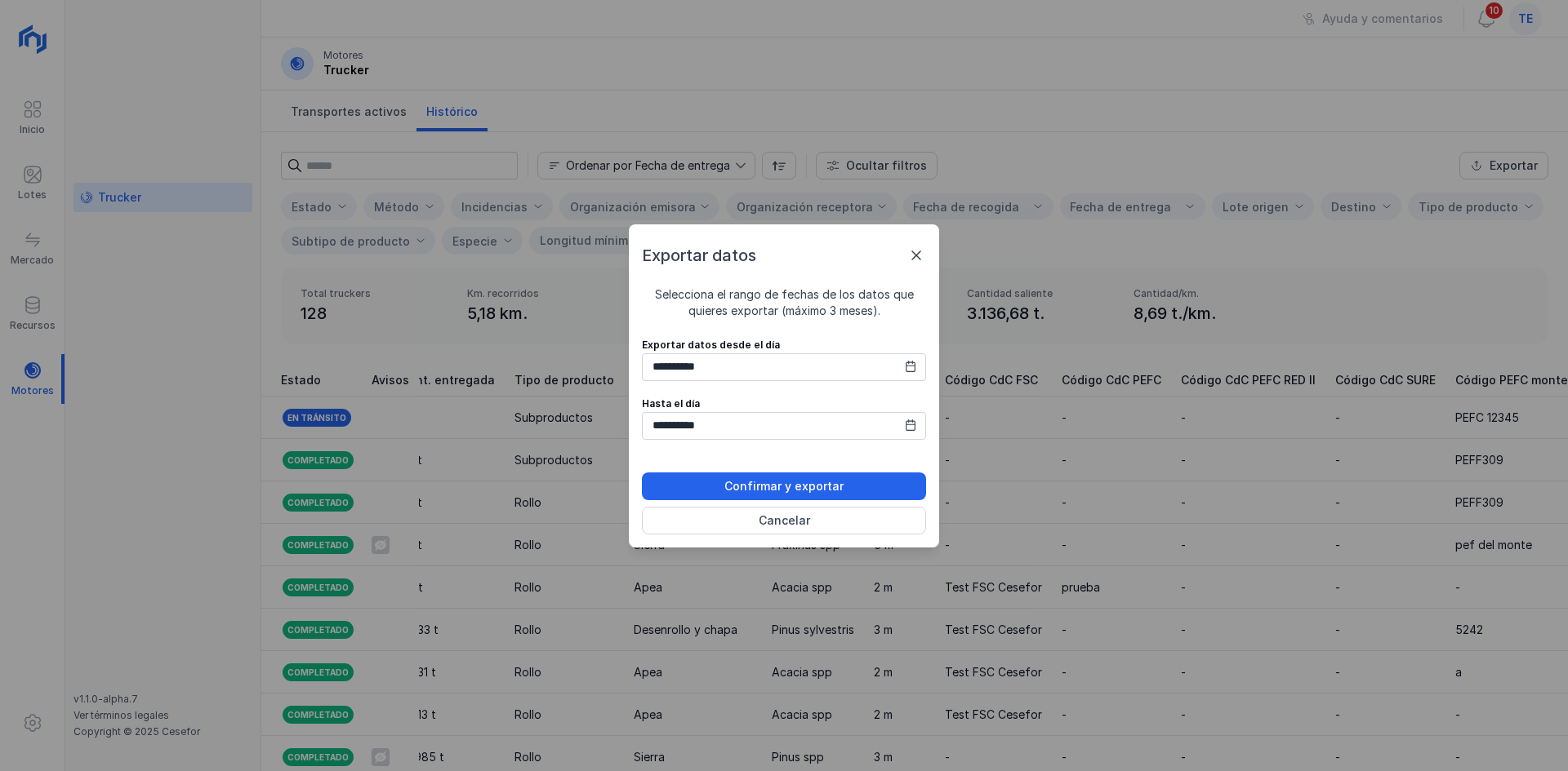
click at [974, 585] on div "**********" at bounding box center [784, 385] width 1568 height 771
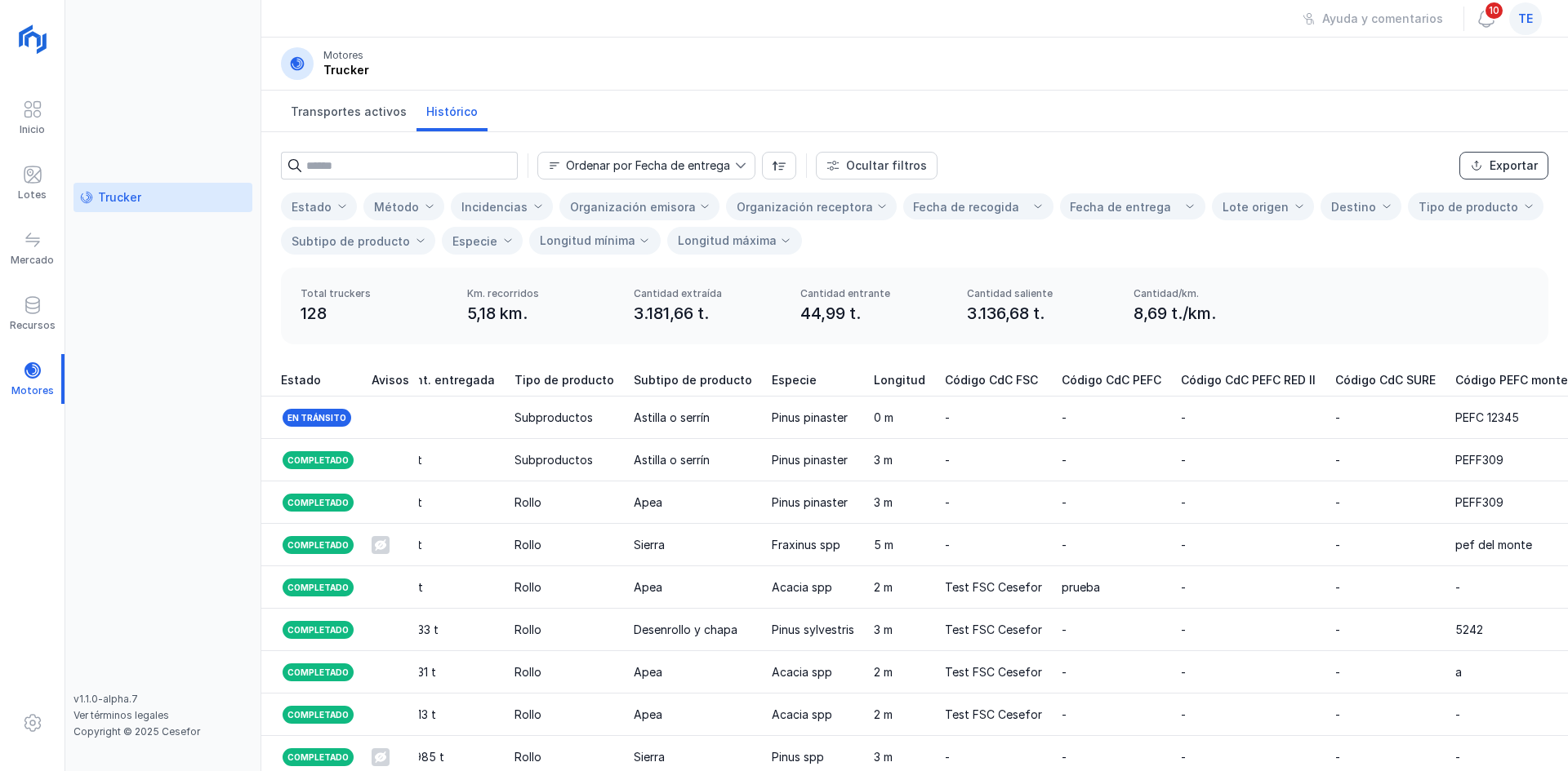
click at [1502, 168] on div "Exportar" at bounding box center [1513, 166] width 49 height 16
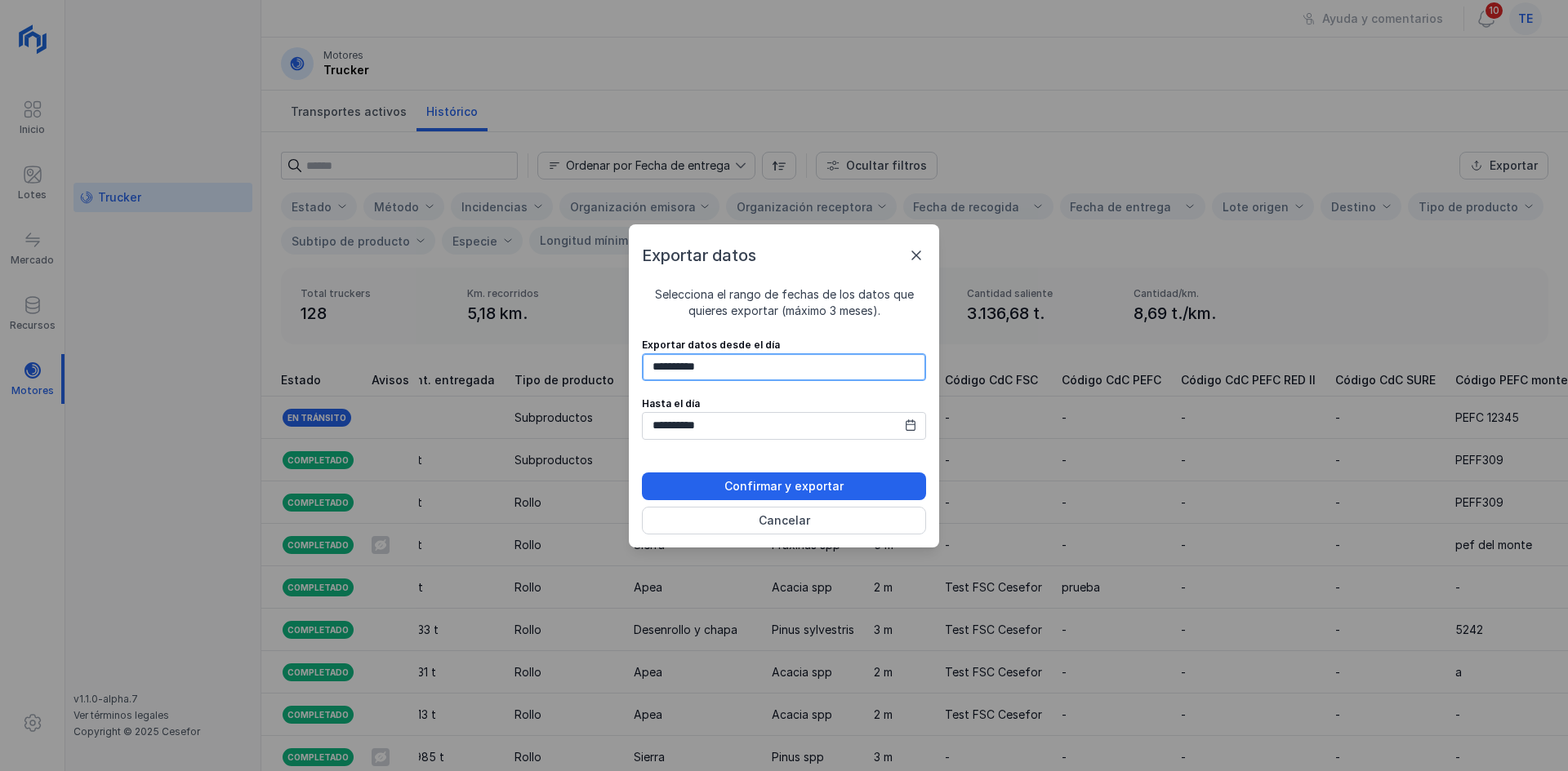
click at [788, 368] on input "**********" at bounding box center [784, 367] width 284 height 28
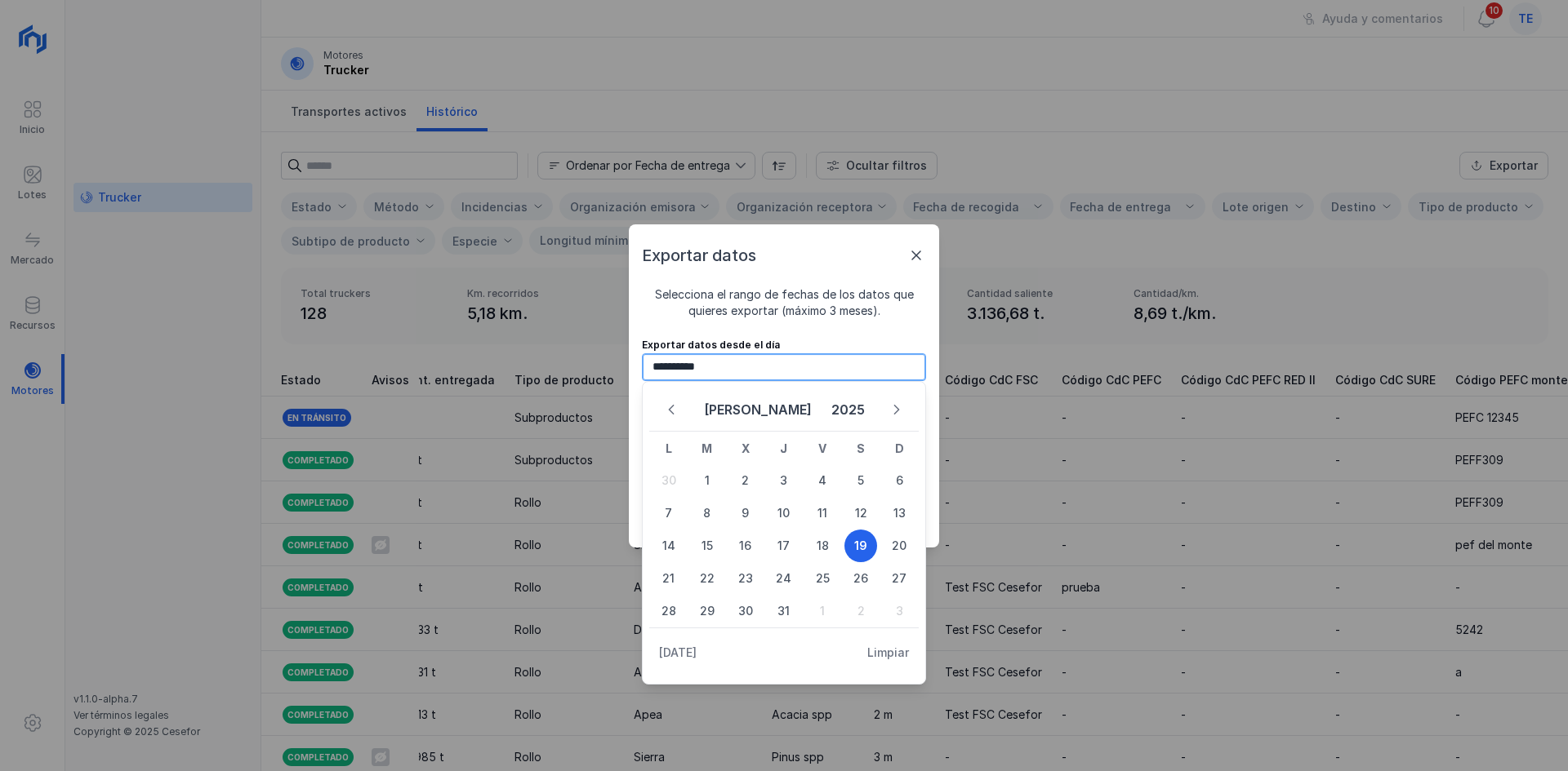
type input "**********"
click at [864, 542] on span "19" at bounding box center [861, 546] width 33 height 33
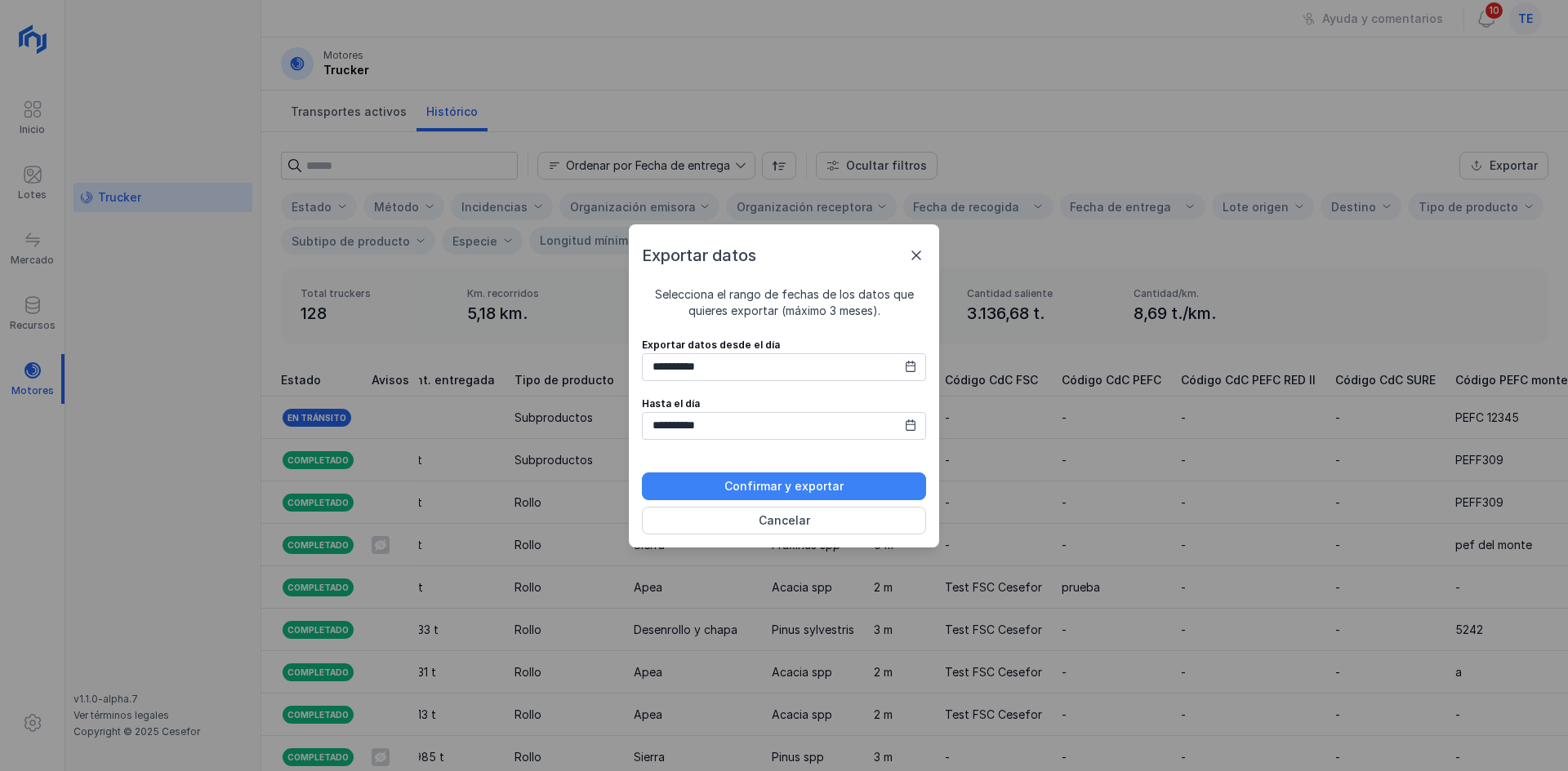
click at [823, 488] on div "Confirmar y exportar" at bounding box center [784, 486] width 119 height 16
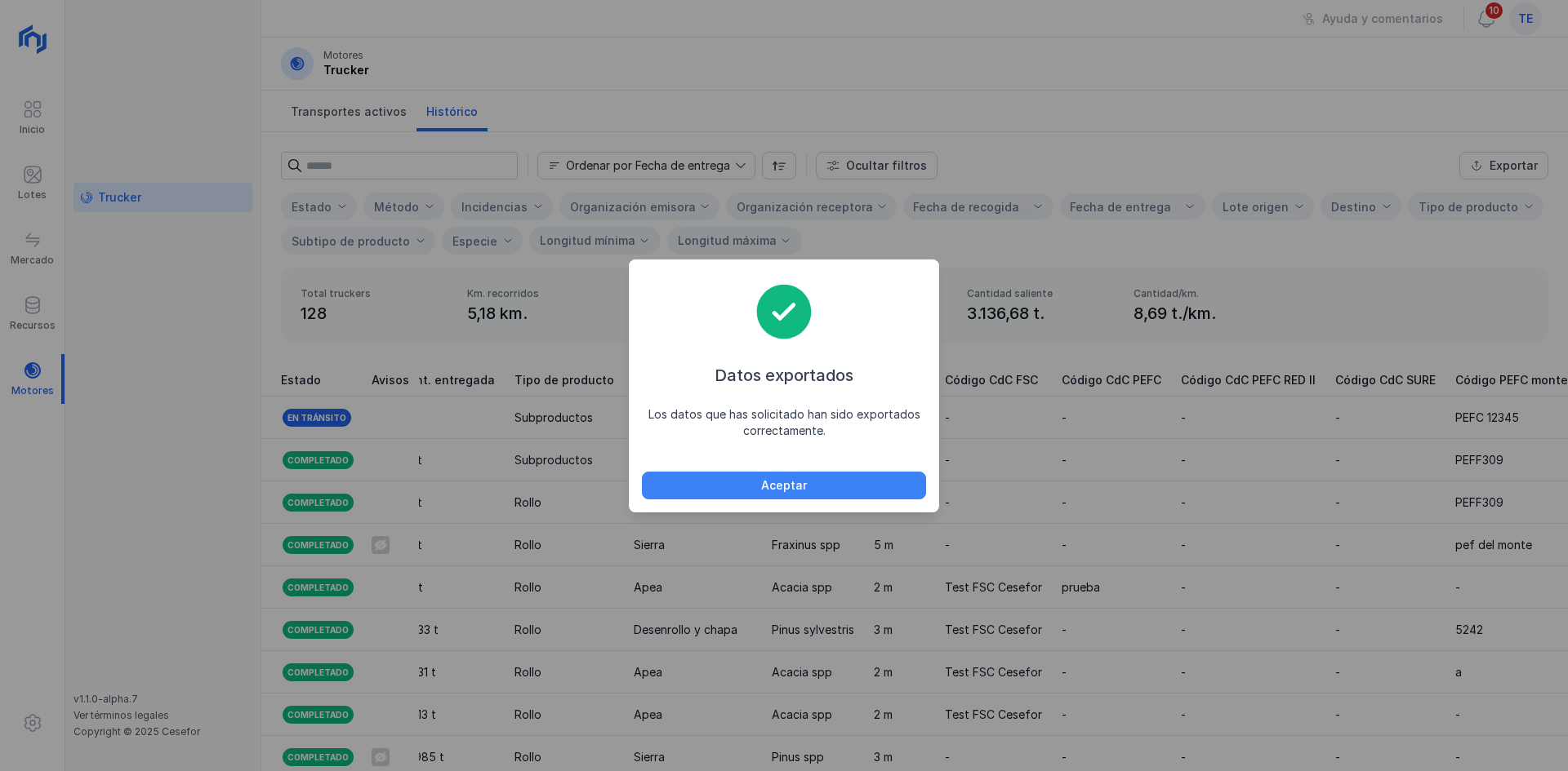
click at [851, 480] on button "Aceptar" at bounding box center [784, 486] width 284 height 28
